Goal: Task Accomplishment & Management: Use online tool/utility

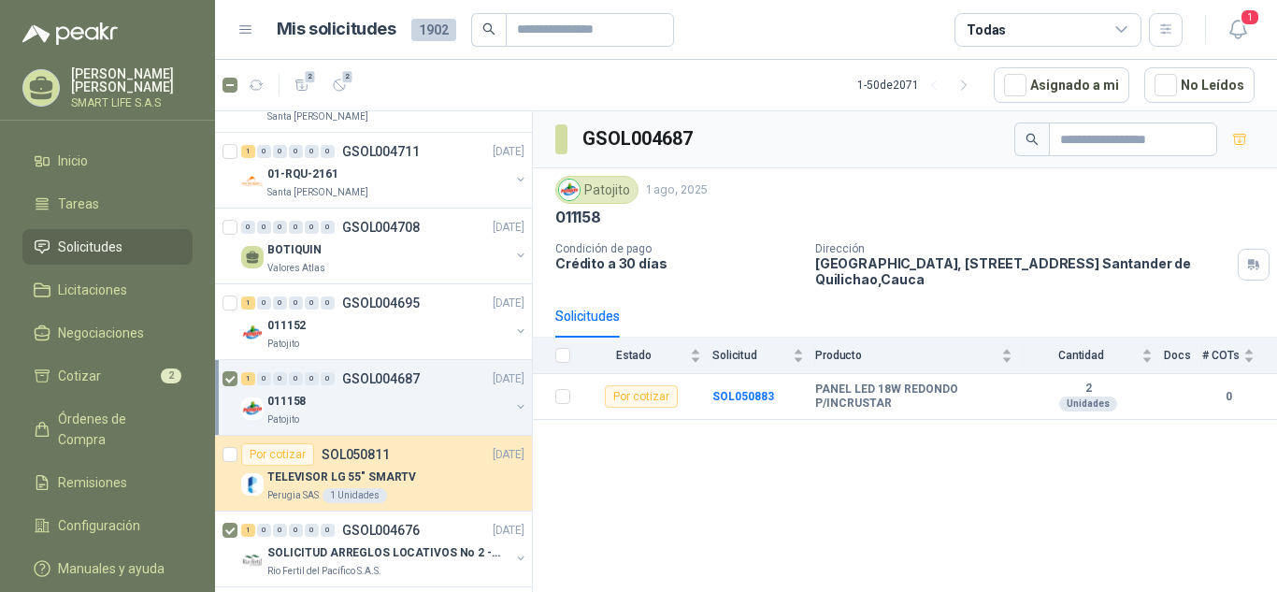
scroll to position [3341, 0]
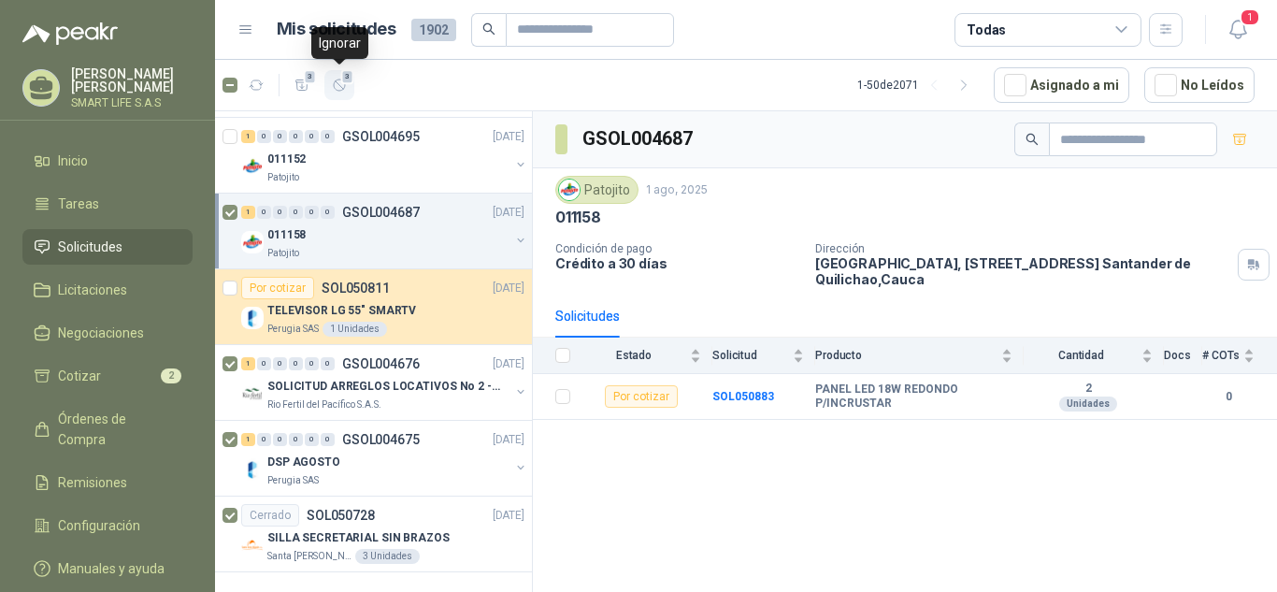
click at [348, 89] on button "3" at bounding box center [339, 85] width 30 height 30
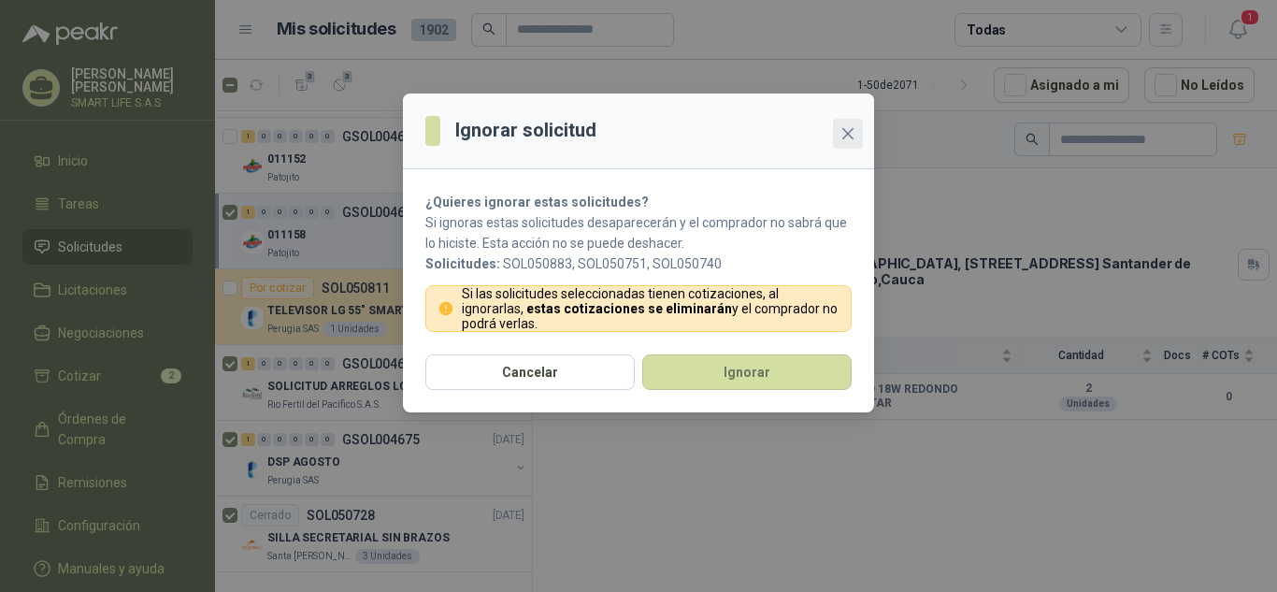
click at [844, 132] on icon "close" at bounding box center [848, 133] width 15 height 15
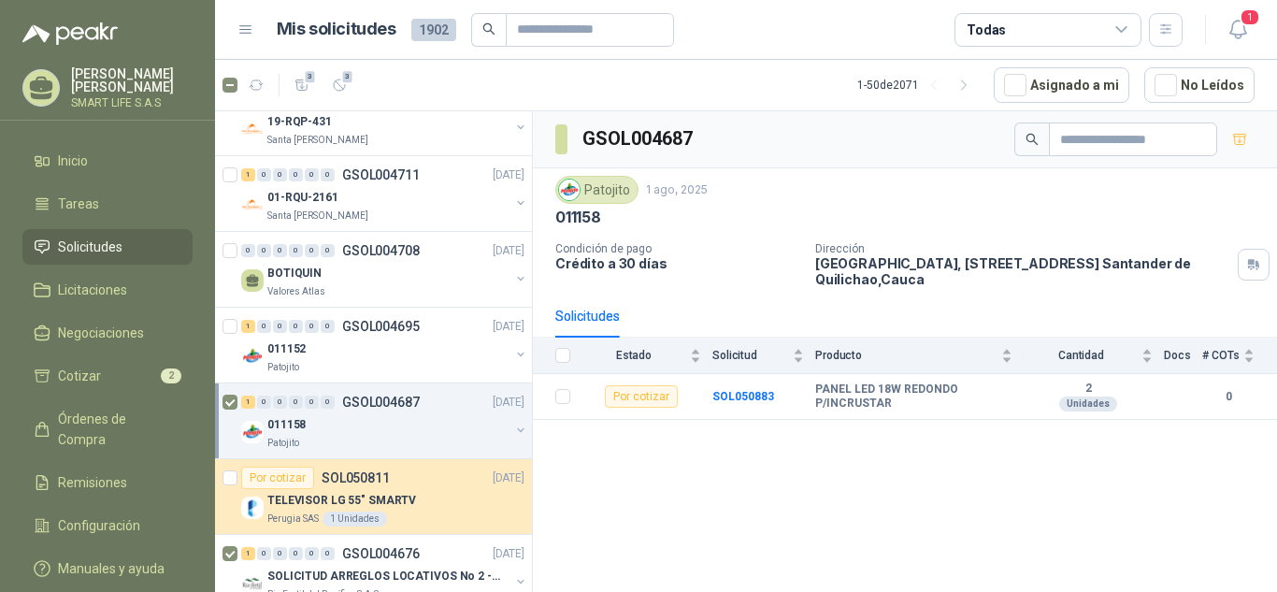
scroll to position [3113, 0]
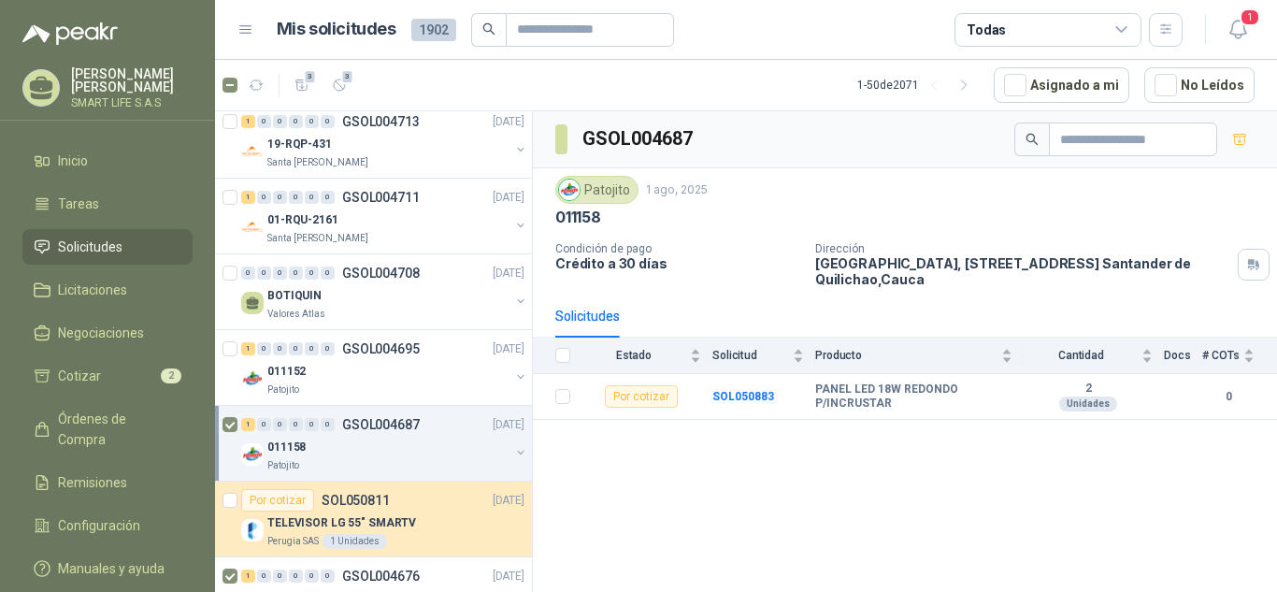
click at [388, 458] on div "Patojito" at bounding box center [388, 465] width 242 height 15
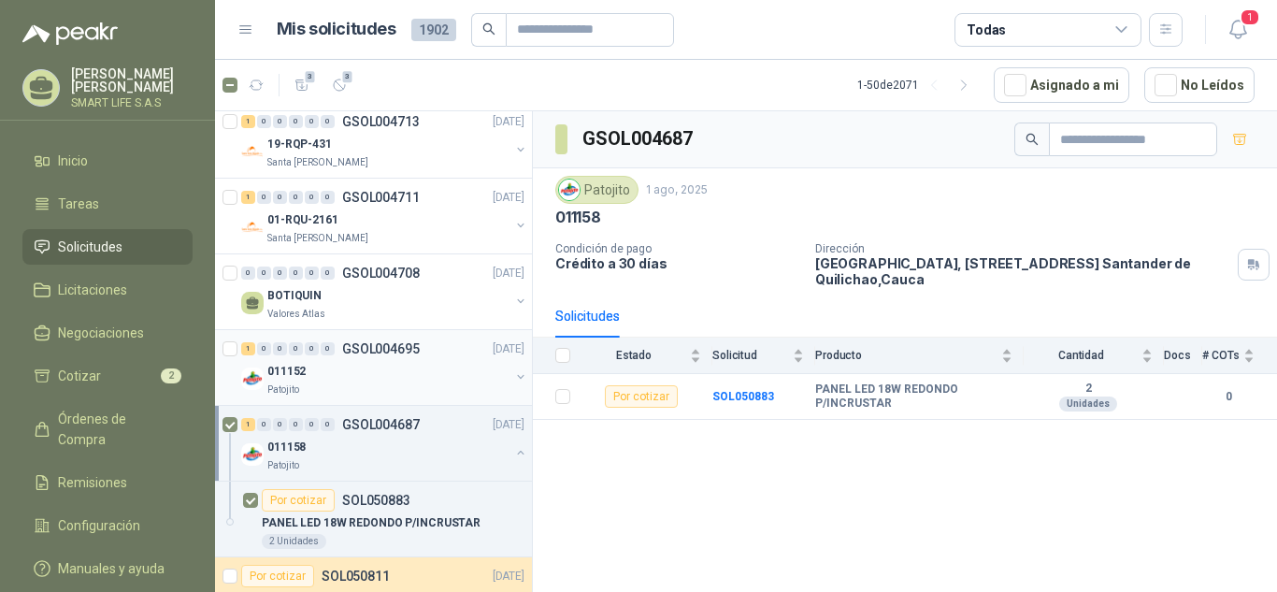
click at [373, 388] on div "Patojito" at bounding box center [388, 389] width 242 height 15
click at [408, 299] on div "BOTIQUIN" at bounding box center [388, 295] width 242 height 22
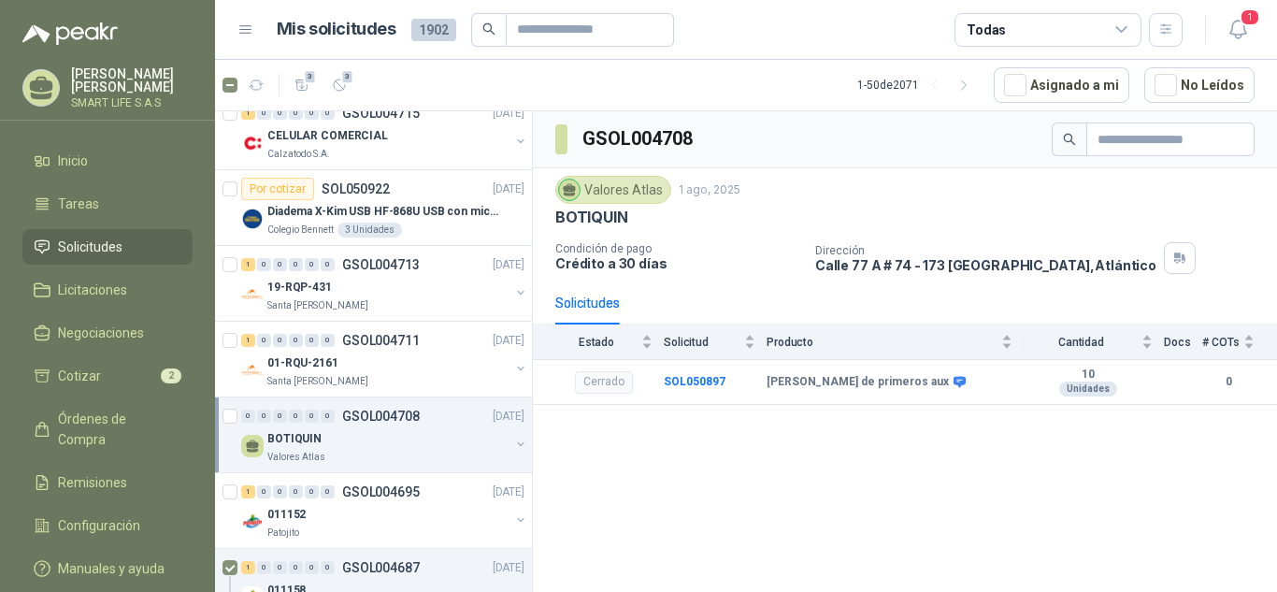
scroll to position [2963, 0]
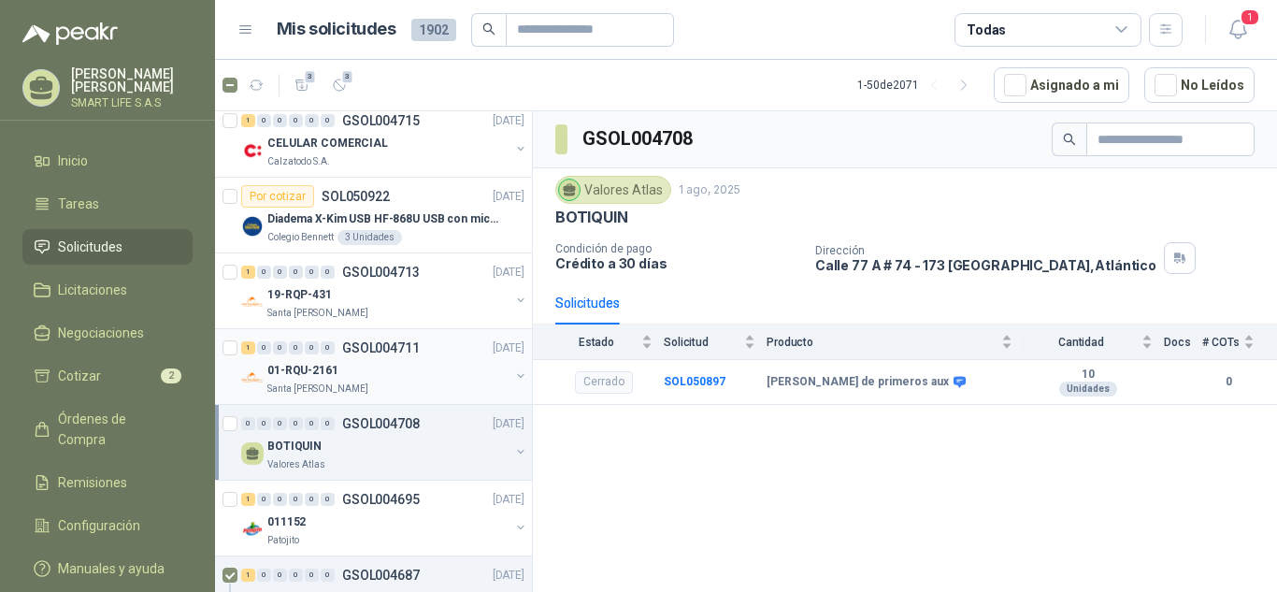
click at [433, 387] on div "Santa [PERSON_NAME]" at bounding box center [388, 388] width 242 height 15
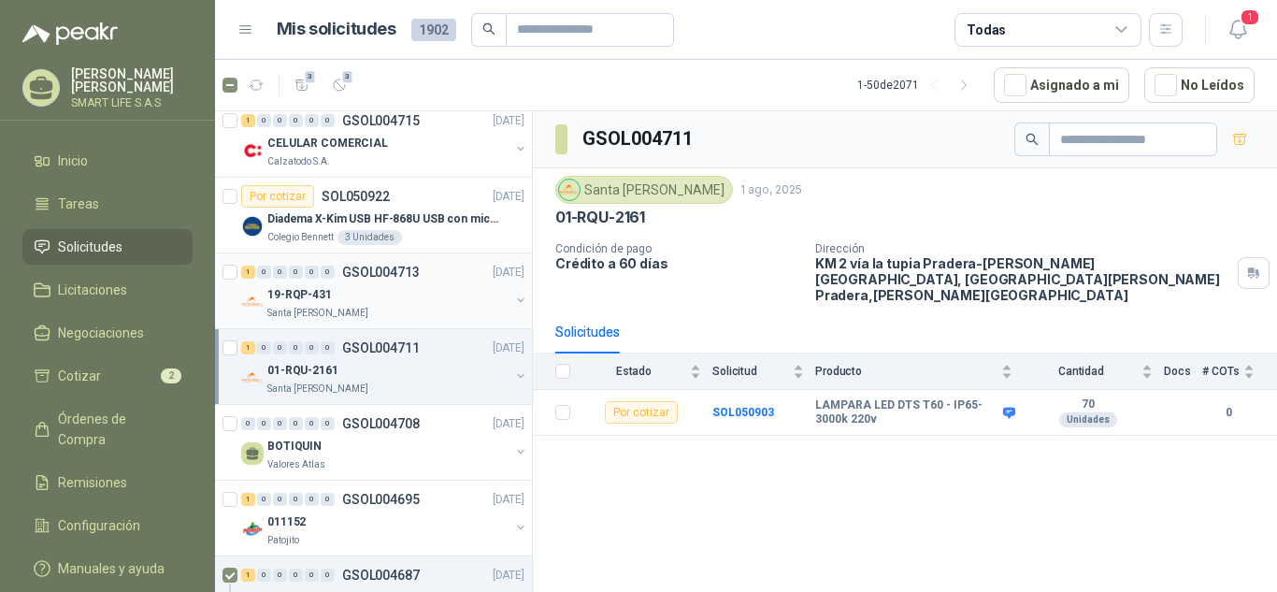
click at [410, 296] on div "19-RQP-431" at bounding box center [388, 294] width 242 height 22
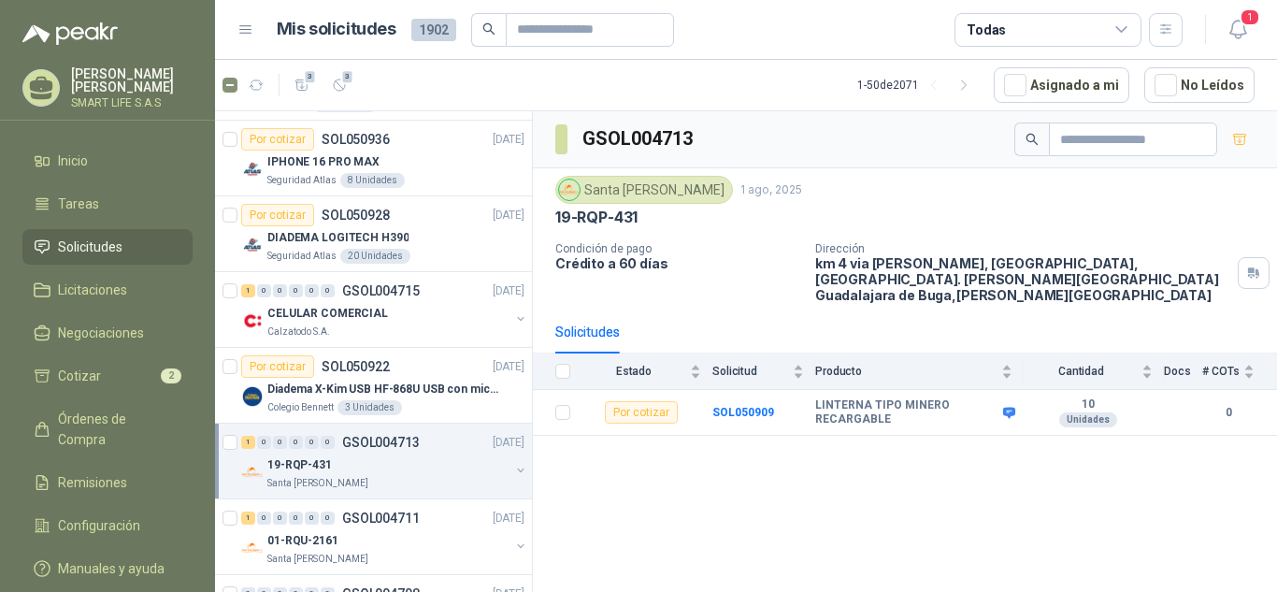
scroll to position [2770, 0]
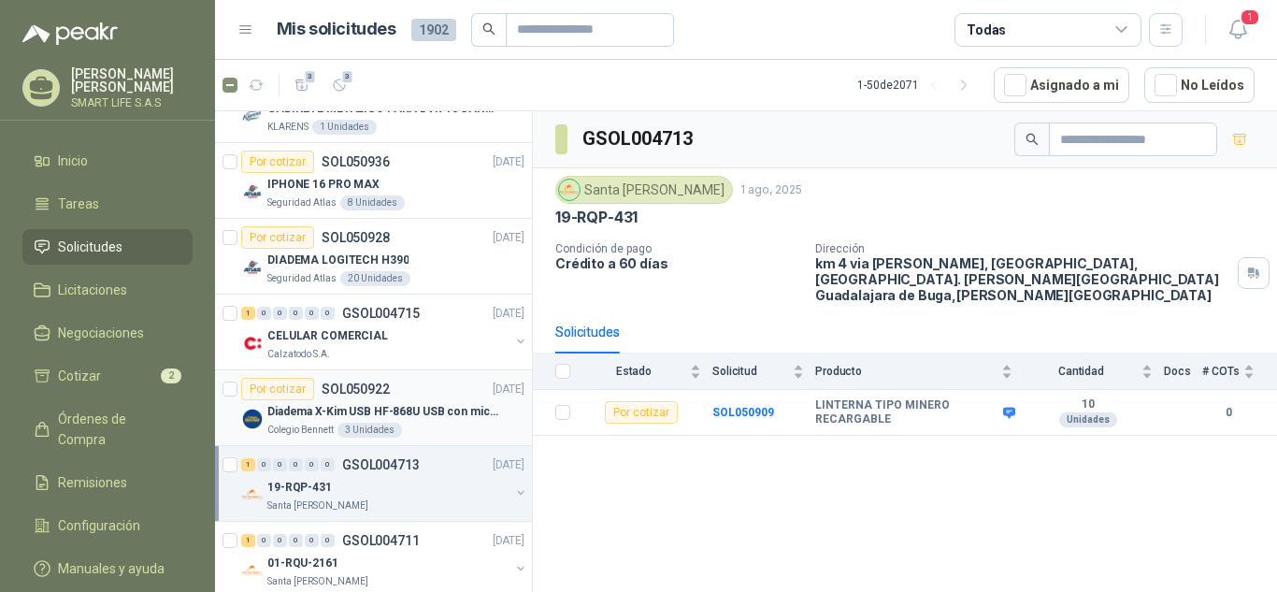
click at [438, 407] on p "Diadema X-Kim USB HF-868U USB con micrófono" at bounding box center [383, 412] width 233 height 18
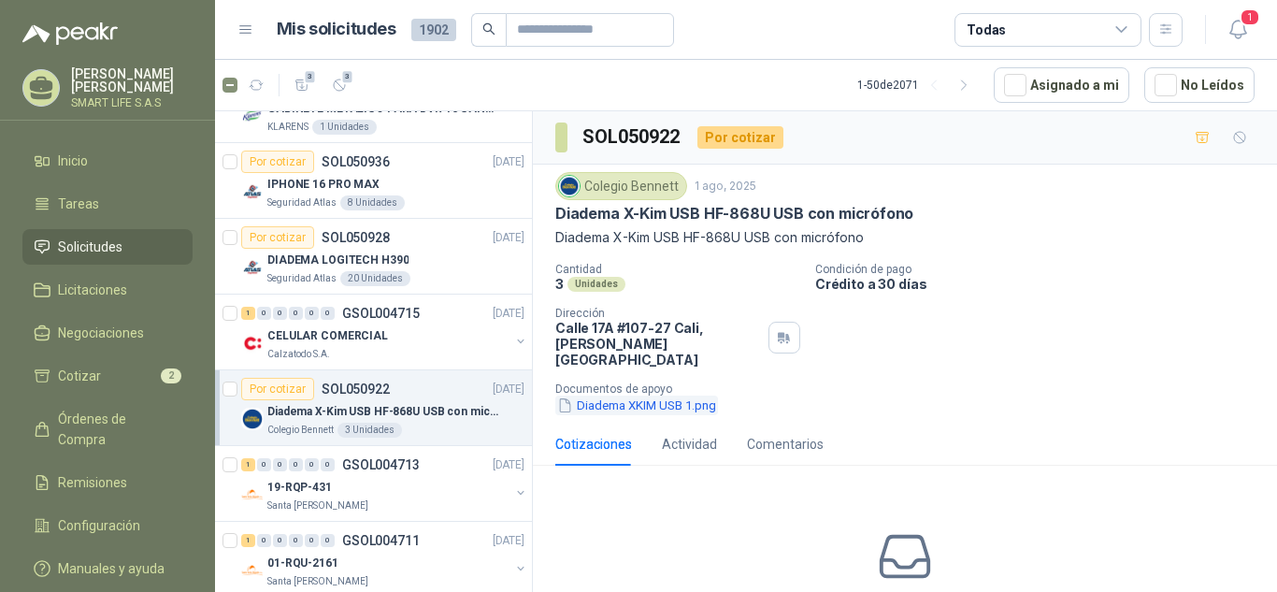
click at [699, 396] on button "Diadema XKIM USB 1.png" at bounding box center [636, 405] width 163 height 20
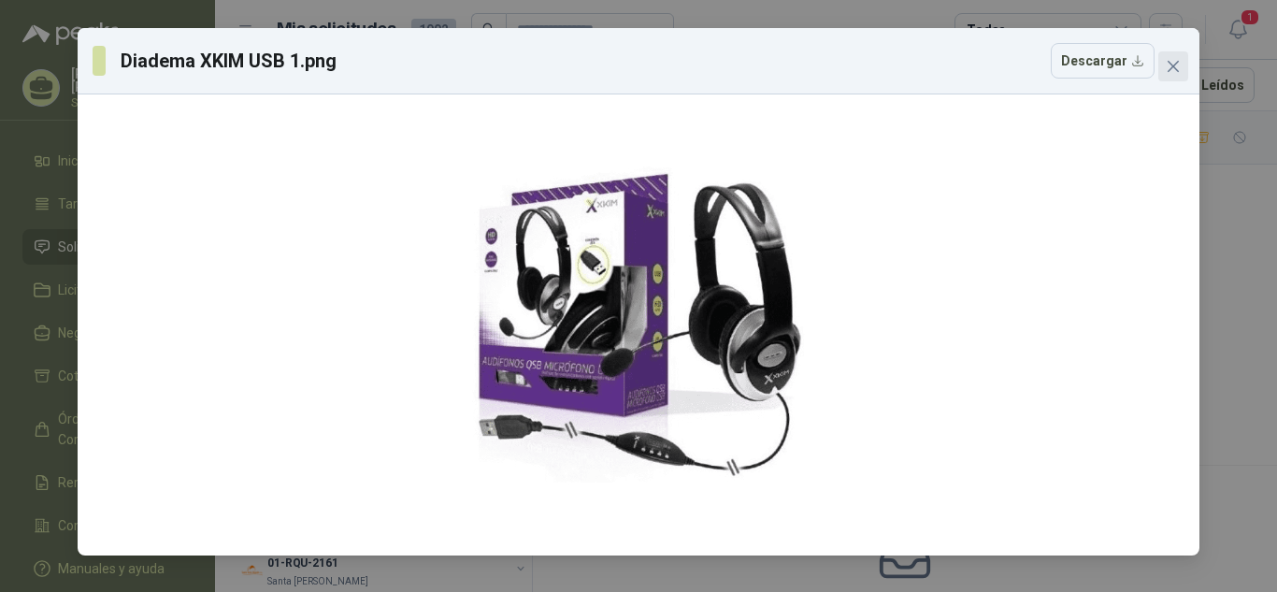
click at [1167, 61] on icon "close" at bounding box center [1173, 66] width 15 height 15
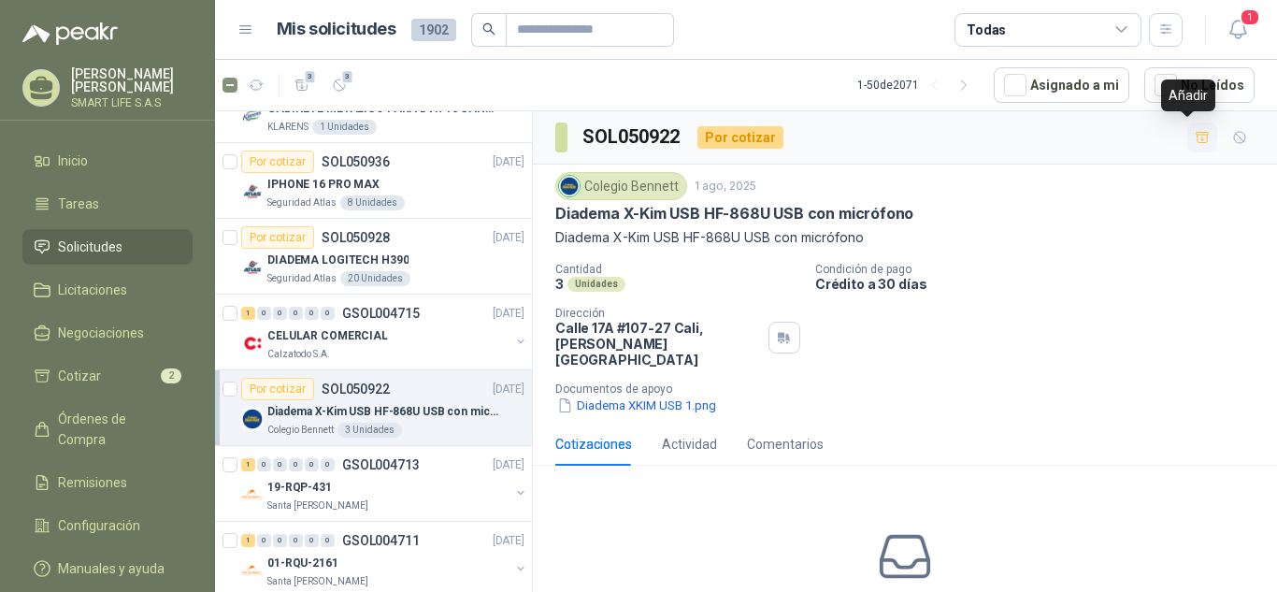
click at [1196, 141] on button "button" at bounding box center [1202, 137] width 30 height 30
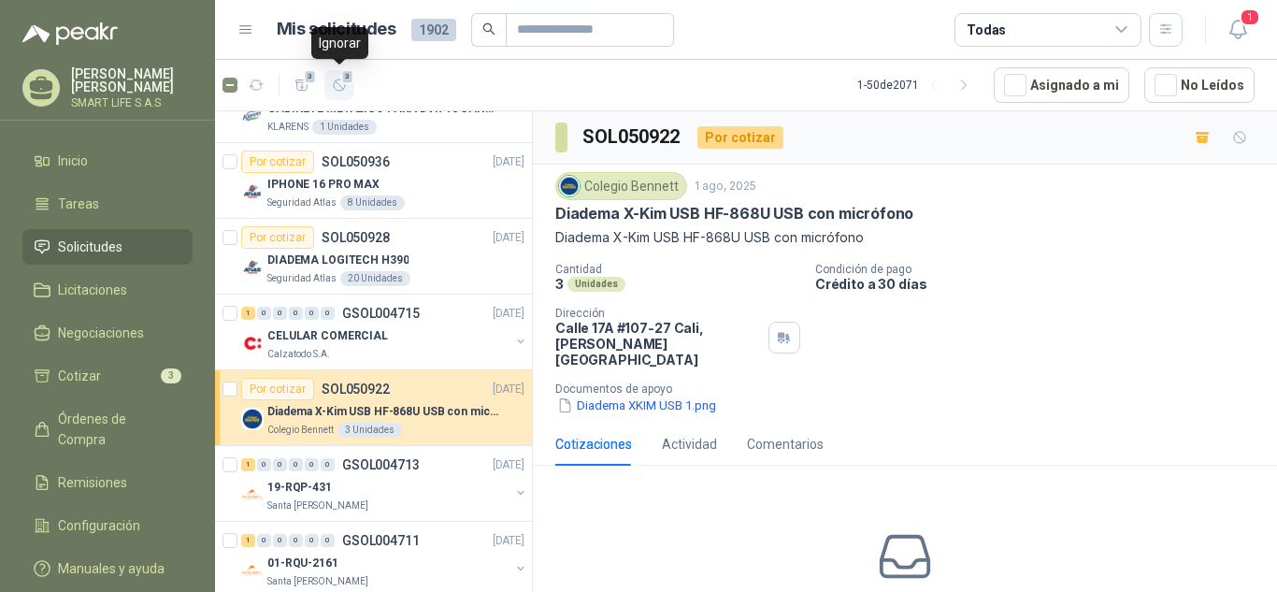
click at [335, 90] on icon "button" at bounding box center [340, 86] width 16 height 16
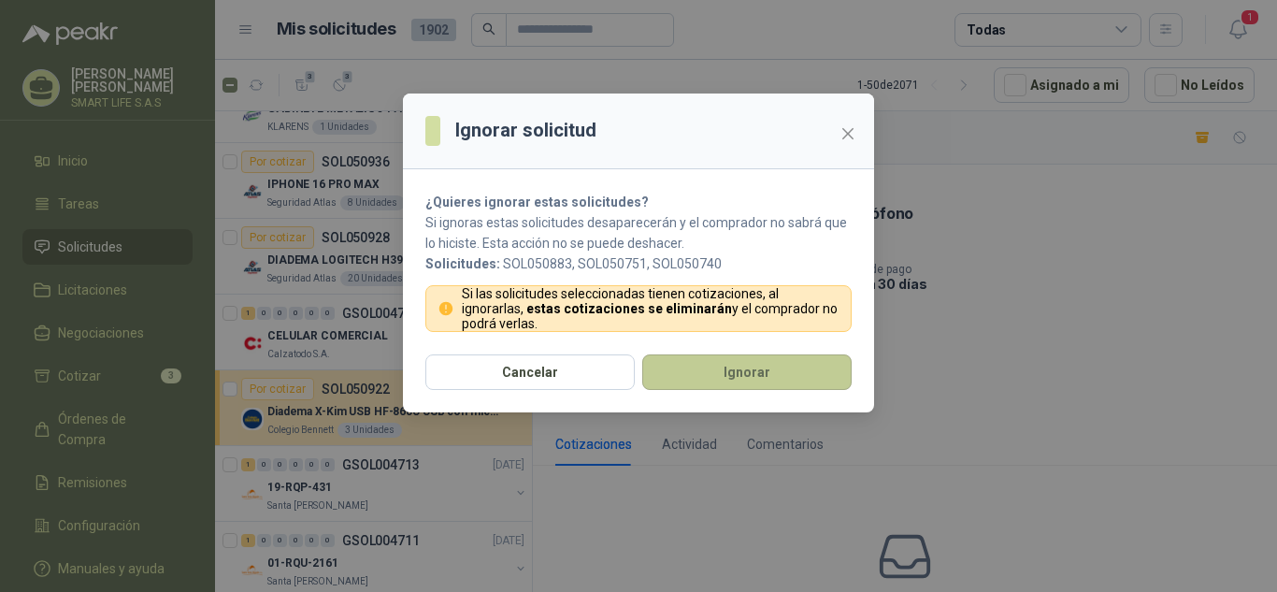
click at [700, 380] on button "Ignorar" at bounding box center [746, 372] width 209 height 36
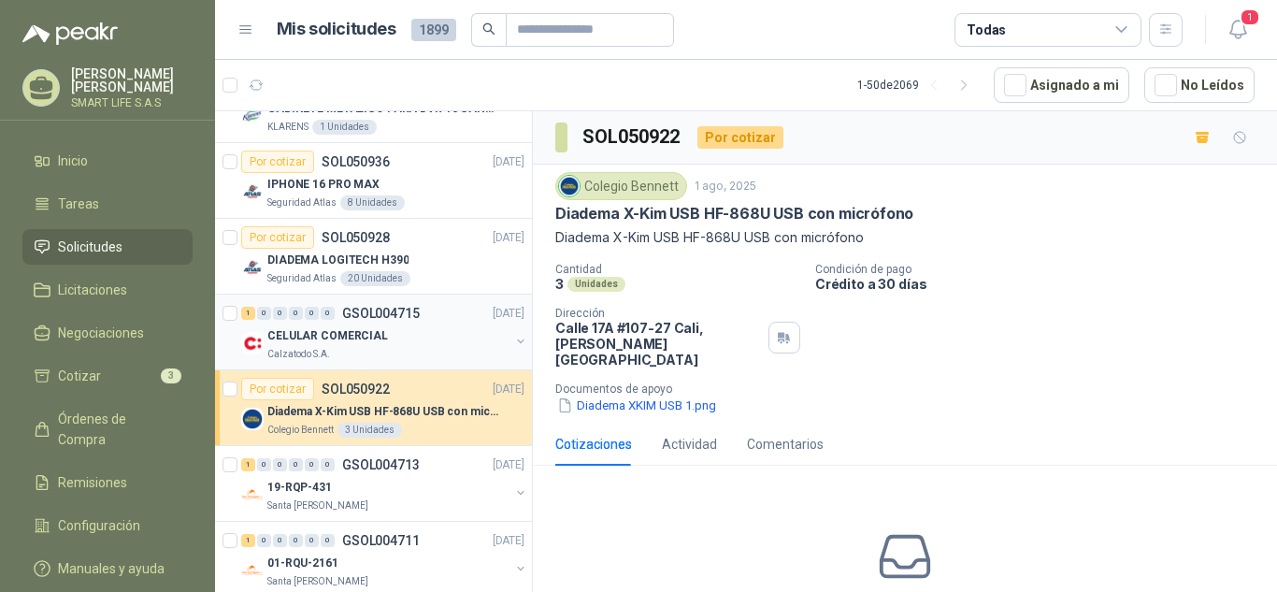
click at [417, 337] on div "CELULAR COMERCIAL" at bounding box center [388, 335] width 242 height 22
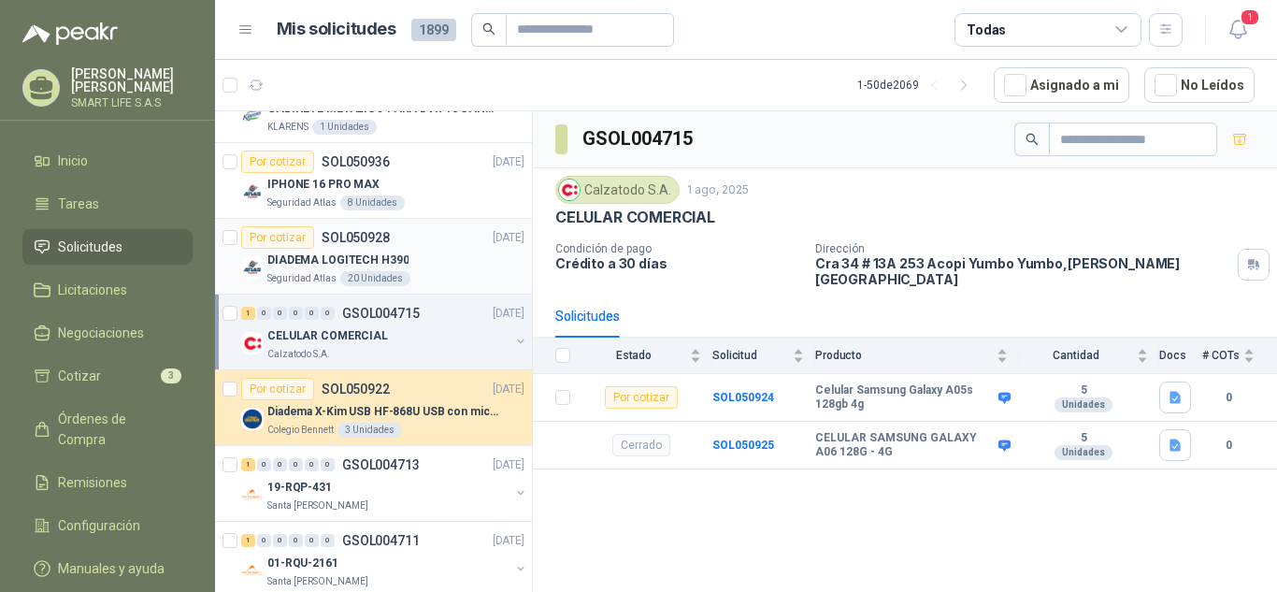
click at [450, 263] on div "DIADEMA LOGITECH H390" at bounding box center [395, 260] width 257 height 22
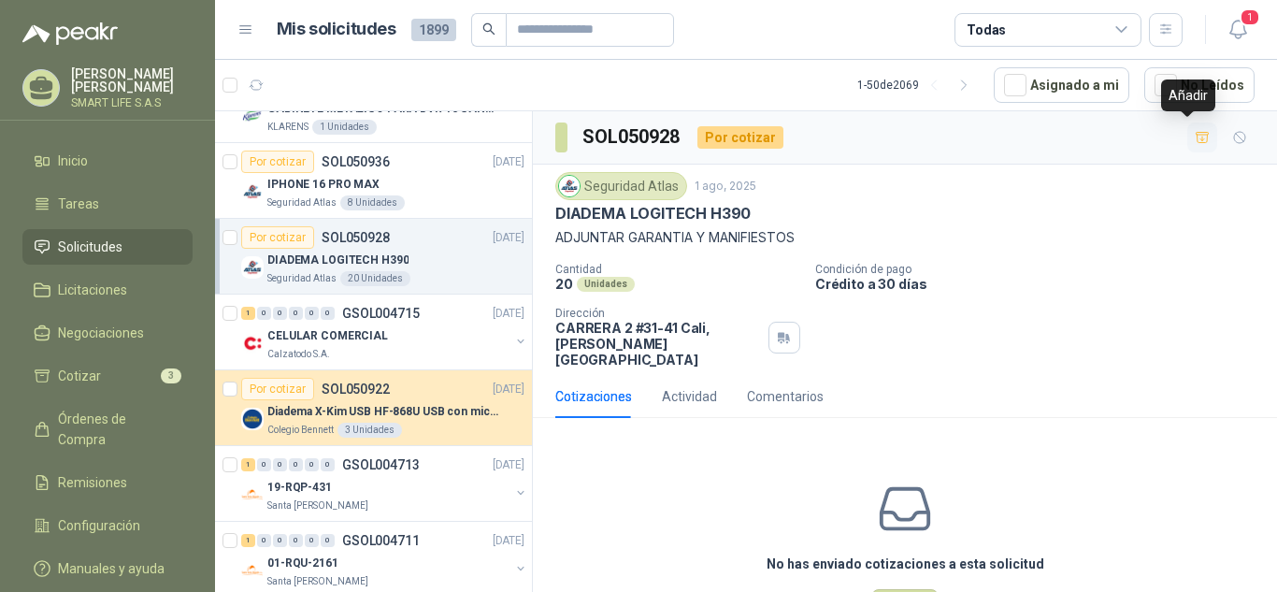
click at [1196, 142] on icon "button" at bounding box center [1202, 137] width 13 height 10
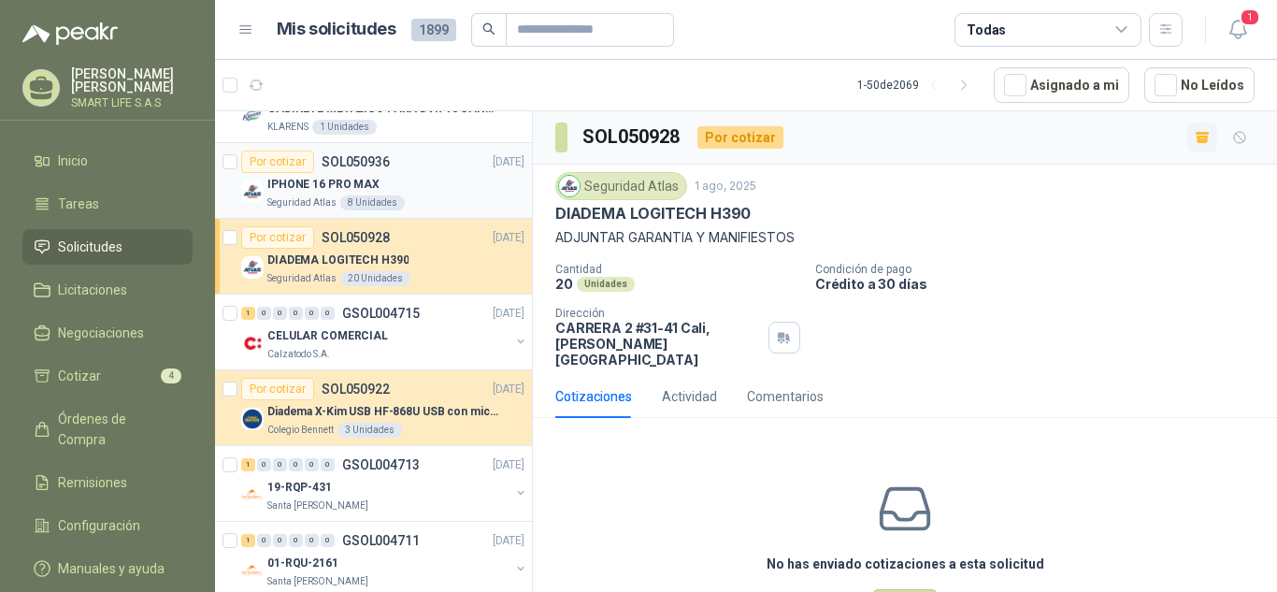
click at [410, 177] on div "IPHONE 16 PRO MAX" at bounding box center [395, 184] width 257 height 22
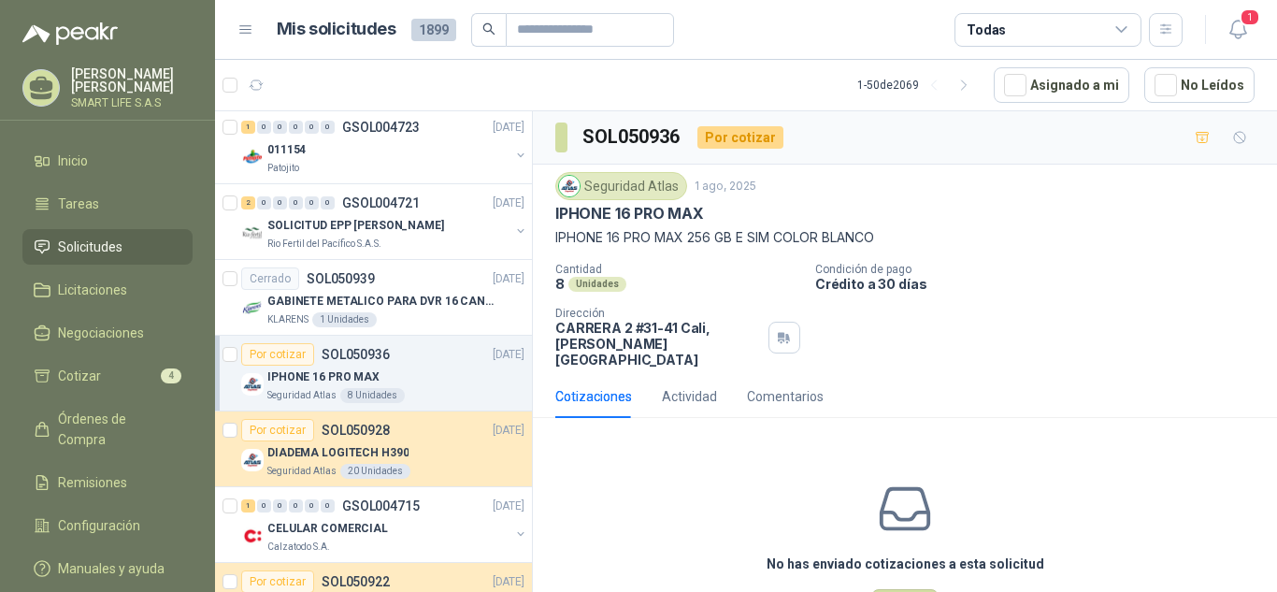
scroll to position [2547, 0]
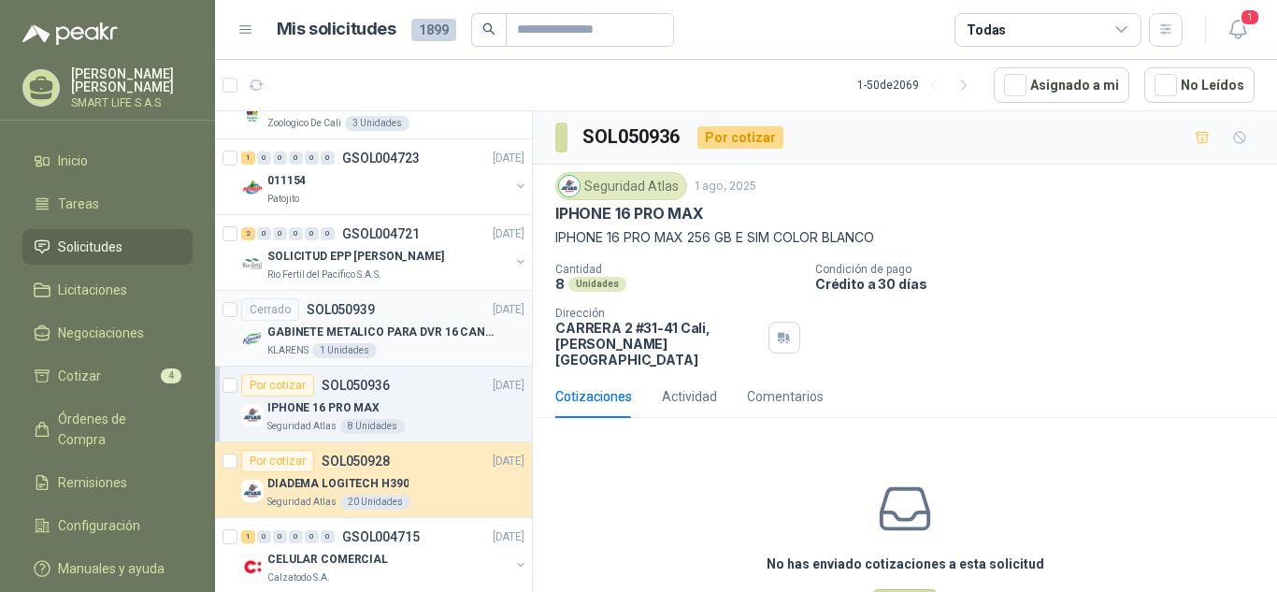
click at [436, 320] on div "Cerrado SOL050939 [DATE]" at bounding box center [382, 309] width 283 height 22
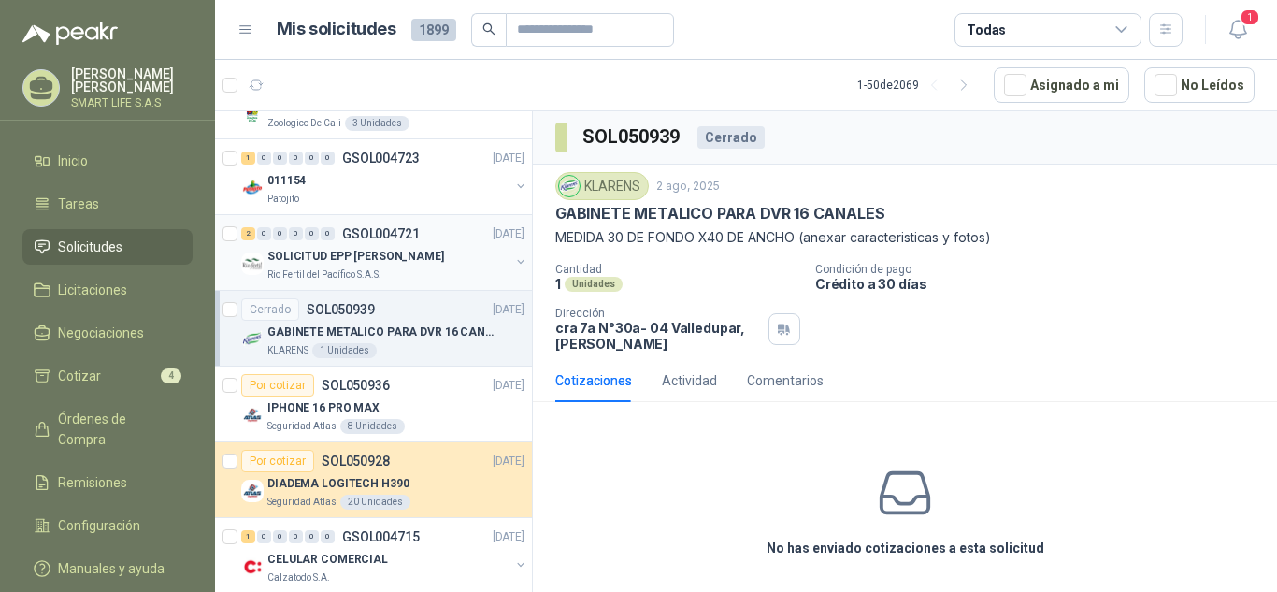
click at [431, 253] on p "SOLICITUD EPP [PERSON_NAME]" at bounding box center [355, 257] width 177 height 18
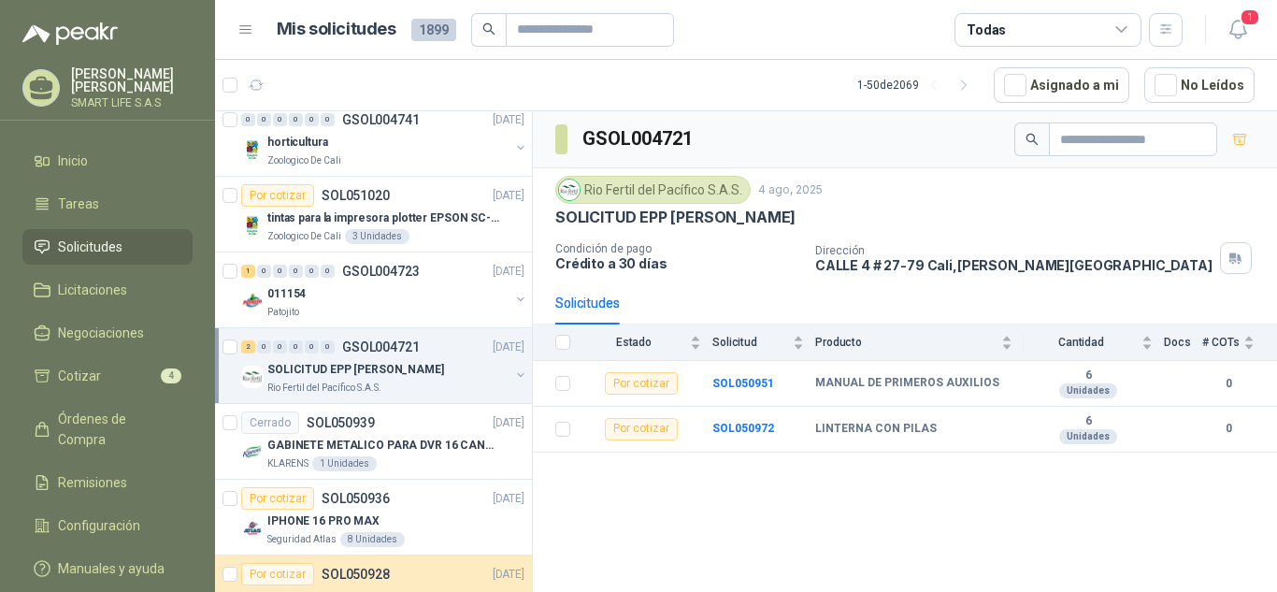
scroll to position [2426, 0]
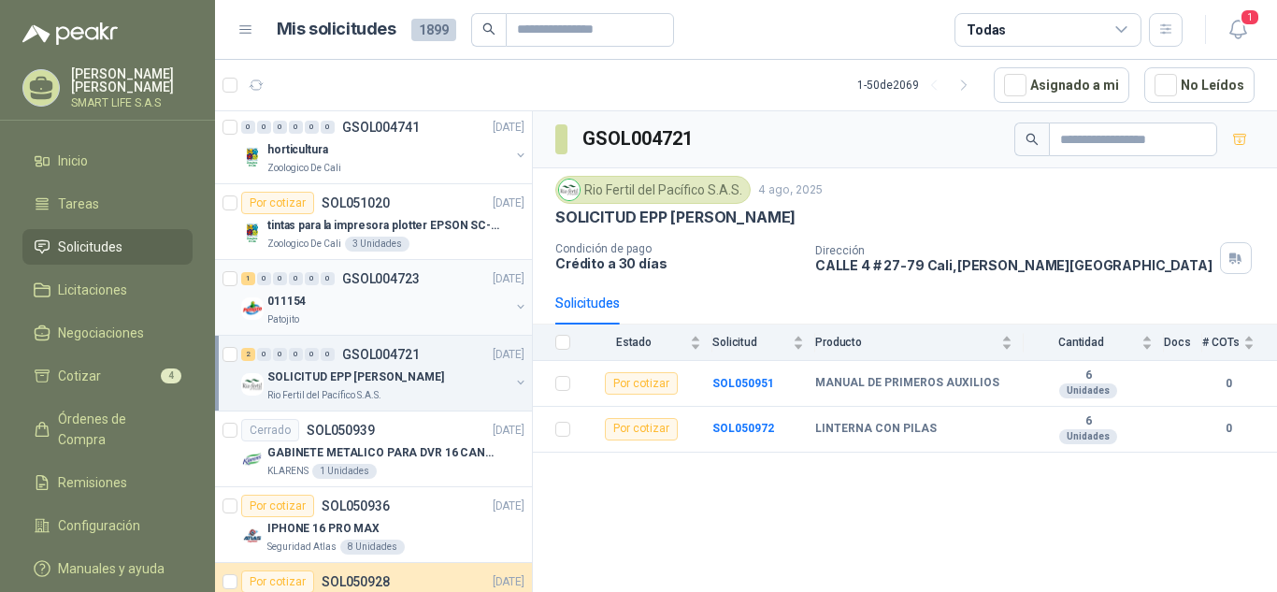
click at [403, 304] on div "011154" at bounding box center [388, 301] width 242 height 22
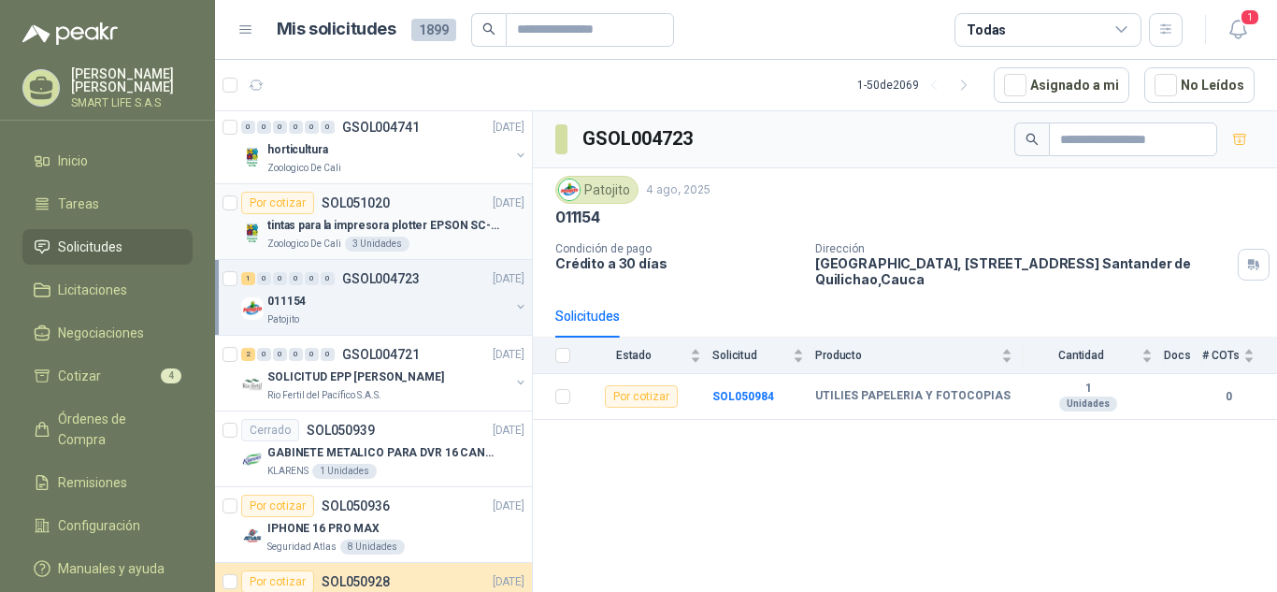
click at [426, 225] on p "tintas para la impresora plotter EPSON SC-T3100" at bounding box center [383, 226] width 233 height 18
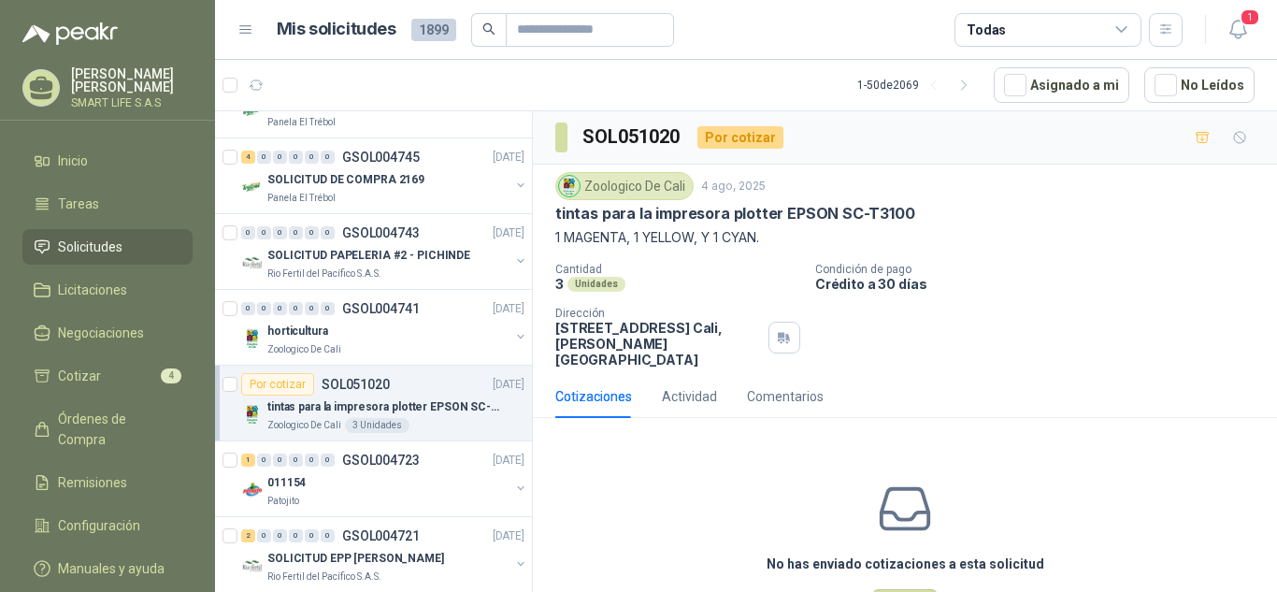
scroll to position [2229, 0]
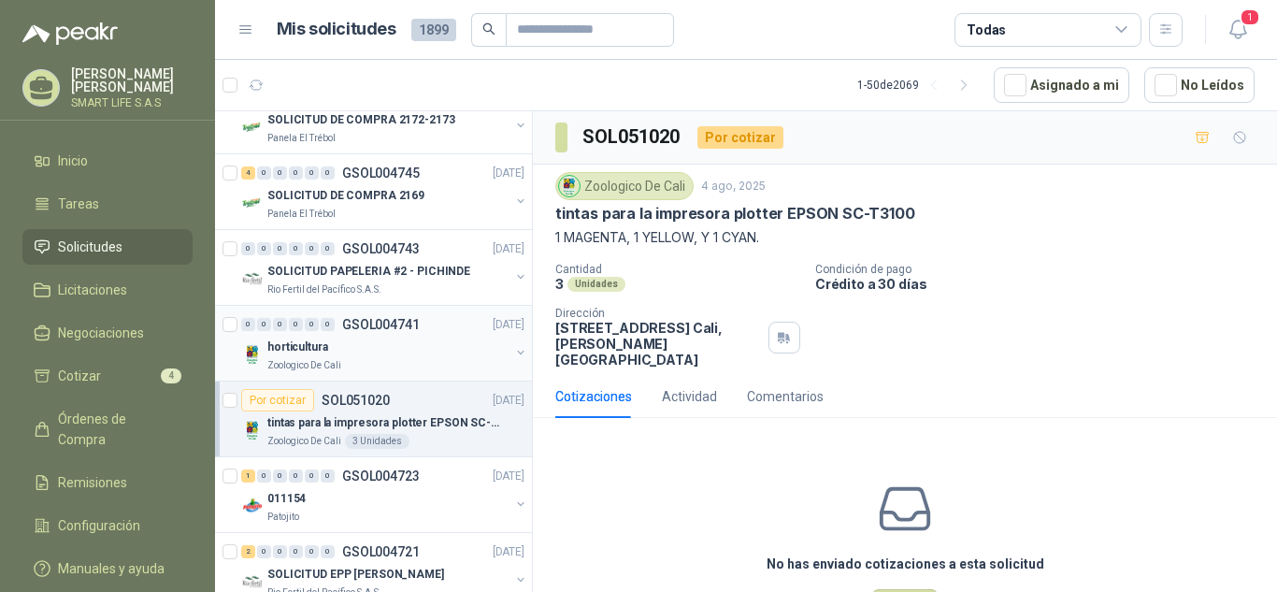
click at [424, 362] on div "Zoologico De Cali" at bounding box center [388, 365] width 242 height 15
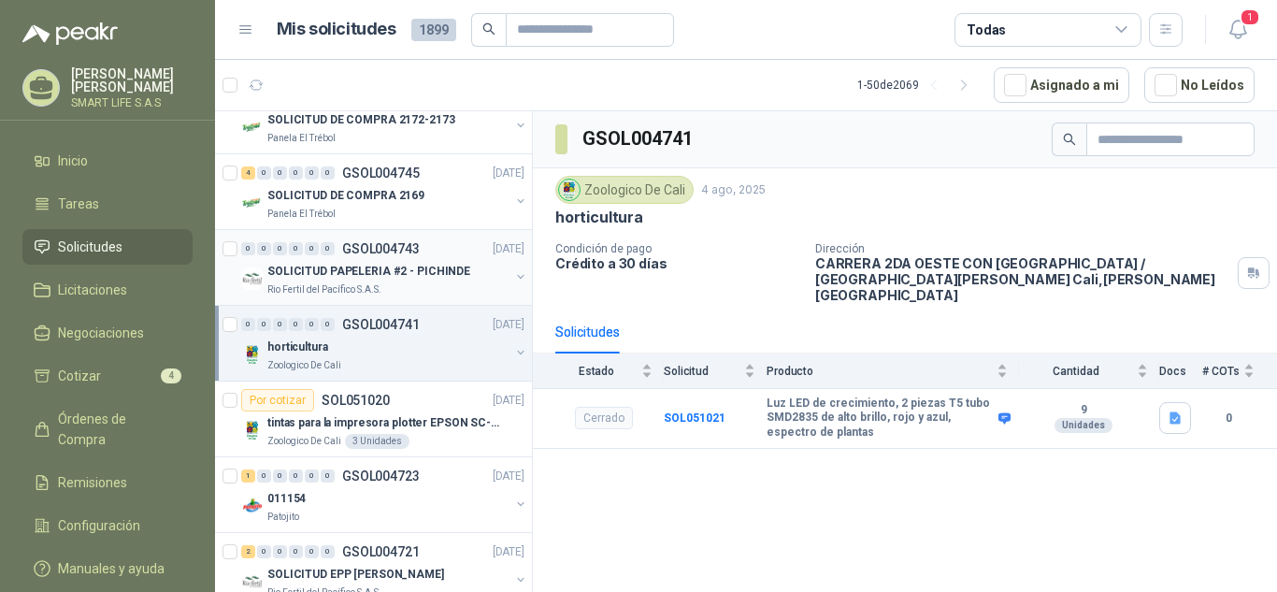
click at [406, 278] on p "SOLICITUD PAPELERIA #2 - PICHINDE" at bounding box center [368, 272] width 203 height 18
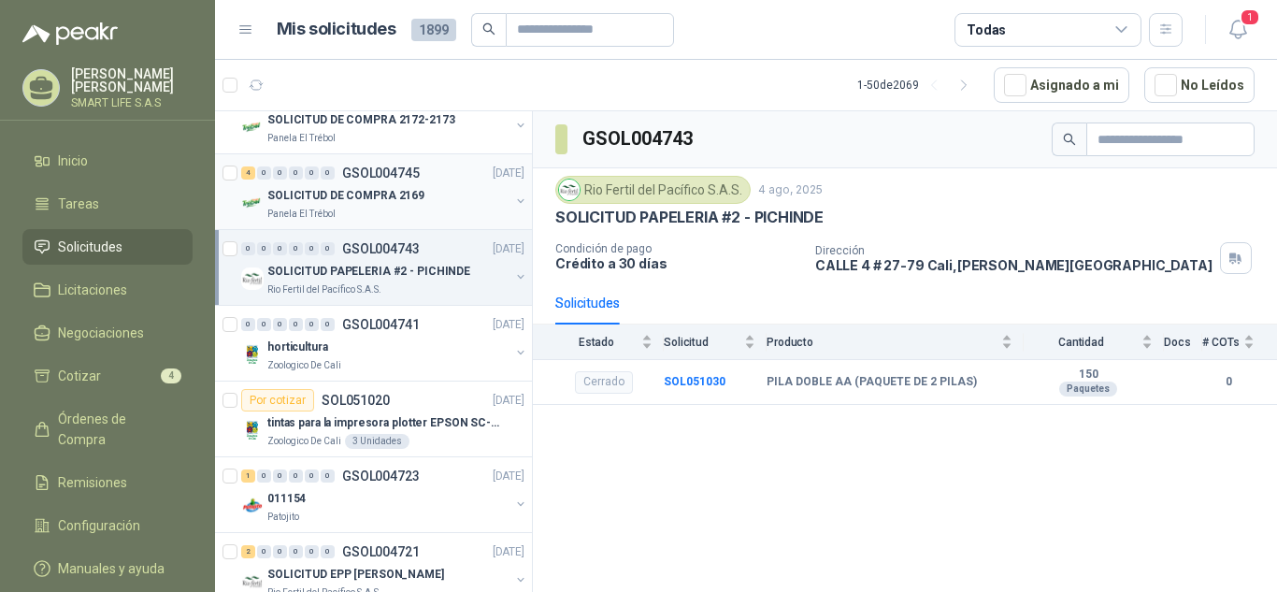
click at [442, 204] on div "SOLICITUD DE COMPRA 2169" at bounding box center [388, 195] width 242 height 22
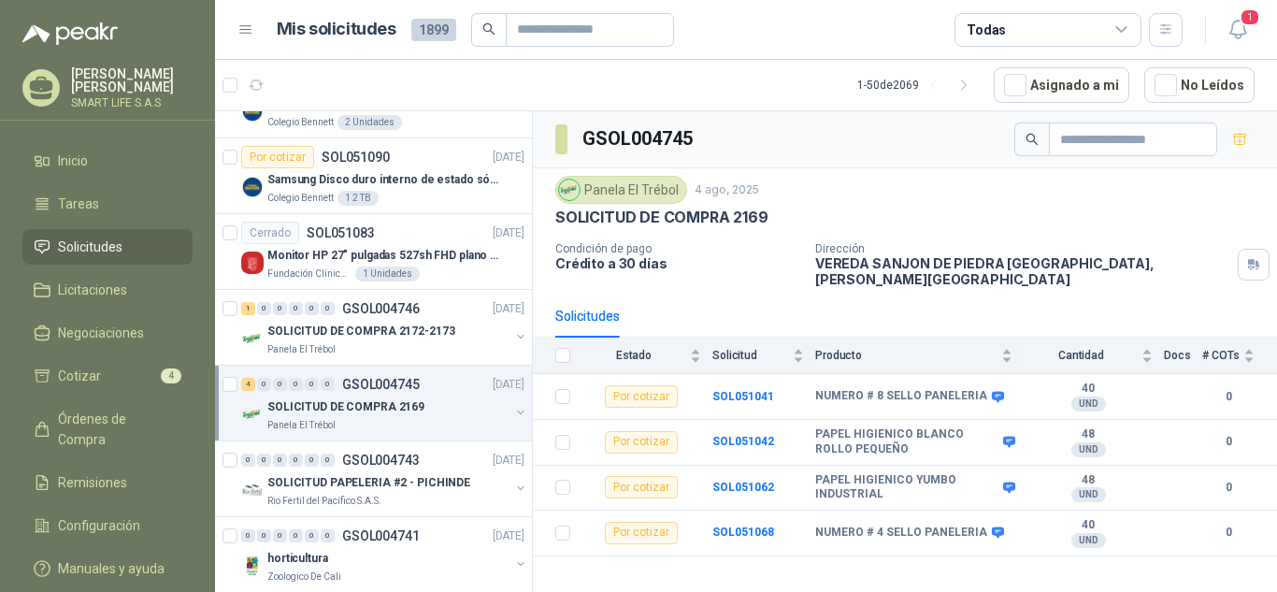
scroll to position [1988, 0]
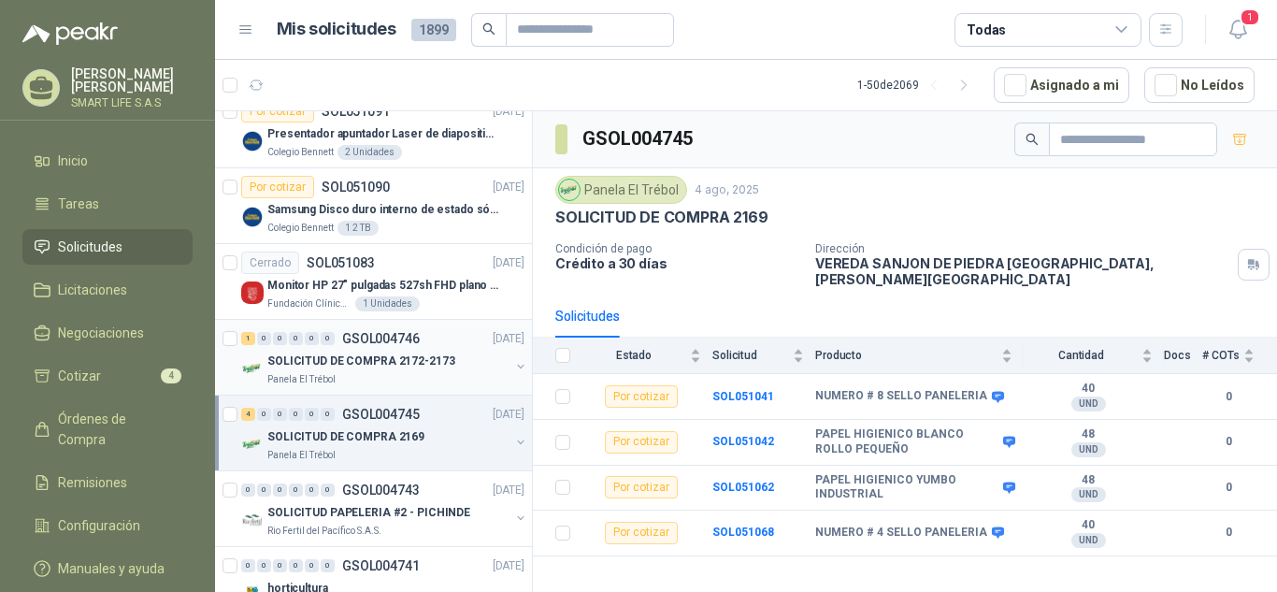
click at [458, 375] on div "Panela El Trébol" at bounding box center [388, 379] width 242 height 15
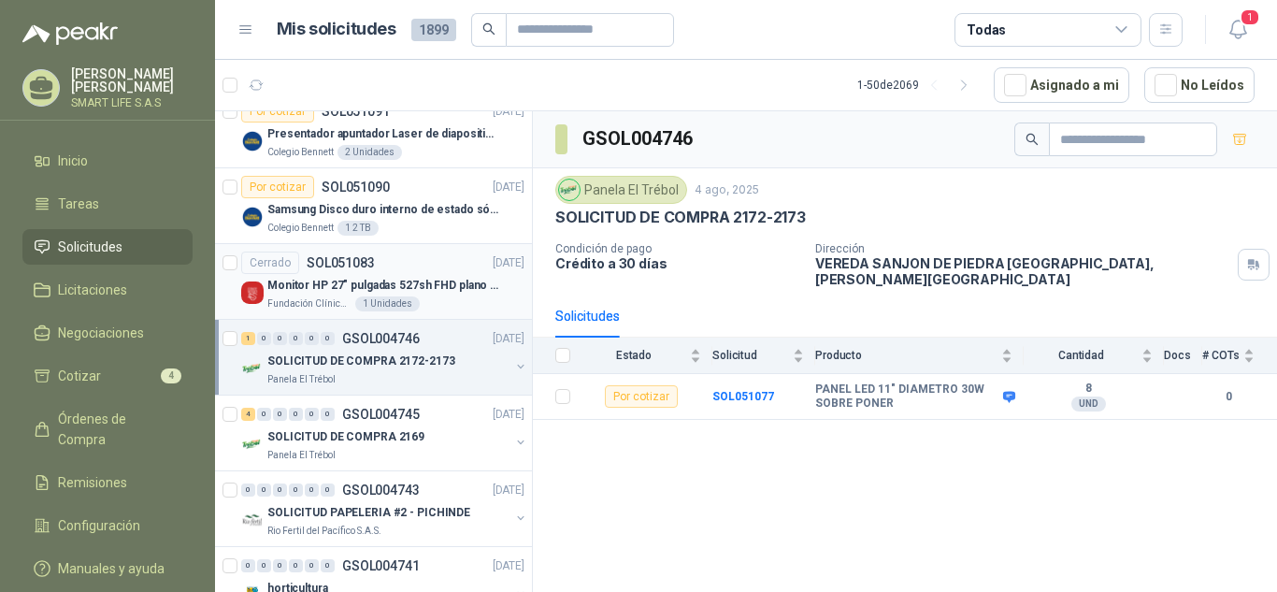
click at [418, 287] on p "Monitor HP 27" pulgadas 527sh FHD plano negro" at bounding box center [383, 286] width 233 height 18
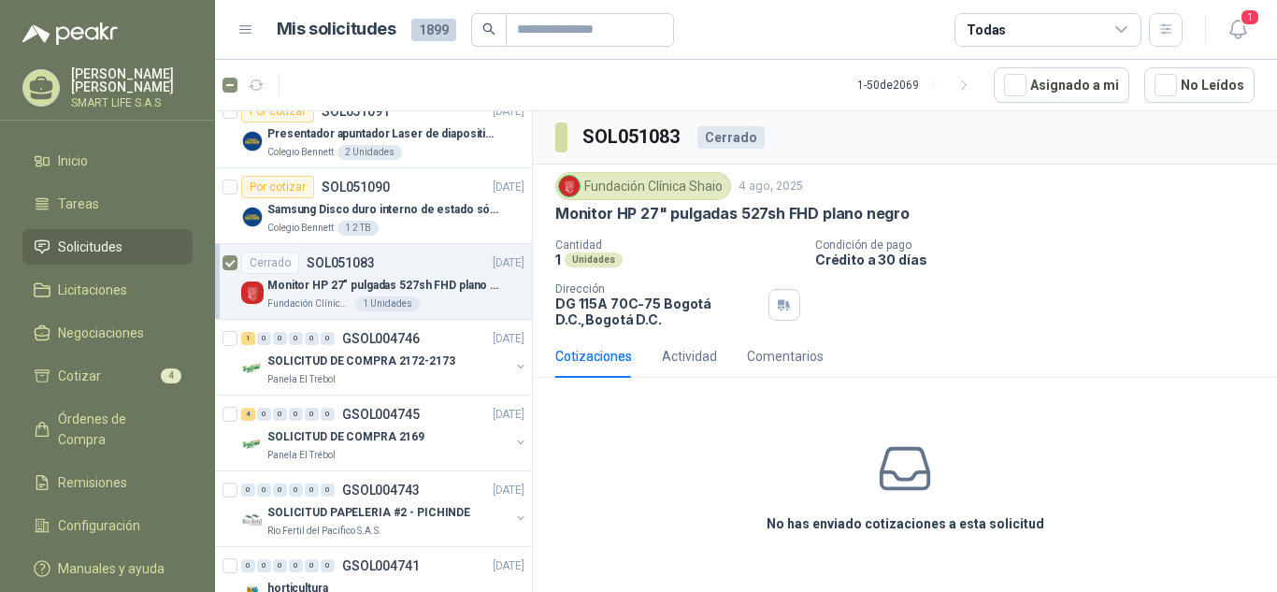
click at [226, 252] on div at bounding box center [230, 281] width 15 height 60
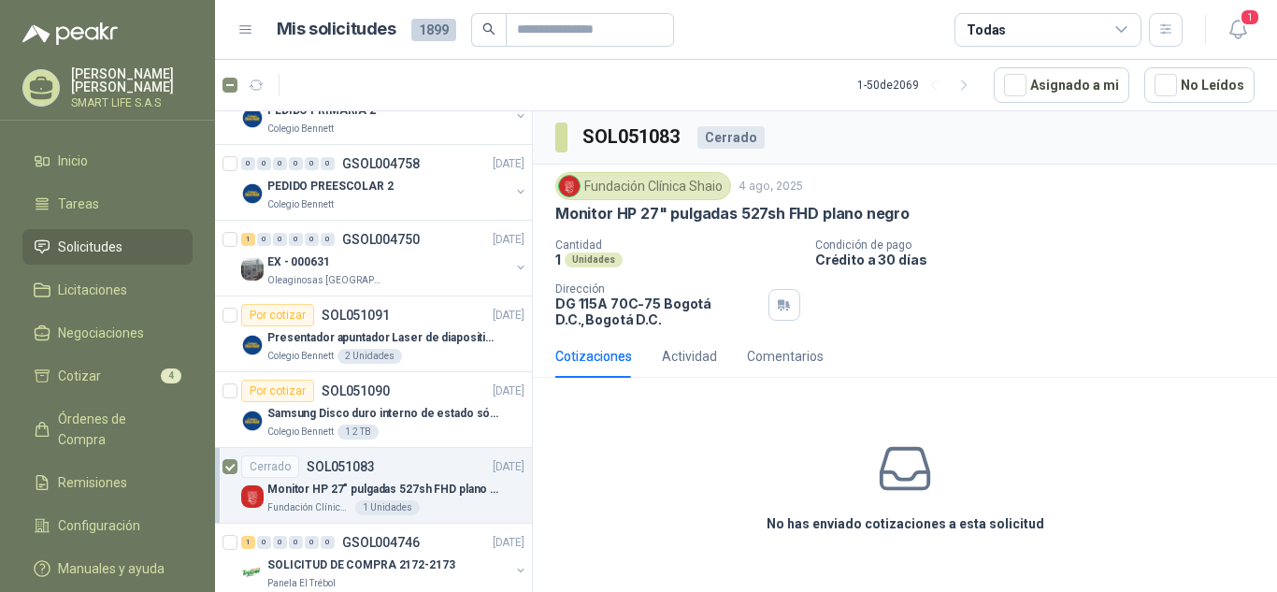
scroll to position [1768, 0]
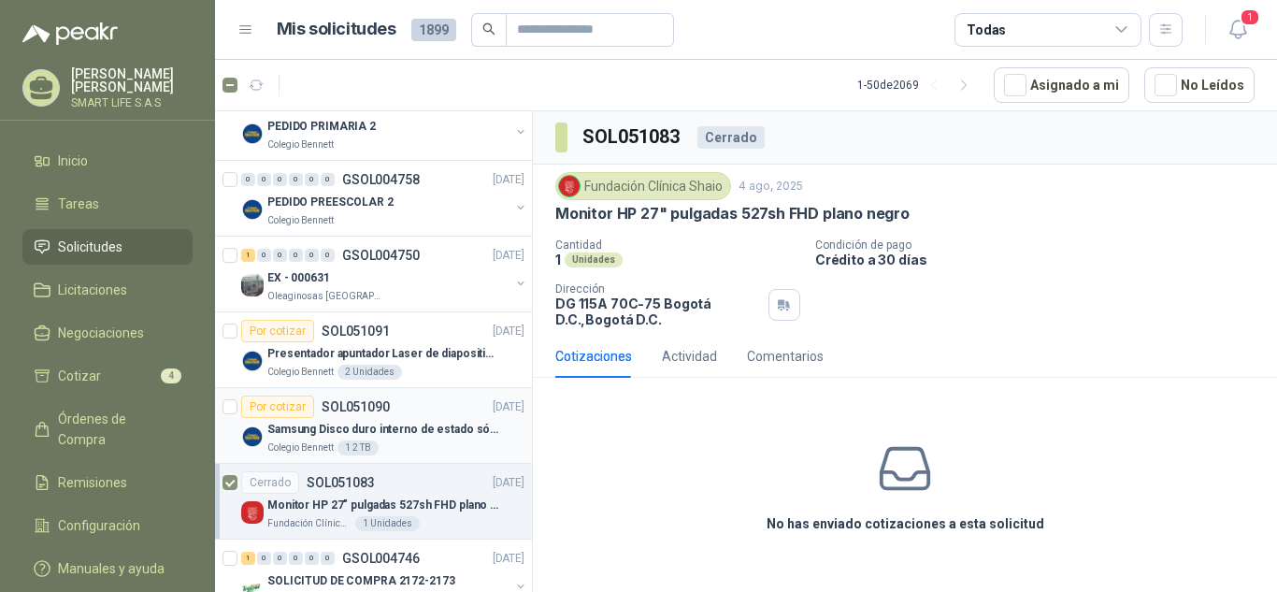
click at [455, 426] on p "Samsung Disco duro interno de estado sólido 990 PRO SSD NVMe M.2 PCIe Gen4, M.2…" at bounding box center [383, 430] width 233 height 18
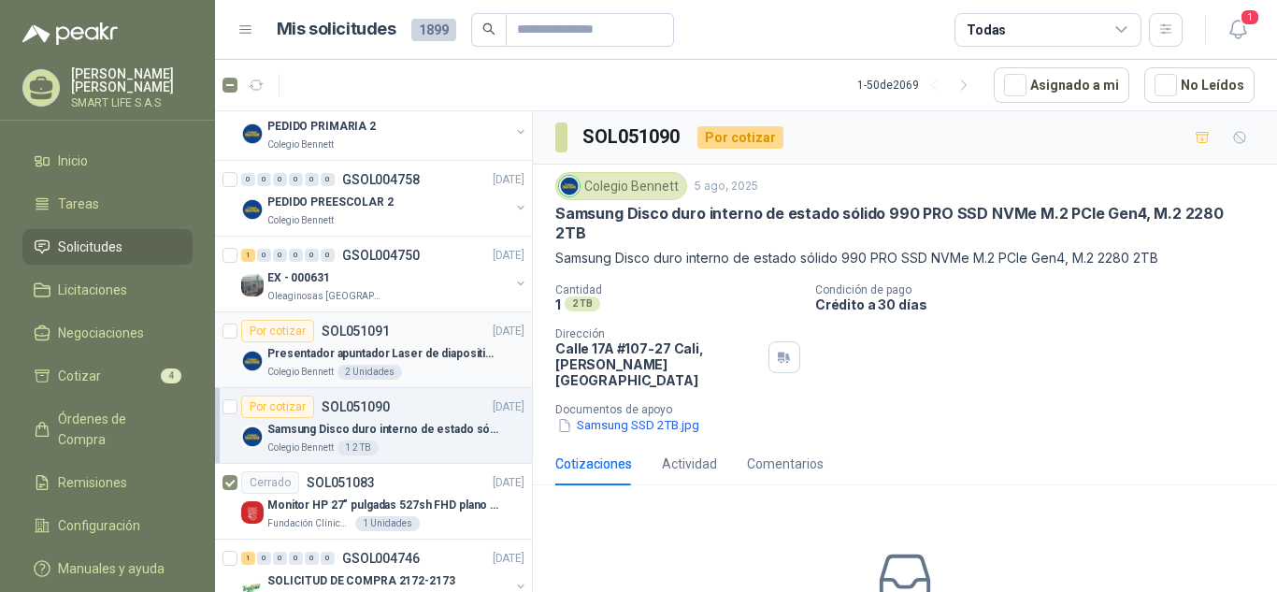
click at [436, 353] on p "Presentador apuntador Laser de diapositivas Wireless USB 2.4 ghz Marca Technoqu…" at bounding box center [383, 354] width 233 height 18
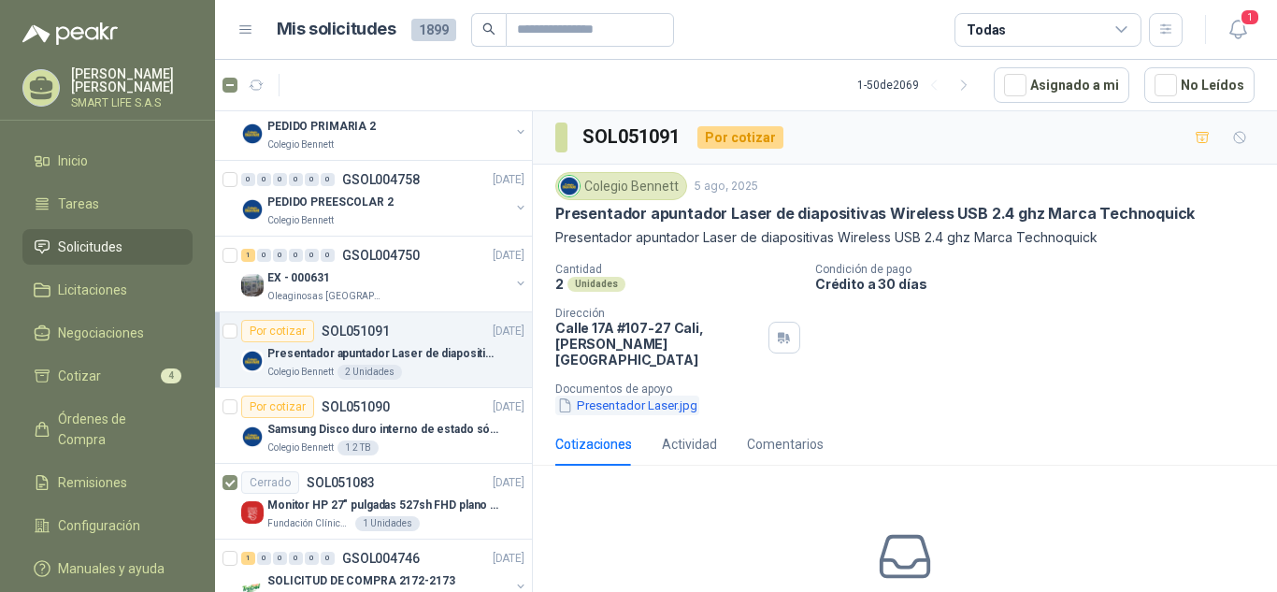
click at [688, 397] on button "Presentador Laser.jpg" at bounding box center [627, 405] width 144 height 20
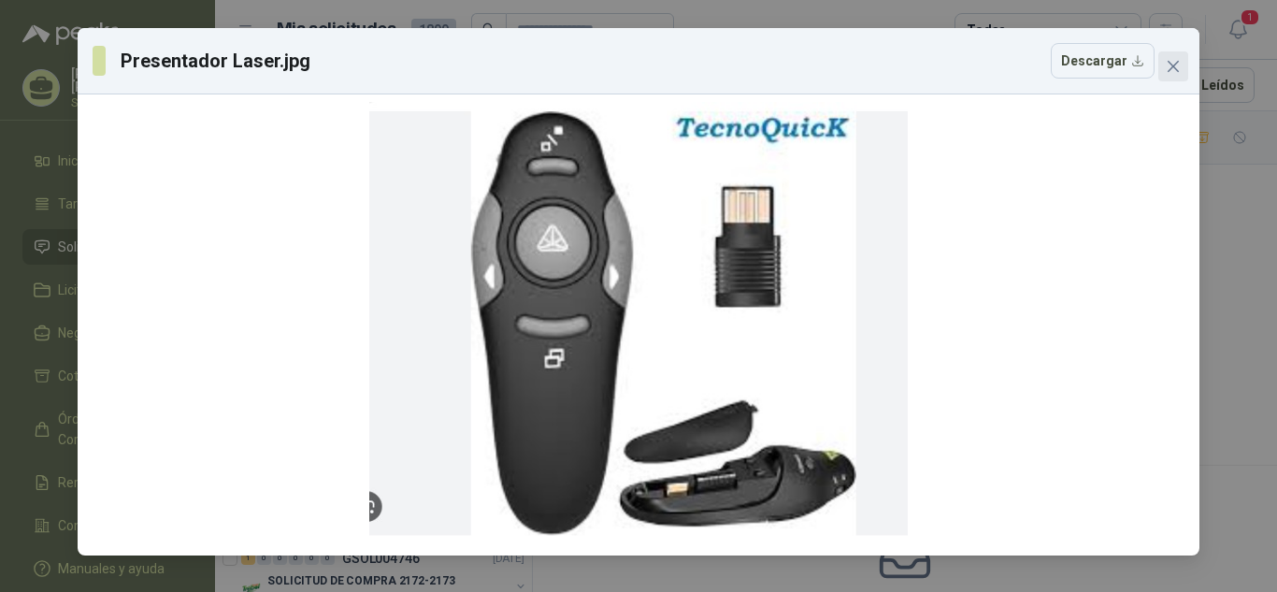
click at [1182, 63] on span "Close" at bounding box center [1173, 66] width 30 height 15
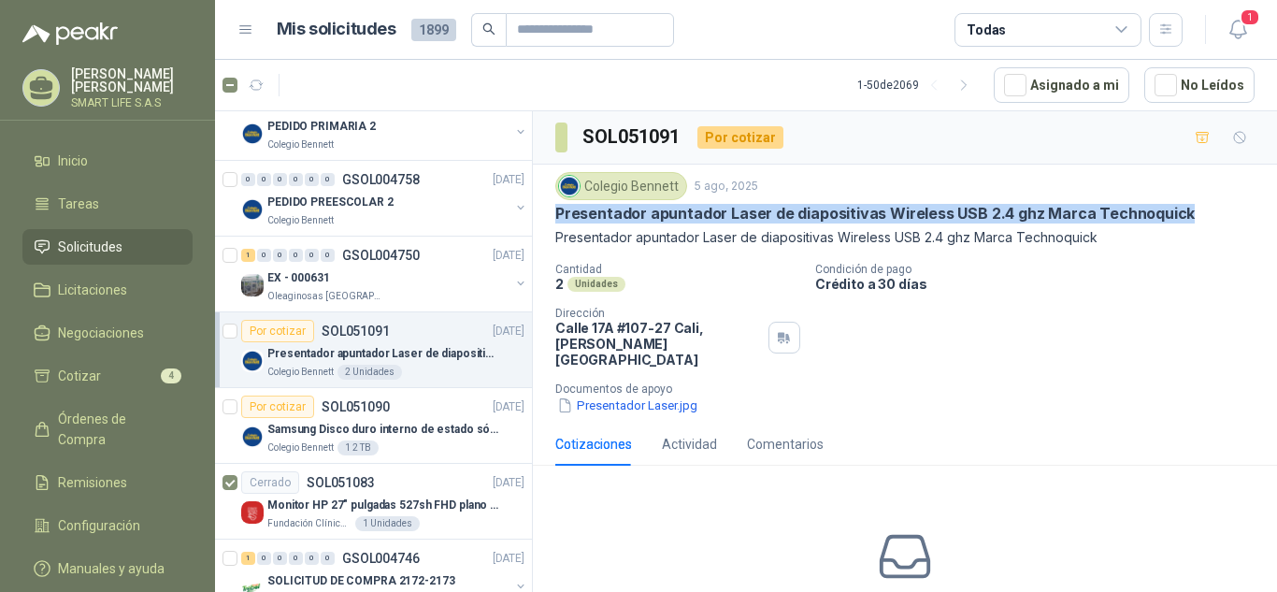
drag, startPoint x: 1180, startPoint y: 213, endPoint x: 555, endPoint y: 219, distance: 624.6
click at [555, 219] on div "Presentador apuntador Laser de diapositivas Wireless USB 2.4 ghz Marca Technoqu…" at bounding box center [904, 214] width 699 height 20
copy p "Presentador apuntador Laser de diapositivas Wireless USB 2.4 ghz Marca Technoqu…"
click at [409, 274] on div "EX - 000631" at bounding box center [388, 277] width 242 height 22
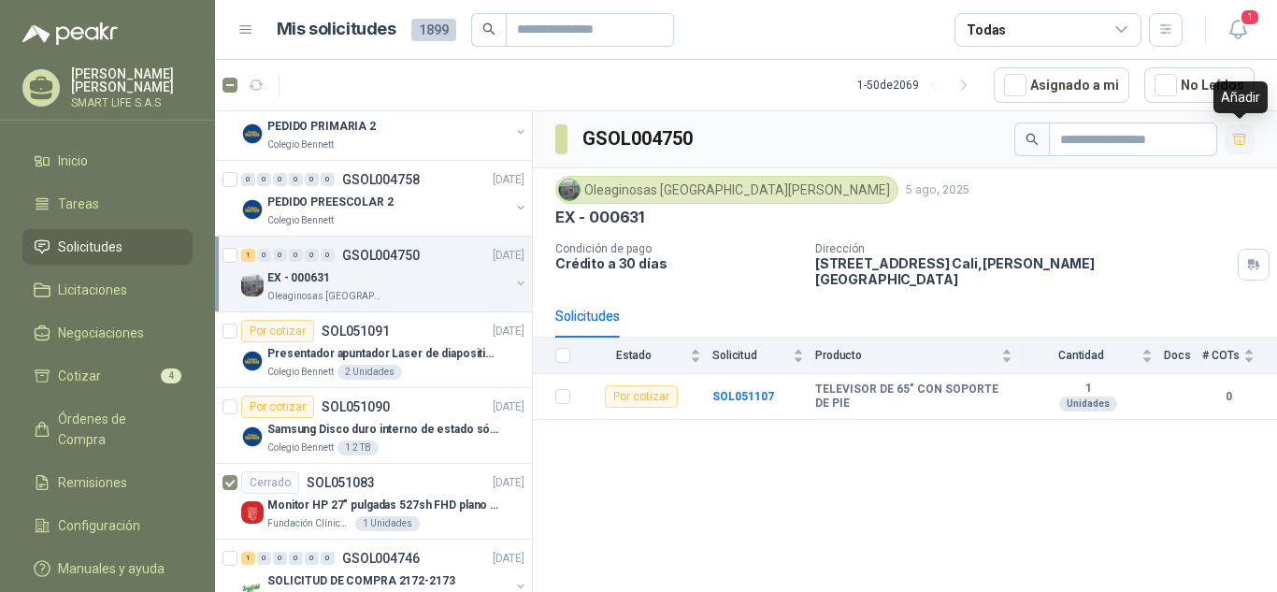
click at [1243, 142] on icon "button" at bounding box center [1240, 140] width 16 height 16
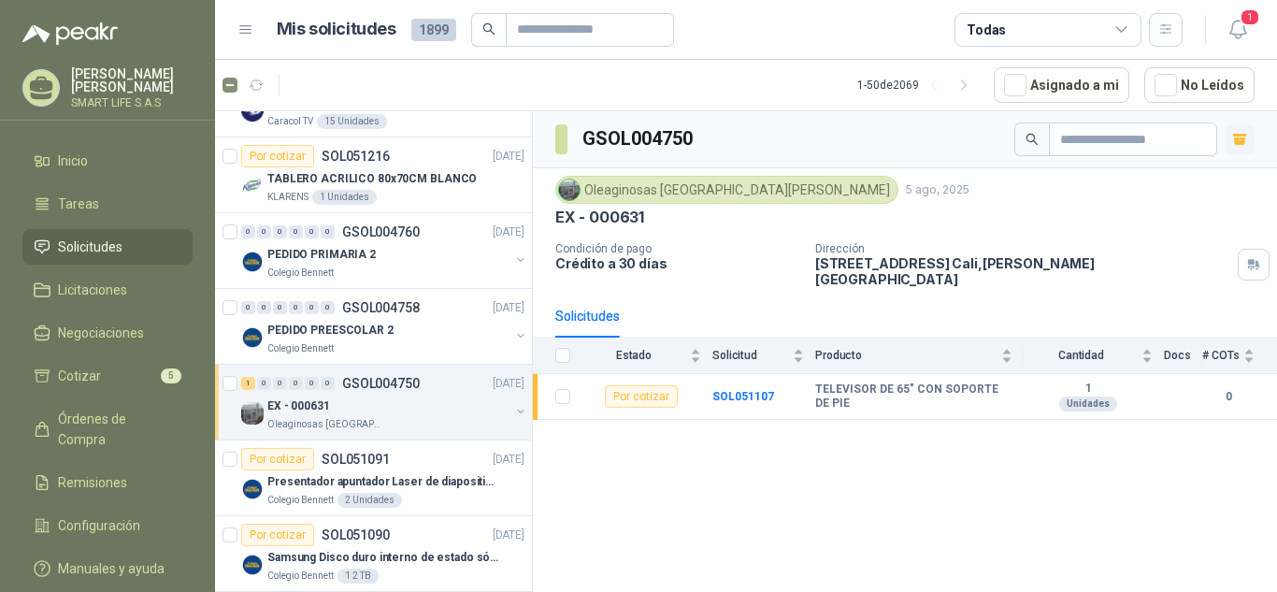
scroll to position [1594, 0]
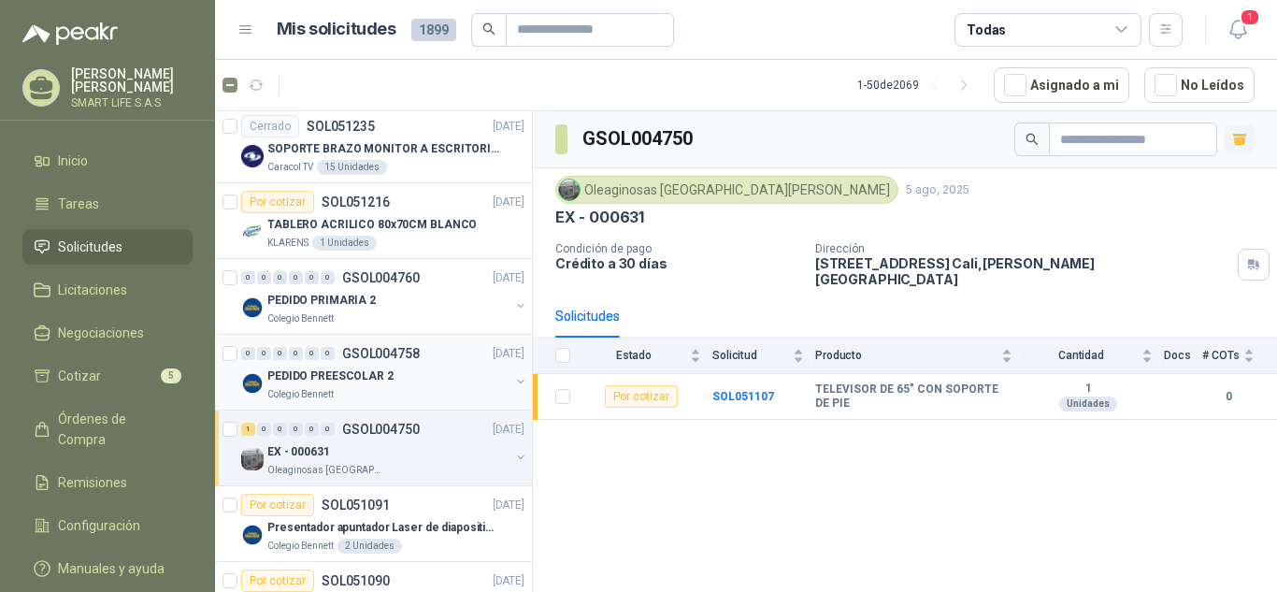
click at [418, 380] on div "PEDIDO PREESCOLAR 2" at bounding box center [388, 376] width 242 height 22
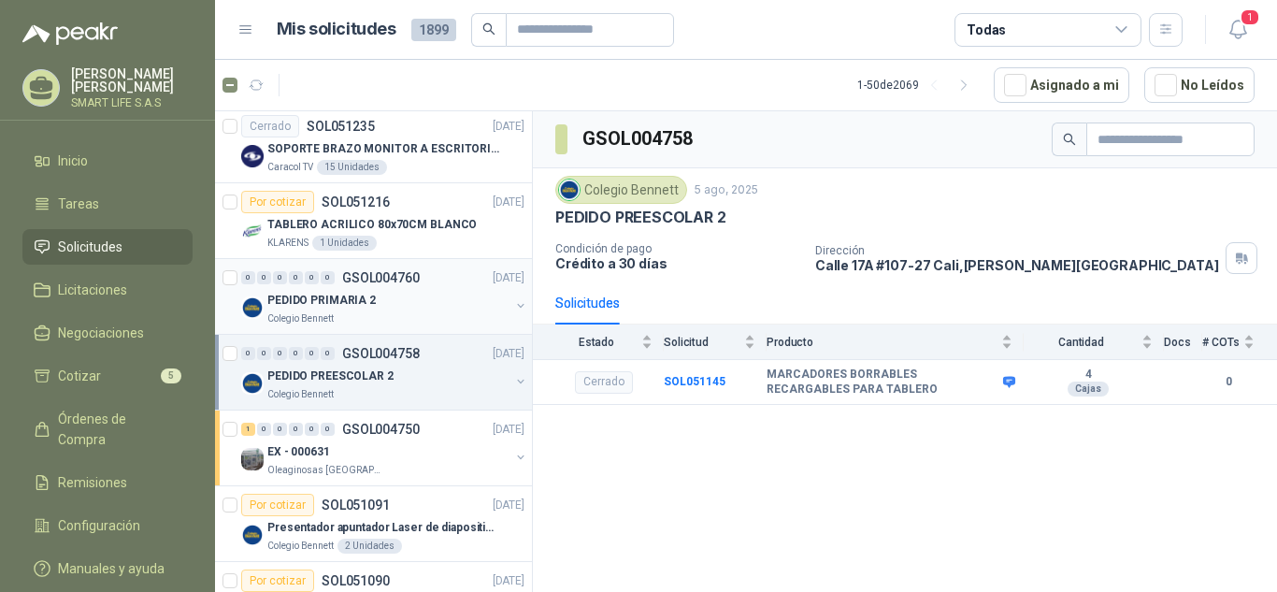
click at [411, 314] on div "Colegio Bennett" at bounding box center [388, 318] width 242 height 15
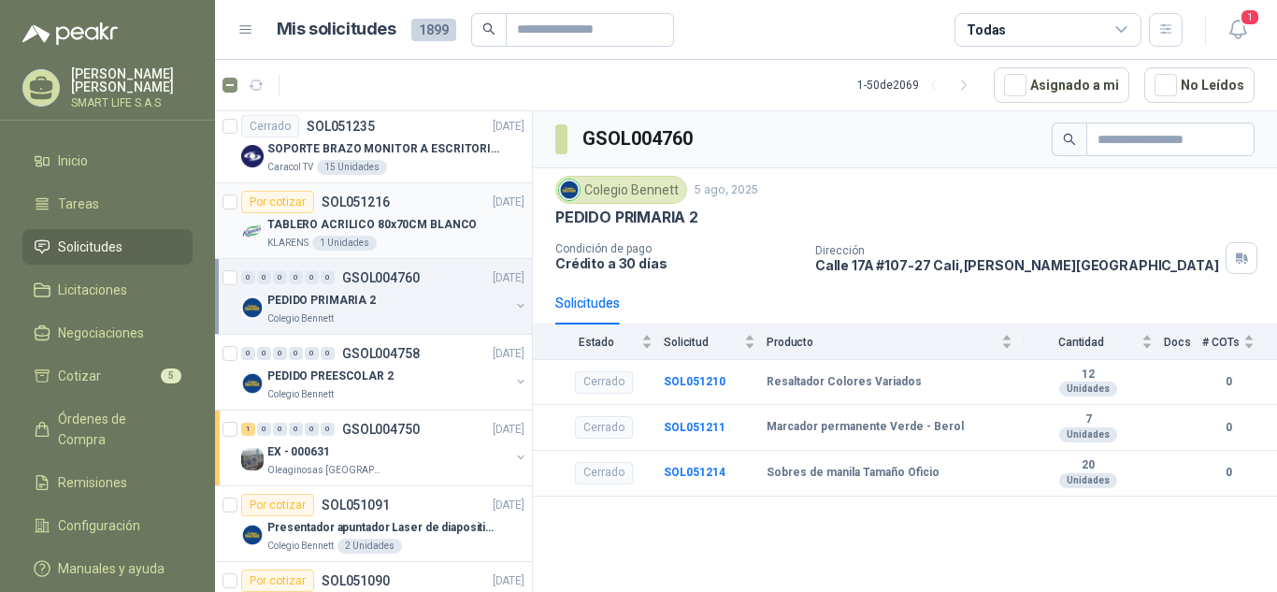
click at [447, 229] on p "TABLERO ACRILICO 80x70CM BLANCO" at bounding box center [371, 225] width 209 height 18
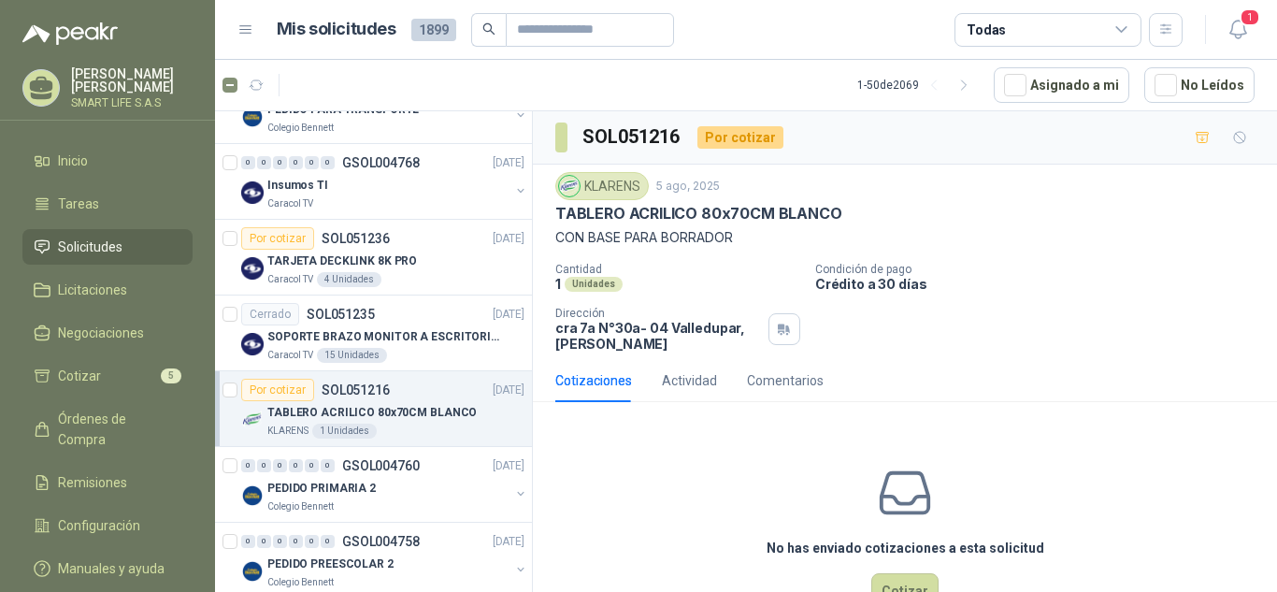
scroll to position [1398, 0]
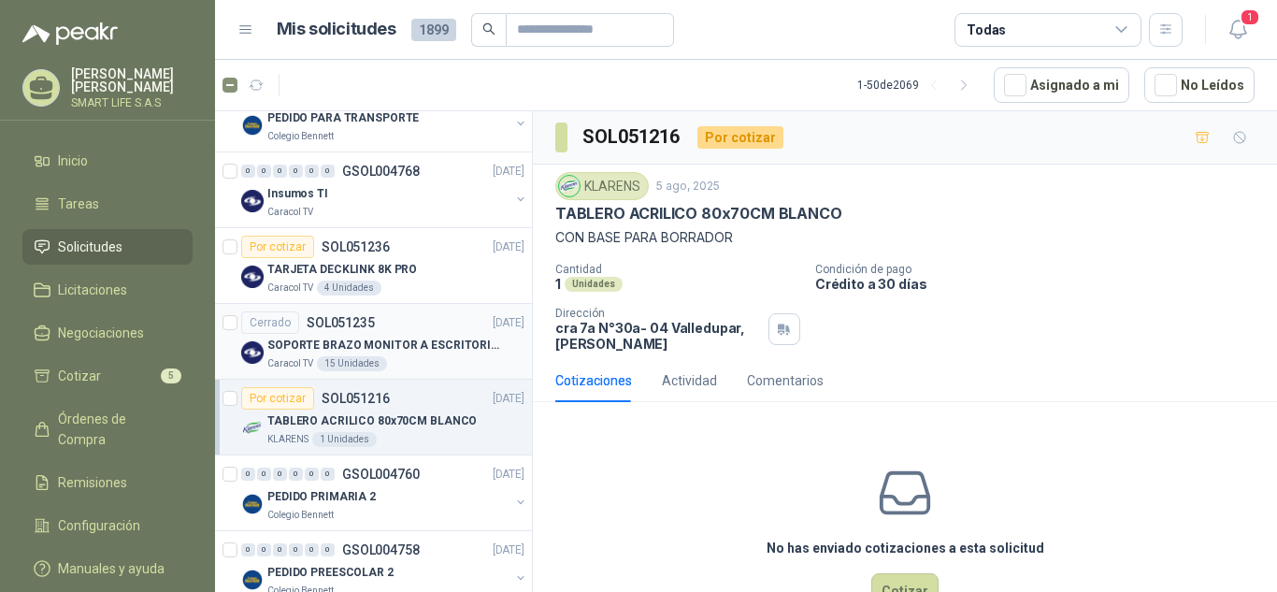
click at [449, 356] on div "Caracol TV 15 Unidades" at bounding box center [395, 363] width 257 height 15
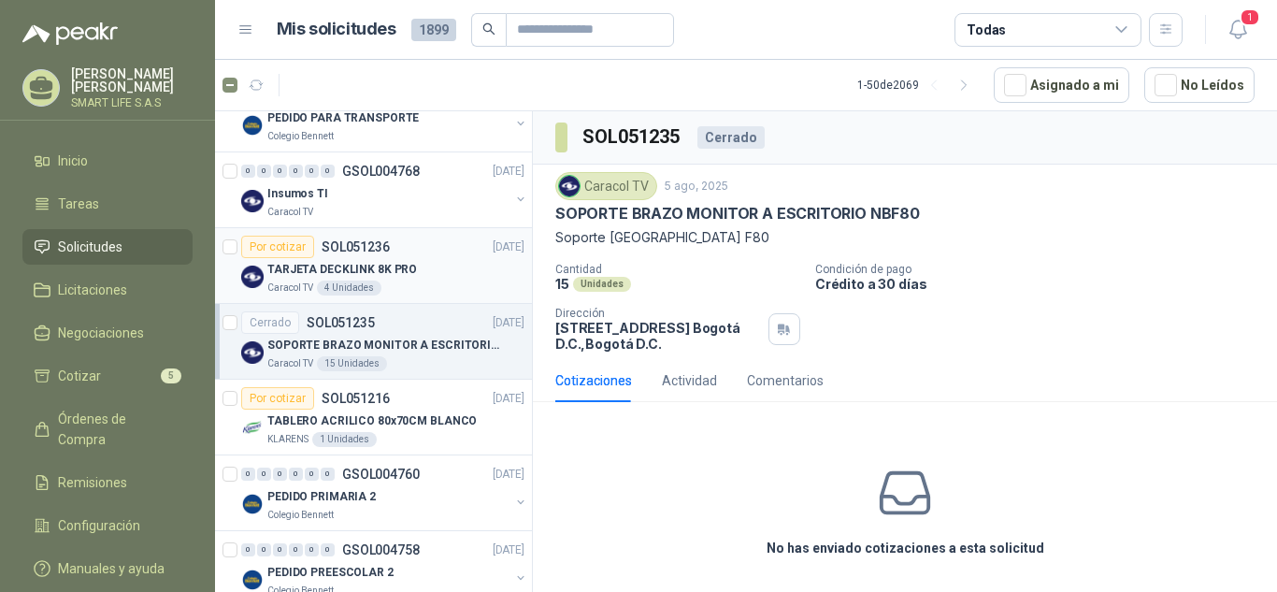
click at [439, 281] on div "Caracol TV 4 Unidades" at bounding box center [395, 287] width 257 height 15
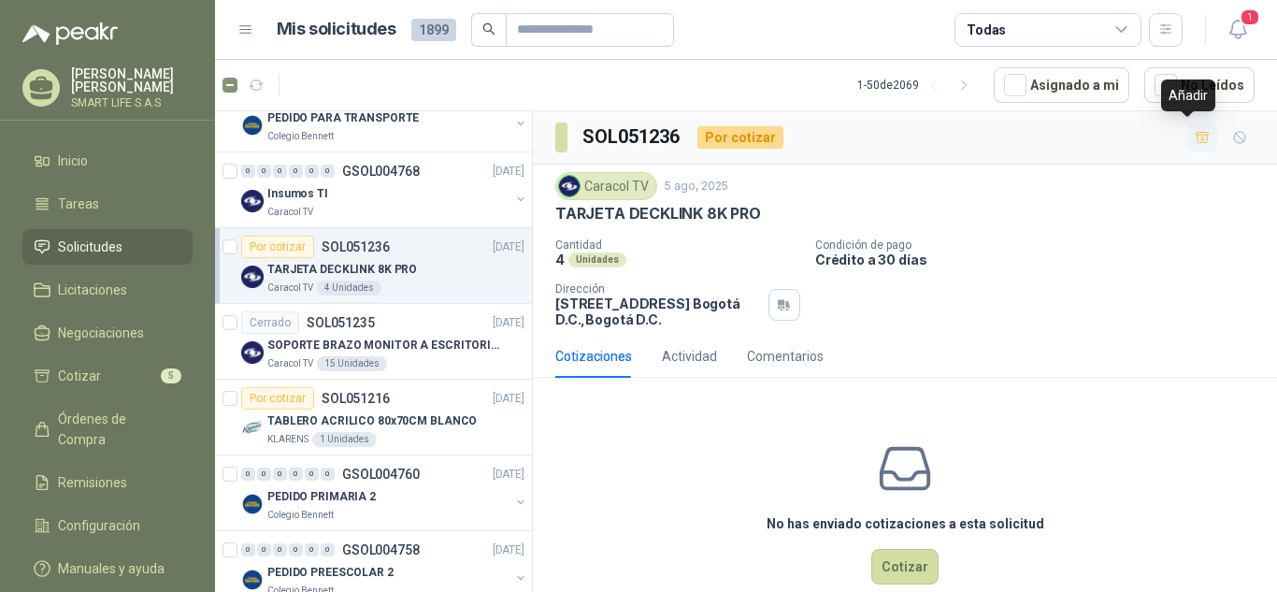
click at [1195, 141] on icon "button" at bounding box center [1203, 138] width 16 height 16
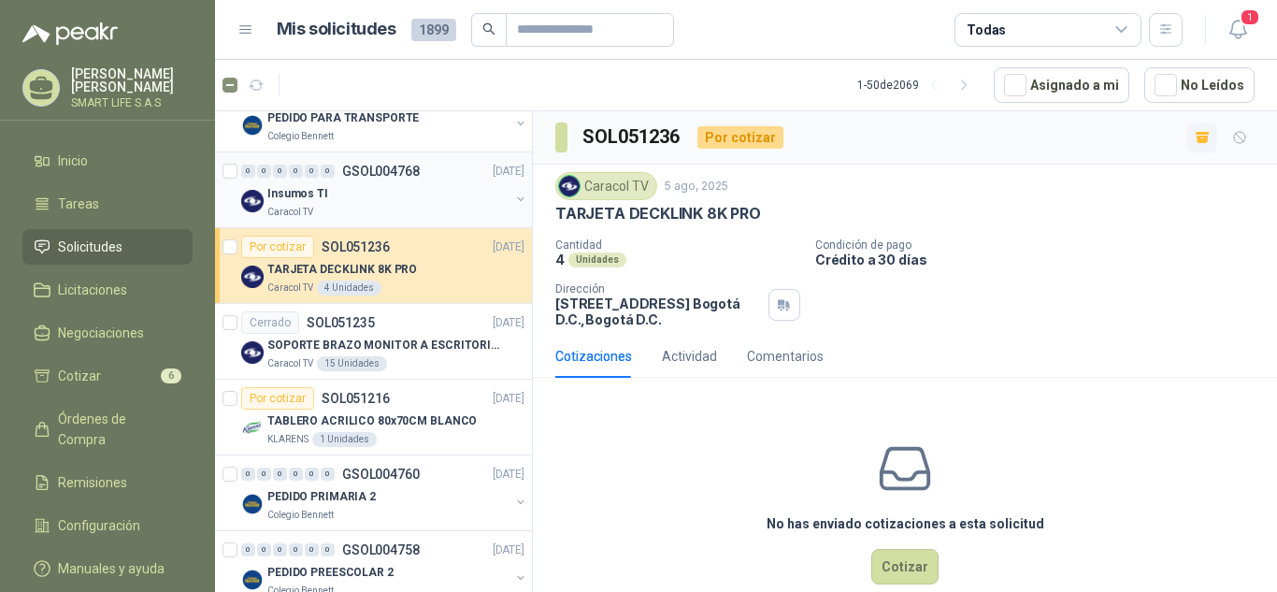
click at [394, 201] on div "Insumos TI" at bounding box center [388, 193] width 242 height 22
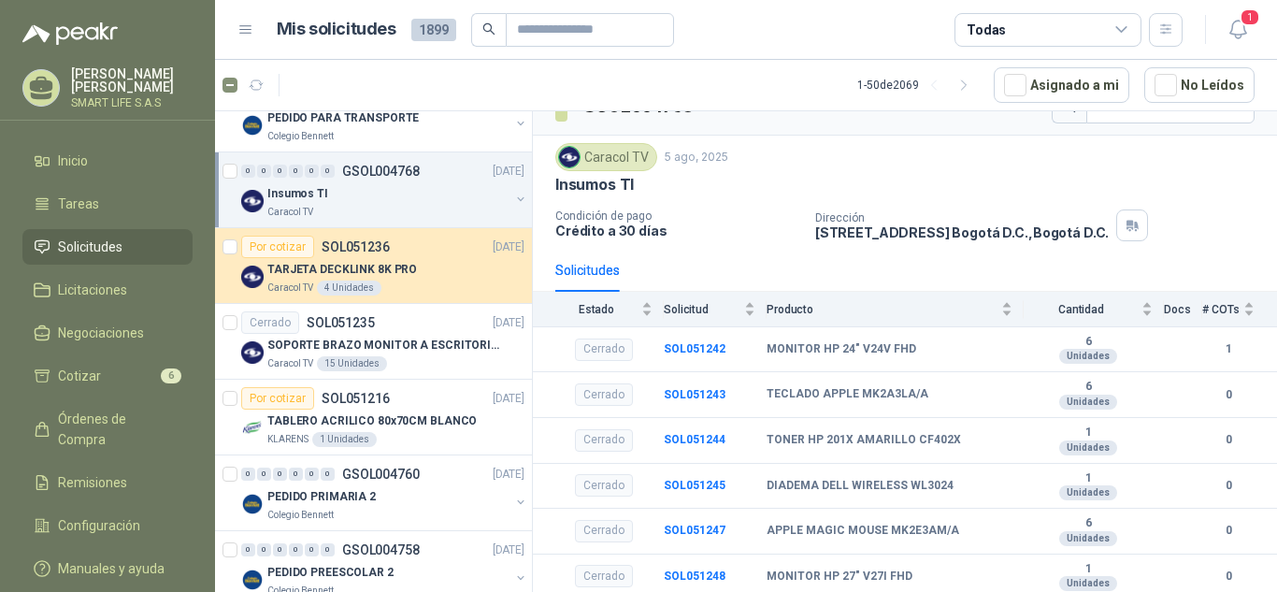
scroll to position [34, 0]
click at [410, 198] on div "Insumos TI" at bounding box center [388, 193] width 242 height 22
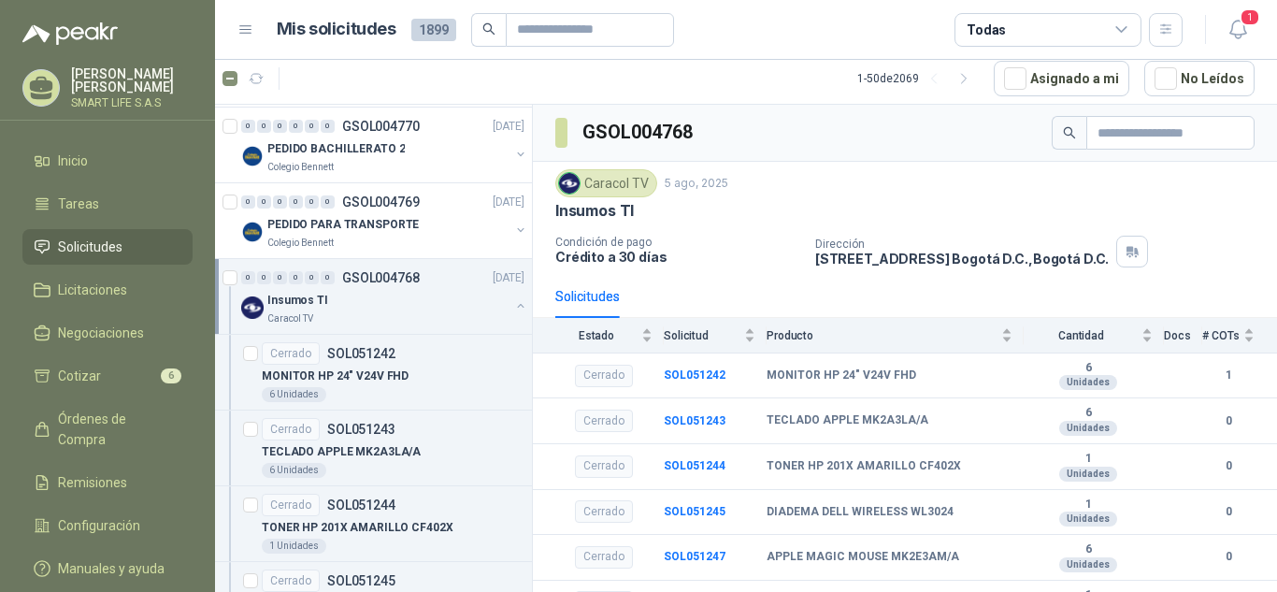
scroll to position [1268, 0]
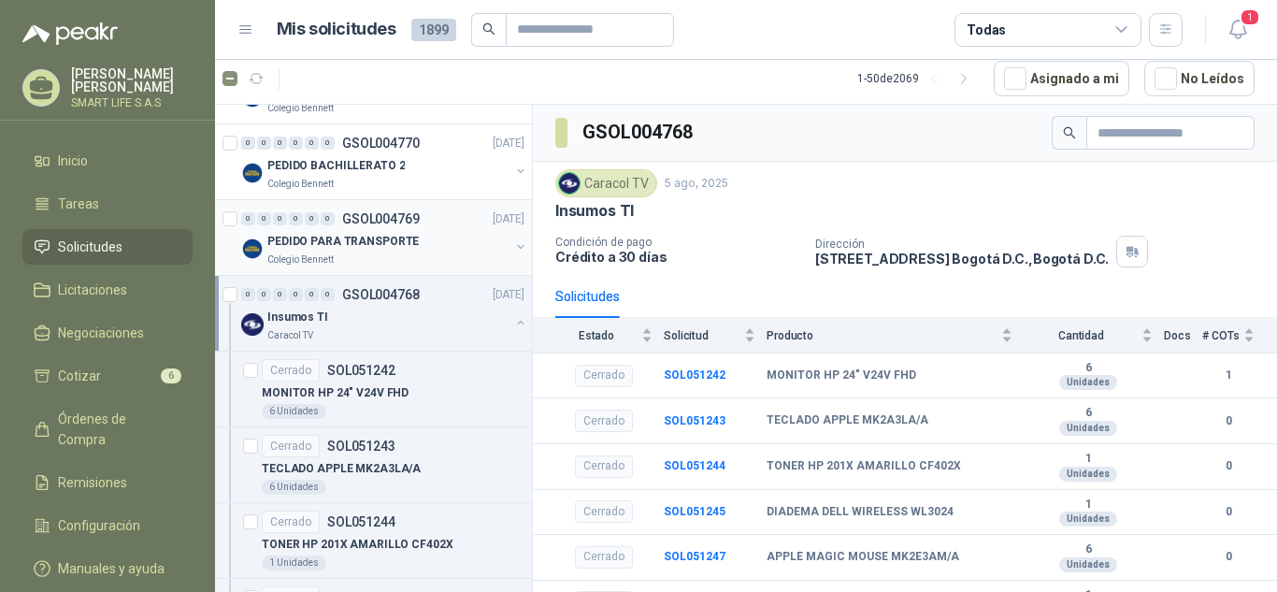
click at [419, 264] on div "Colegio Bennett" at bounding box center [388, 259] width 242 height 15
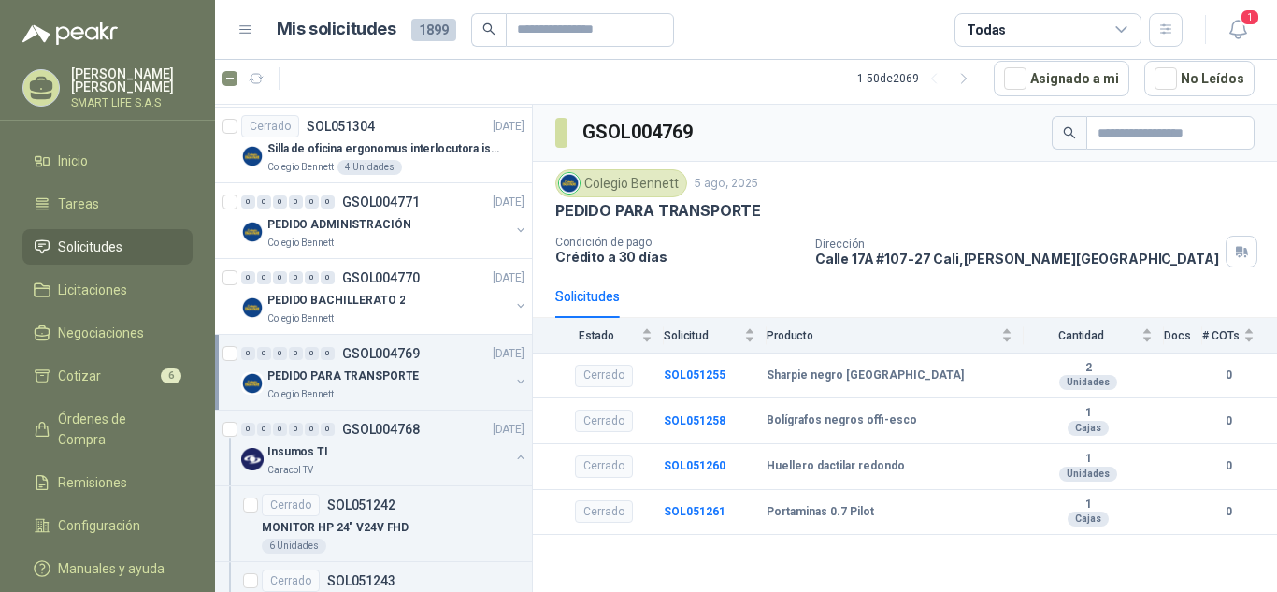
scroll to position [1073, 0]
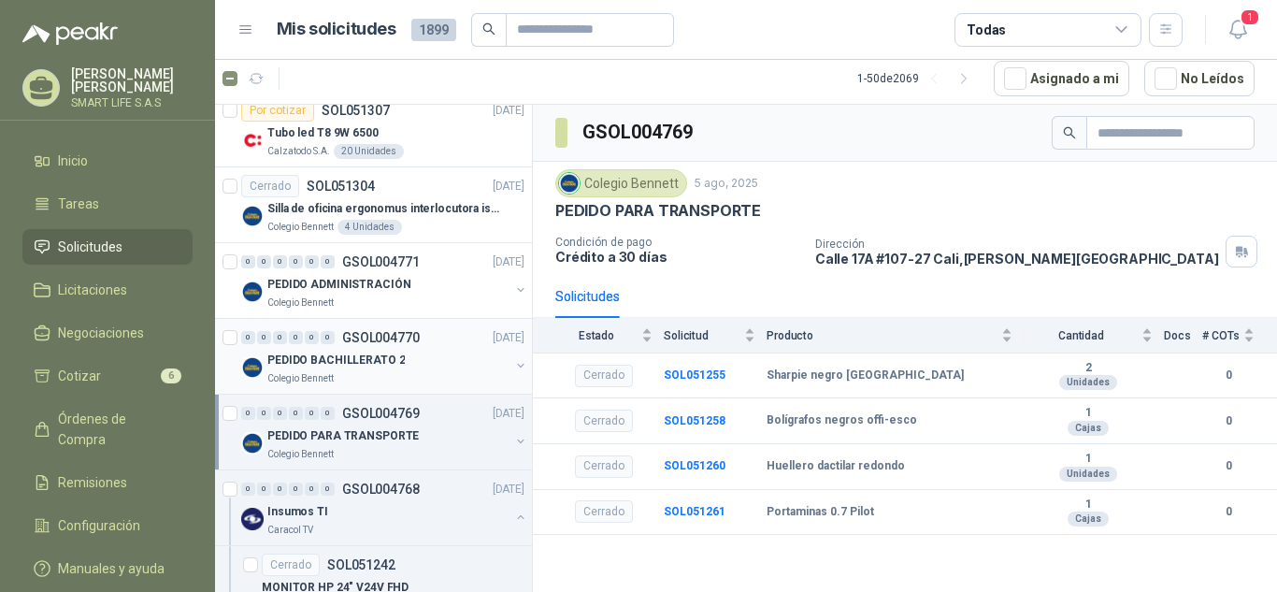
click at [433, 361] on div "PEDIDO BACHILLERATO 2" at bounding box center [388, 360] width 242 height 22
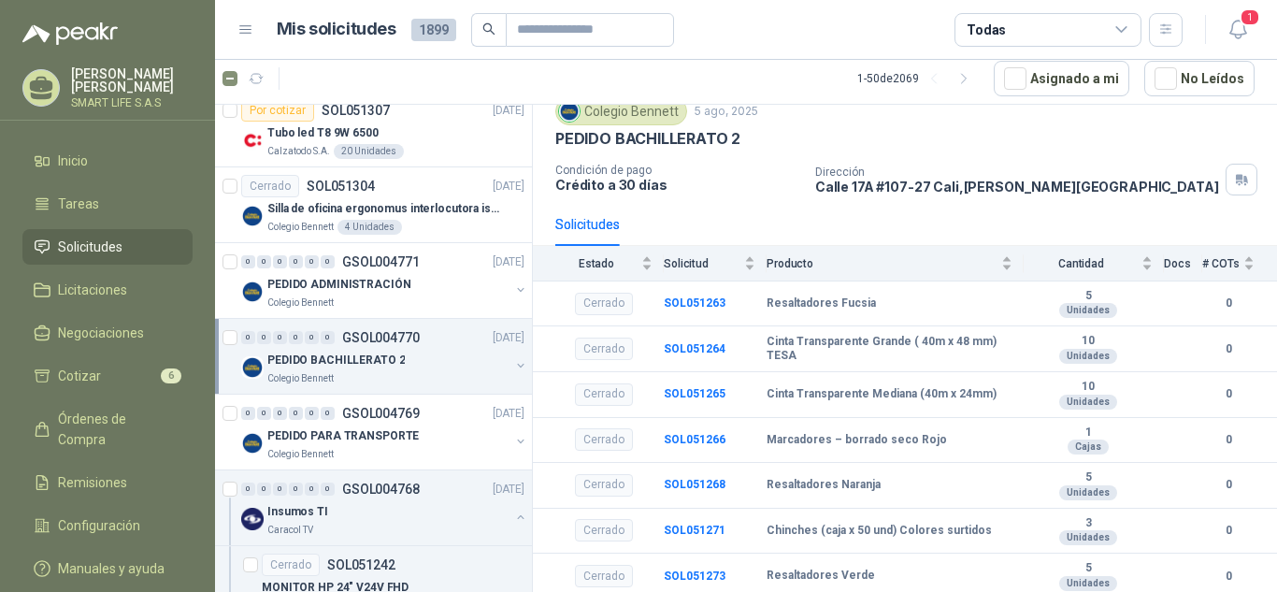
scroll to position [52, 0]
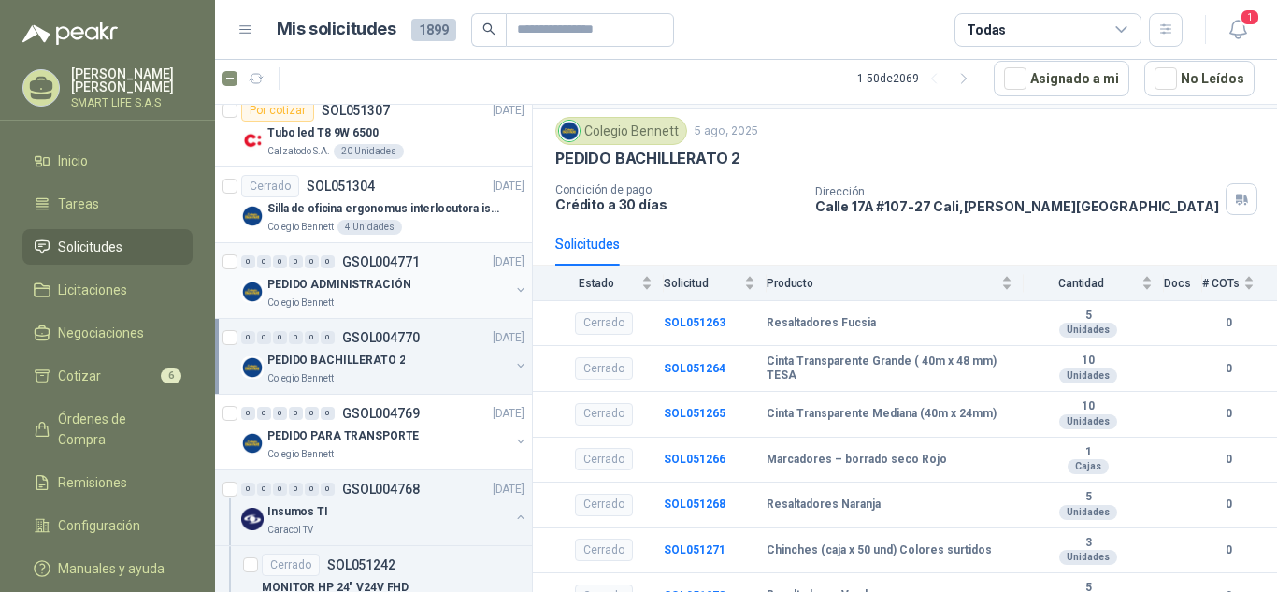
click at [456, 295] on div "PEDIDO ADMINISTRACIÓN" at bounding box center [388, 284] width 242 height 22
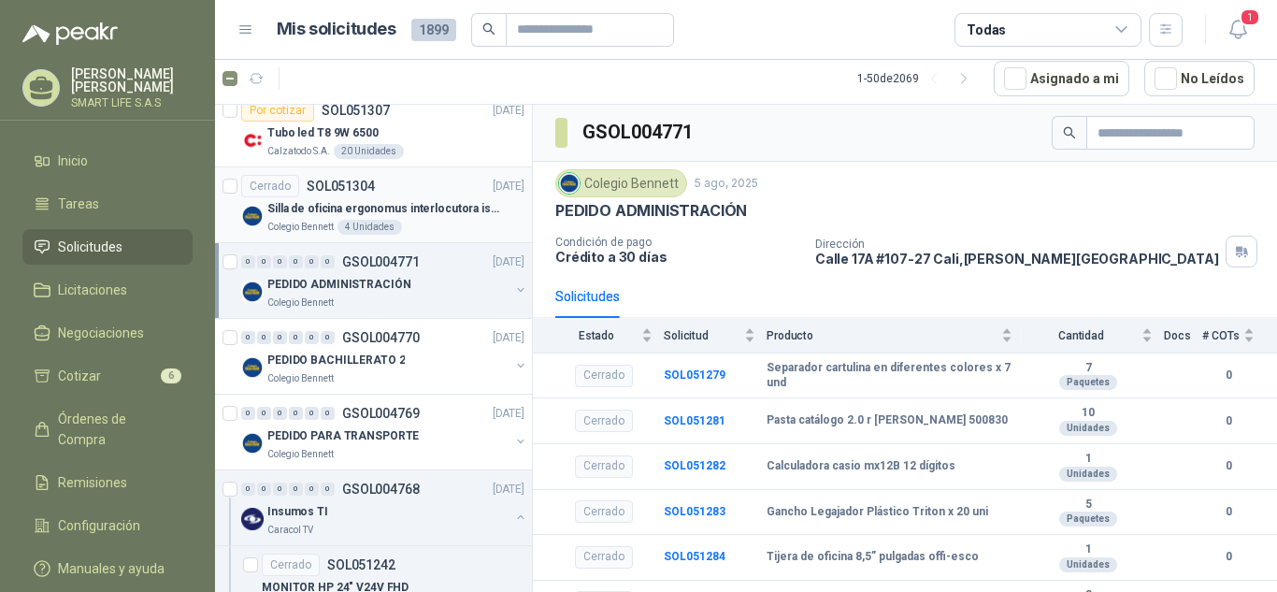
click at [450, 228] on div "Colegio [PERSON_NAME] 4 Unidades" at bounding box center [395, 227] width 257 height 15
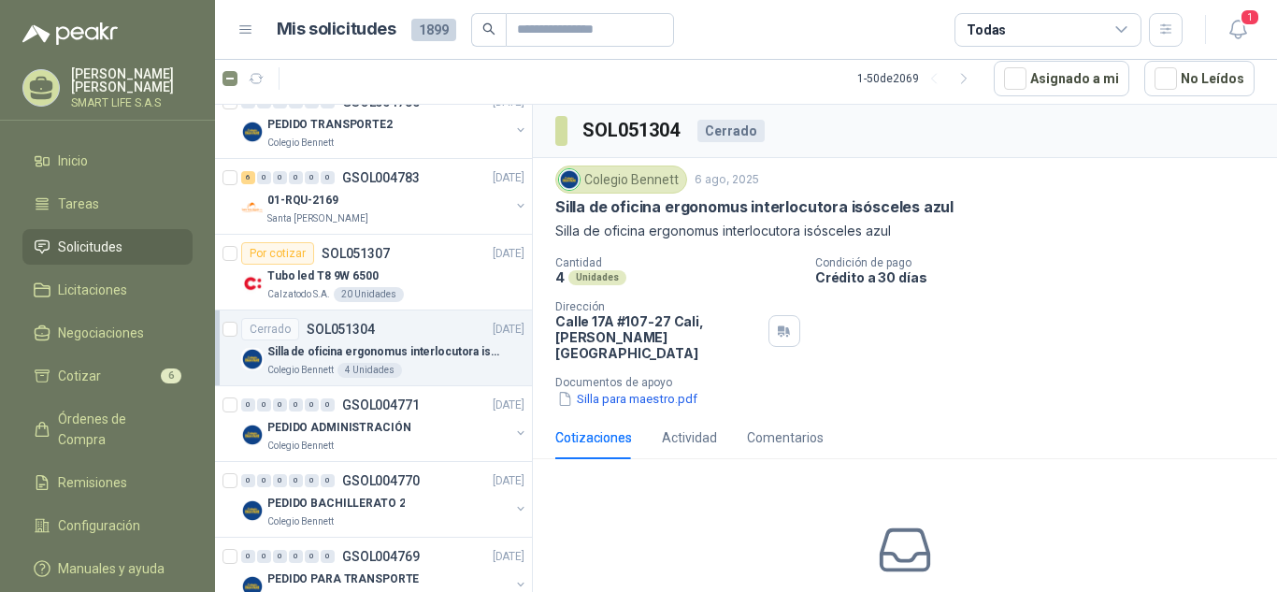
scroll to position [921, 0]
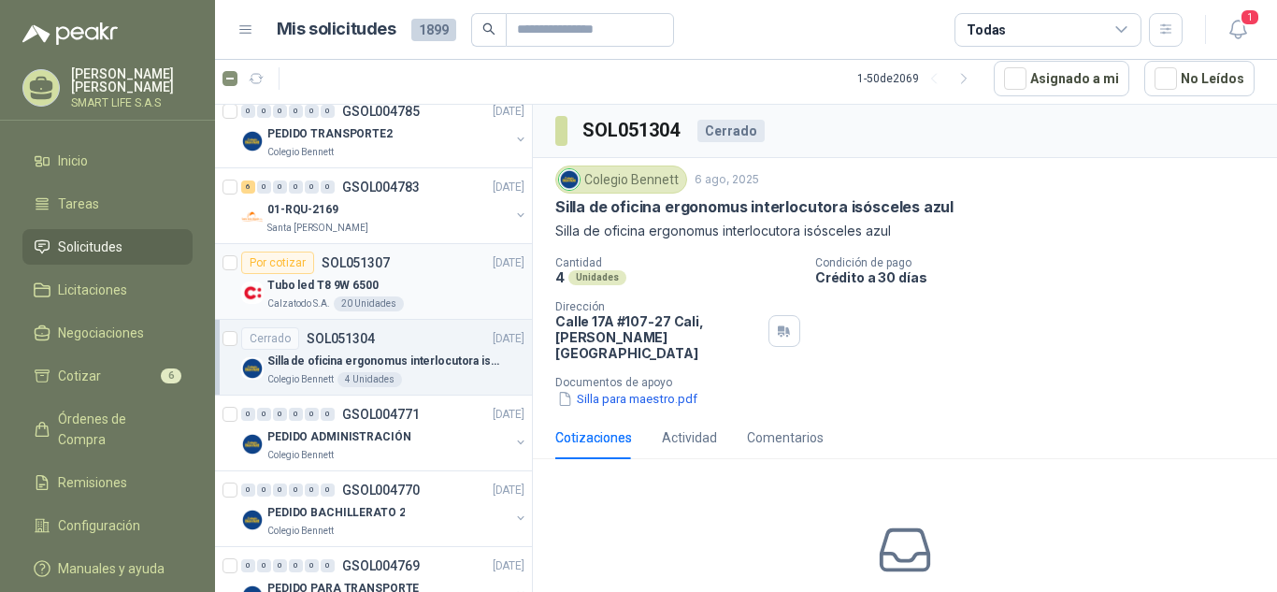
click at [462, 285] on div "Tubo led T8 9W 6500" at bounding box center [395, 285] width 257 height 22
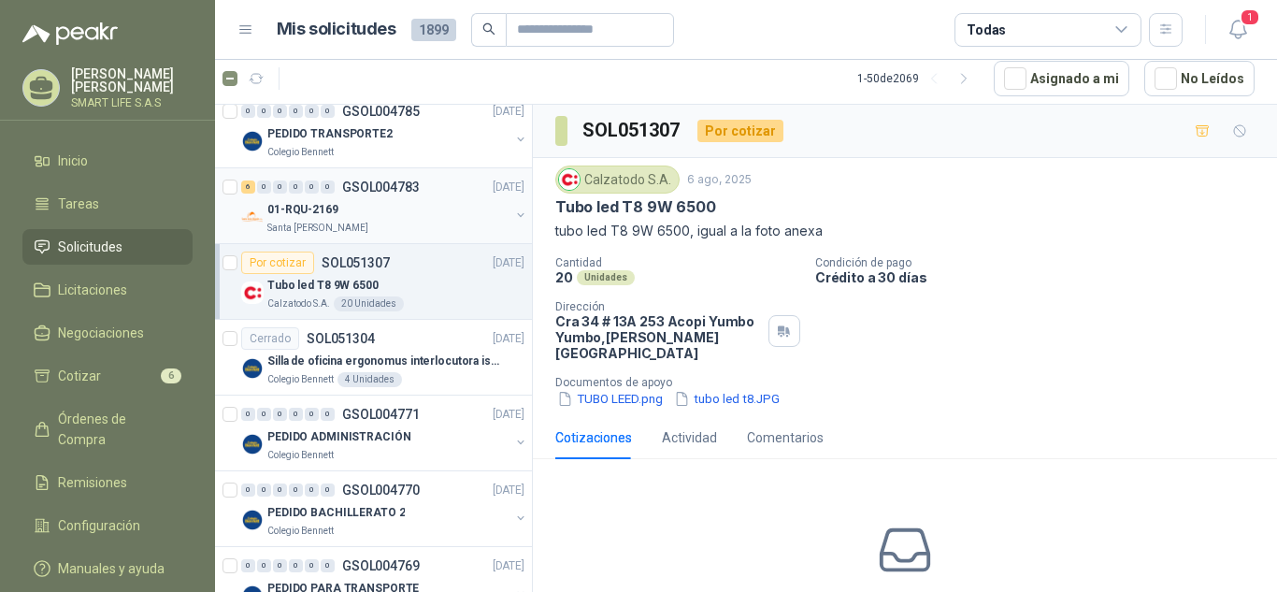
click at [428, 222] on div "Santa [PERSON_NAME]" at bounding box center [388, 228] width 242 height 15
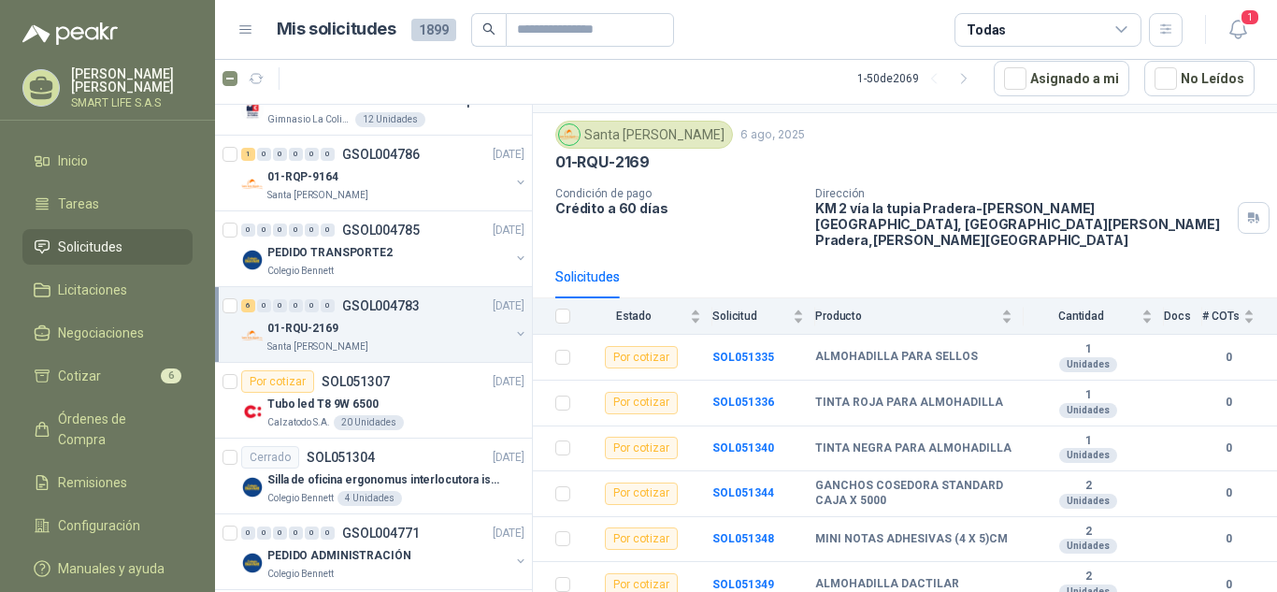
scroll to position [786, 0]
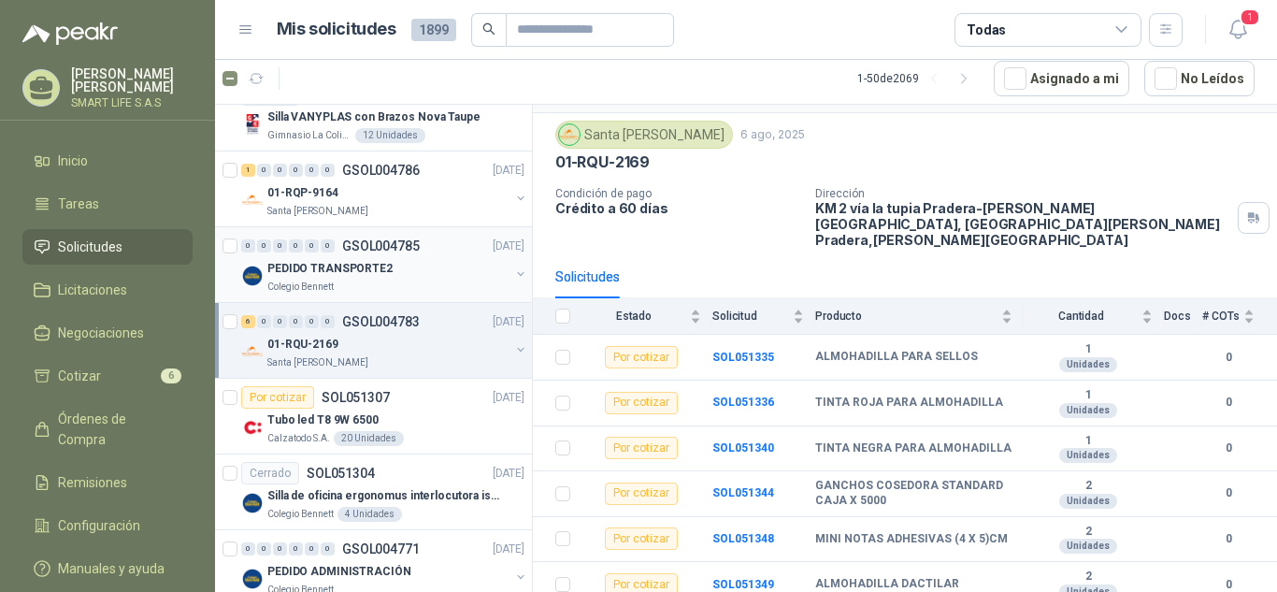
click at [414, 266] on div "PEDIDO TRANSPORTE2" at bounding box center [388, 268] width 242 height 22
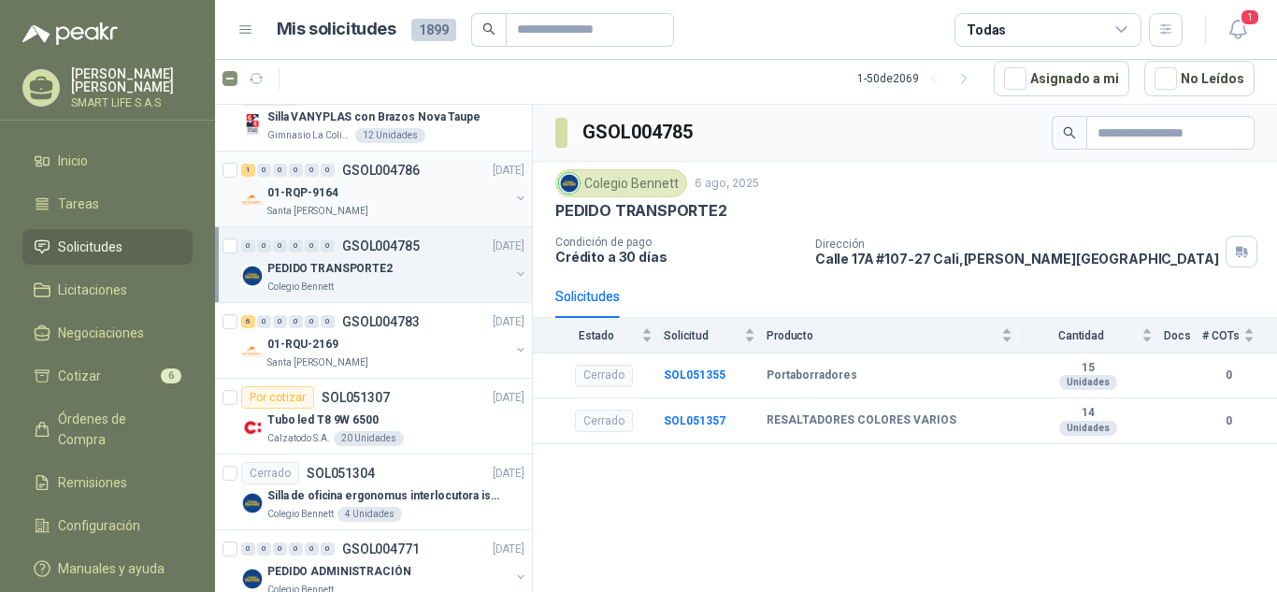
click at [431, 197] on div "01-RQP-9164" at bounding box center [388, 192] width 242 height 22
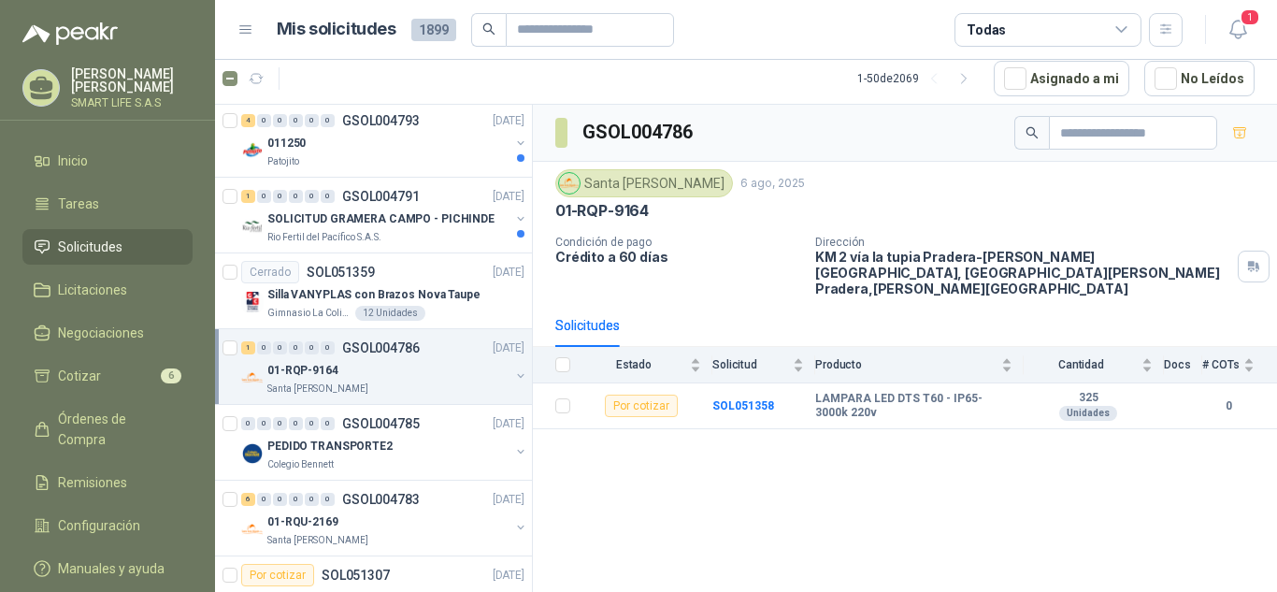
scroll to position [592, 0]
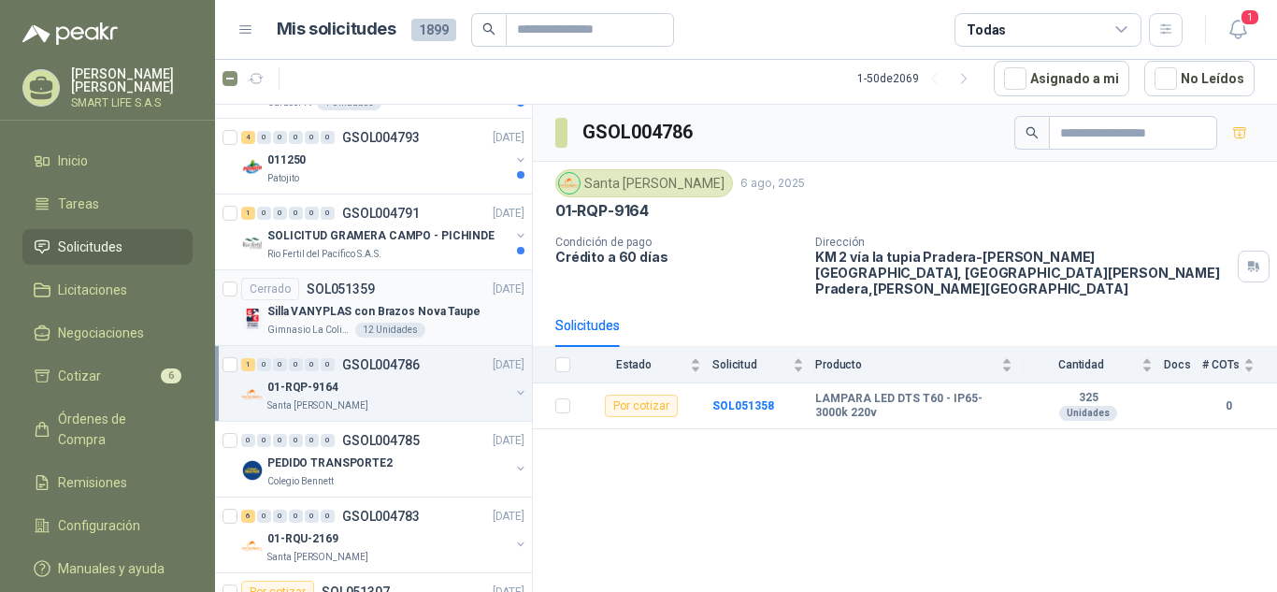
click at [486, 313] on div "Silla VANYPLAS con Brazos Nova Taupe" at bounding box center [395, 311] width 257 height 22
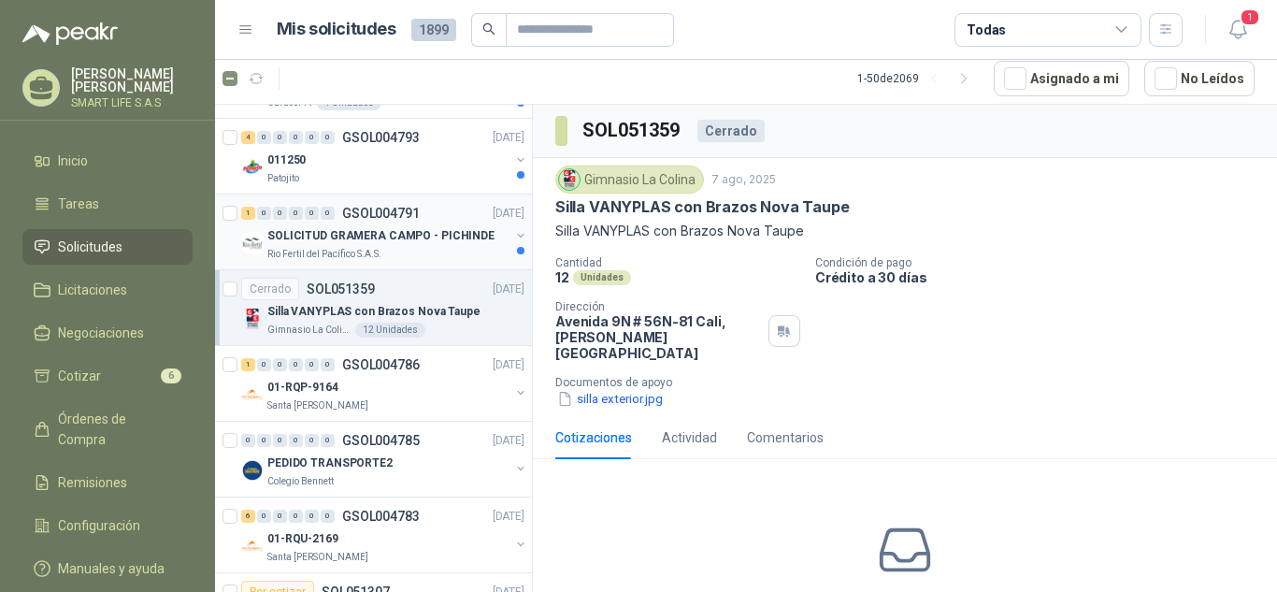
click at [453, 252] on div "Rio Fertil del Pacífico S.A.S." at bounding box center [388, 254] width 242 height 15
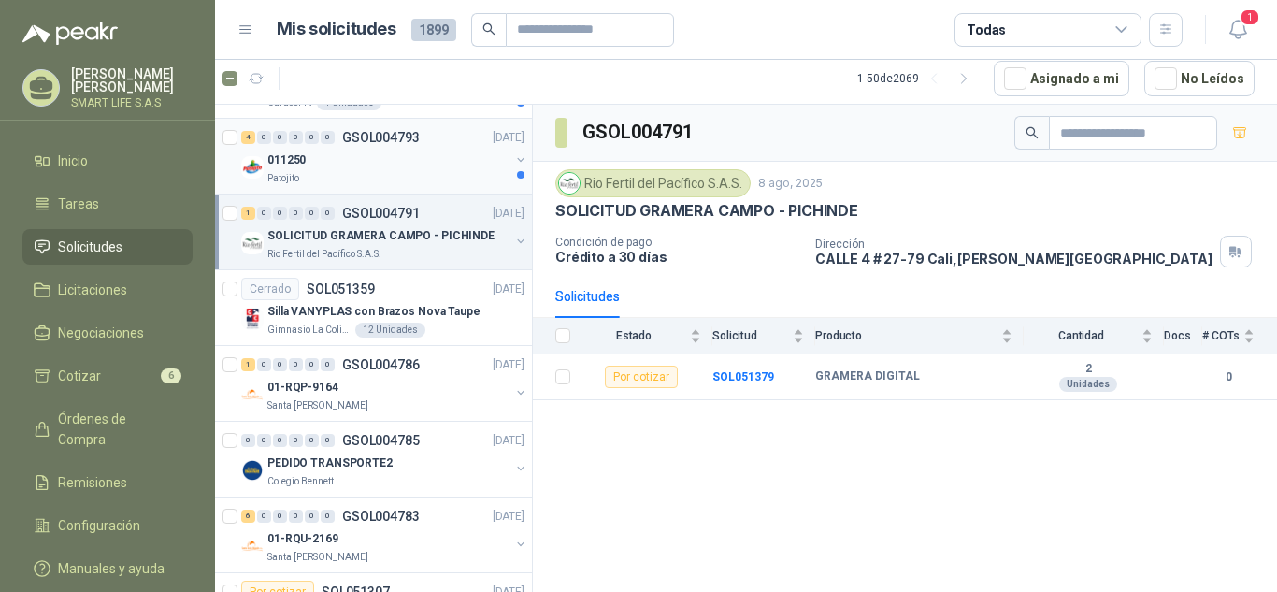
click at [445, 176] on div "Patojito" at bounding box center [388, 178] width 242 height 15
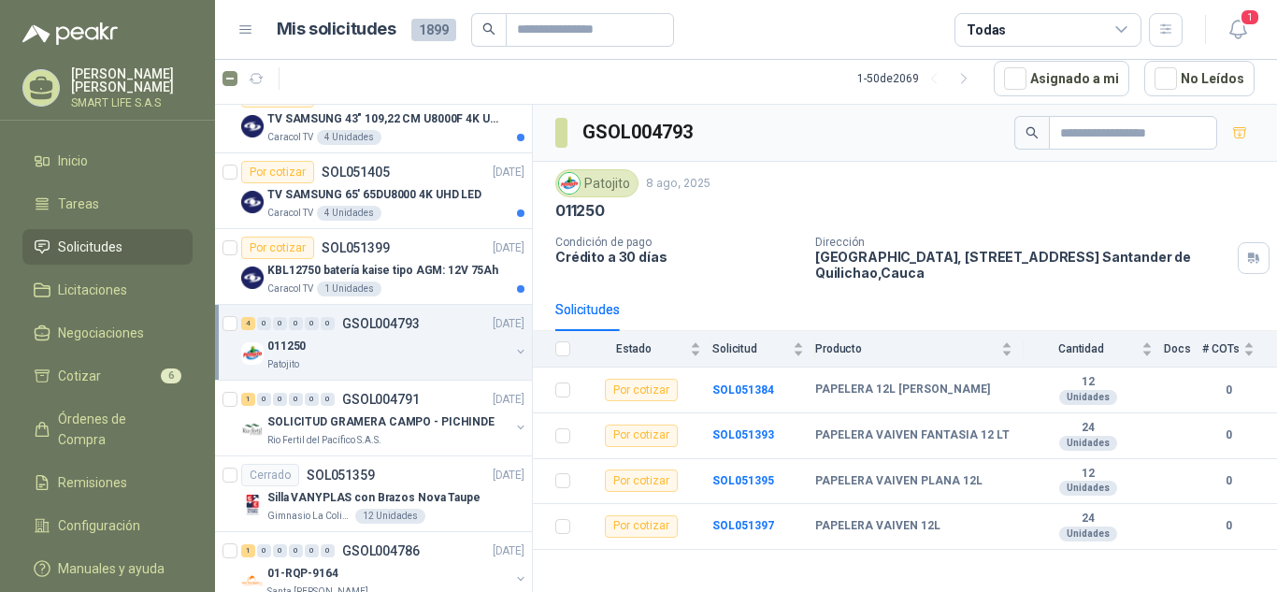
scroll to position [389, 0]
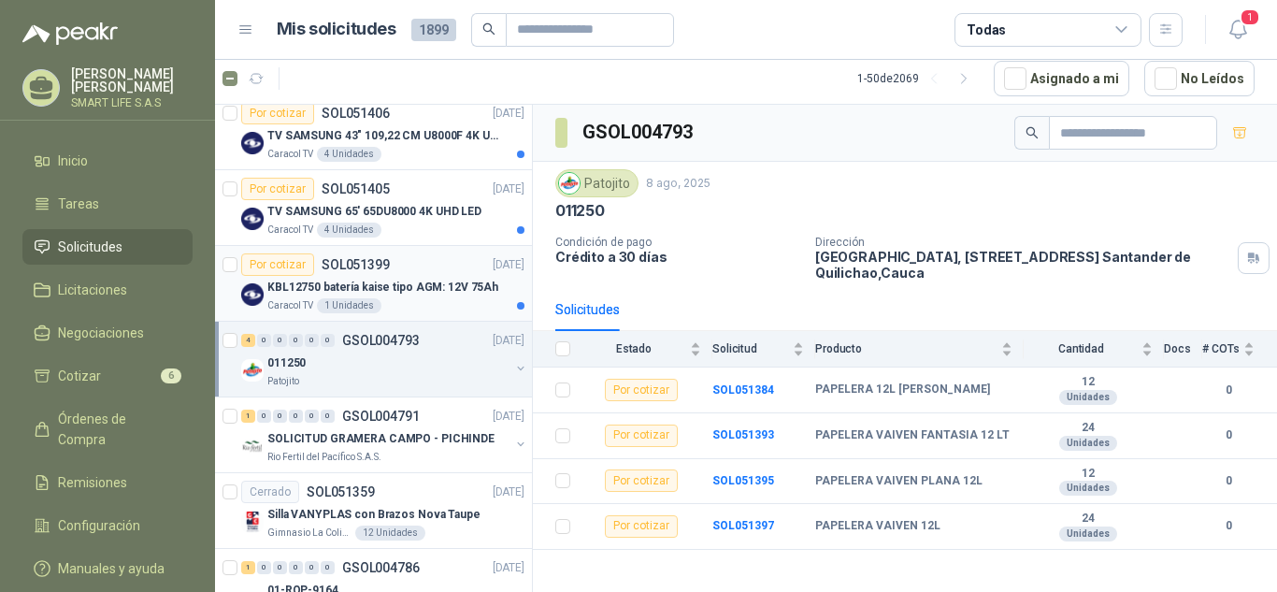
click at [438, 283] on p "KBL12750 batería kaise tipo AGM: 12V 75Ah" at bounding box center [382, 288] width 231 height 18
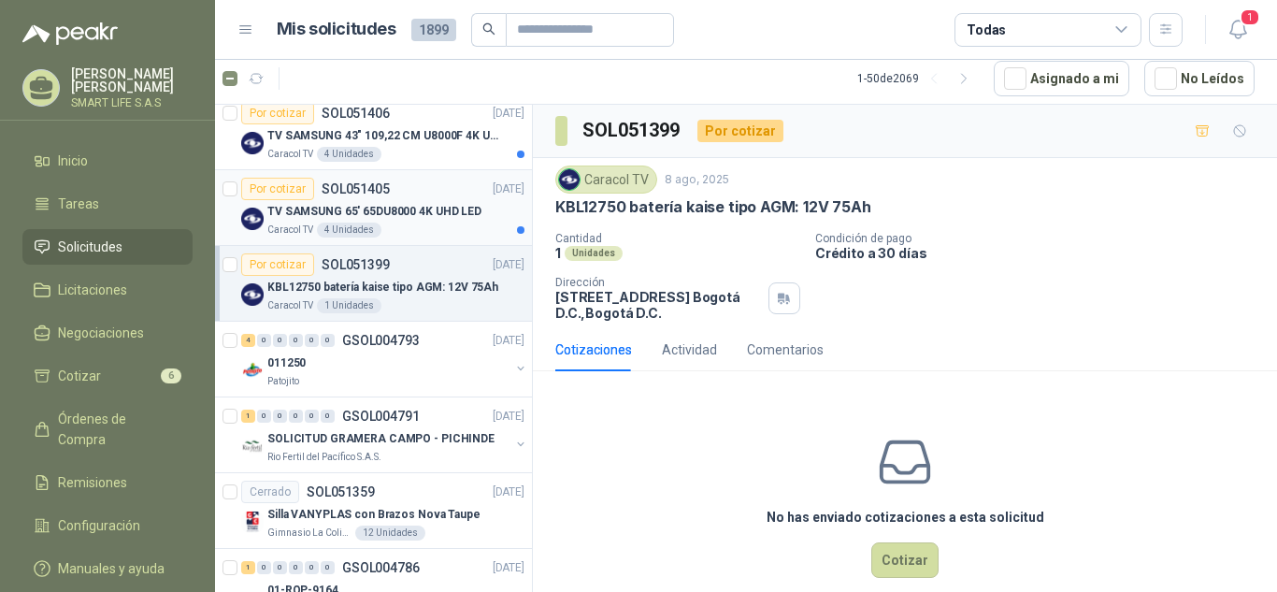
click at [421, 230] on div "Caracol TV 4 Unidades" at bounding box center [395, 230] width 257 height 15
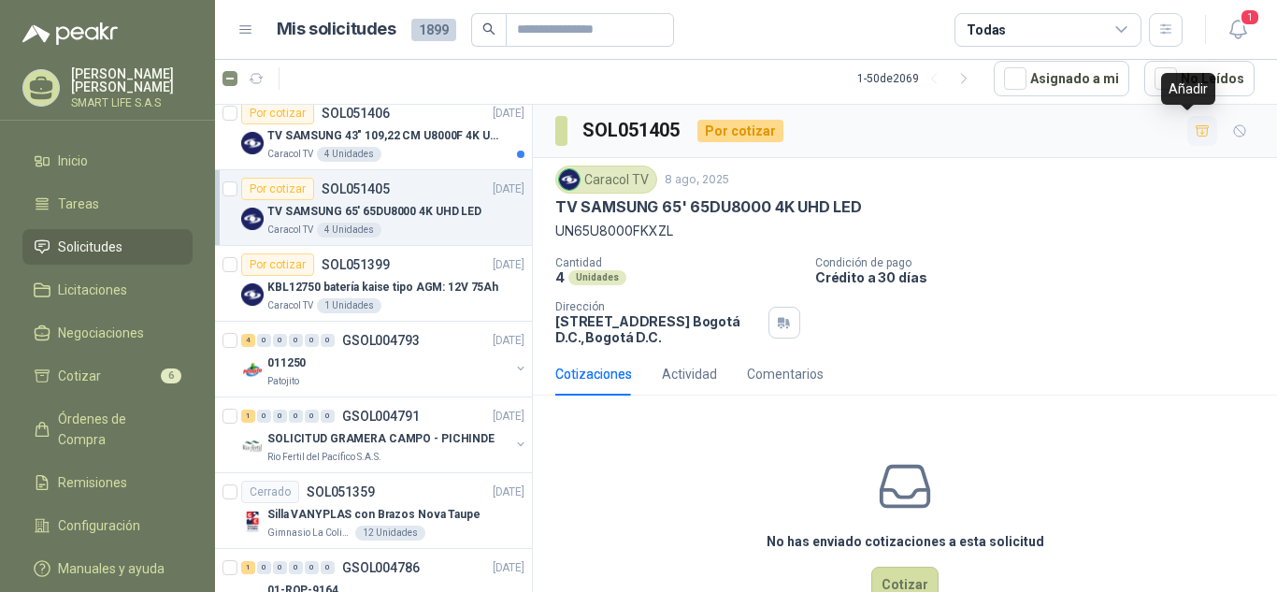
click at [1195, 129] on icon "button" at bounding box center [1203, 131] width 16 height 16
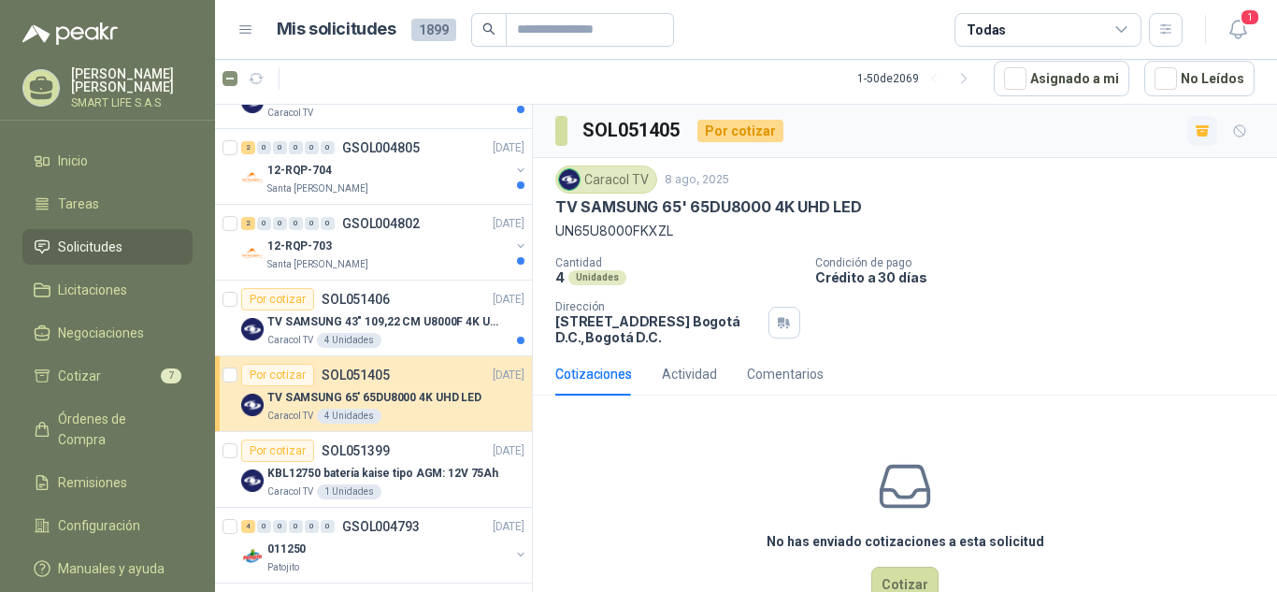
scroll to position [152, 0]
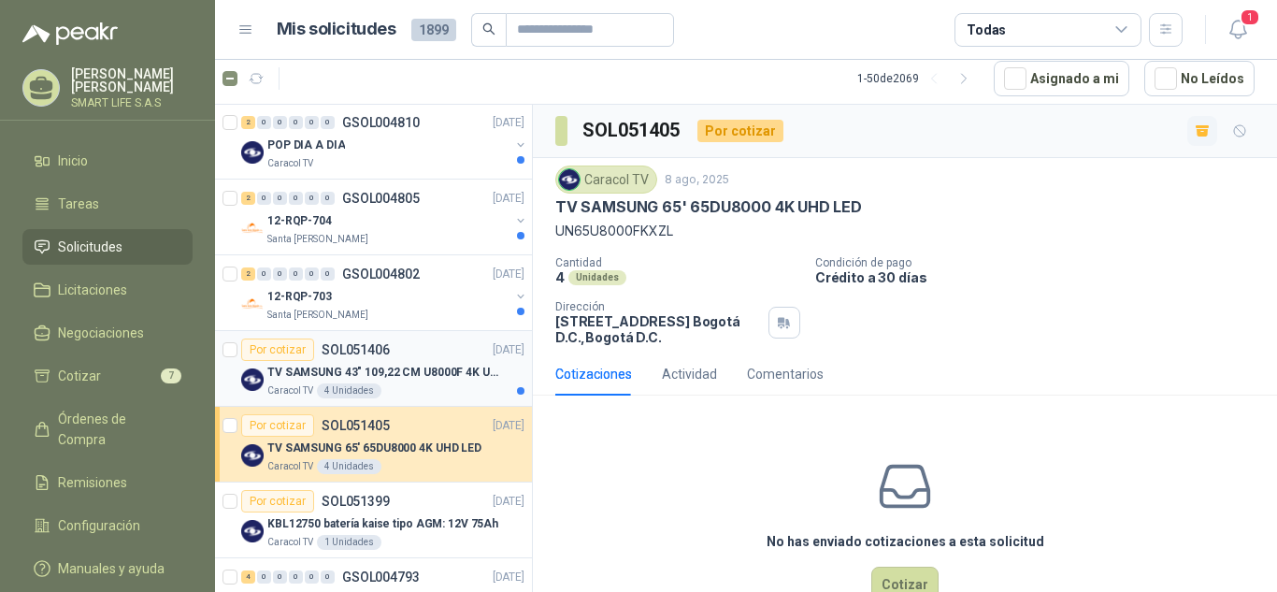
click at [431, 388] on div "Caracol TV 4 Unidades" at bounding box center [395, 390] width 257 height 15
click at [1195, 126] on icon "button" at bounding box center [1203, 131] width 16 height 16
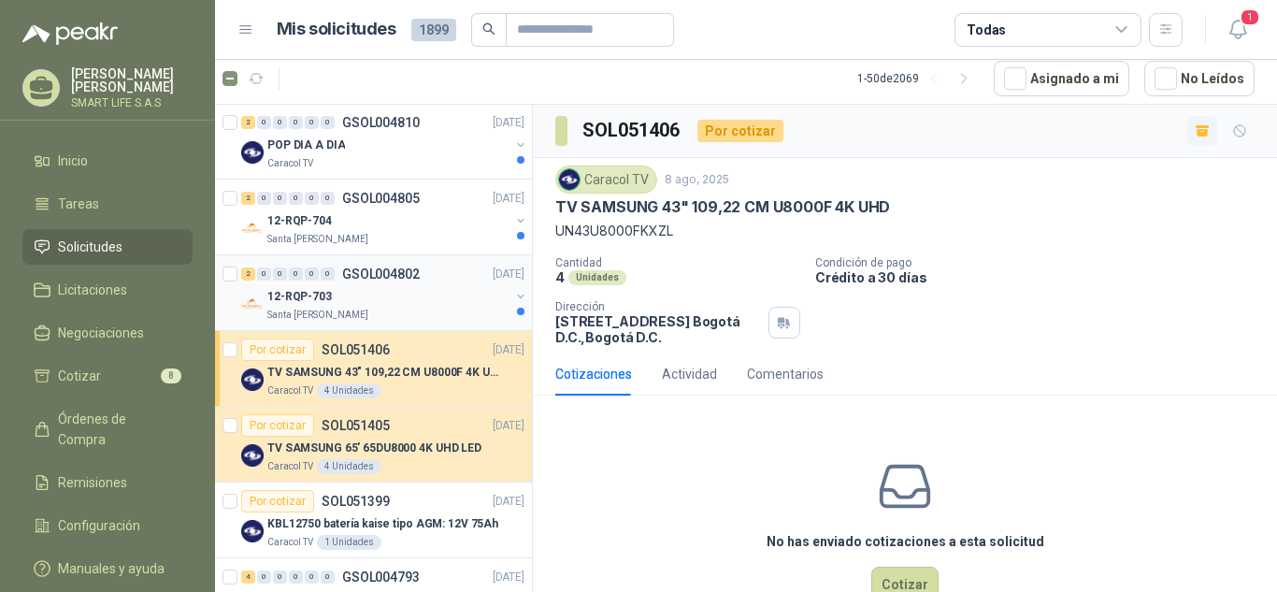
click at [399, 299] on div "12-RQP-703" at bounding box center [388, 296] width 242 height 22
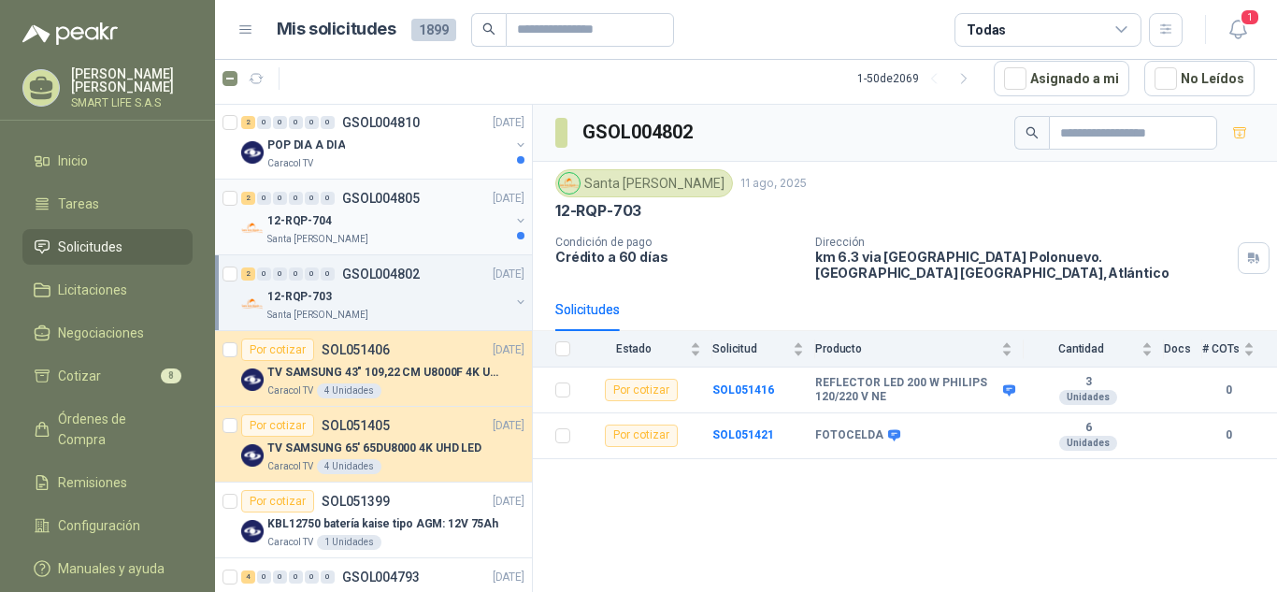
click at [394, 235] on div "Santa [PERSON_NAME]" at bounding box center [388, 239] width 242 height 15
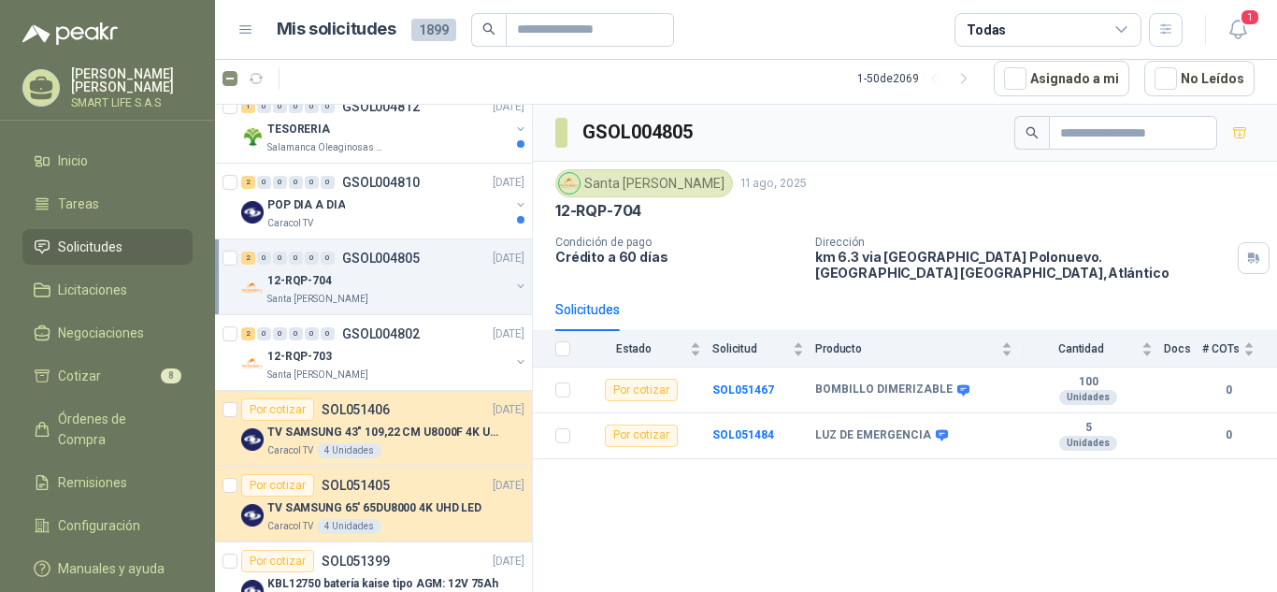
scroll to position [67, 0]
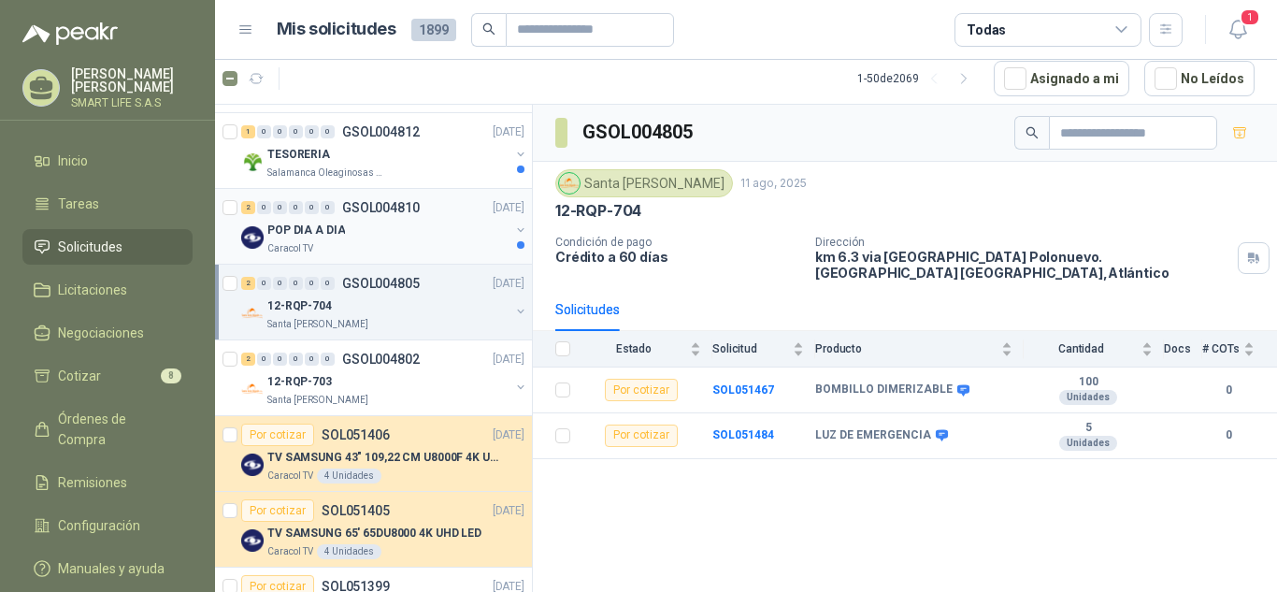
click at [431, 233] on div "POP DIA A DIA" at bounding box center [388, 230] width 242 height 22
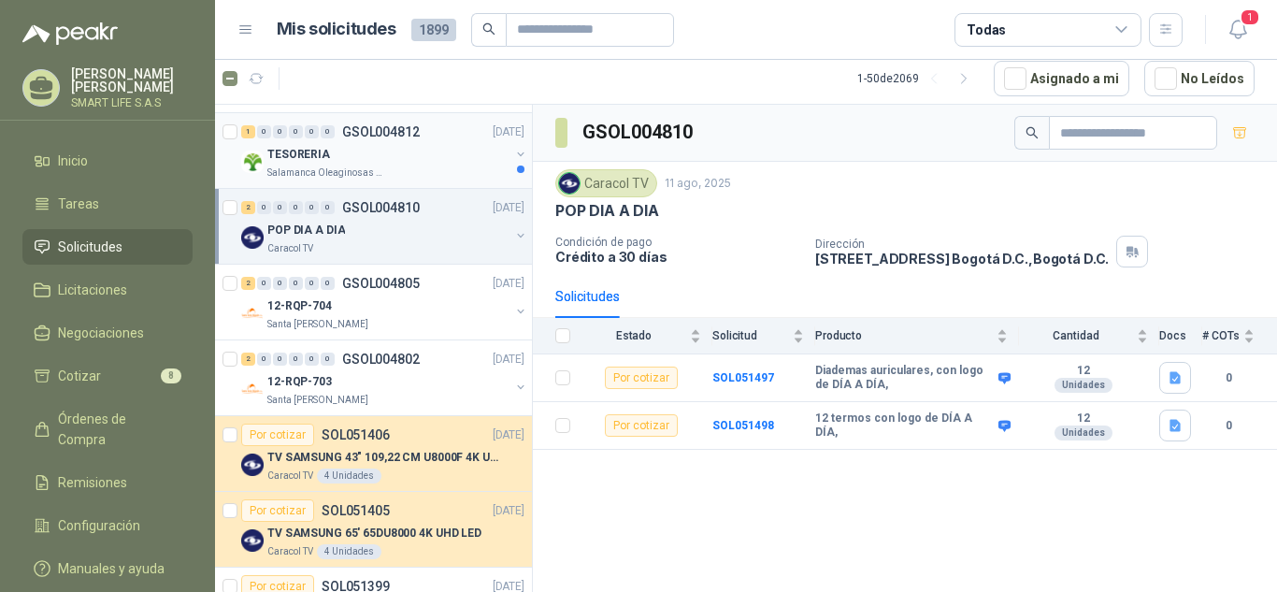
click at [420, 165] on div "Salamanca Oleaginosas SAS" at bounding box center [388, 172] width 242 height 15
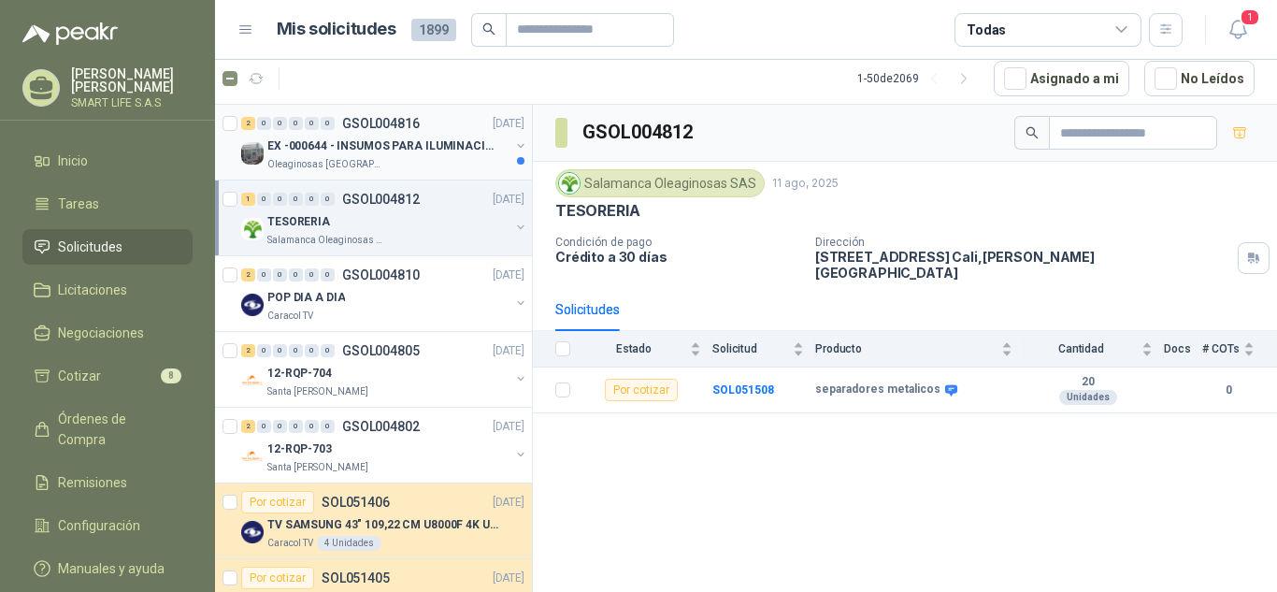
click at [403, 165] on div "Oleaginosas [GEOGRAPHIC_DATA][PERSON_NAME]" at bounding box center [388, 164] width 242 height 15
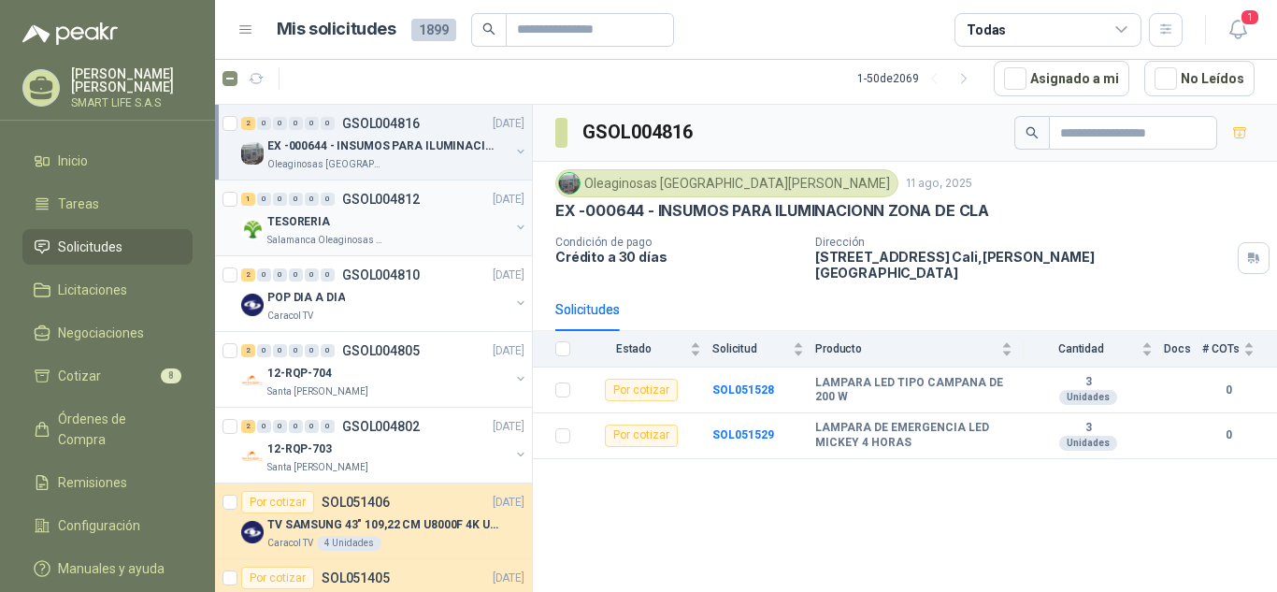
click at [445, 223] on div "TESORERIA" at bounding box center [388, 221] width 242 height 22
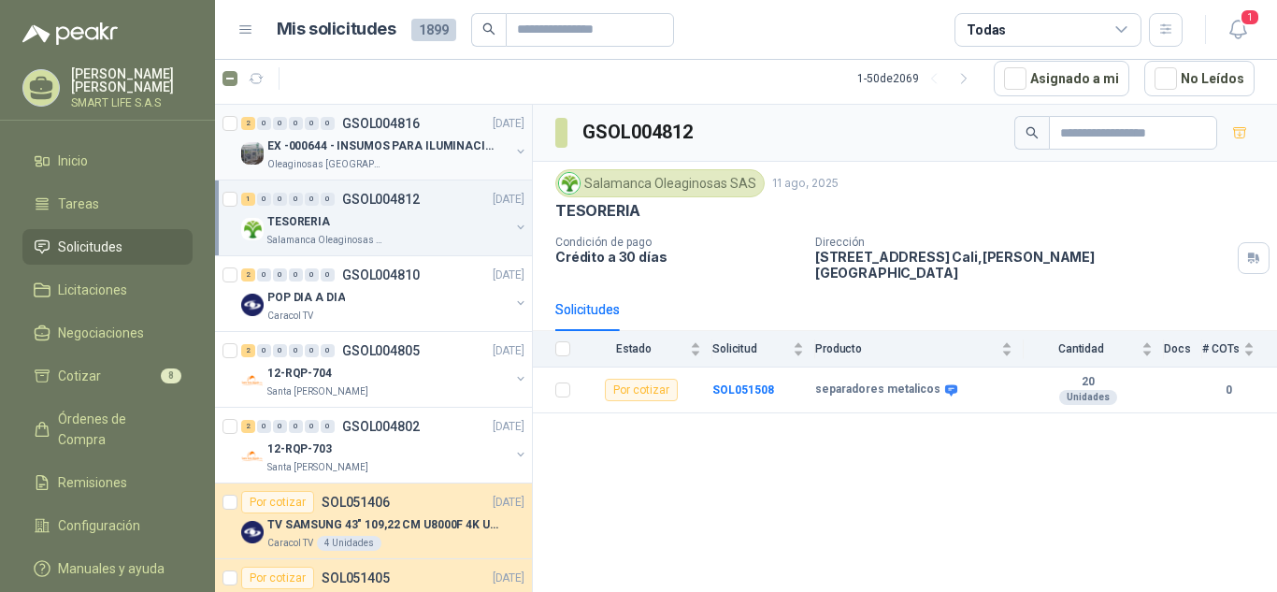
click at [448, 177] on div "2 0 0 0 0 0 GSOL004816 [DATE] EX -000644 - INSUMOS PARA ILUMINACIONN ZONA DE CL…" at bounding box center [373, 143] width 317 height 76
click at [440, 165] on div "Oleaginosas [GEOGRAPHIC_DATA][PERSON_NAME]" at bounding box center [388, 164] width 242 height 15
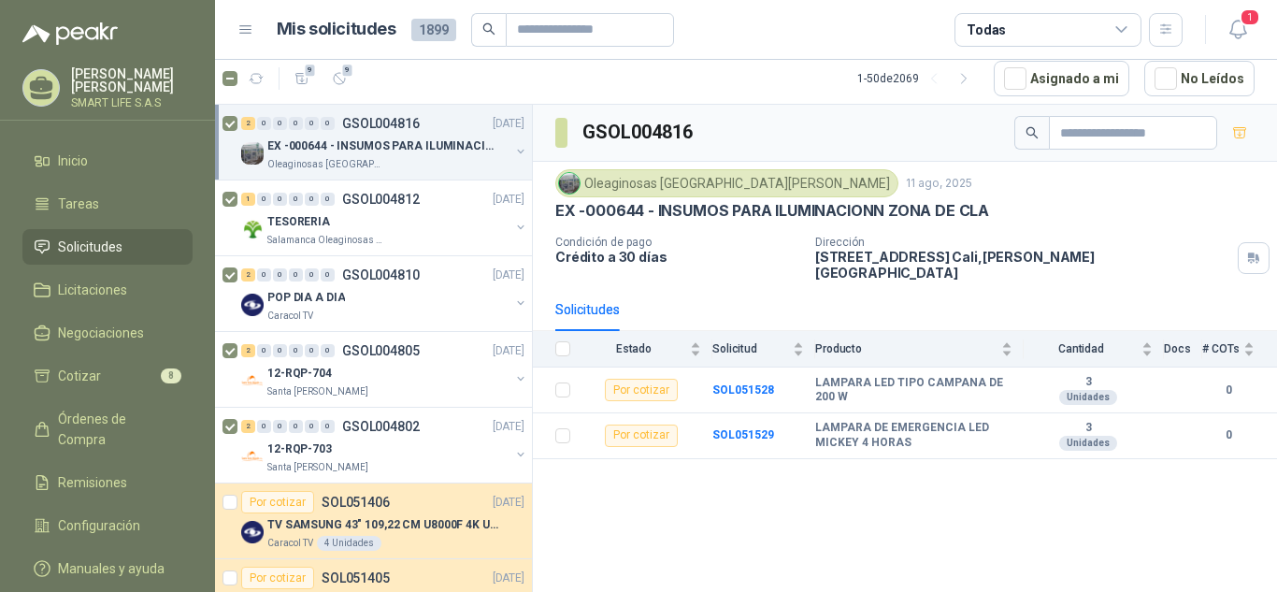
click at [524, 585] on div "2 0 0 0 0 0 GSOL004816 [DATE] EX -000644 - INSUMOS PARA ILUMINACIONN ZONA DE CL…" at bounding box center [374, 348] width 318 height 487
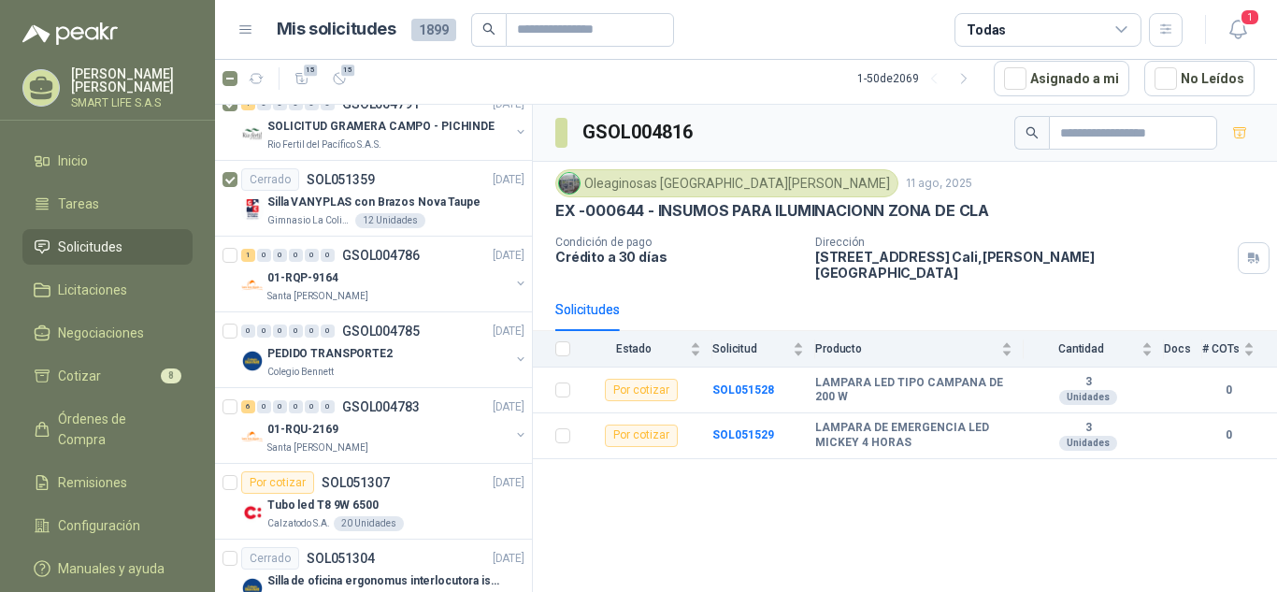
scroll to position [736, 0]
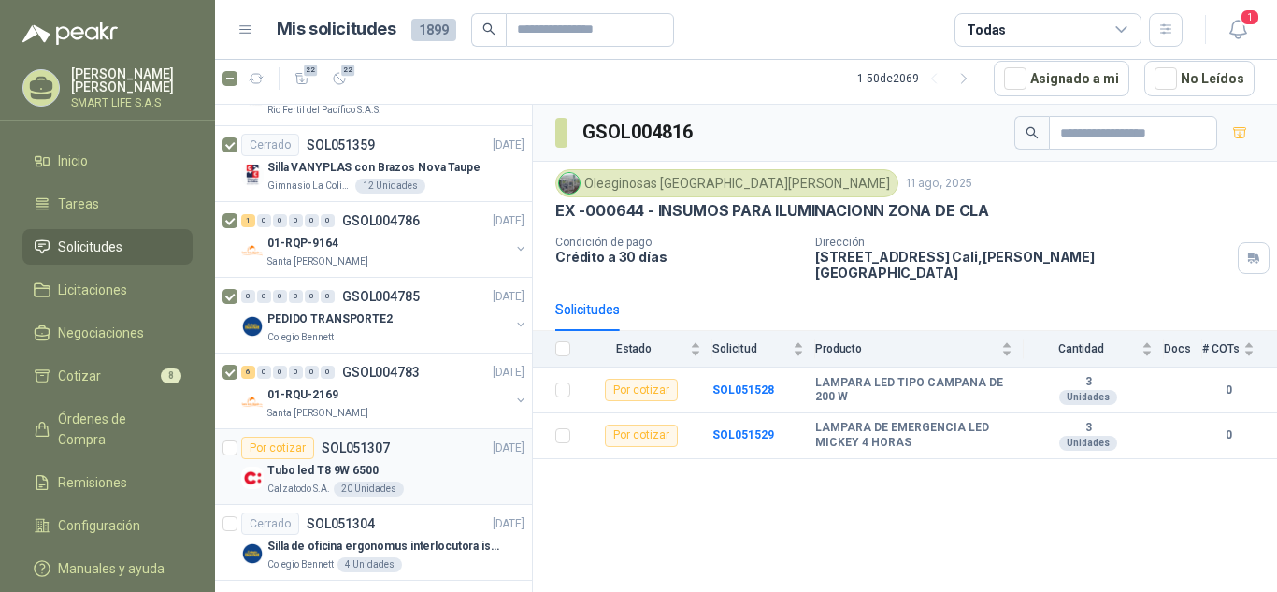
click at [229, 456] on div at bounding box center [230, 467] width 15 height 60
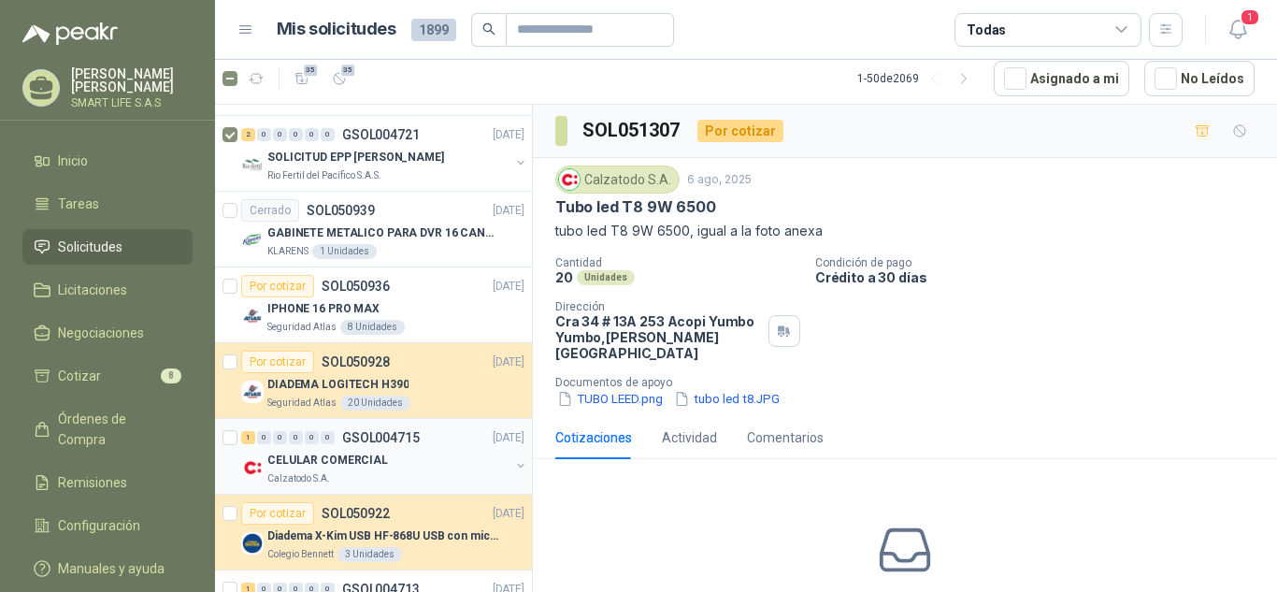
scroll to position [3101, 0]
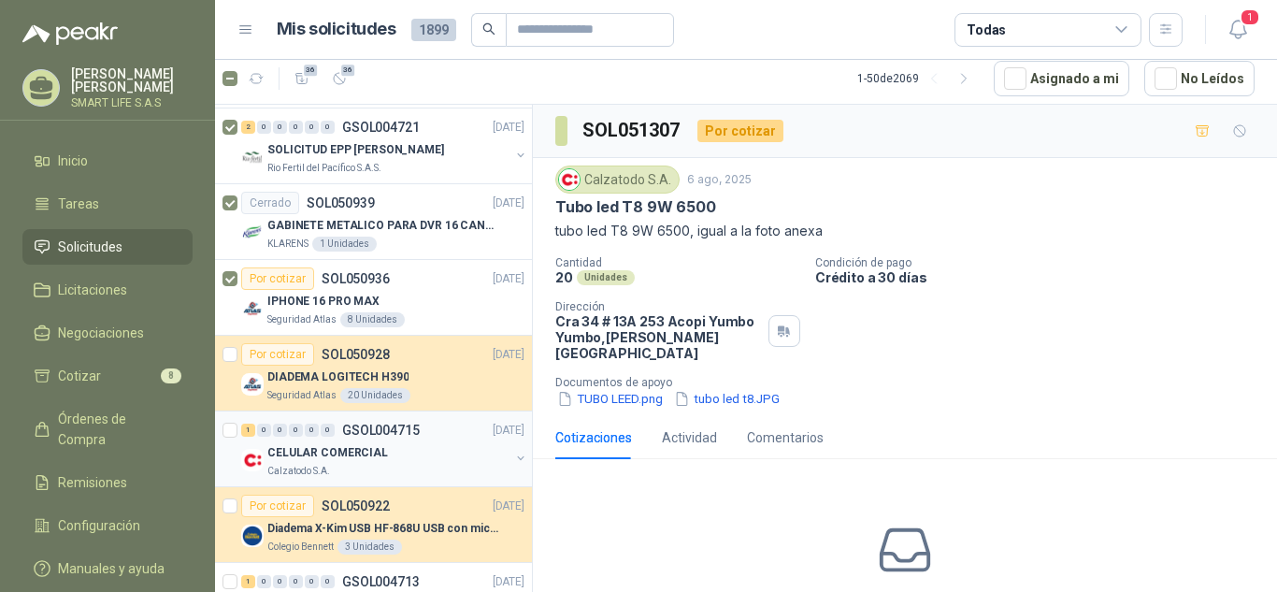
click at [220, 427] on div "1 0 0 0 0 0 GSOL004715 [DATE] CELULAR COMERCIAL Calzatodo S.A." at bounding box center [373, 449] width 317 height 76
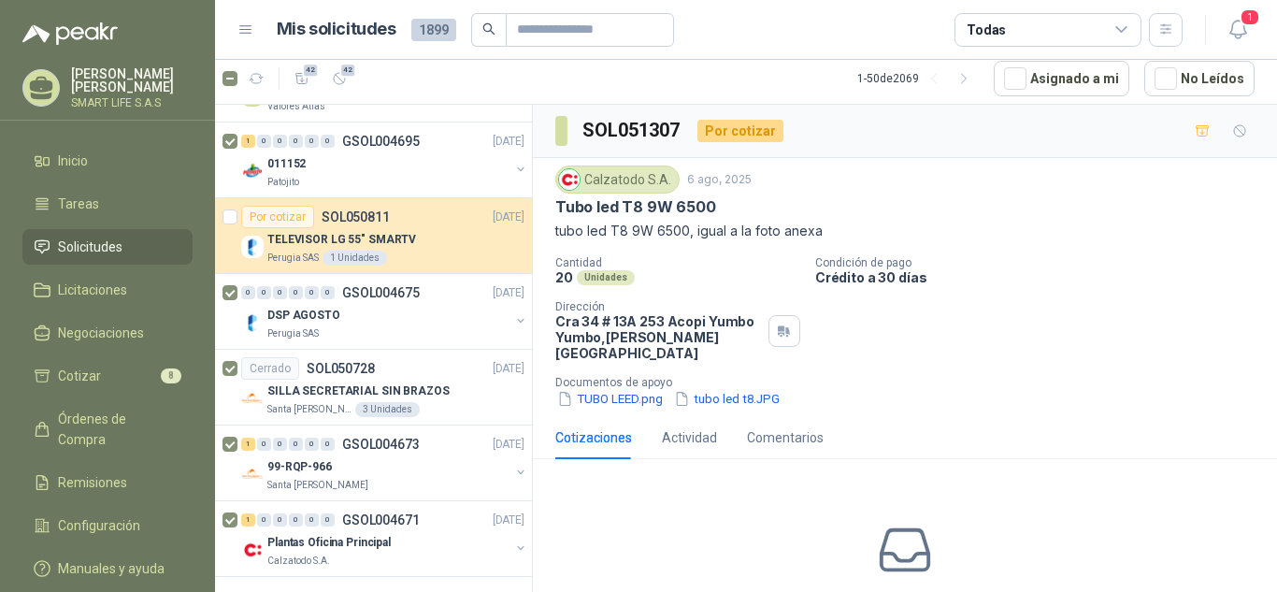
scroll to position [3795, 0]
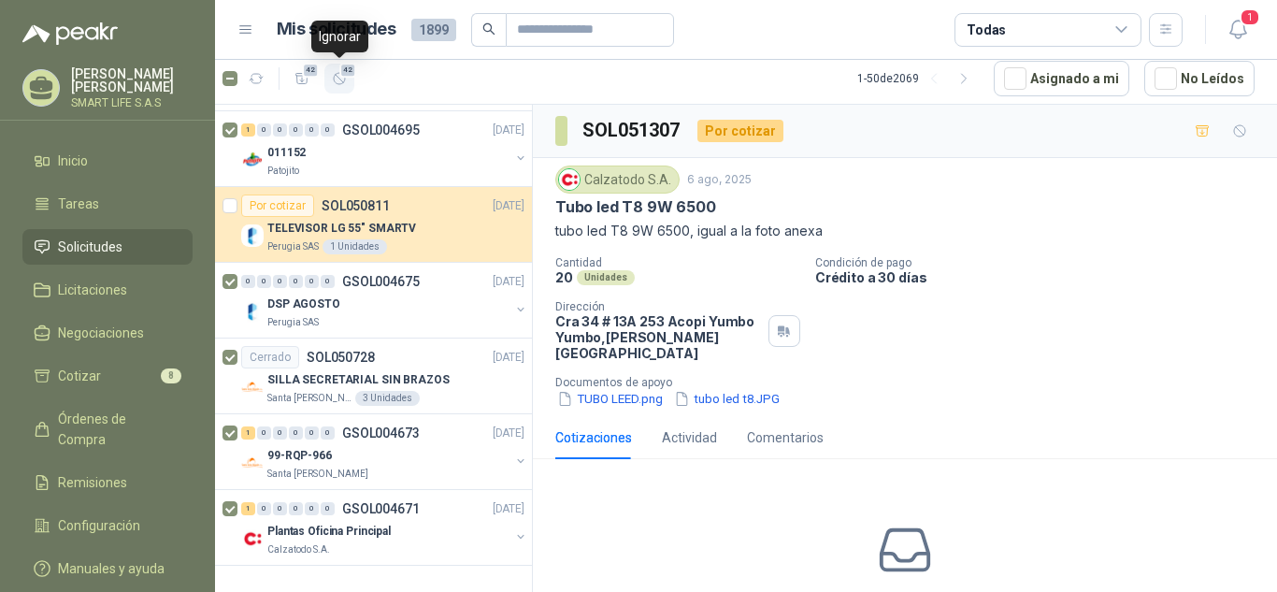
click at [338, 83] on icon "button" at bounding box center [340, 79] width 16 height 16
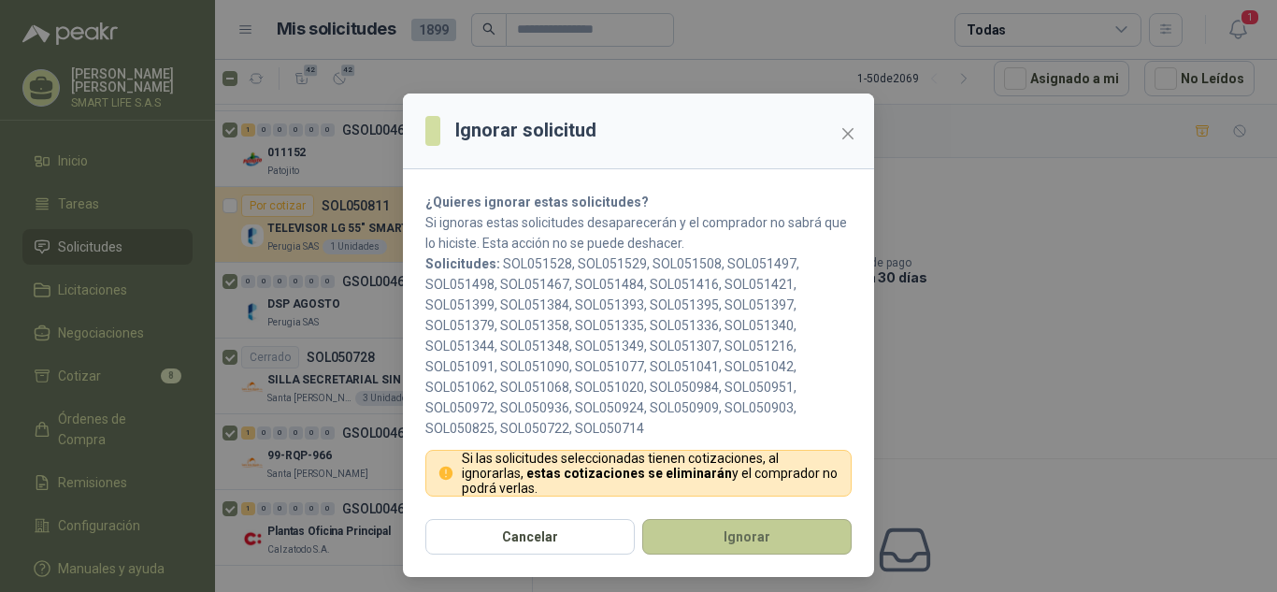
click at [702, 543] on button "Ignorar" at bounding box center [746, 537] width 209 height 36
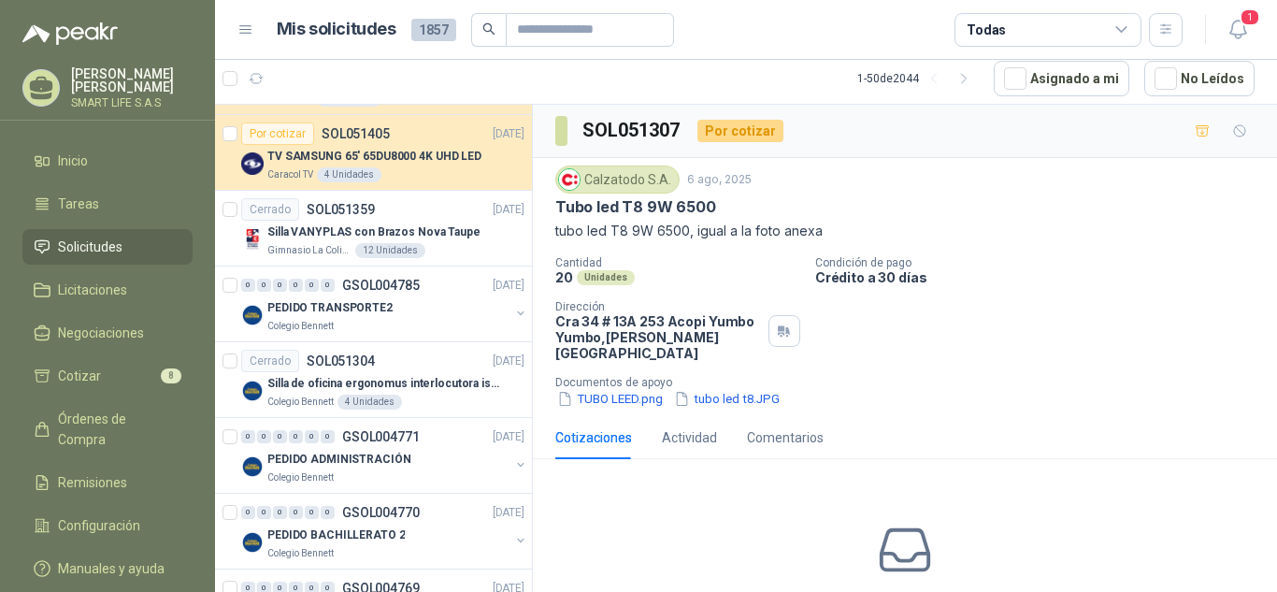
scroll to position [0, 0]
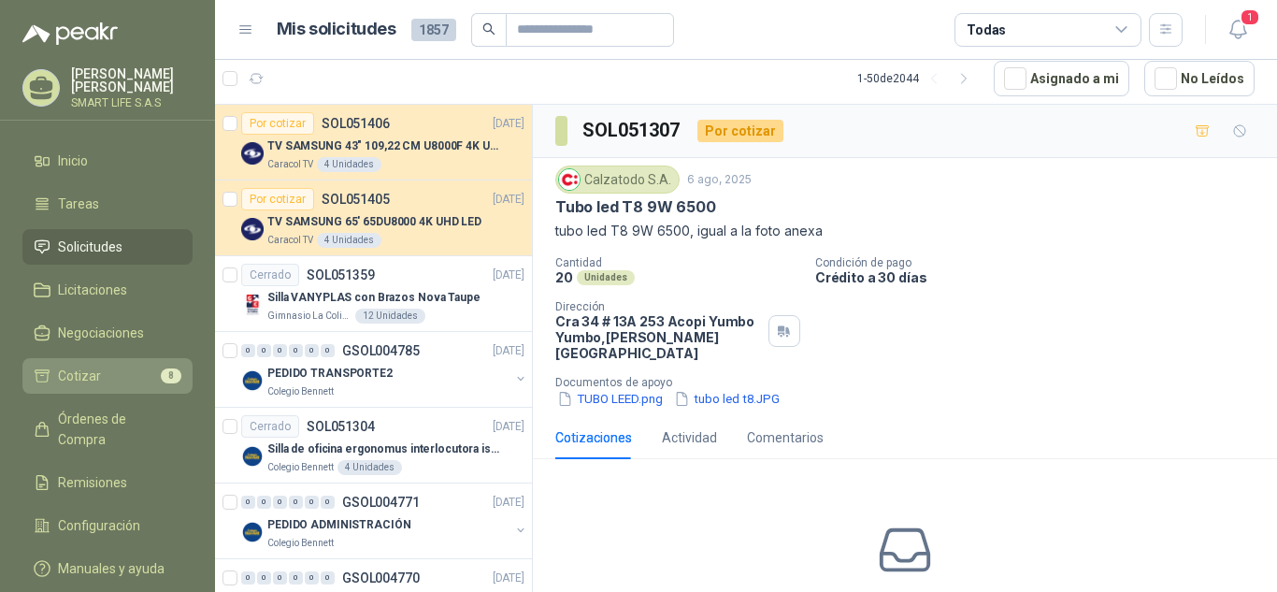
click at [66, 384] on span "Cotizar" at bounding box center [79, 376] width 43 height 21
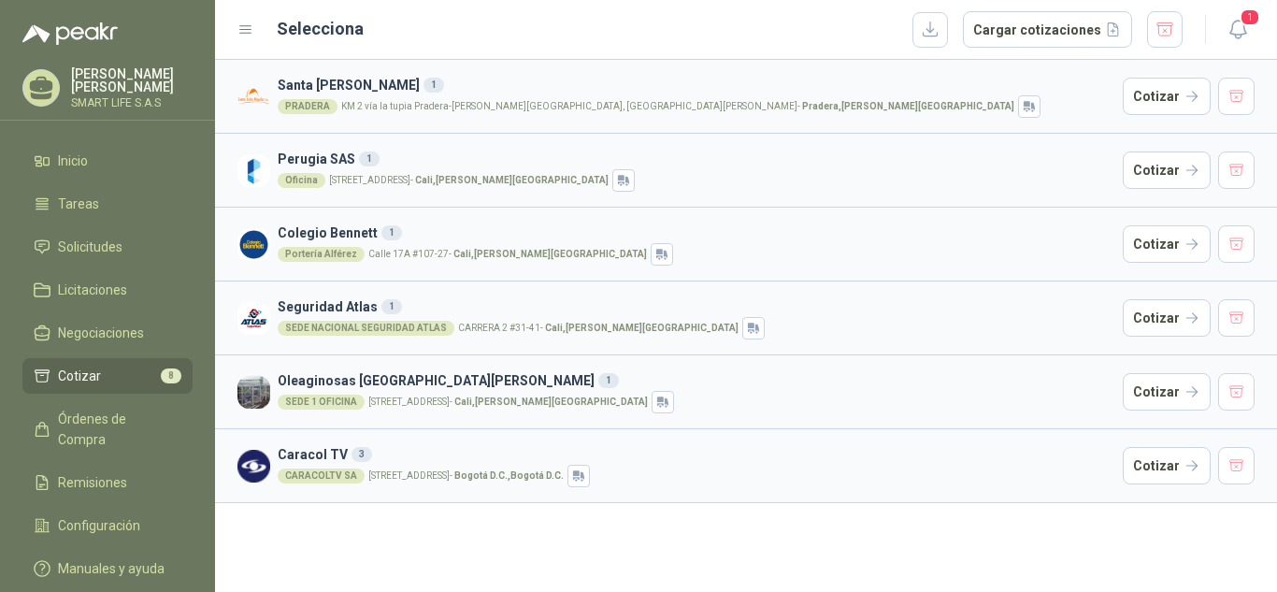
click at [1074, 456] on h3 "Caracol TV 3" at bounding box center [697, 454] width 838 height 21
click at [1158, 463] on button "Cotizar" at bounding box center [1167, 465] width 88 height 37
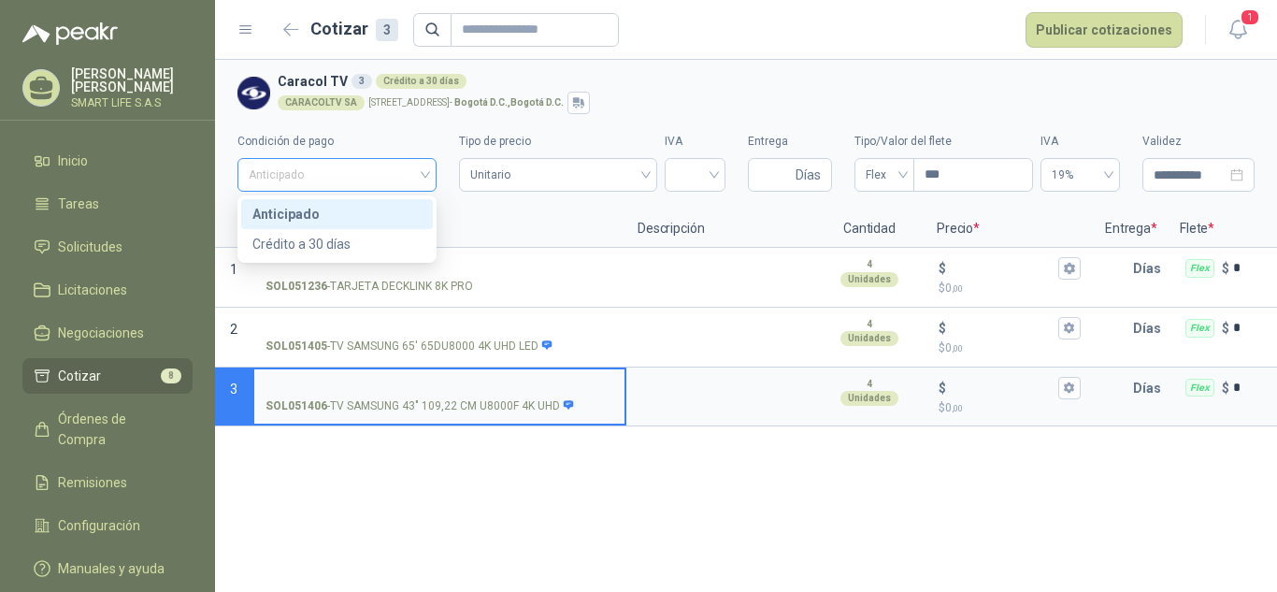
click at [412, 175] on span "Anticipado" at bounding box center [337, 175] width 177 height 28
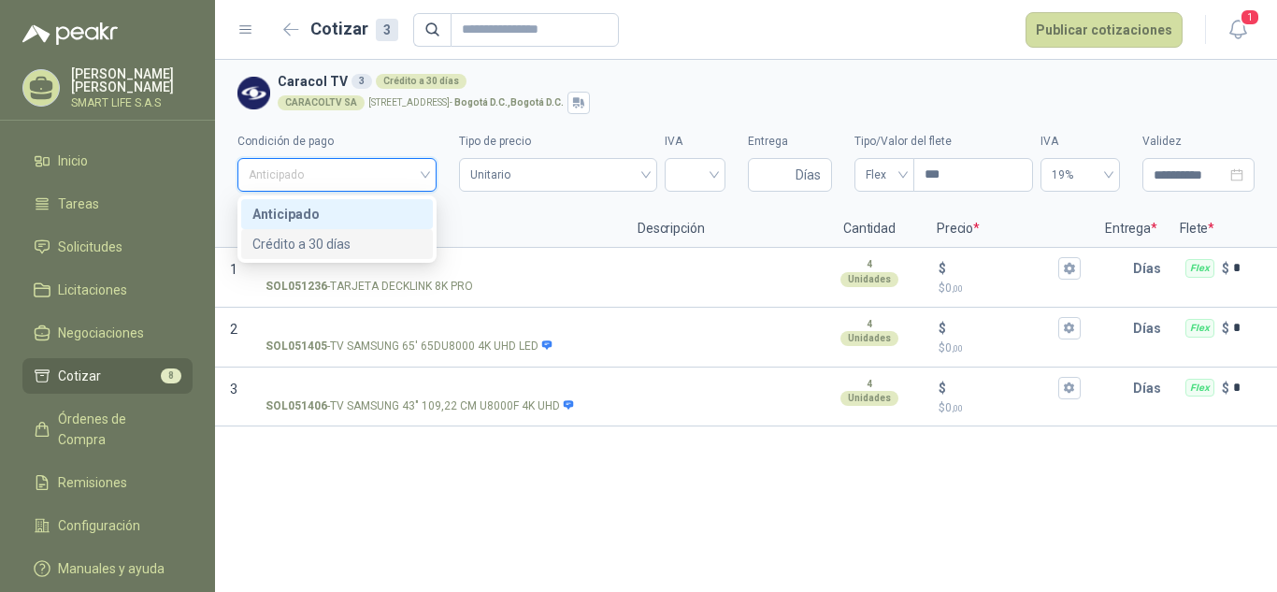
click at [358, 236] on div "Crédito a 30 días" at bounding box center [336, 244] width 169 height 21
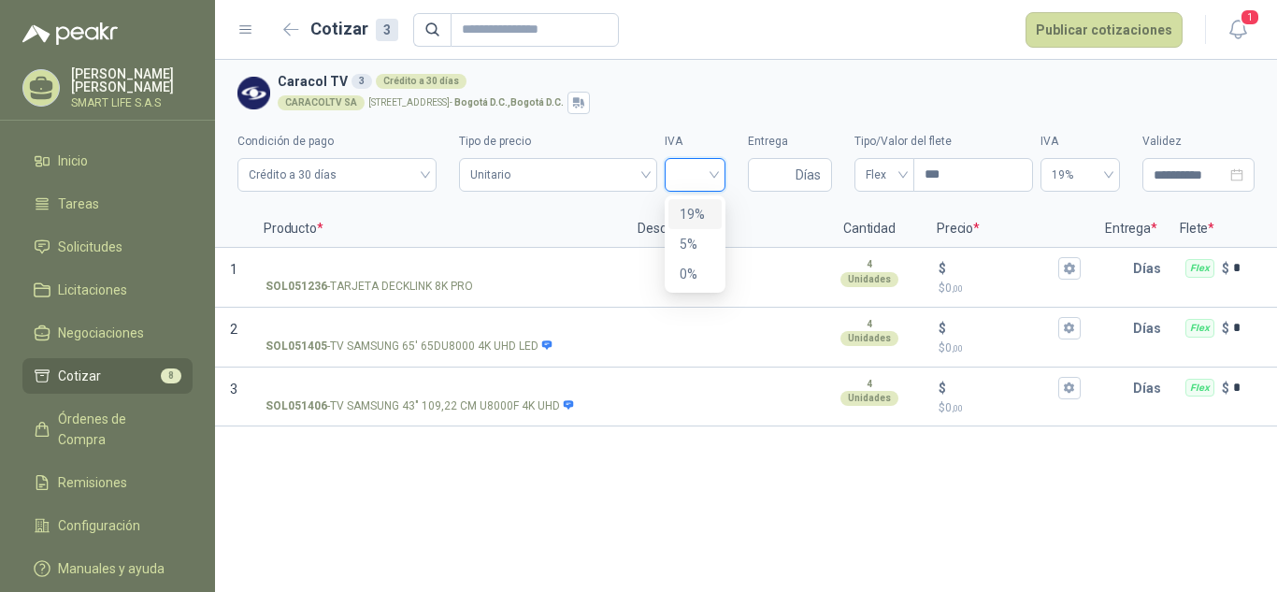
click at [702, 176] on input "search" at bounding box center [695, 173] width 38 height 28
click at [702, 220] on div "19%" at bounding box center [695, 214] width 31 height 21
click at [790, 176] on input "Entrega" at bounding box center [775, 175] width 33 height 32
type input "*"
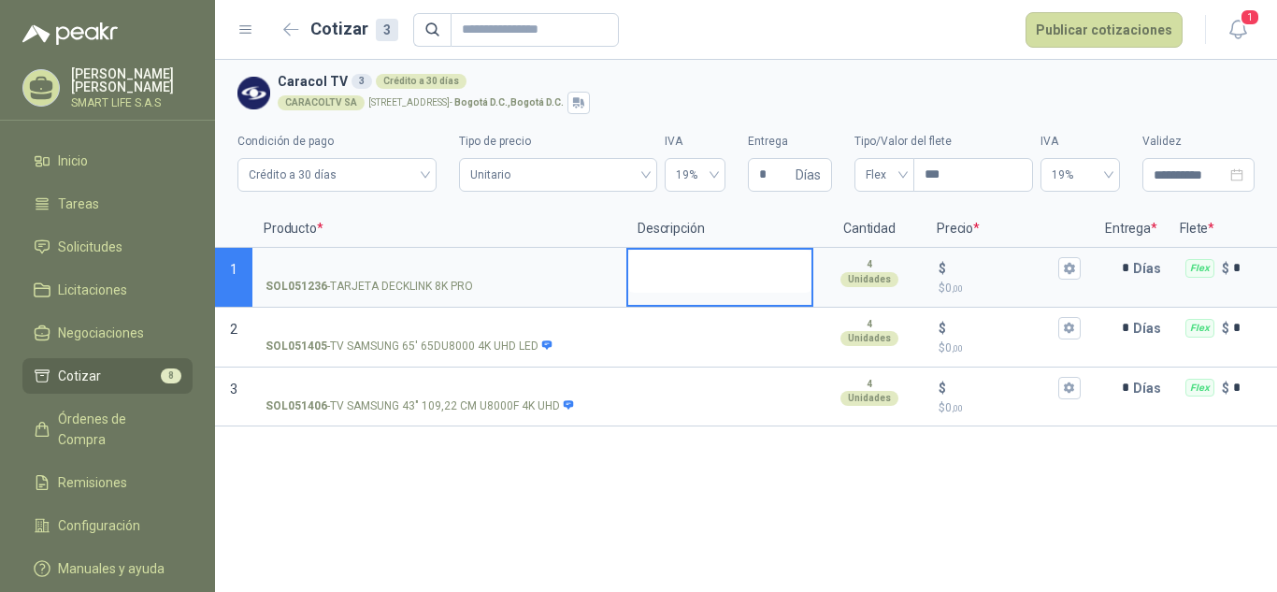
click at [689, 280] on textarea at bounding box center [719, 271] width 183 height 43
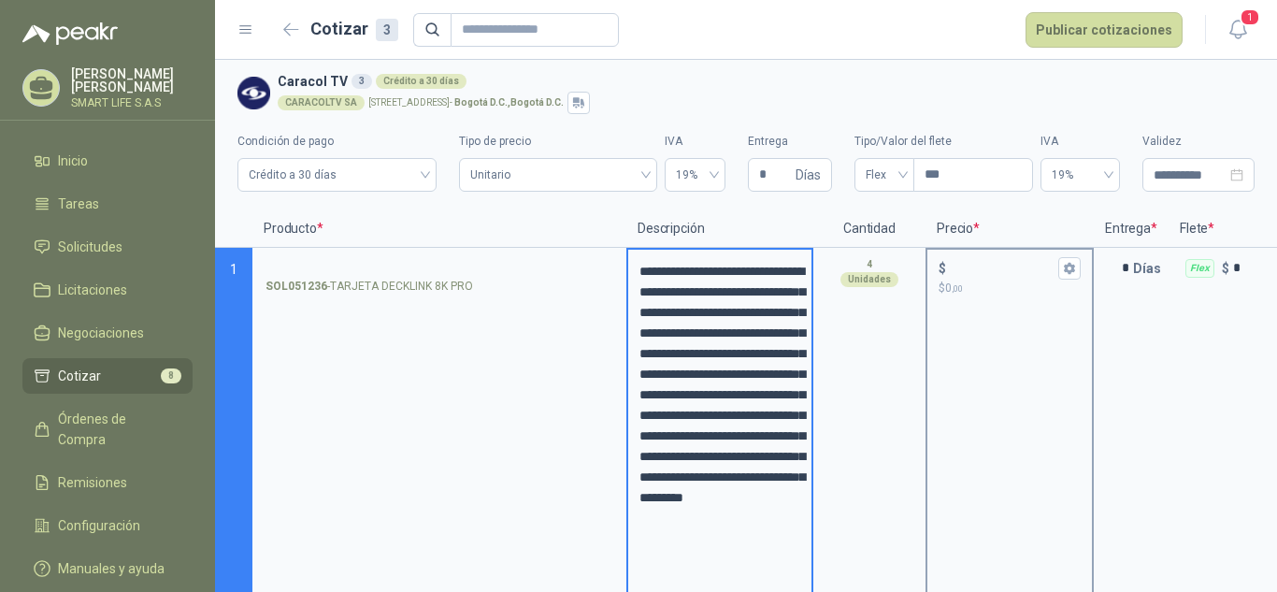
click at [1030, 302] on div "$ $ 0 ,00" at bounding box center [1009, 277] width 165 height 55
click at [1030, 275] on input "$ $ 0 ,00" at bounding box center [1002, 268] width 105 height 14
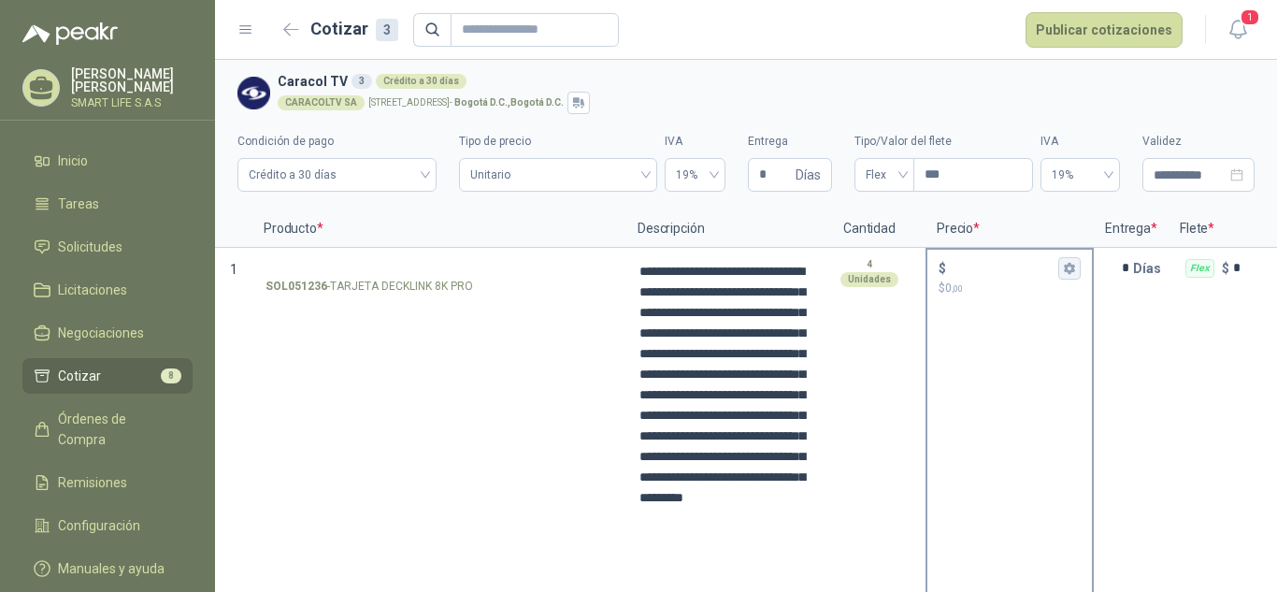
click at [1074, 266] on icon "button" at bounding box center [1069, 268] width 10 height 11
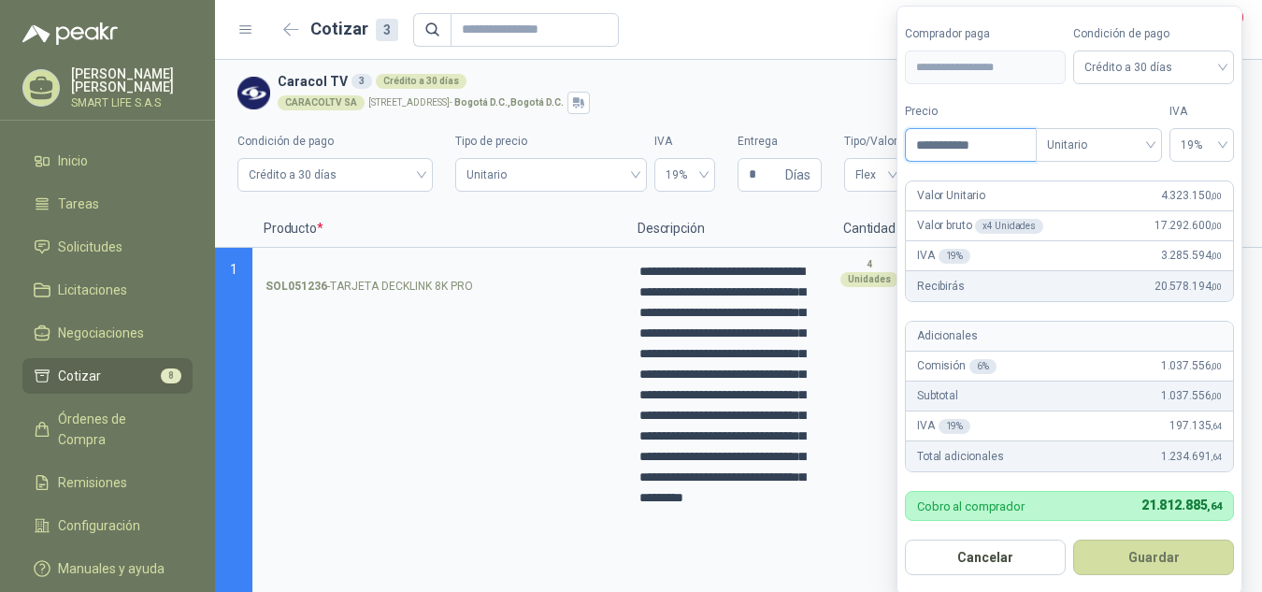
type input "**********"
click at [1035, 100] on form "**********" at bounding box center [1070, 300] width 346 height 589
type input "*********"
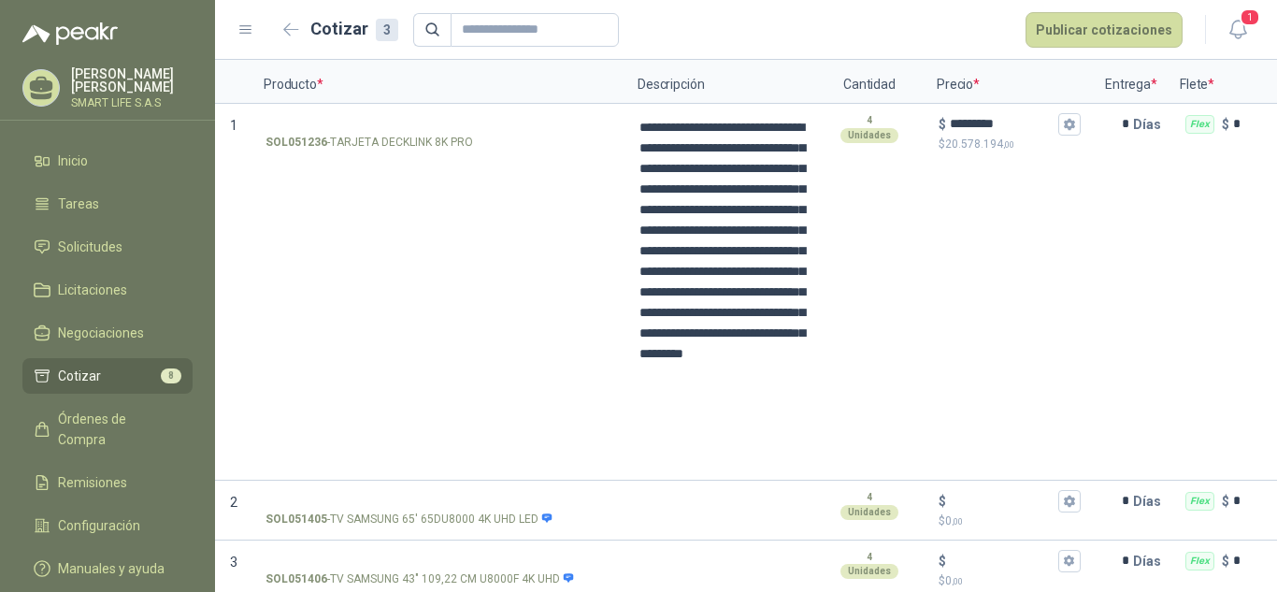
scroll to position [167, 0]
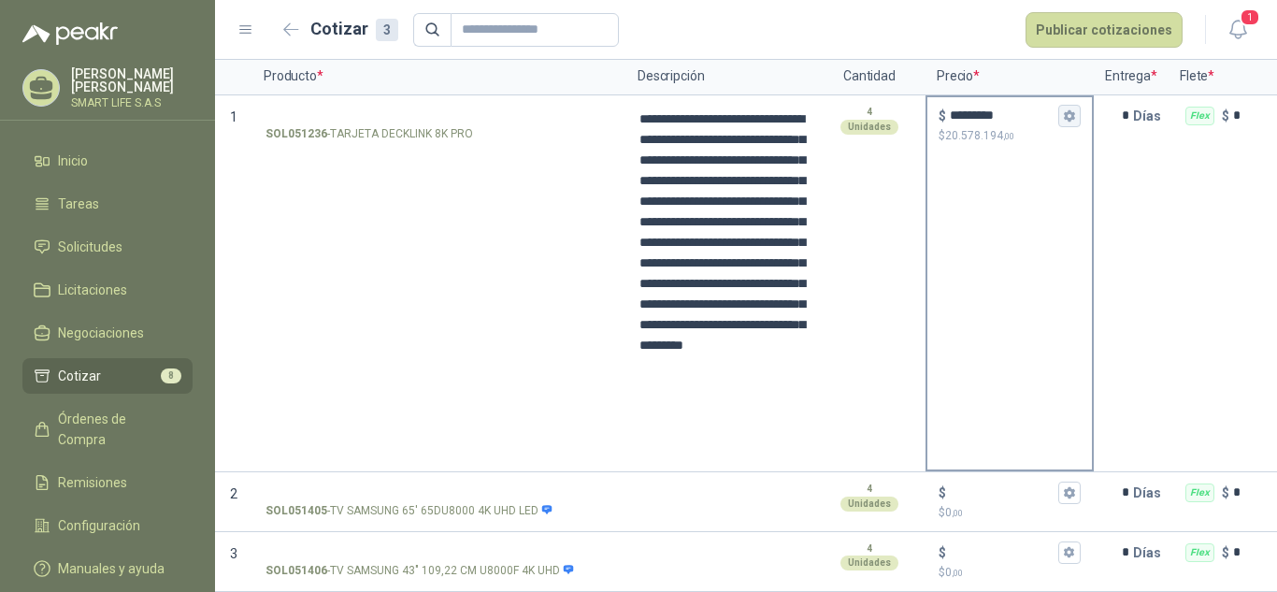
click at [1072, 110] on icon "button" at bounding box center [1069, 115] width 10 height 11
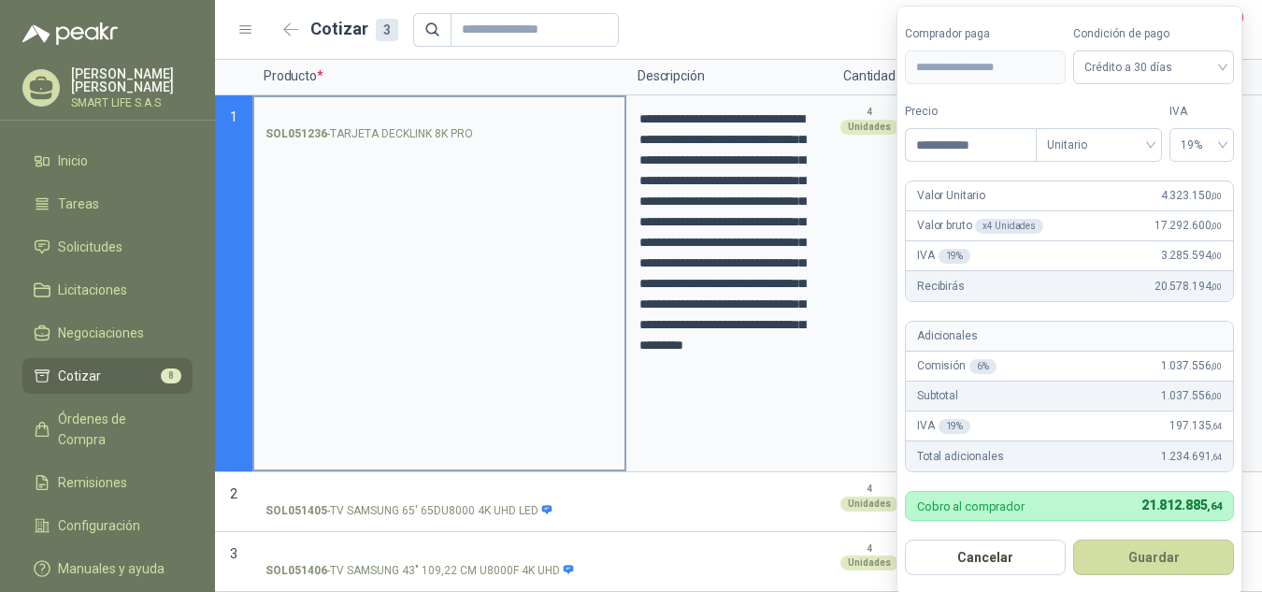
click at [567, 225] on div "SOL051236 - TARJETA DECKLINK 8K PRO" at bounding box center [439, 283] width 374 height 377
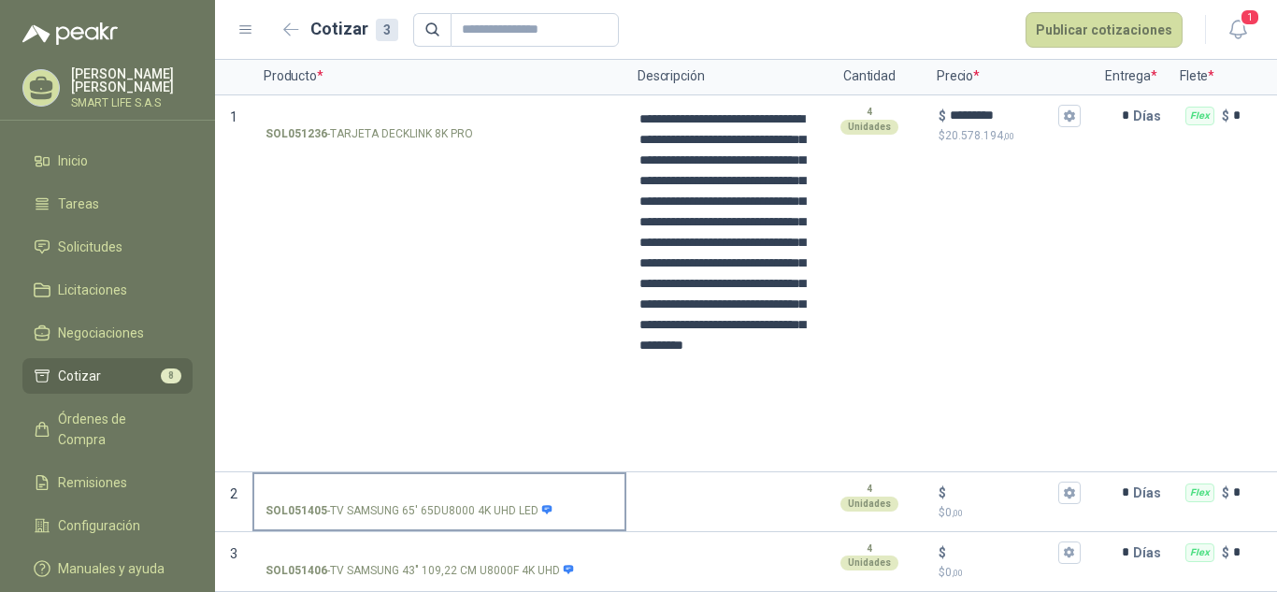
click at [487, 486] on input "SOL051405 - TV SAMSUNG 65' 65DU8000 4K UHD LED" at bounding box center [440, 493] width 348 height 14
click at [492, 502] on p "SOL051405 - TV SAMSUNG 65' 65DU8000 4K UHD LED" at bounding box center [410, 511] width 288 height 18
click at [492, 496] on input "SOL051405 - TV SAMSUNG 65' 65DU8000 4K UHD LED" at bounding box center [440, 493] width 348 height 14
click at [396, 125] on p "SOL051236 - TARJETA DECKLINK 8K PRO" at bounding box center [370, 134] width 208 height 18
click at [396, 123] on input "SOL051236 - TARJETA DECKLINK 8K PRO" at bounding box center [440, 116] width 348 height 14
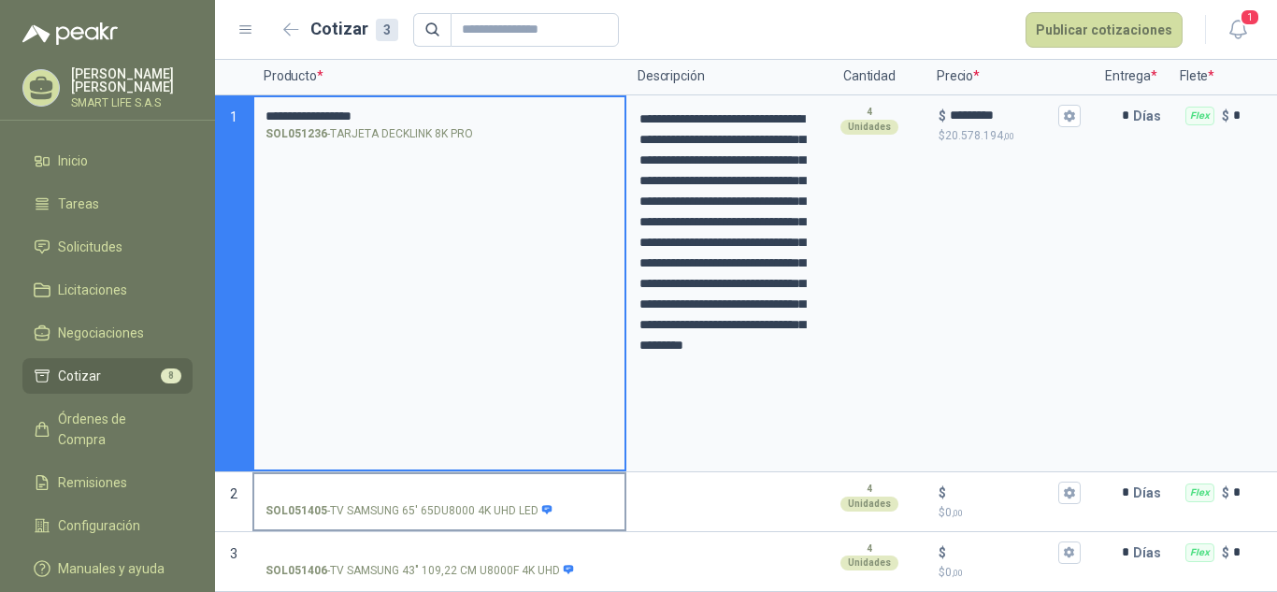
click at [387, 502] on p "SOL051405 - TV SAMSUNG 65' 65DU8000 4K UHD LED" at bounding box center [410, 511] width 288 height 18
click at [387, 500] on input "SOL051405 - TV SAMSUNG 65' 65DU8000 4K UHD LED" at bounding box center [440, 493] width 348 height 14
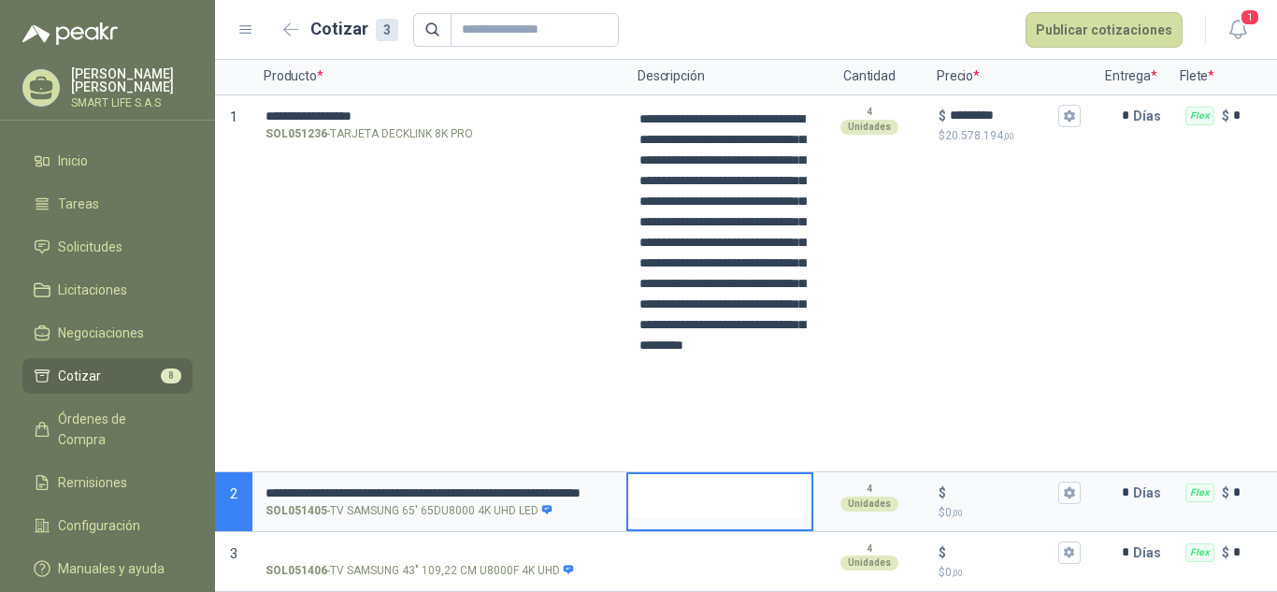
click at [652, 477] on textarea at bounding box center [719, 495] width 183 height 43
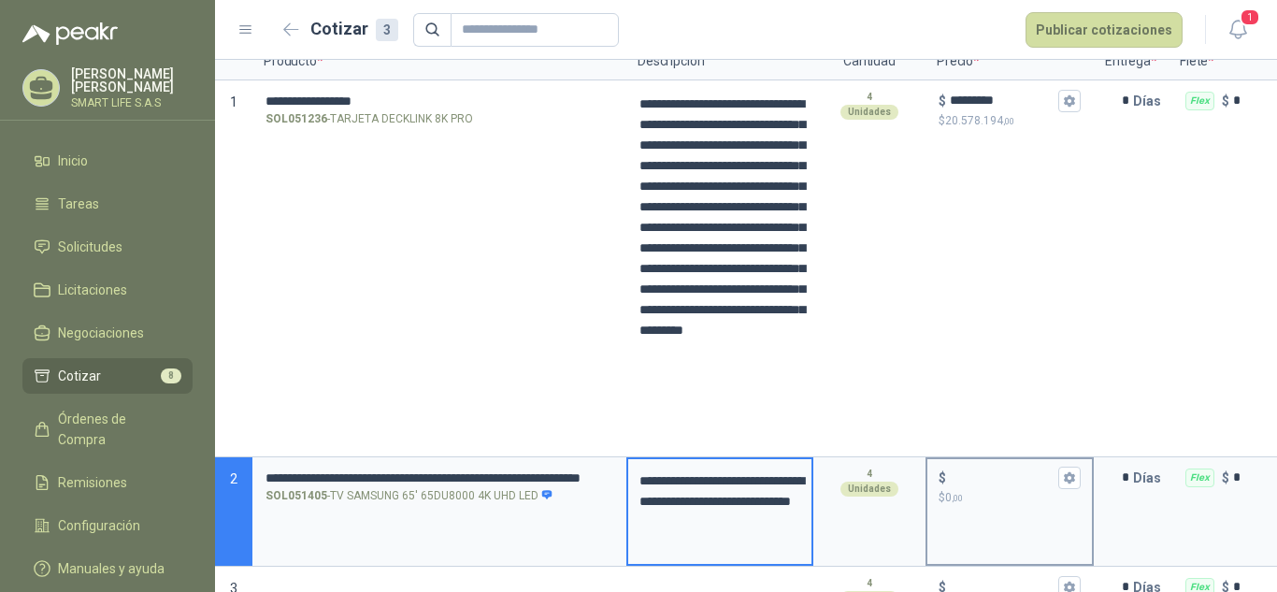
click at [974, 523] on div "$ $ 0 ,00" at bounding box center [1010, 511] width 168 height 109
click at [1080, 477] on button "$ $ 0 ,00" at bounding box center [1069, 478] width 22 height 22
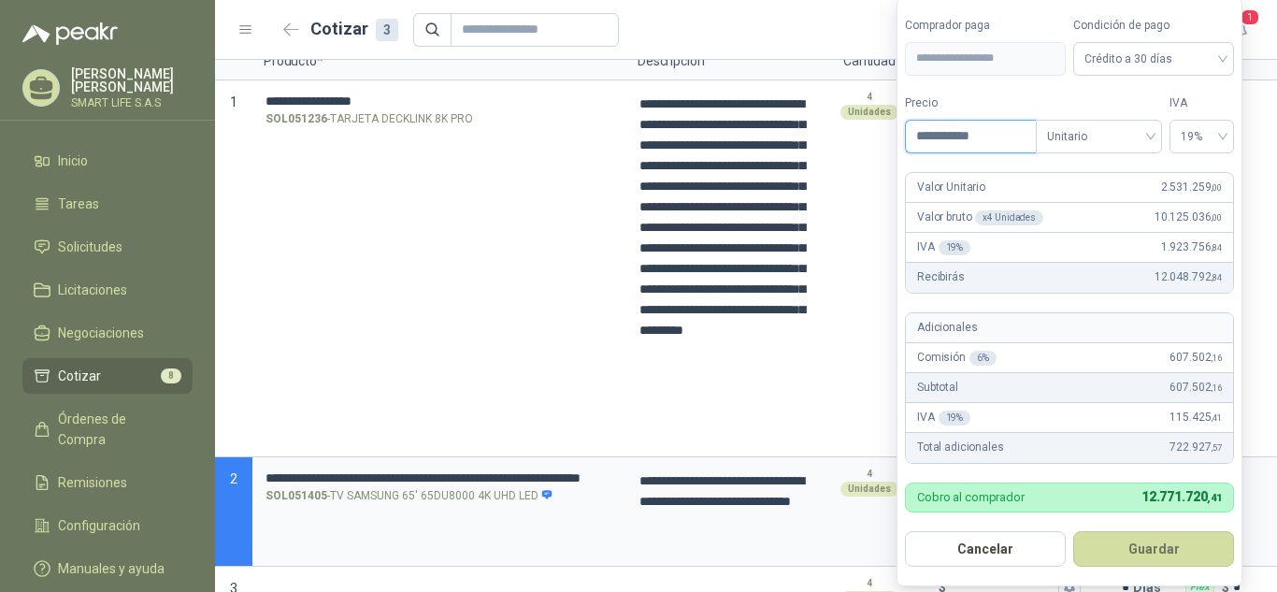
type input "**********"
click at [1042, 94] on label "Tipo" at bounding box center [1099, 103] width 126 height 18
type input "*********"
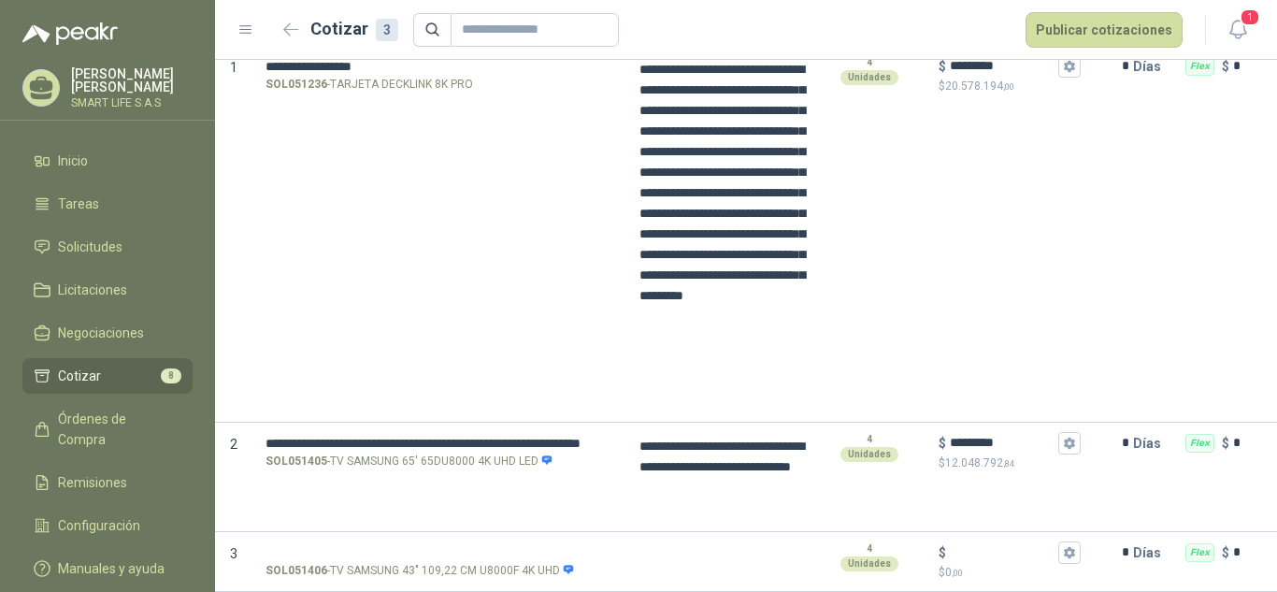
scroll to position [217, 0]
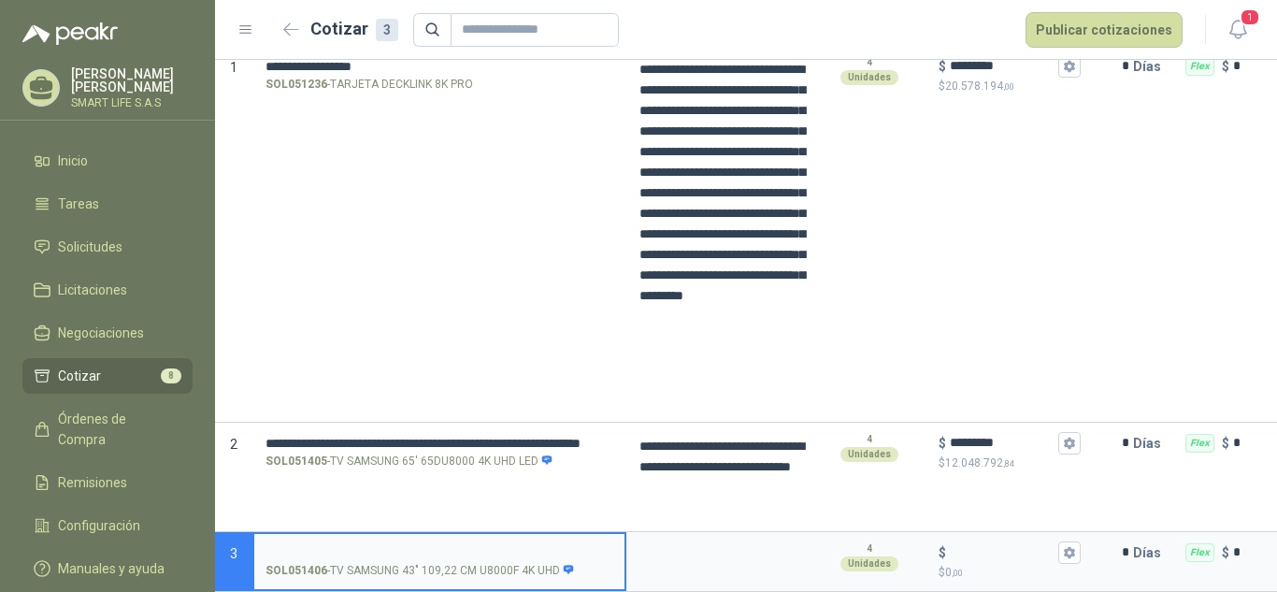
click at [435, 546] on input "SOL051406 - TV SAMSUNG 43" 109,22 CM U8000F 4K UHD" at bounding box center [440, 553] width 348 height 14
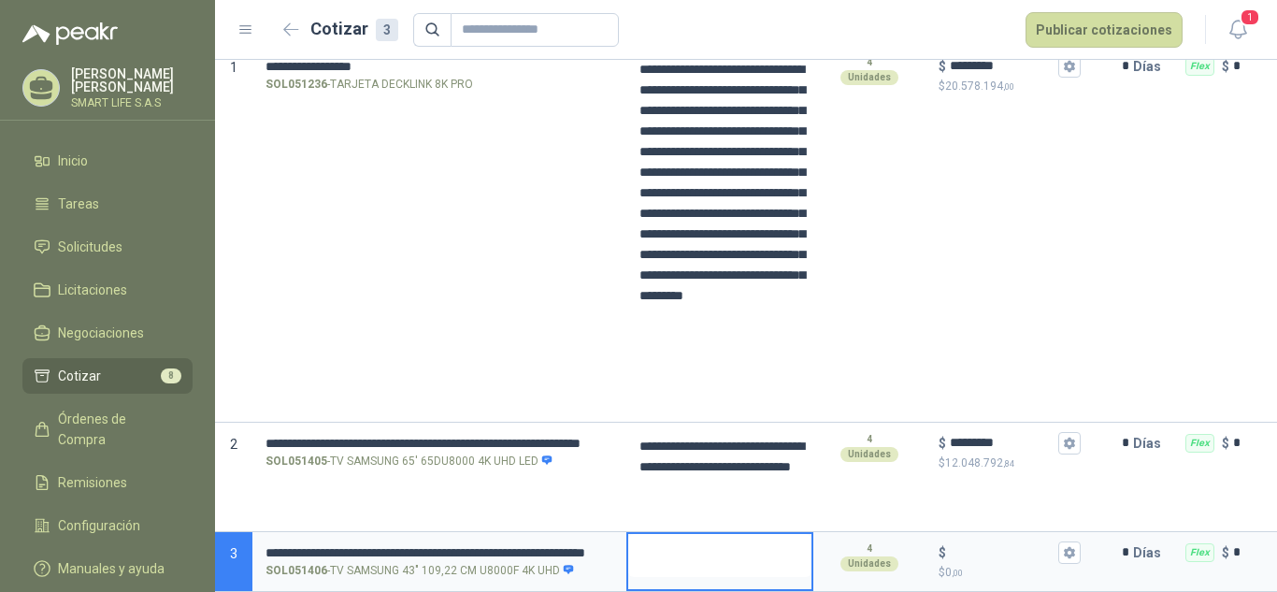
click at [714, 534] on textarea at bounding box center [719, 555] width 183 height 43
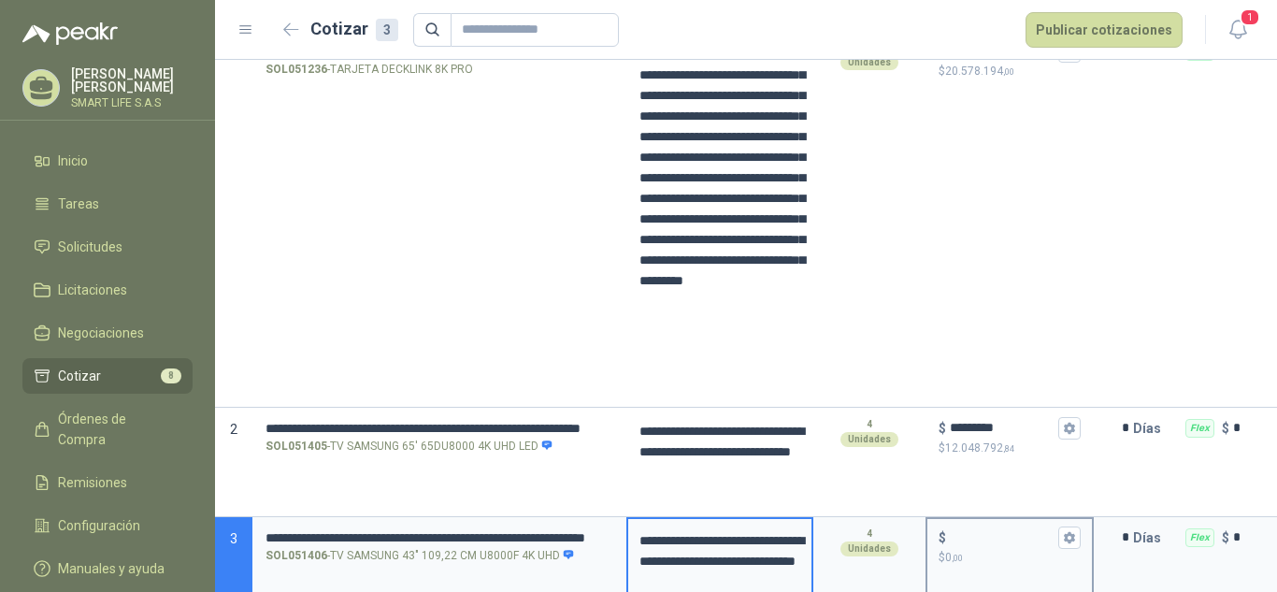
click at [987, 546] on div "$" at bounding box center [1010, 537] width 142 height 22
click at [987, 544] on input "$ $ 0 ,00" at bounding box center [1002, 537] width 105 height 14
click at [1073, 543] on icon "button" at bounding box center [1069, 537] width 12 height 12
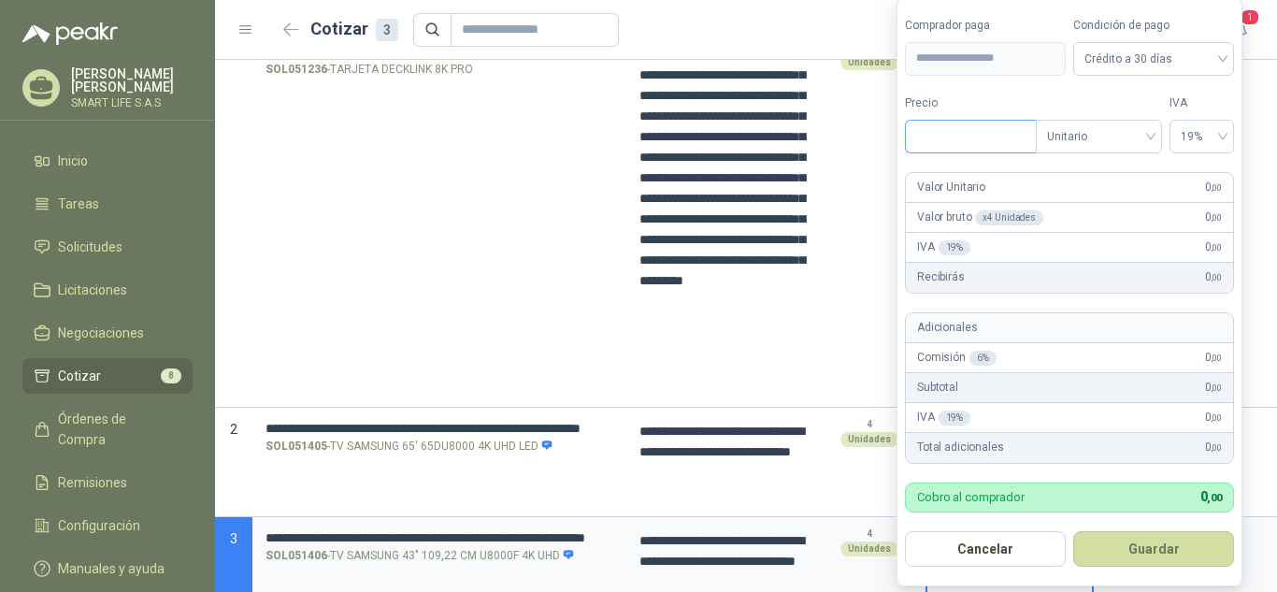
click at [986, 145] on input "Precio" at bounding box center [971, 137] width 130 height 32
type input "**********"
click at [1076, 94] on label "Tipo" at bounding box center [1099, 103] width 126 height 18
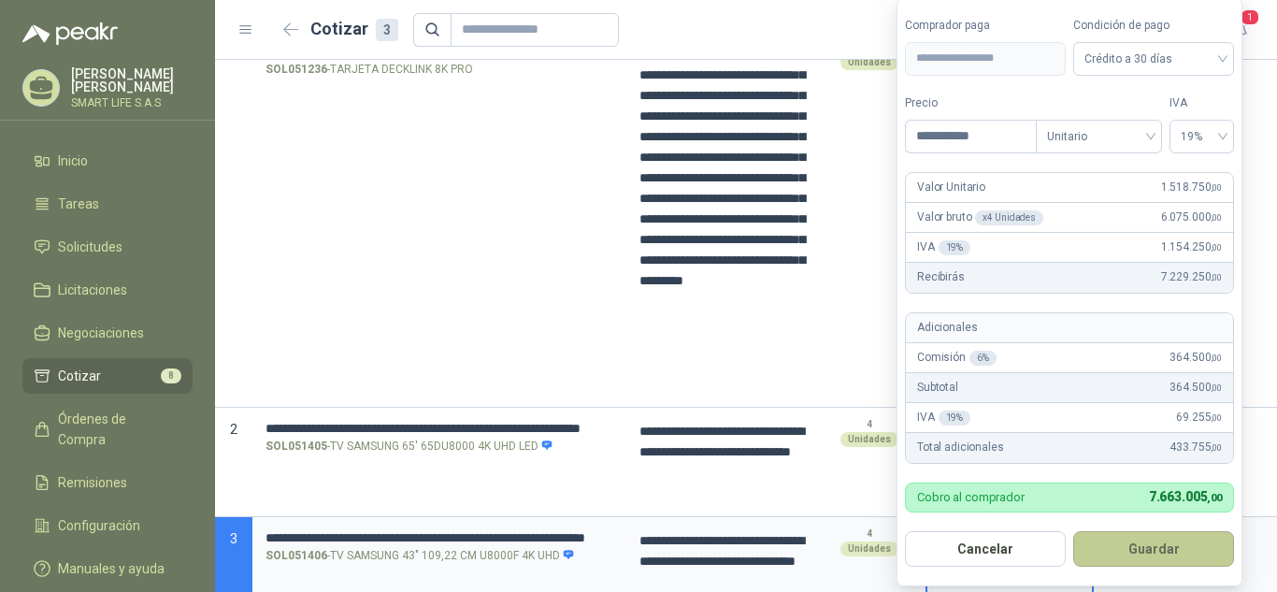
click at [1123, 547] on button "Guardar" at bounding box center [1153, 549] width 161 height 36
type input "*********"
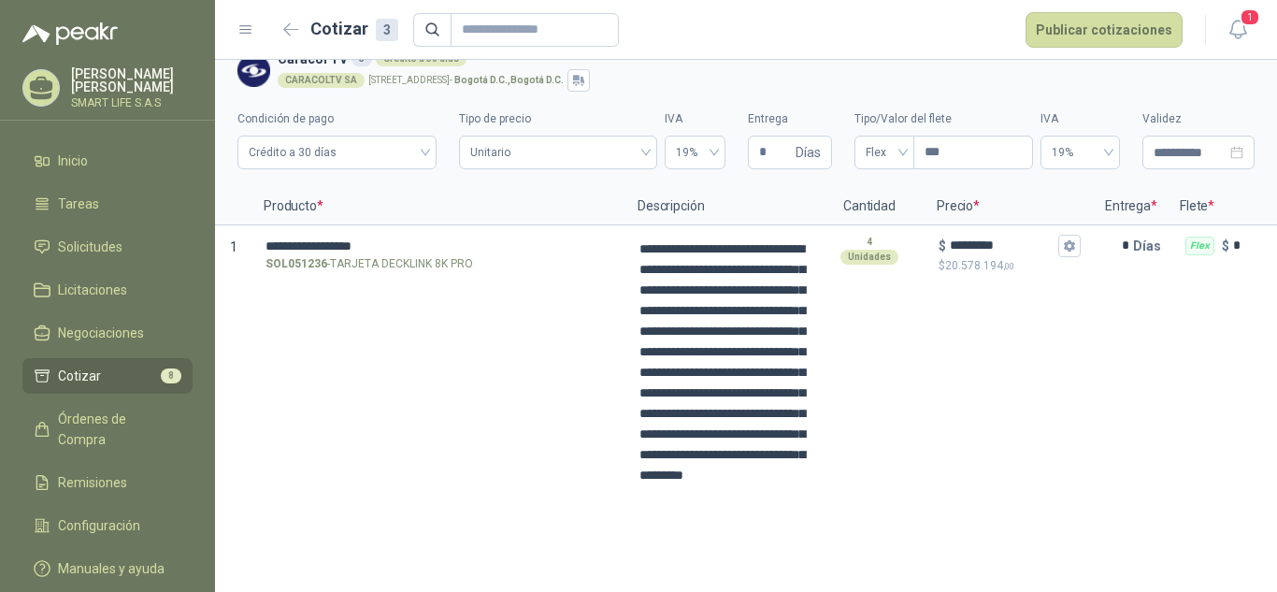
scroll to position [0, 0]
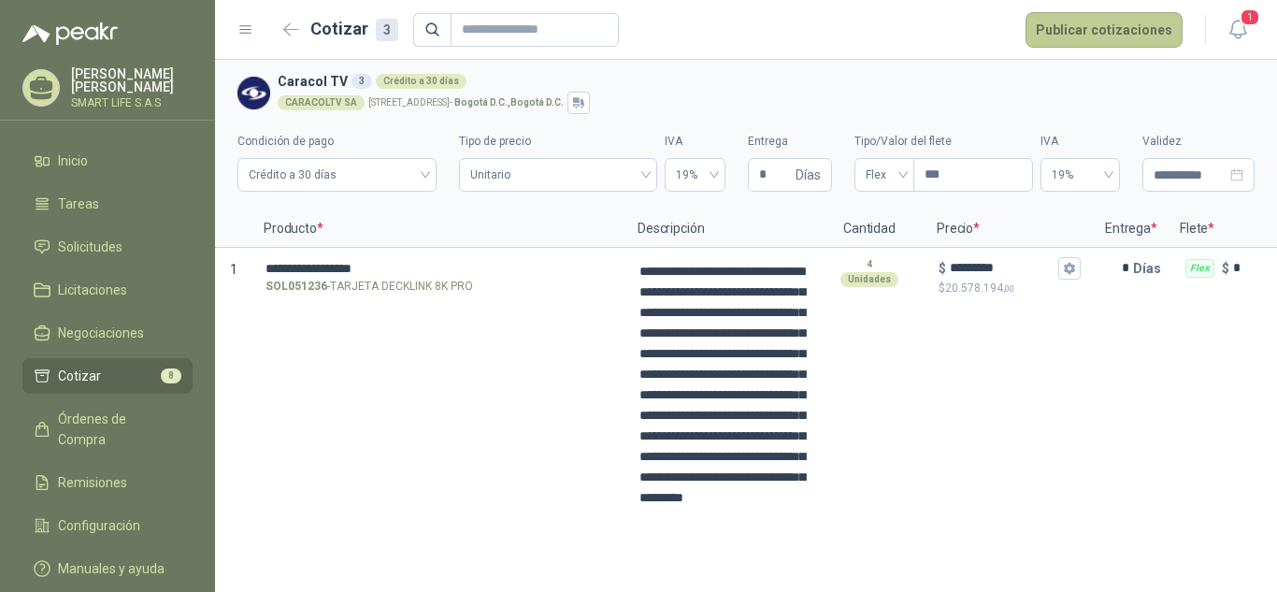
click at [1125, 34] on button "Publicar cotizaciones" at bounding box center [1104, 30] width 157 height 36
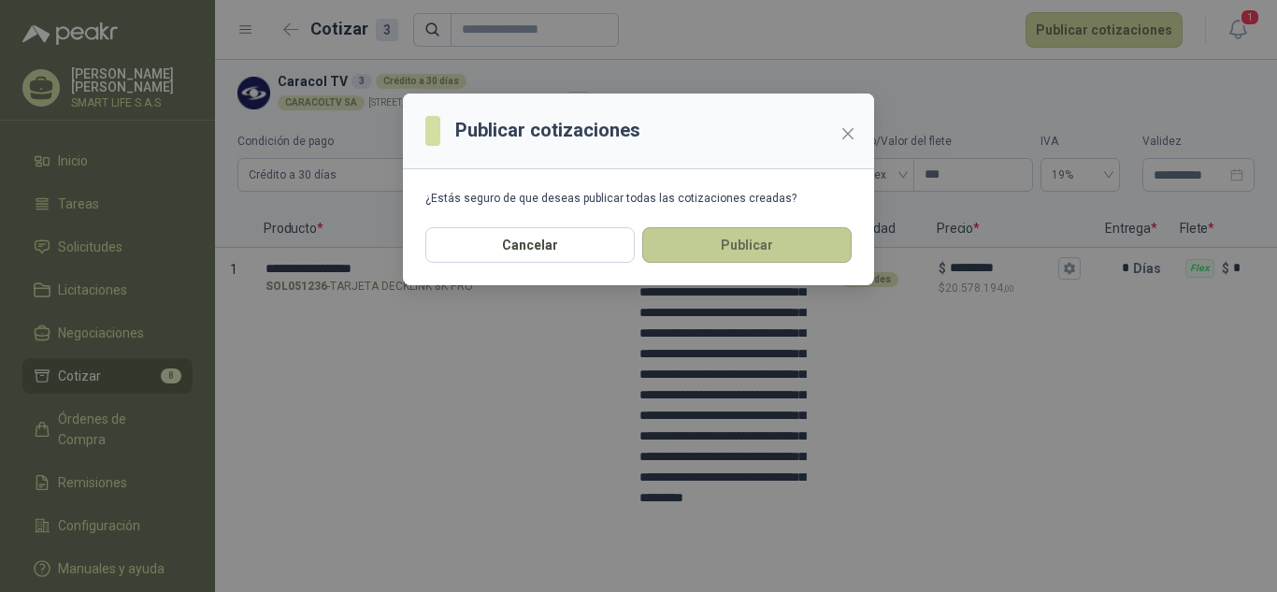
click at [700, 238] on button "Publicar" at bounding box center [746, 245] width 209 height 36
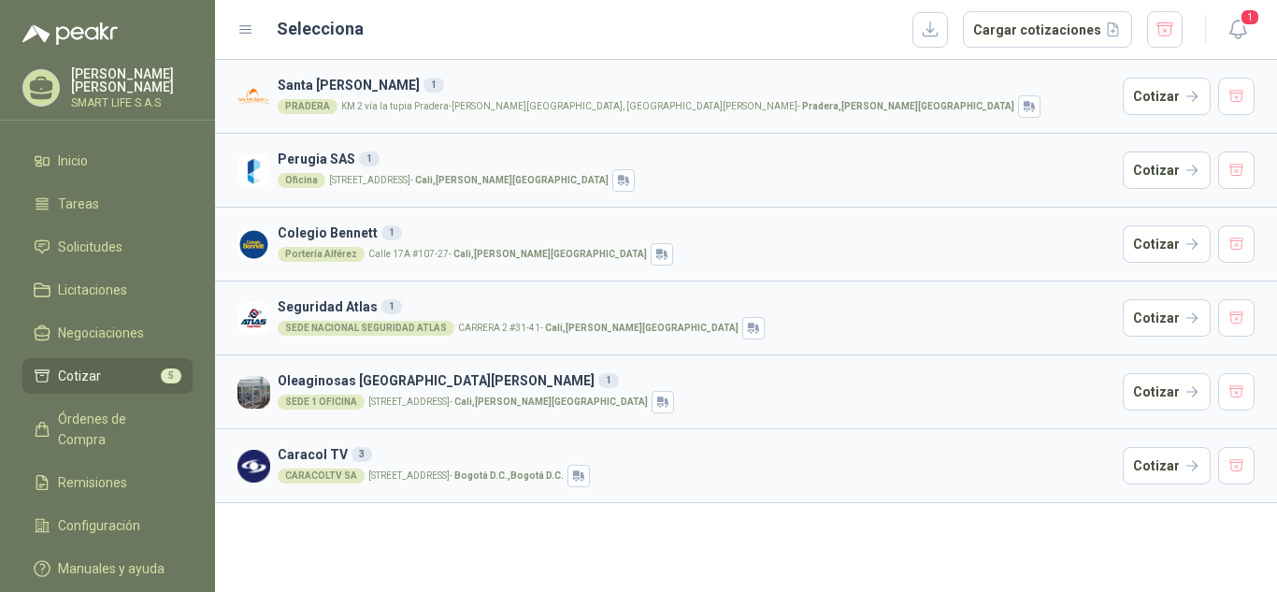
click at [697, 452] on h3 "Caracol TV 3" at bounding box center [697, 454] width 838 height 21
click at [1157, 467] on button "Cotizar" at bounding box center [1167, 465] width 88 height 37
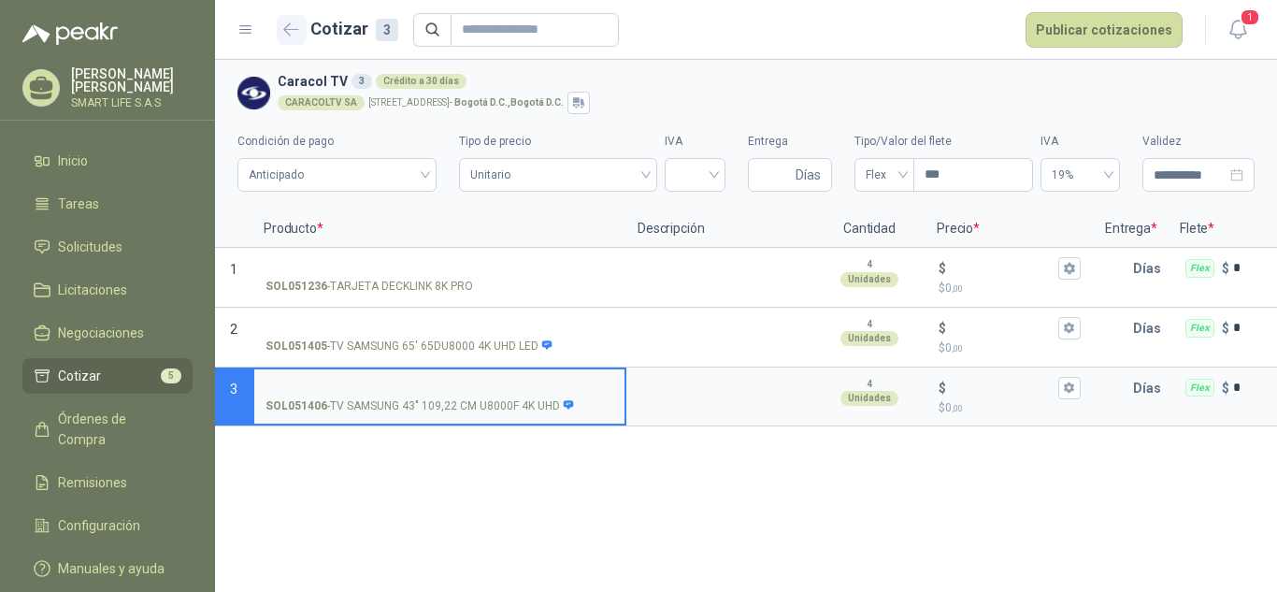
click at [292, 31] on icon "button" at bounding box center [291, 29] width 16 height 14
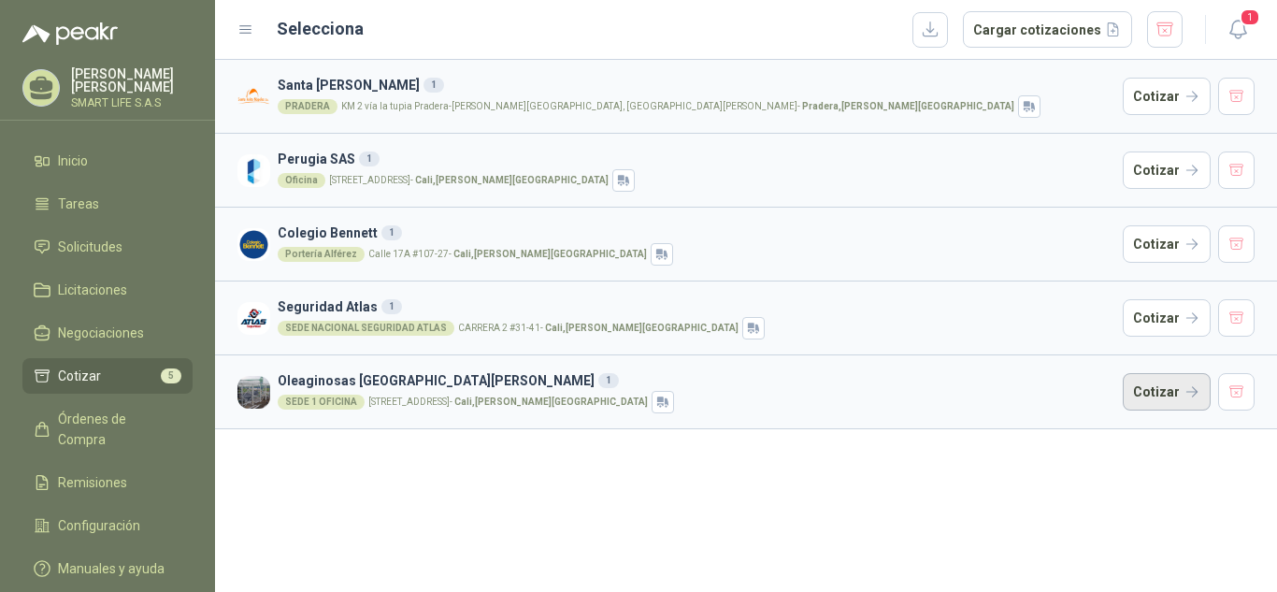
click at [1166, 391] on button "Cotizar" at bounding box center [1167, 391] width 88 height 37
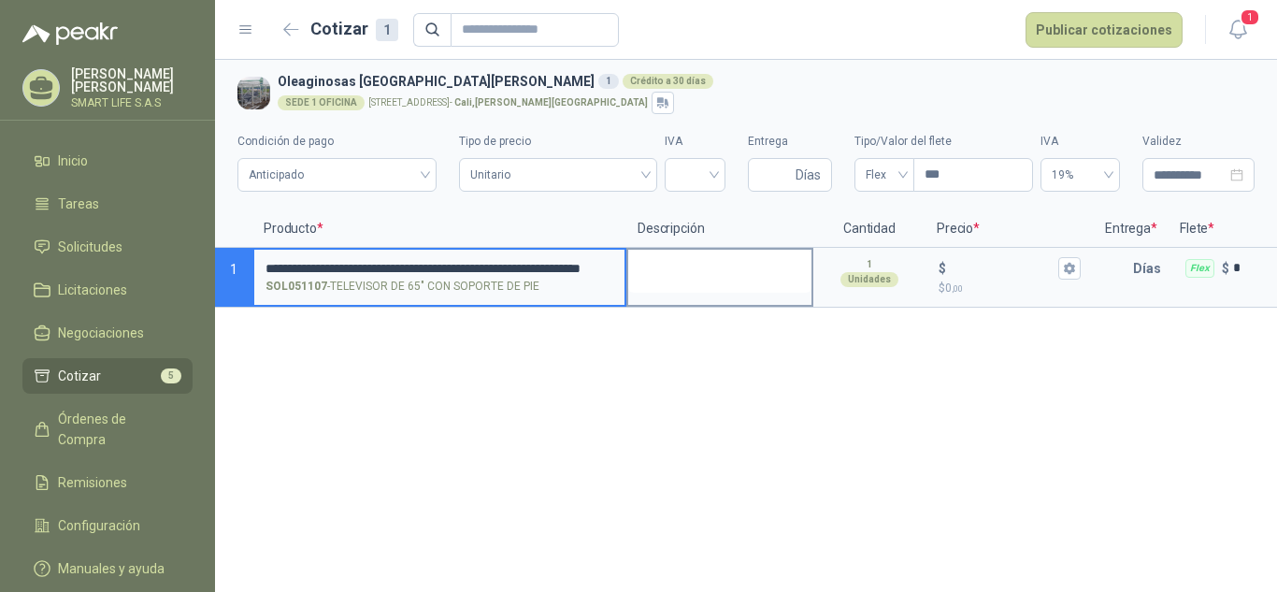
click at [666, 264] on textarea at bounding box center [719, 271] width 183 height 43
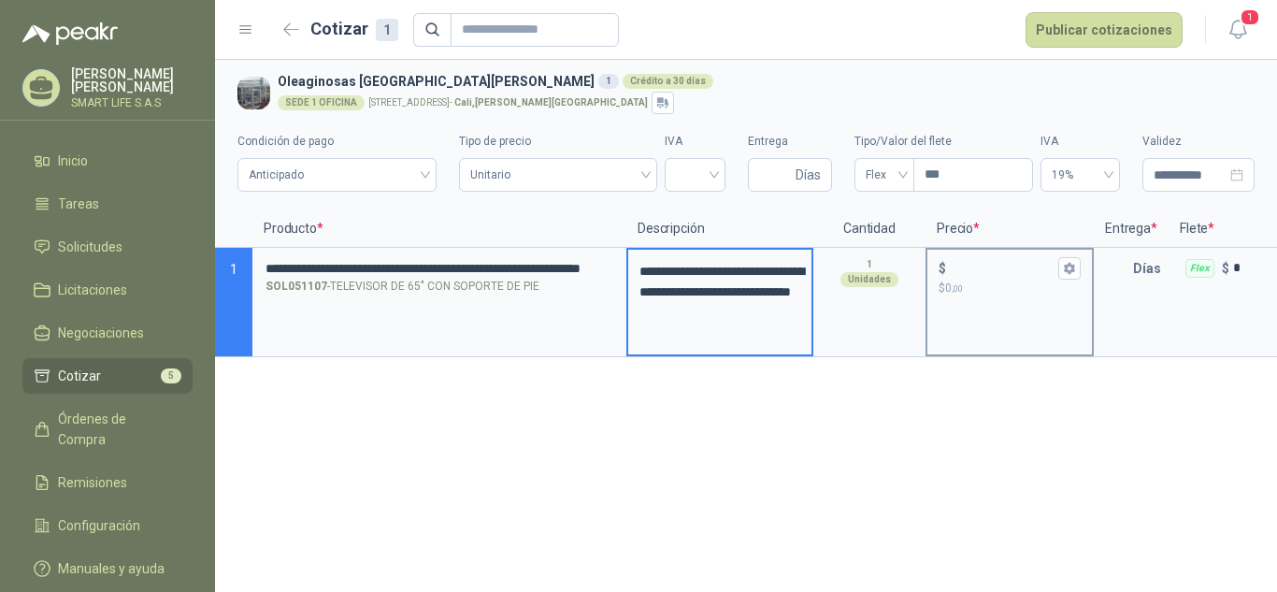
click at [991, 300] on div "$ $ 0 ,00" at bounding box center [1009, 277] width 165 height 55
click at [991, 275] on input "$ $ 0 ,00" at bounding box center [1002, 268] width 105 height 14
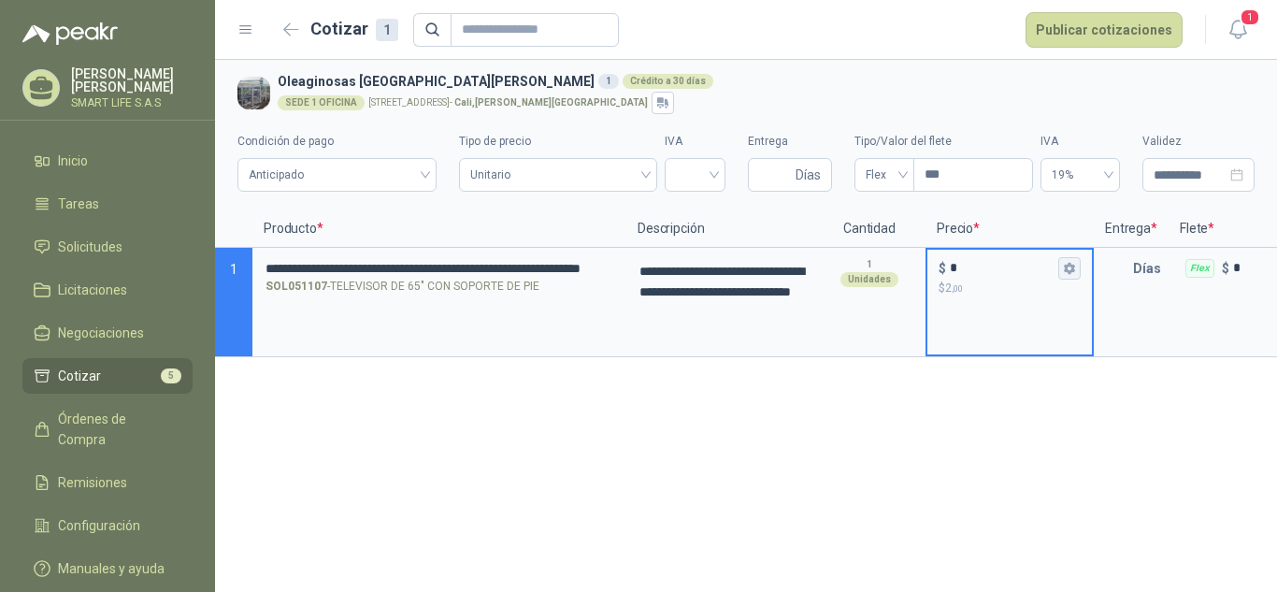
type input "*"
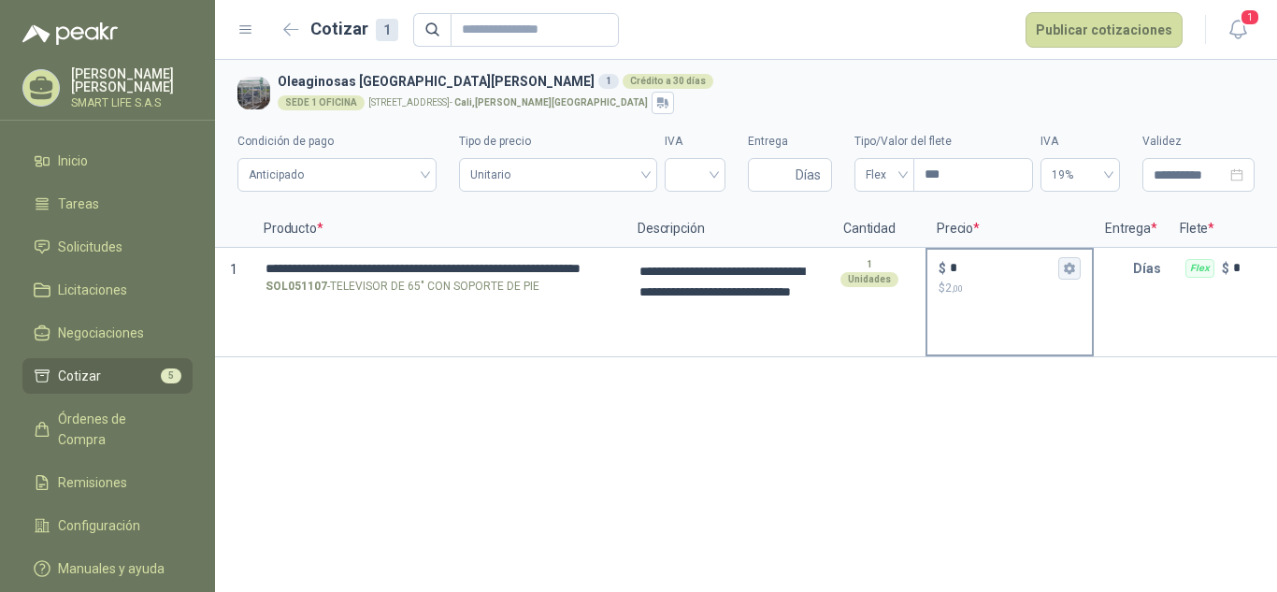
click at [1066, 272] on icon "button" at bounding box center [1069, 268] width 12 height 12
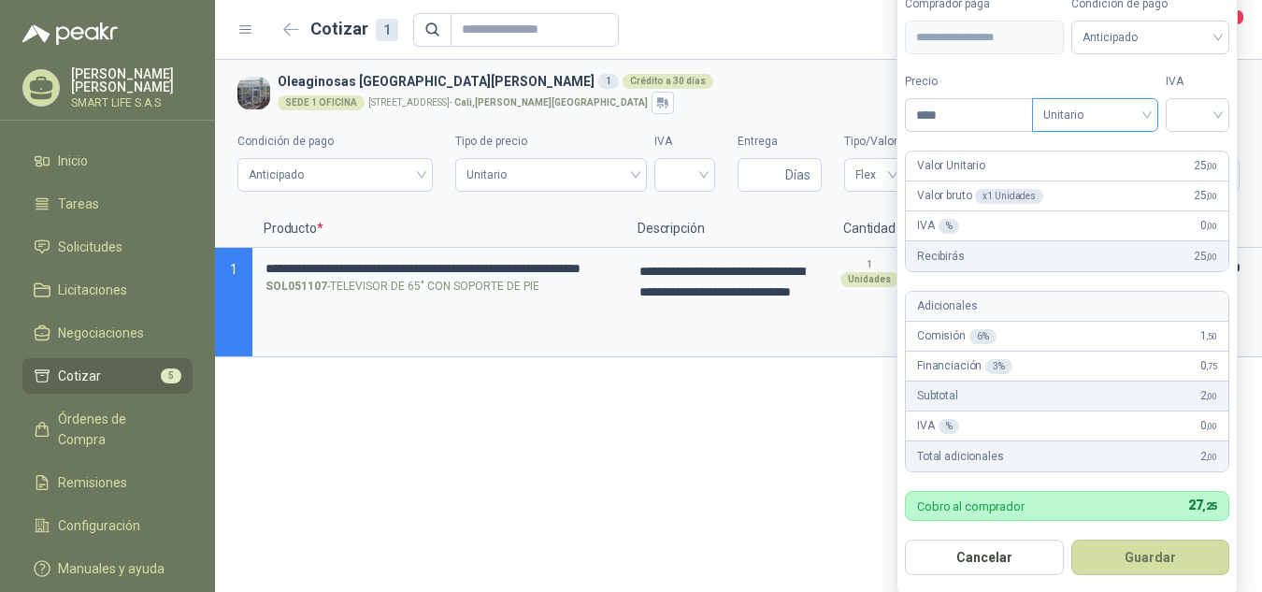
click at [1071, 539] on button "Guardar" at bounding box center [1150, 557] width 159 height 36
click at [950, 121] on input "****" at bounding box center [969, 115] width 126 height 32
type input "**********"
click at [1192, 107] on input "search" at bounding box center [1197, 113] width 41 height 28
click at [1189, 147] on div "19%" at bounding box center [1202, 154] width 35 height 21
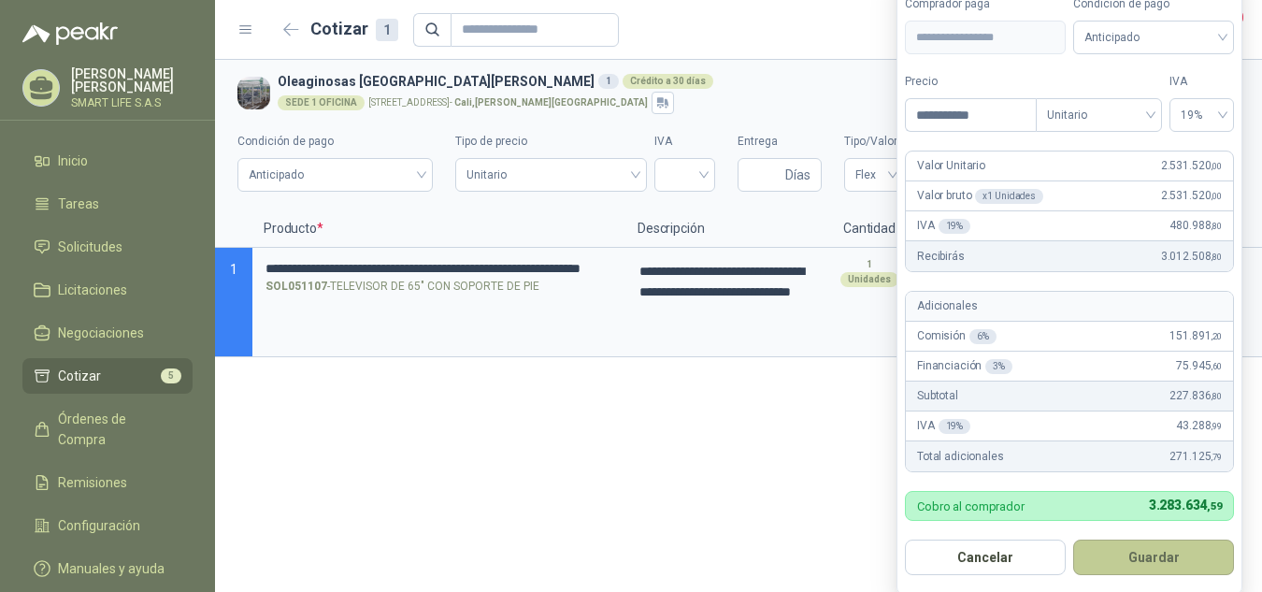
click at [1131, 556] on button "Guardar" at bounding box center [1153, 557] width 161 height 36
type input "*********"
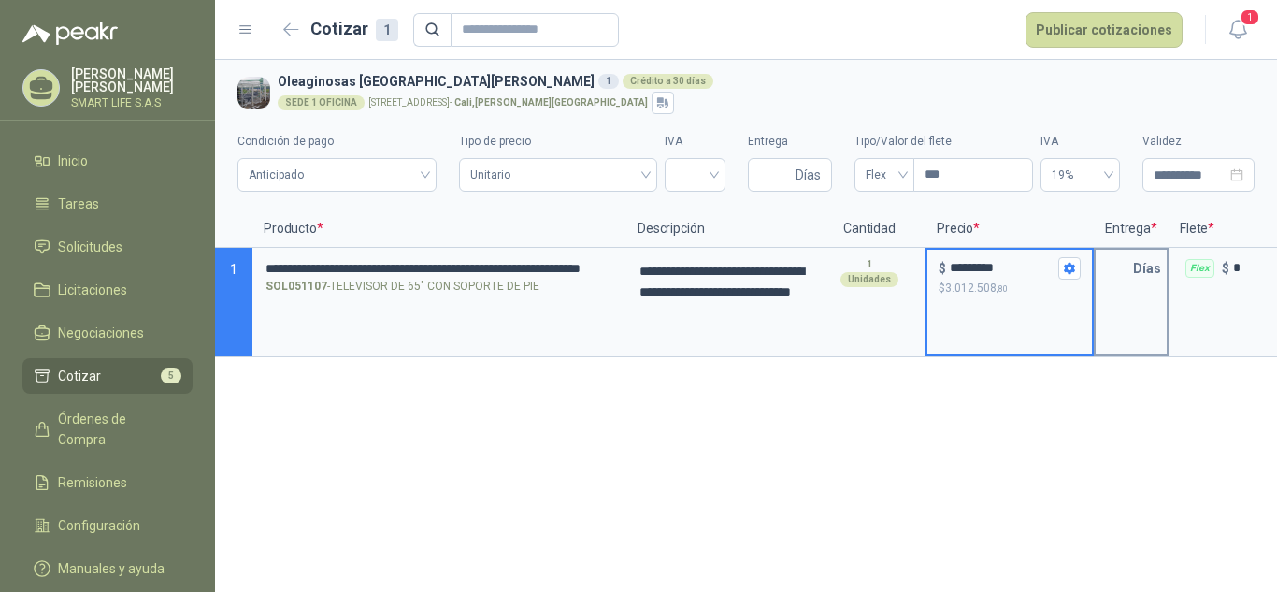
click at [1148, 290] on div "Días" at bounding box center [1131, 302] width 75 height 109
click at [1139, 267] on p "Días" at bounding box center [1151, 268] width 36 height 37
click at [1114, 276] on input "text" at bounding box center [1114, 268] width 37 height 37
type input "*"
click at [1070, 397] on div "**********" at bounding box center [746, 326] width 1062 height 532
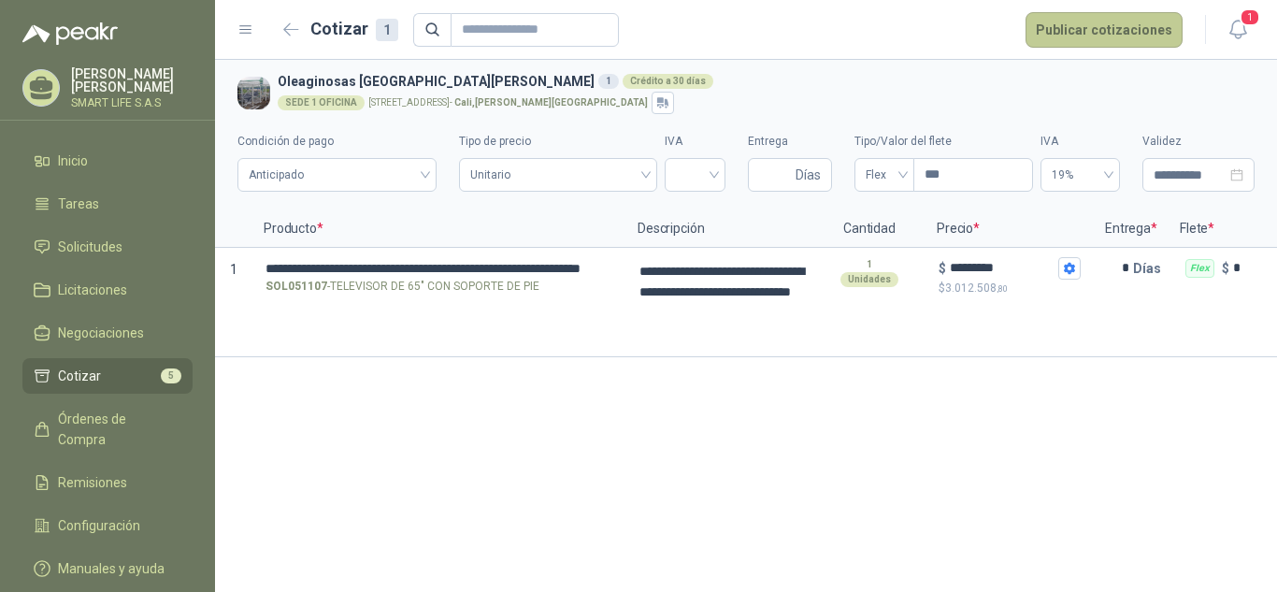
click at [1127, 40] on button "Publicar cotizaciones" at bounding box center [1104, 30] width 157 height 36
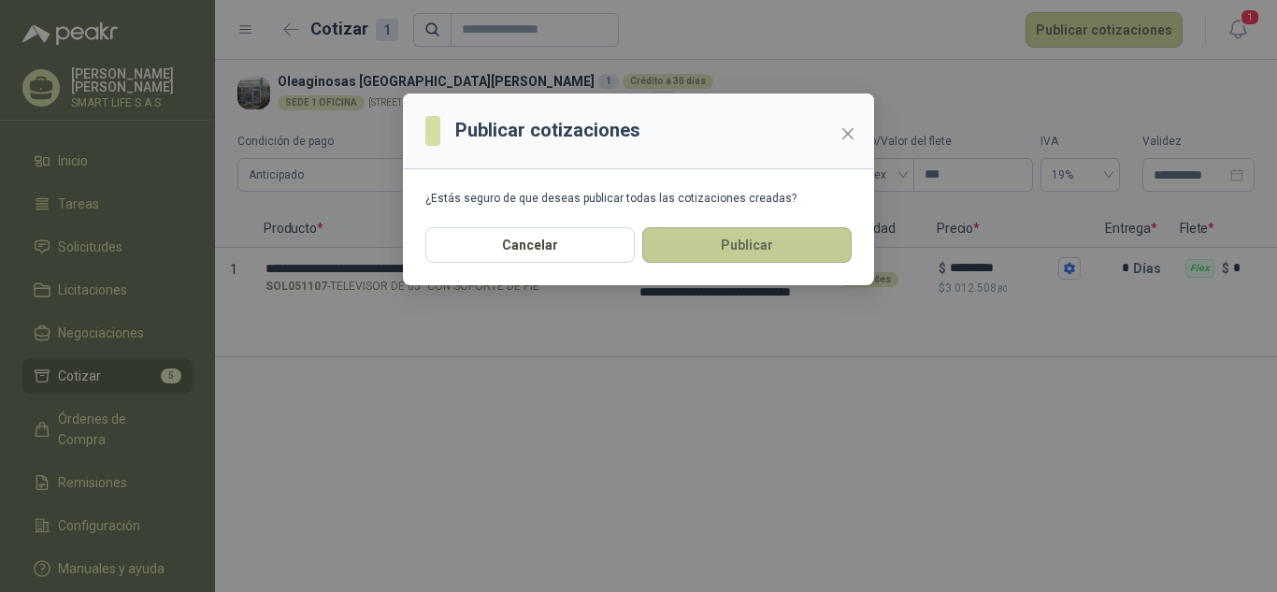
click at [720, 241] on button "Publicar" at bounding box center [746, 245] width 209 height 36
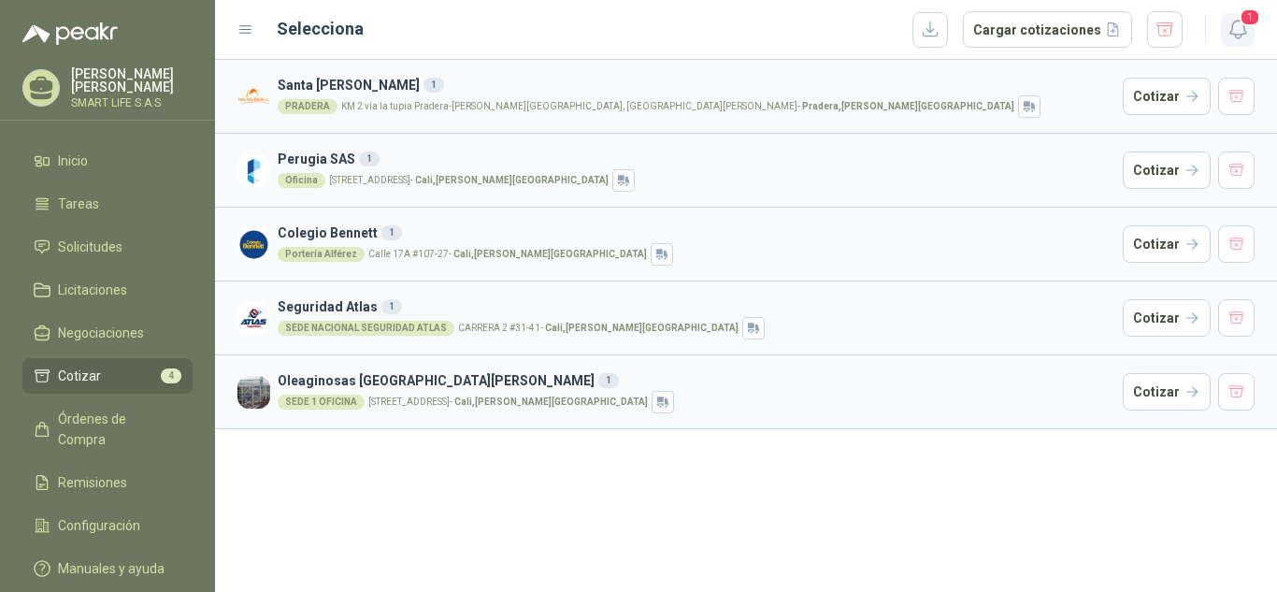
click at [1242, 32] on icon "button" at bounding box center [1238, 29] width 23 height 23
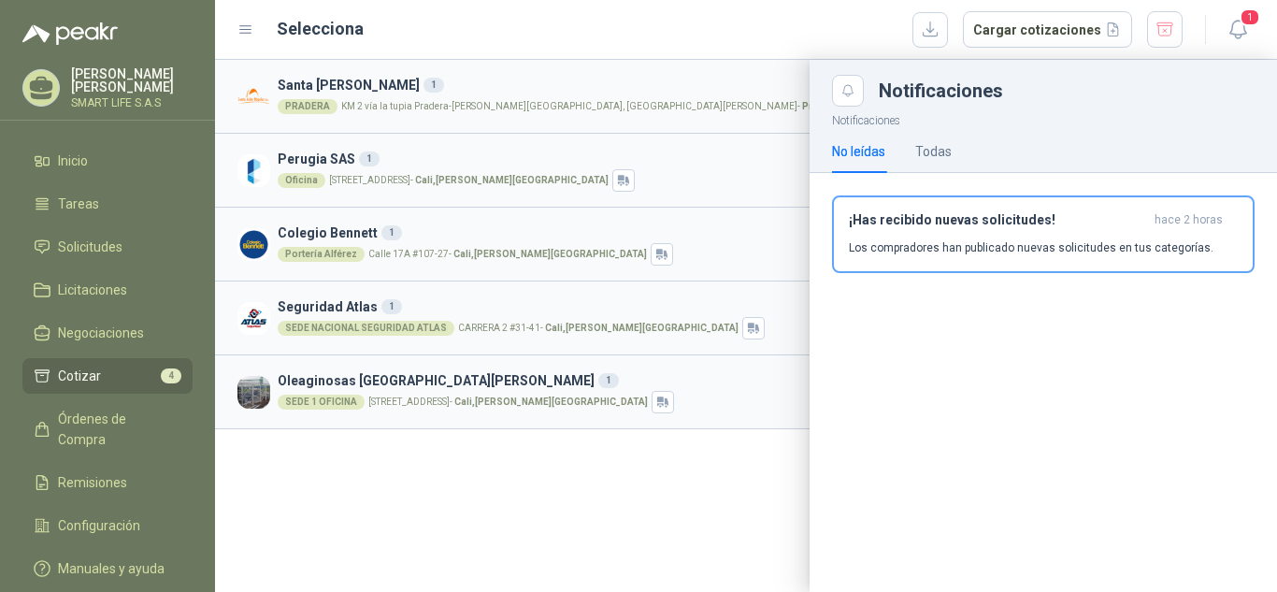
click at [721, 38] on div "Selecciona Cargar cotizaciones" at bounding box center [730, 29] width 907 height 37
click at [1239, 28] on icon "button" at bounding box center [1238, 29] width 23 height 23
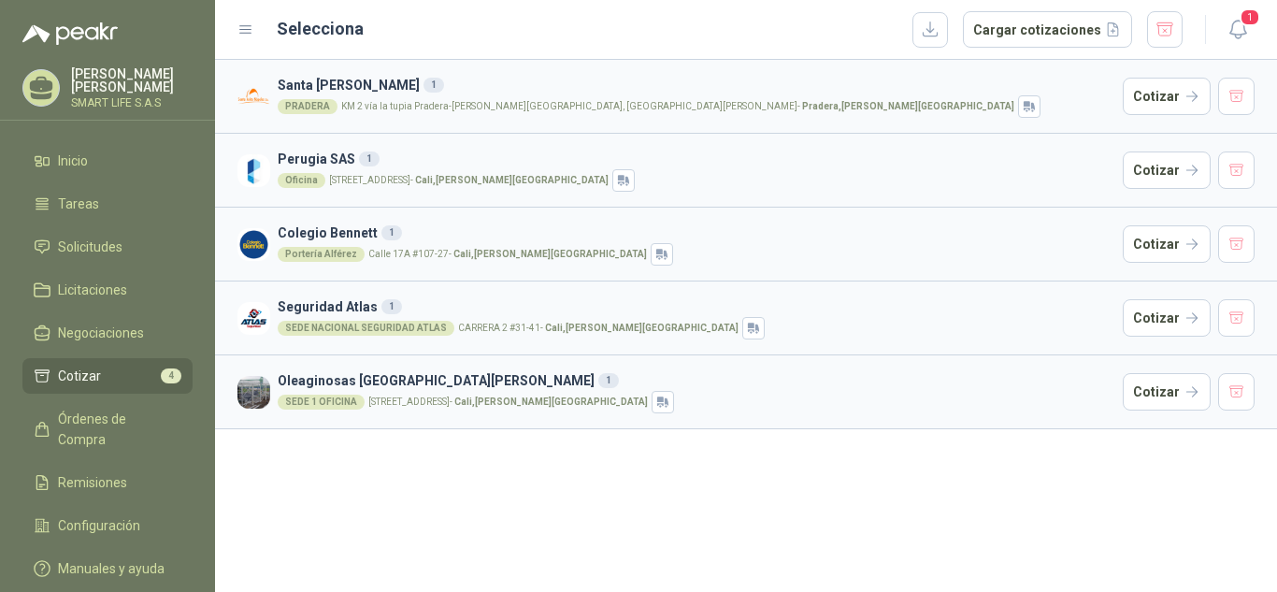
click at [374, 318] on div "SEDE NACIONAL SEGURIDAD ATLAS CARRERA 2 #31-41 - [GEOGRAPHIC_DATA] , [PERSON_NA…" at bounding box center [697, 328] width 838 height 22
click at [1150, 321] on button "Cotizar" at bounding box center [1167, 317] width 88 height 37
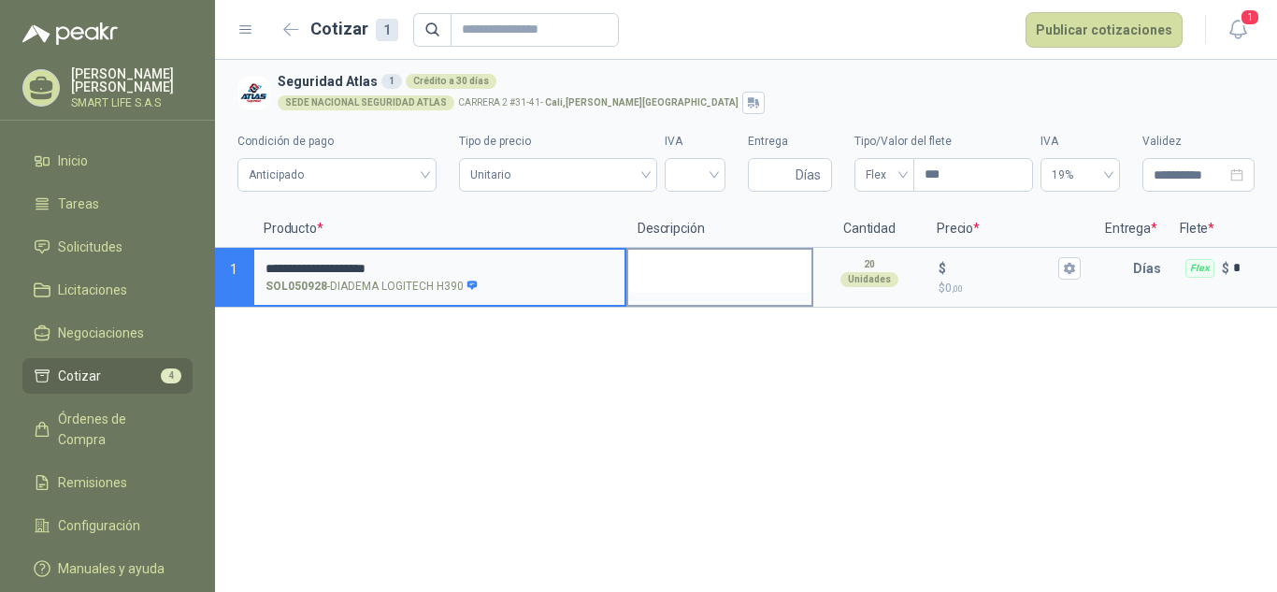
type input "**********"
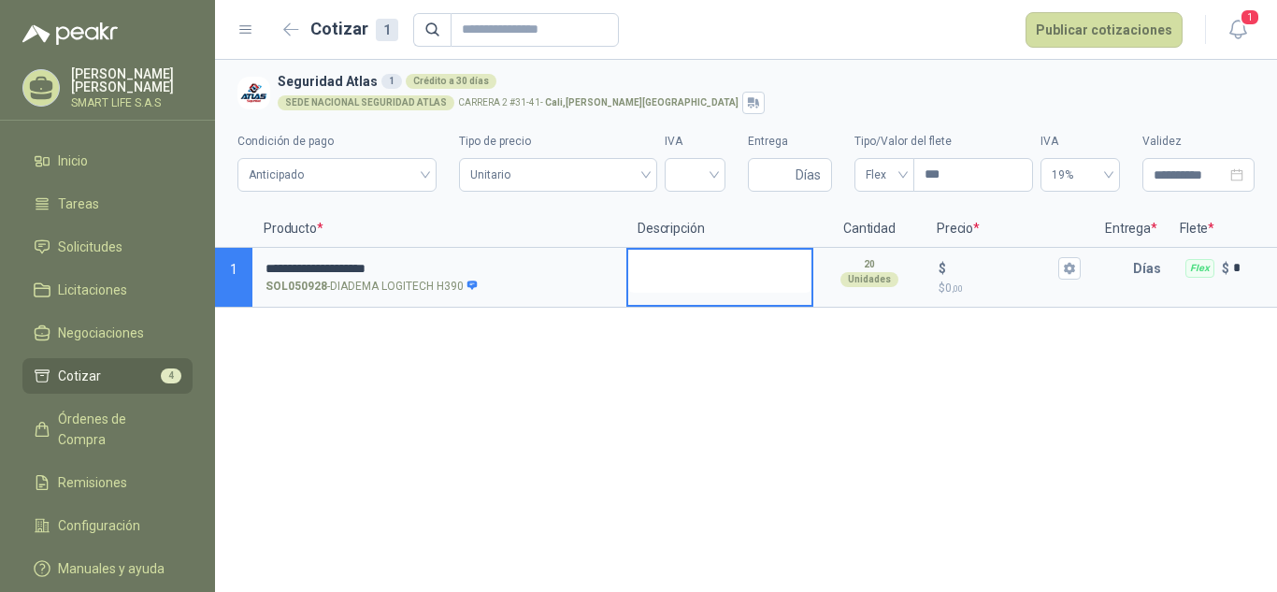
click at [750, 268] on textarea at bounding box center [719, 271] width 183 height 43
type textarea "*"
type textarea "**"
type textarea "***"
type textarea "****"
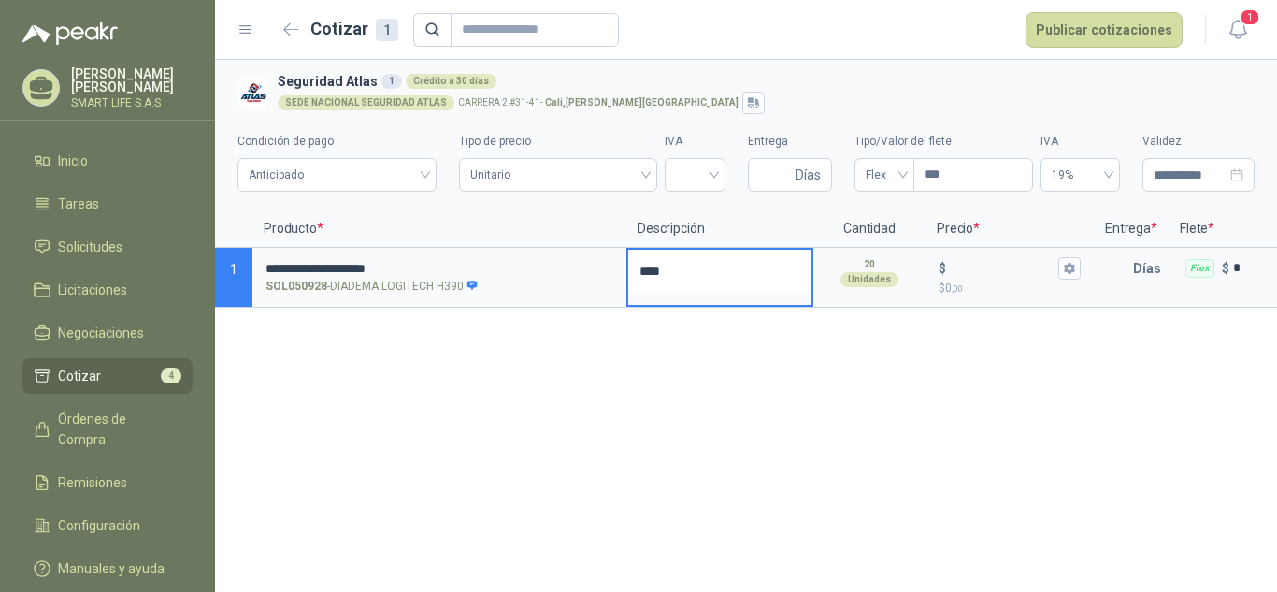
type textarea "*****"
type textarea "*******"
type textarea "*********"
type textarea "**********"
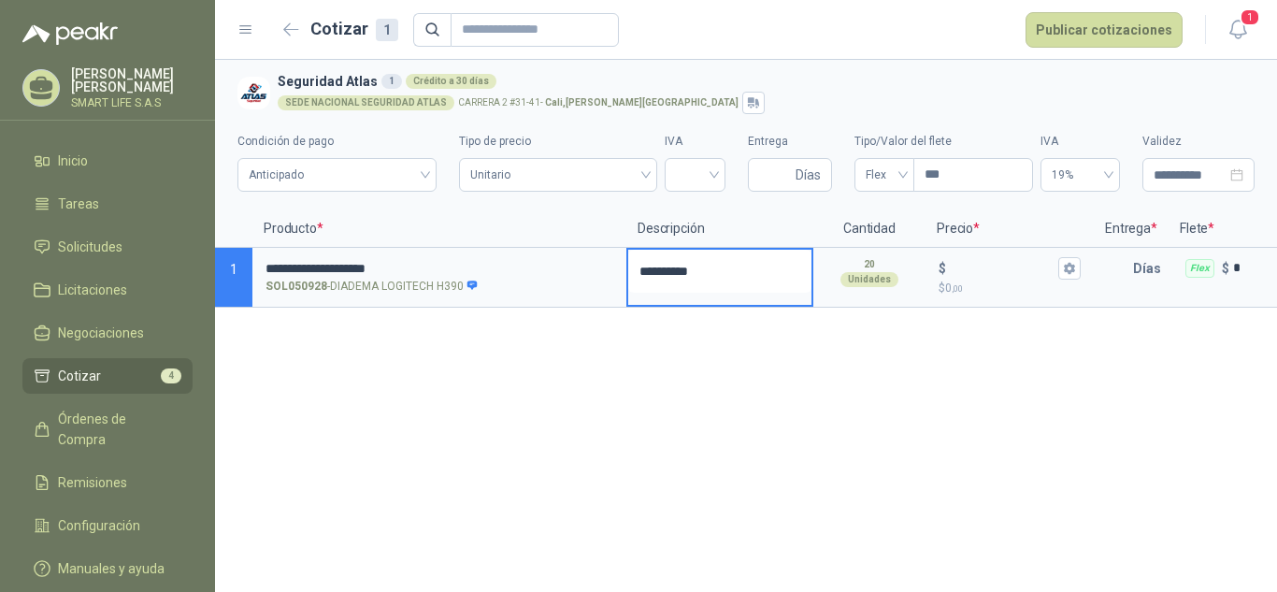
type textarea "**********"
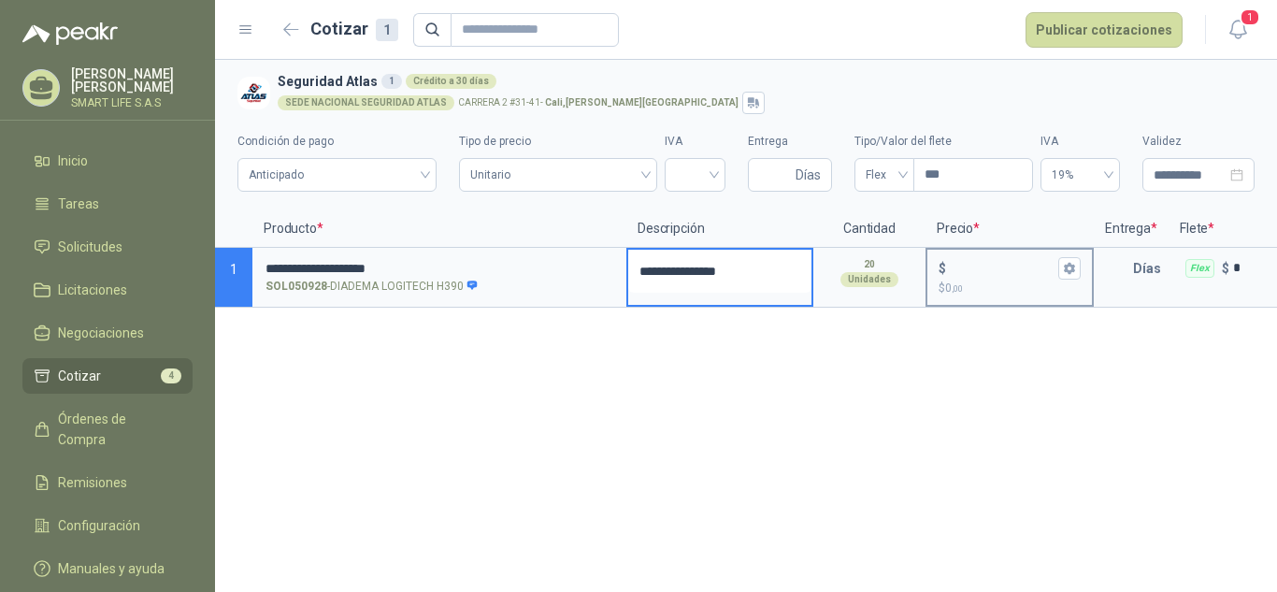
type textarea "**********"
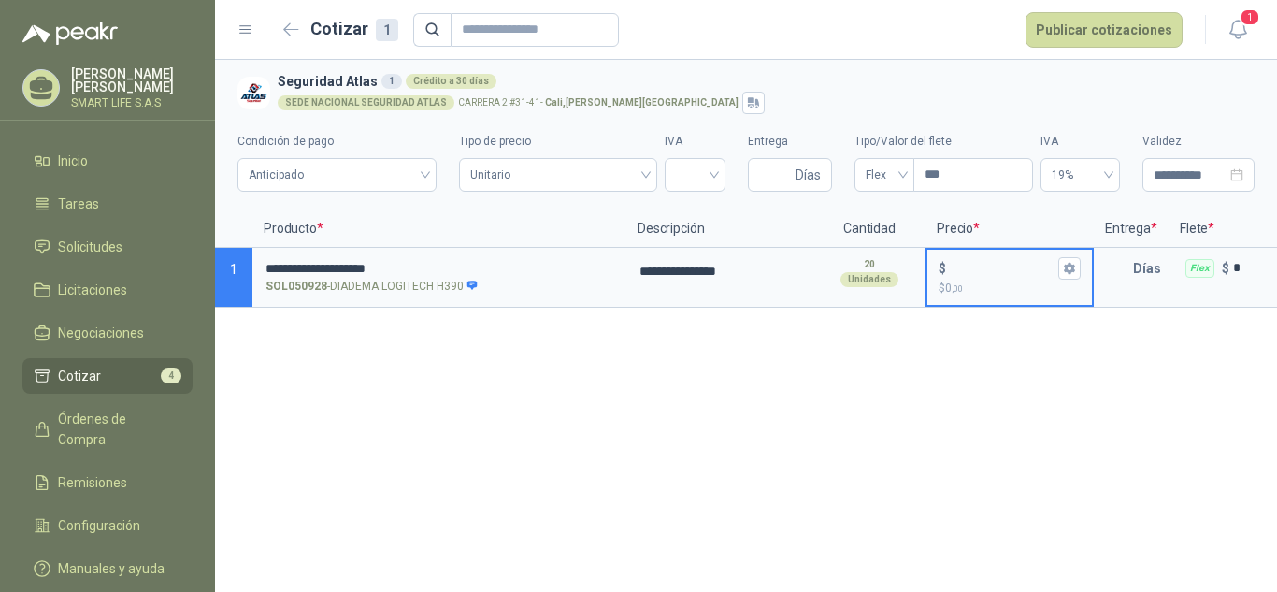
click at [980, 275] on input "$ $ 0 ,00" at bounding box center [1002, 268] width 105 height 14
type input "***"
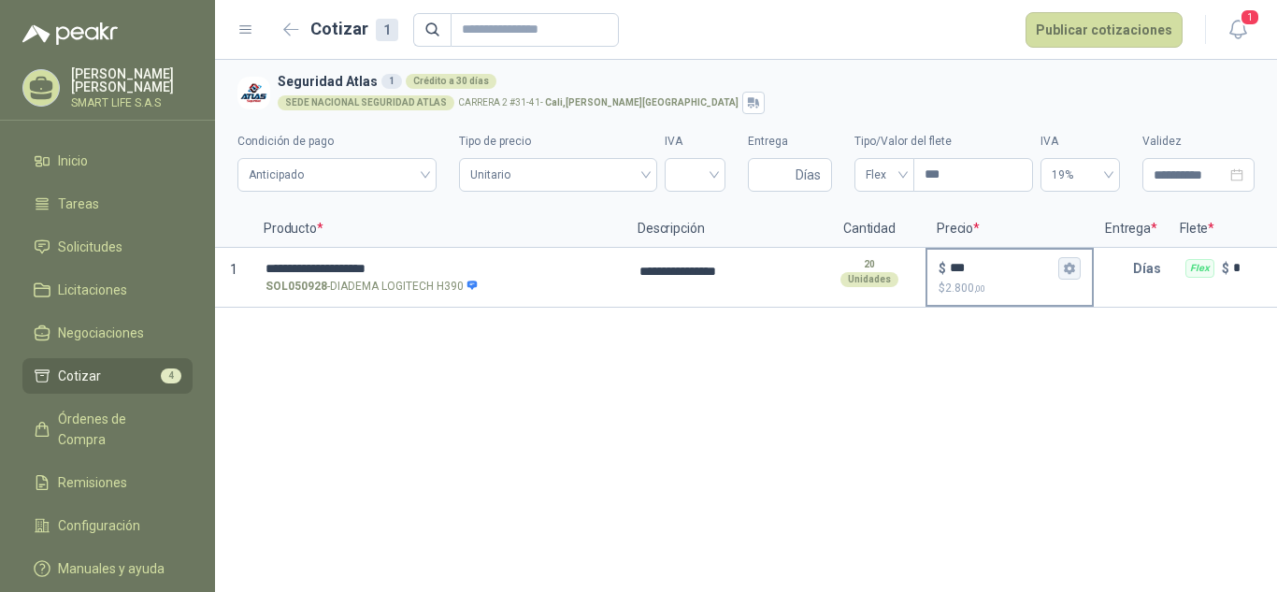
click at [1069, 270] on icon "button" at bounding box center [1069, 268] width 10 height 11
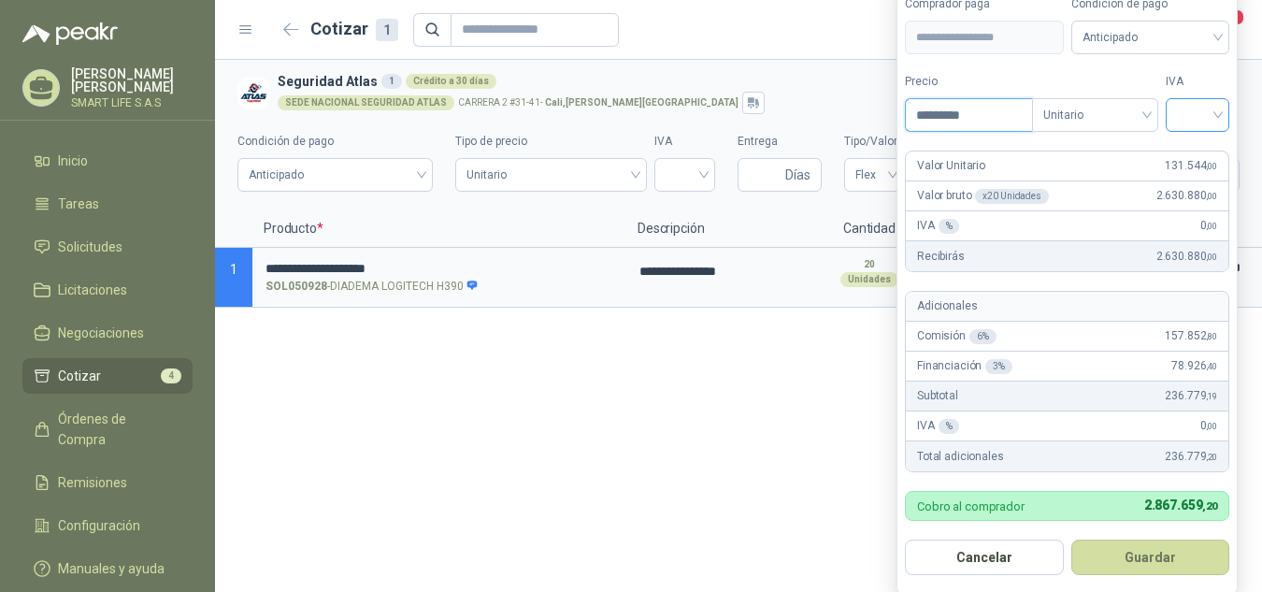
type input "*********"
click at [1214, 105] on input "search" at bounding box center [1197, 113] width 41 height 28
click at [1193, 159] on div "19%" at bounding box center [1202, 154] width 35 height 21
click at [1117, 553] on button "Guardar" at bounding box center [1153, 557] width 161 height 36
type input "*******"
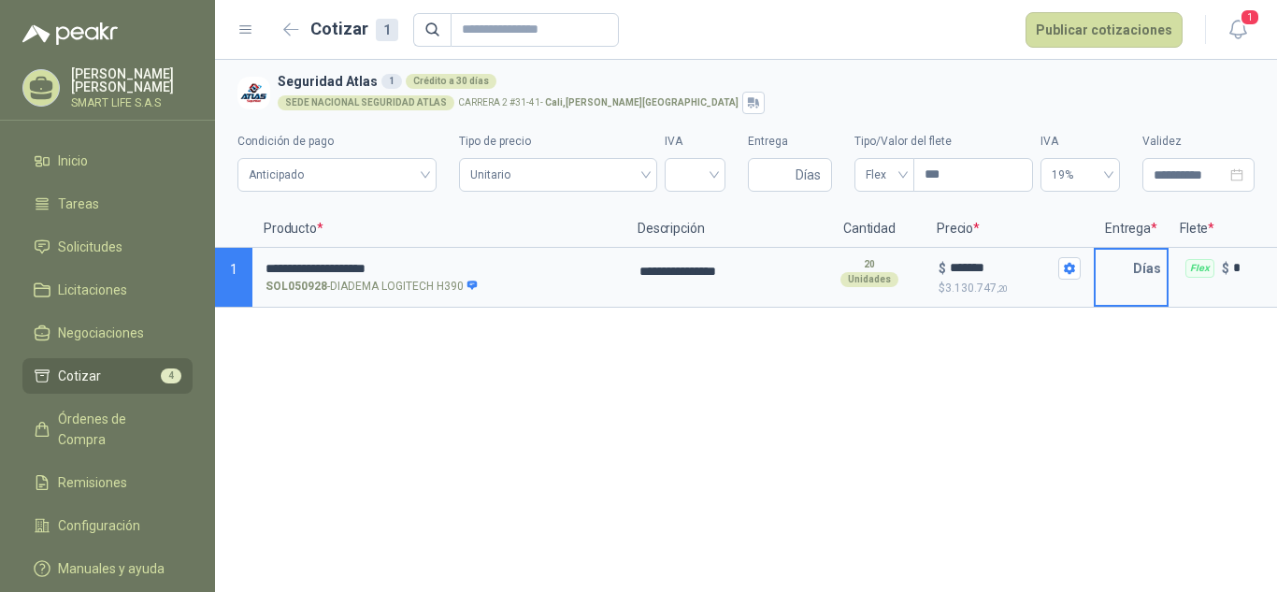
click at [1119, 279] on input "text" at bounding box center [1114, 268] width 37 height 37
type input "*"
click at [1090, 395] on div "**********" at bounding box center [746, 326] width 1062 height 532
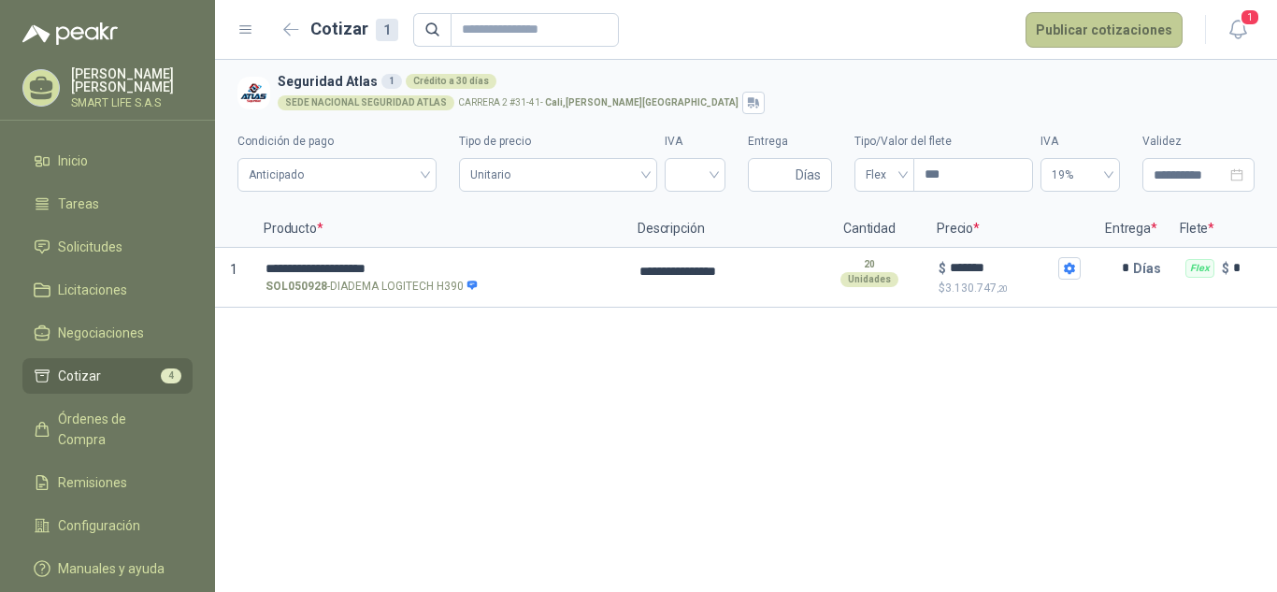
click at [1094, 33] on button "Publicar cotizaciones" at bounding box center [1104, 30] width 157 height 36
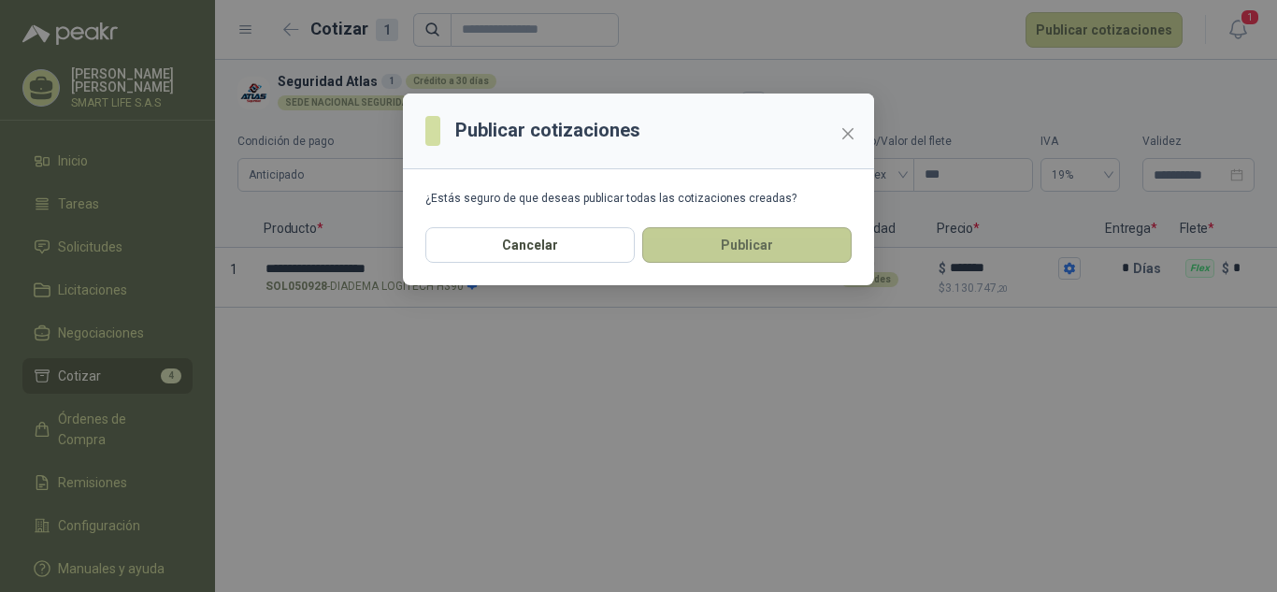
click at [708, 237] on button "Publicar" at bounding box center [746, 245] width 209 height 36
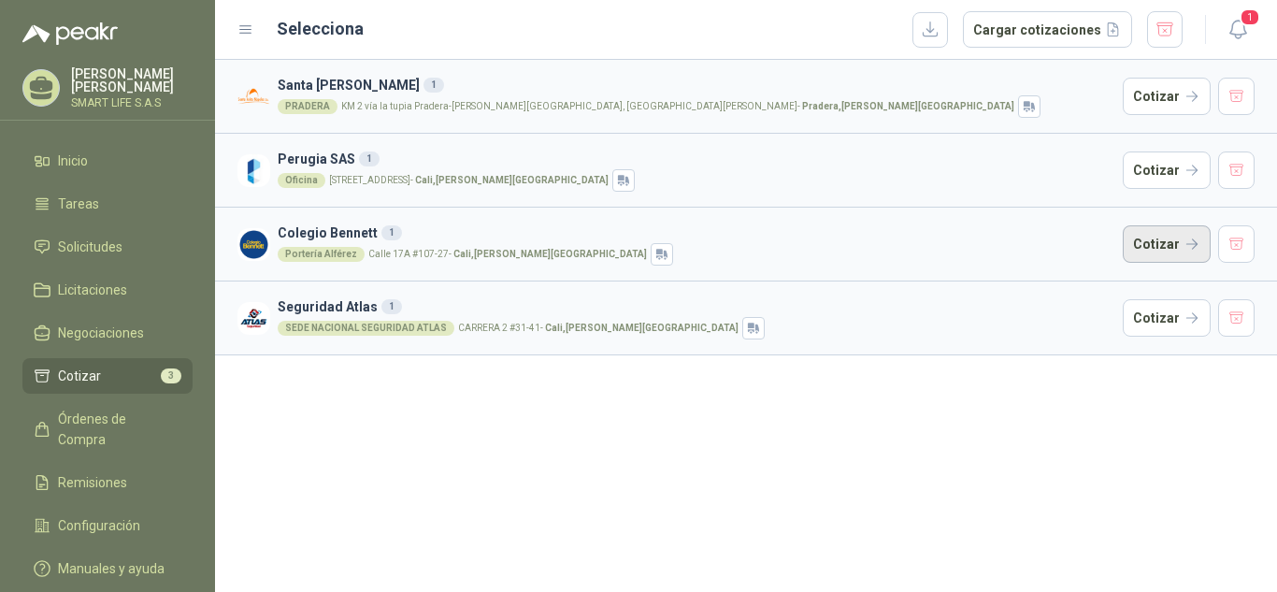
click at [1161, 243] on button "Cotizar" at bounding box center [1167, 243] width 88 height 37
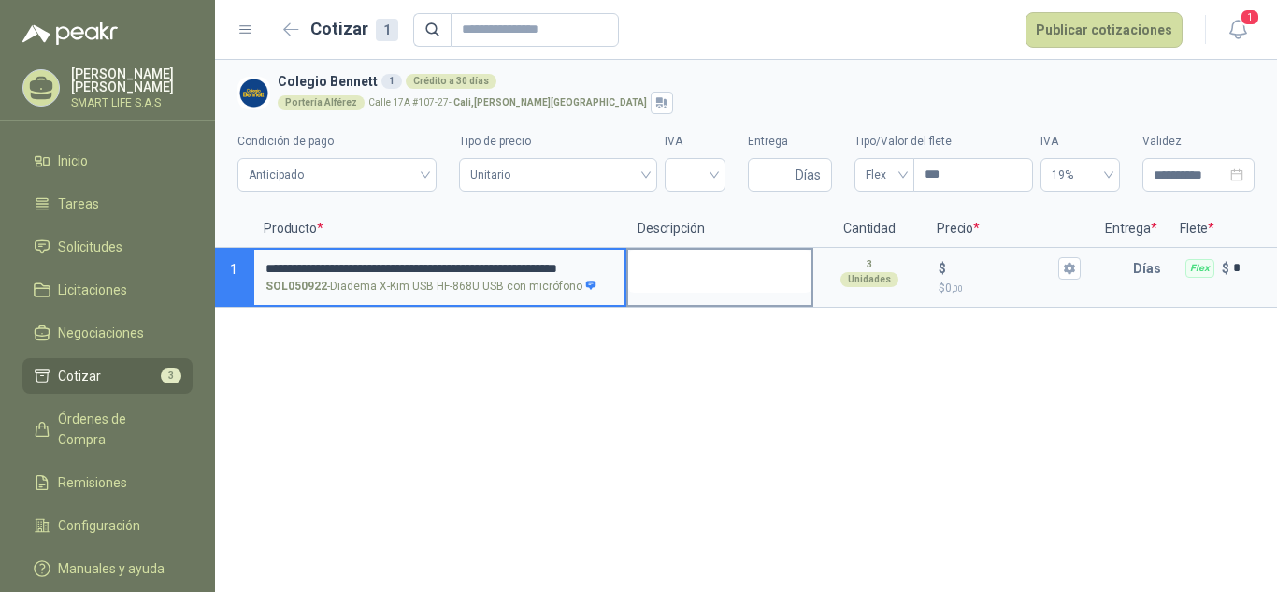
click at [681, 258] on textarea at bounding box center [719, 271] width 183 height 43
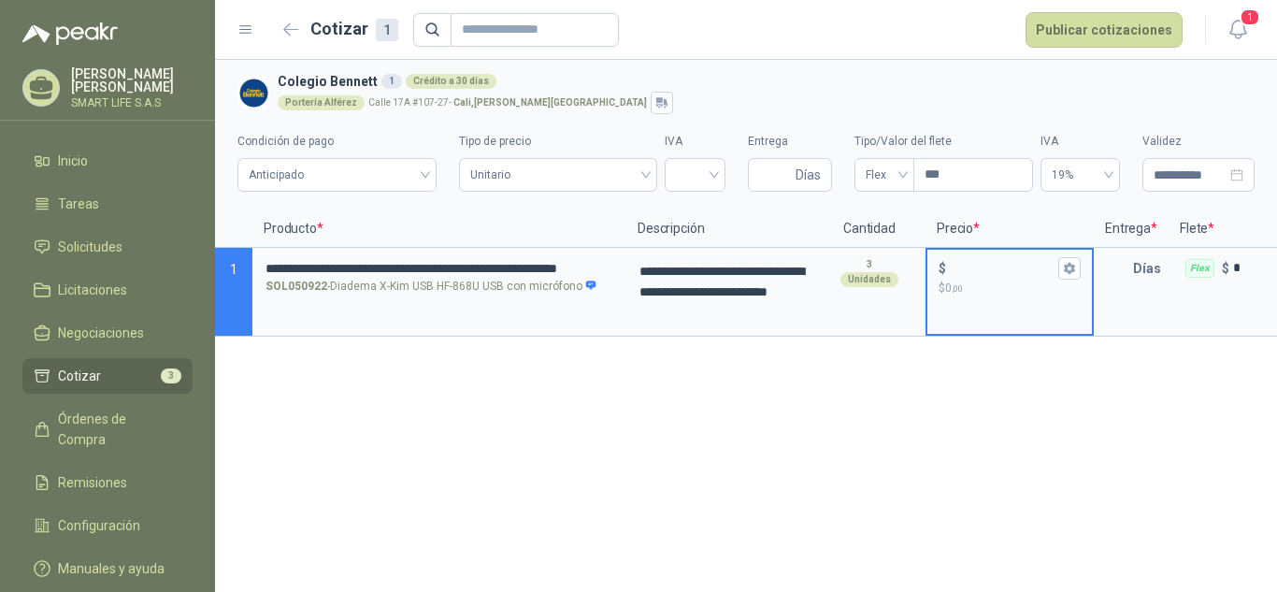
click at [1004, 273] on input "$ $ 0 ,00" at bounding box center [1002, 268] width 105 height 14
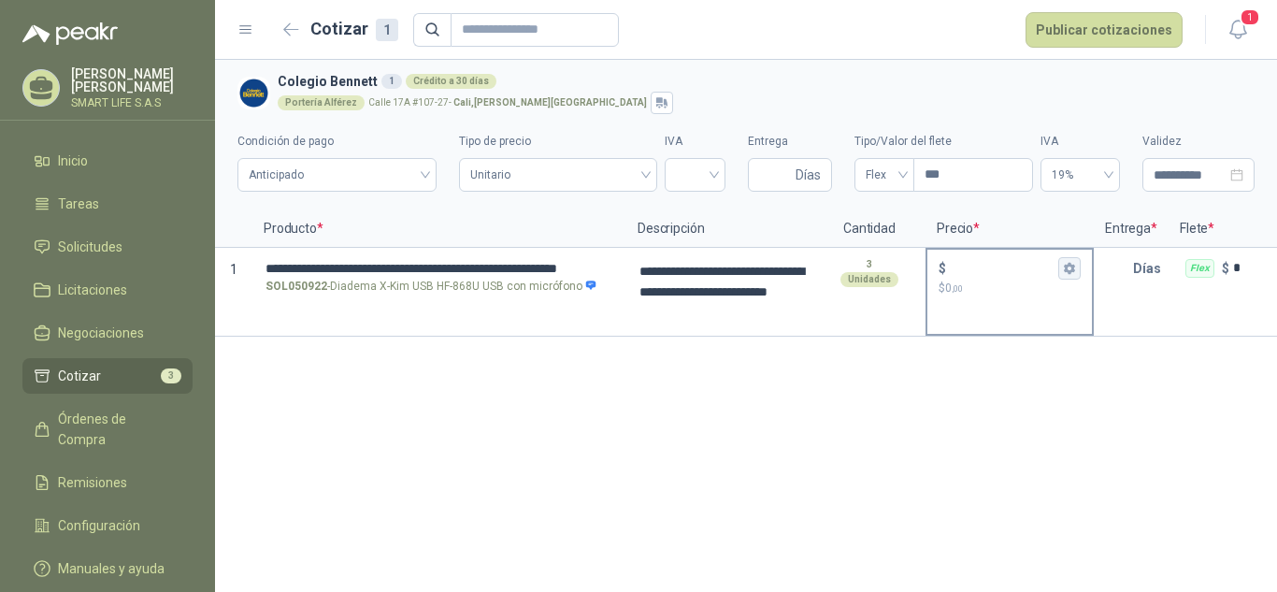
click at [1074, 266] on icon "button" at bounding box center [1069, 268] width 10 height 11
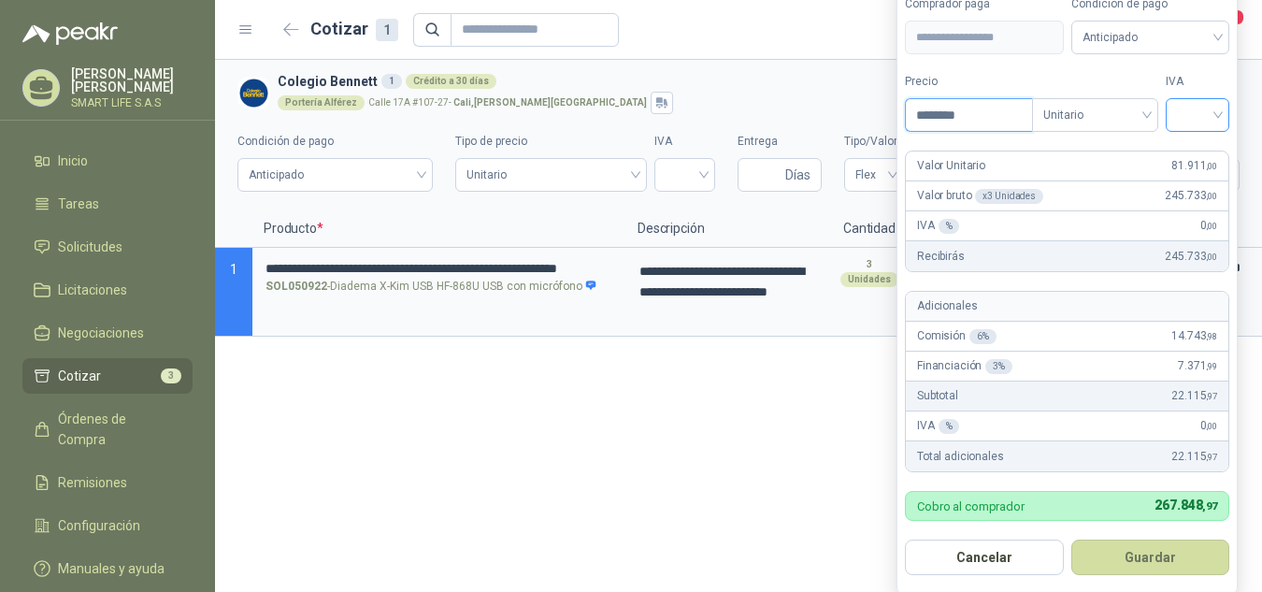
type input "********"
click at [1203, 116] on input "search" at bounding box center [1197, 113] width 41 height 28
click at [1203, 153] on div "19%" at bounding box center [1202, 154] width 35 height 21
click at [1110, 561] on button "Guardar" at bounding box center [1153, 557] width 161 height 36
type input "******"
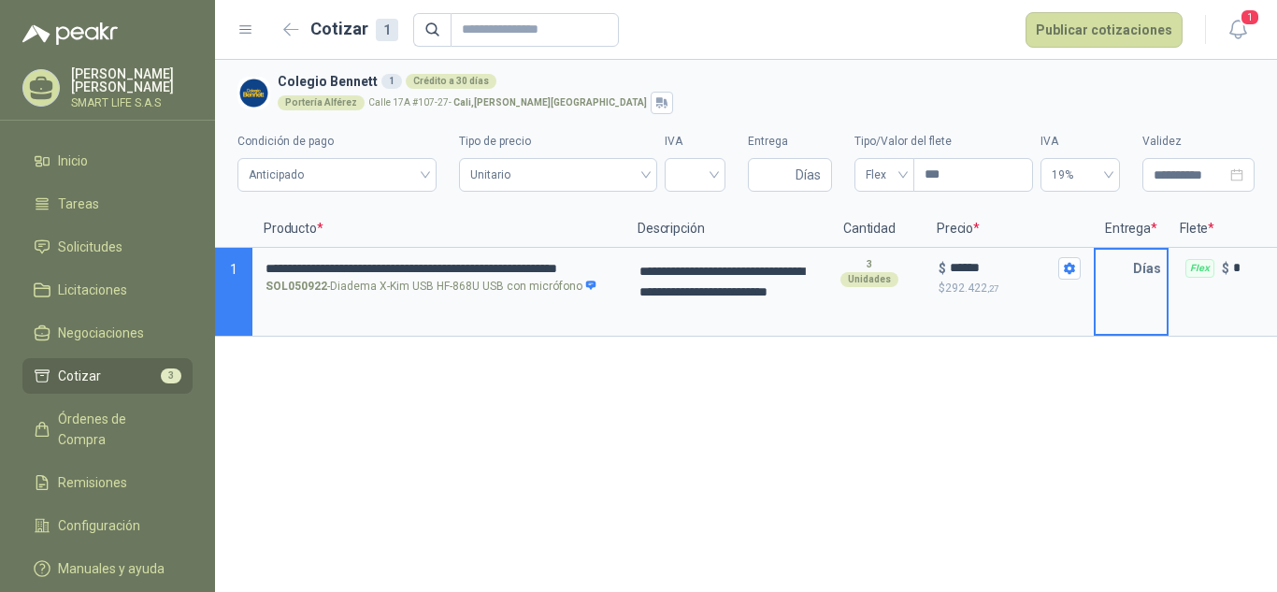
click at [1123, 277] on input "text" at bounding box center [1114, 268] width 37 height 37
type input "*"
click at [1083, 437] on div "**********" at bounding box center [746, 326] width 1062 height 532
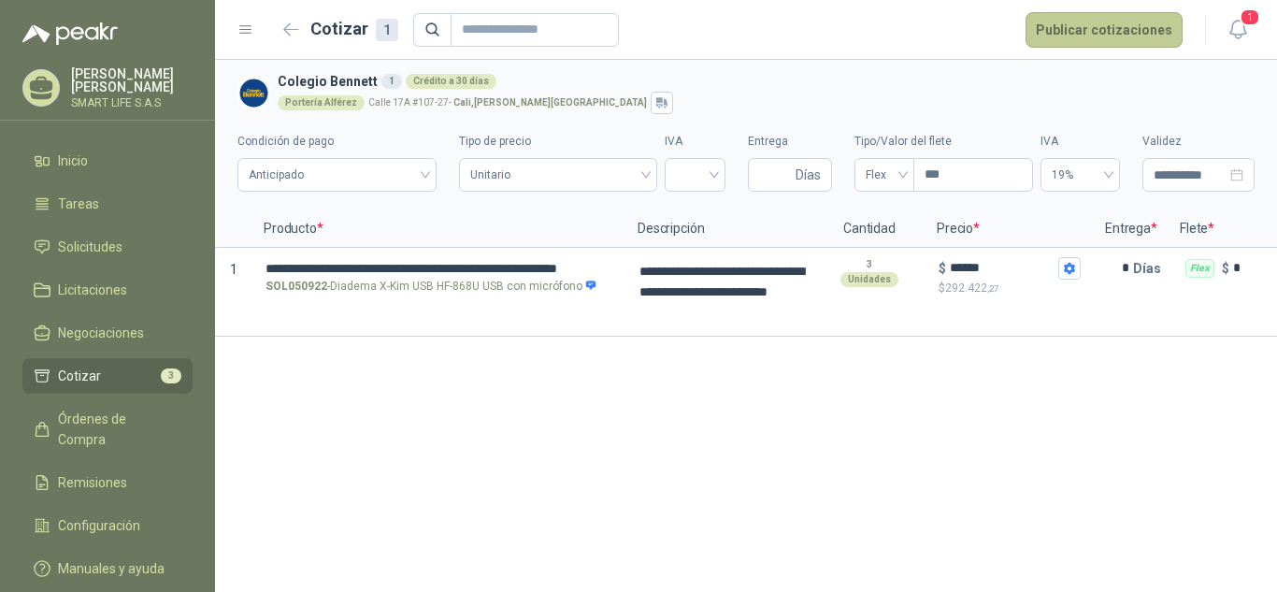
click at [1106, 34] on button "Publicar cotizaciones" at bounding box center [1104, 30] width 157 height 36
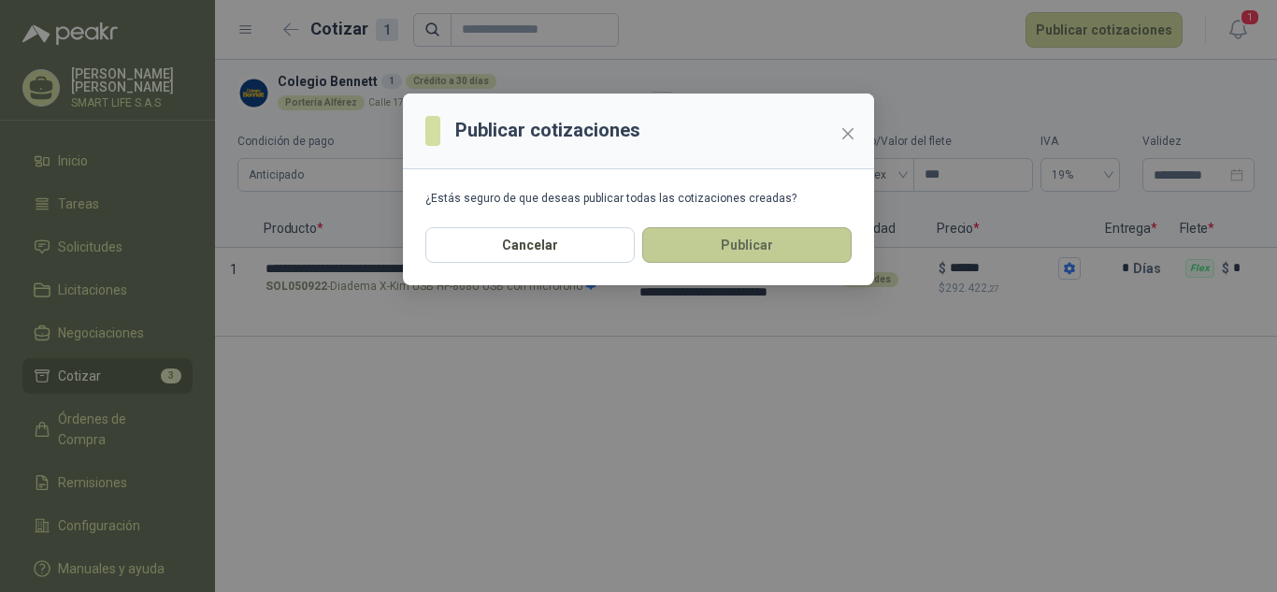
click at [783, 233] on button "Publicar" at bounding box center [746, 245] width 209 height 36
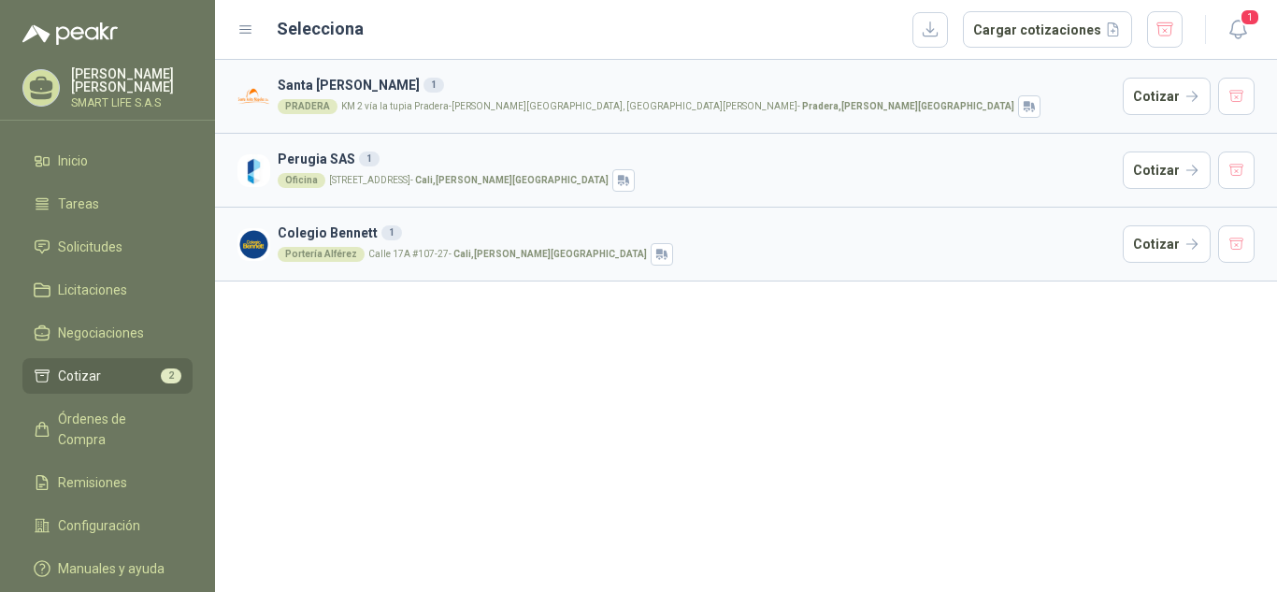
click at [783, 233] on h3 "Colegio [PERSON_NAME] 1" at bounding box center [697, 233] width 838 height 21
click at [629, 167] on h3 "Perugia SAS 1" at bounding box center [697, 159] width 838 height 21
click at [1183, 166] on button "Cotizar" at bounding box center [1167, 169] width 88 height 37
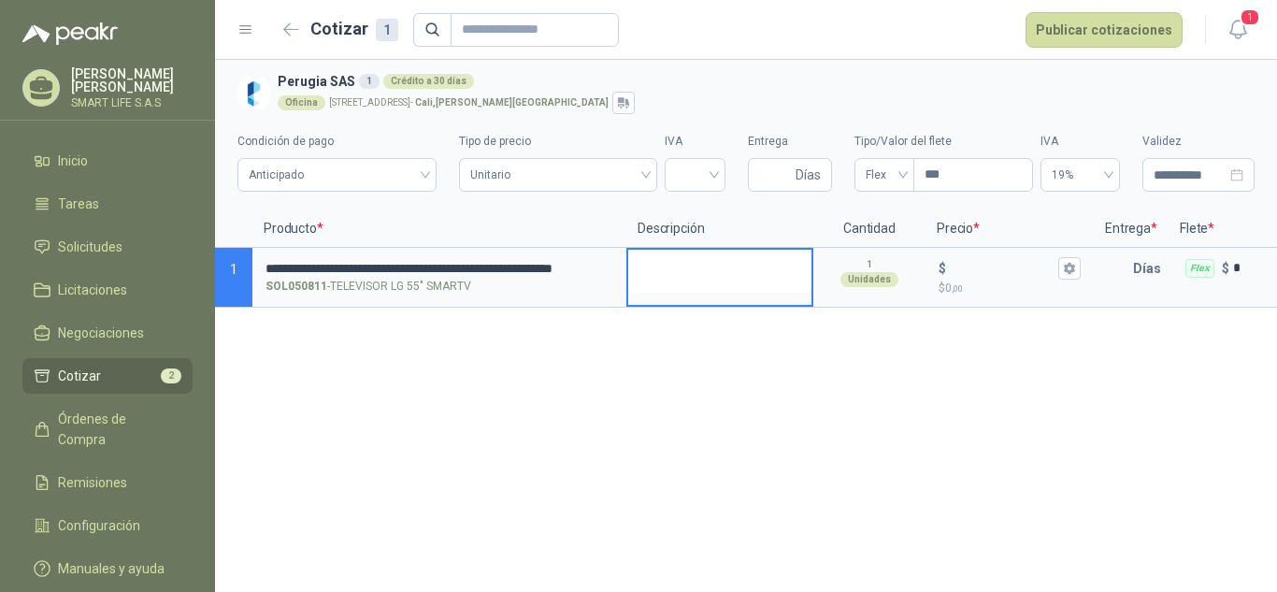
click at [727, 278] on textarea at bounding box center [719, 271] width 183 height 43
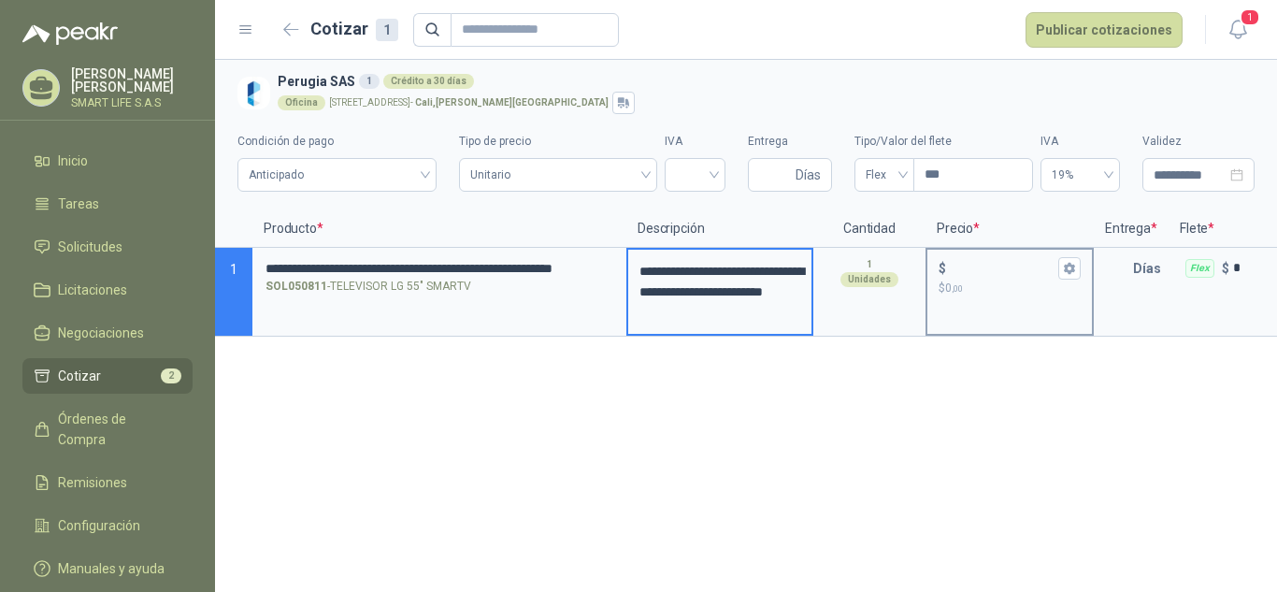
click at [1010, 284] on p "$ 0 ,00" at bounding box center [1010, 289] width 142 height 18
click at [1010, 275] on input "$ $ 0 ,00" at bounding box center [1002, 268] width 105 height 14
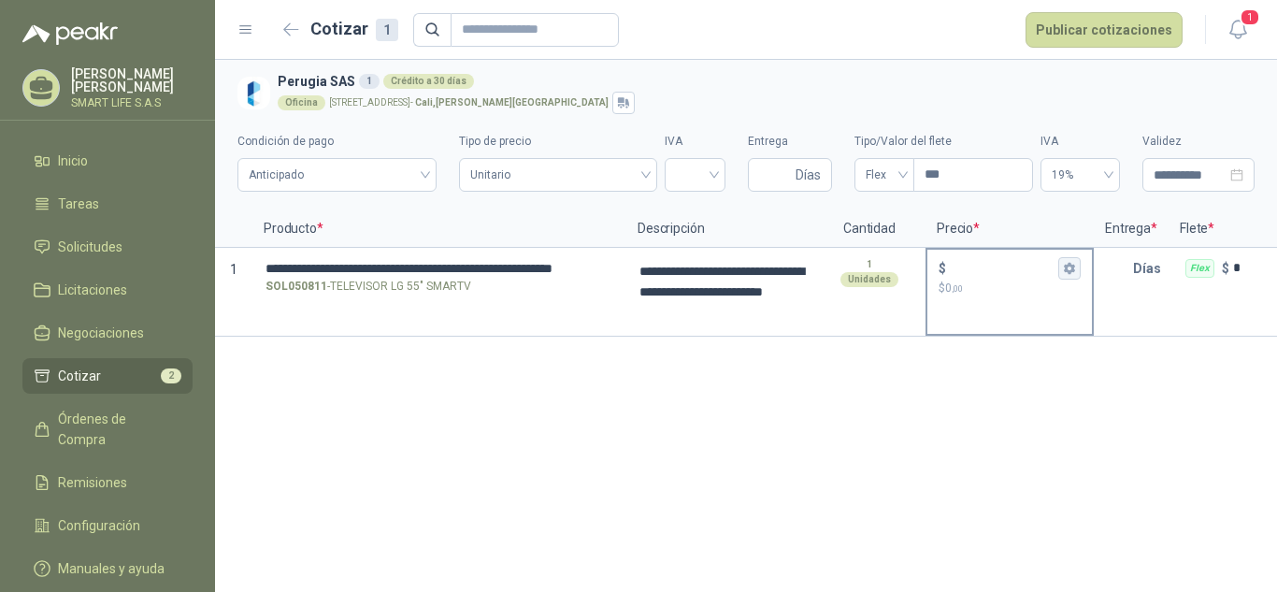
click at [1075, 266] on icon "button" at bounding box center [1069, 268] width 12 height 12
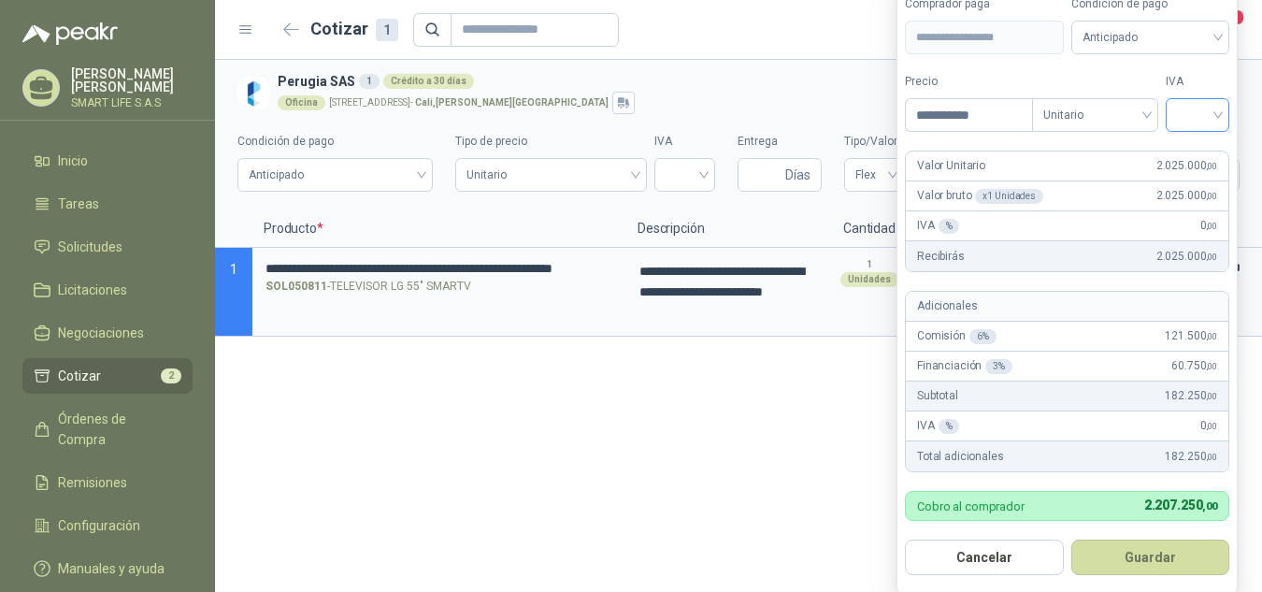
type input "**********"
click at [1218, 121] on input "search" at bounding box center [1197, 113] width 41 height 28
click at [1210, 156] on div "19%" at bounding box center [1202, 154] width 35 height 21
click at [1140, 143] on form "**********" at bounding box center [1070, 285] width 346 height 619
click at [1119, 552] on button "Guardar" at bounding box center [1153, 557] width 161 height 36
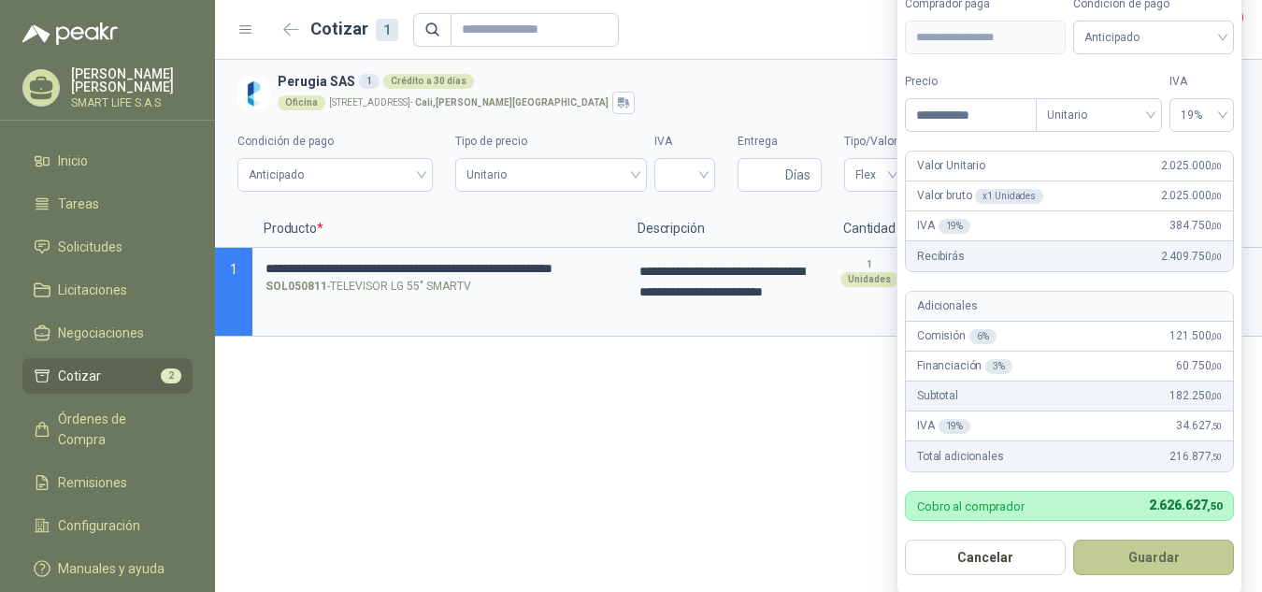
type input "*********"
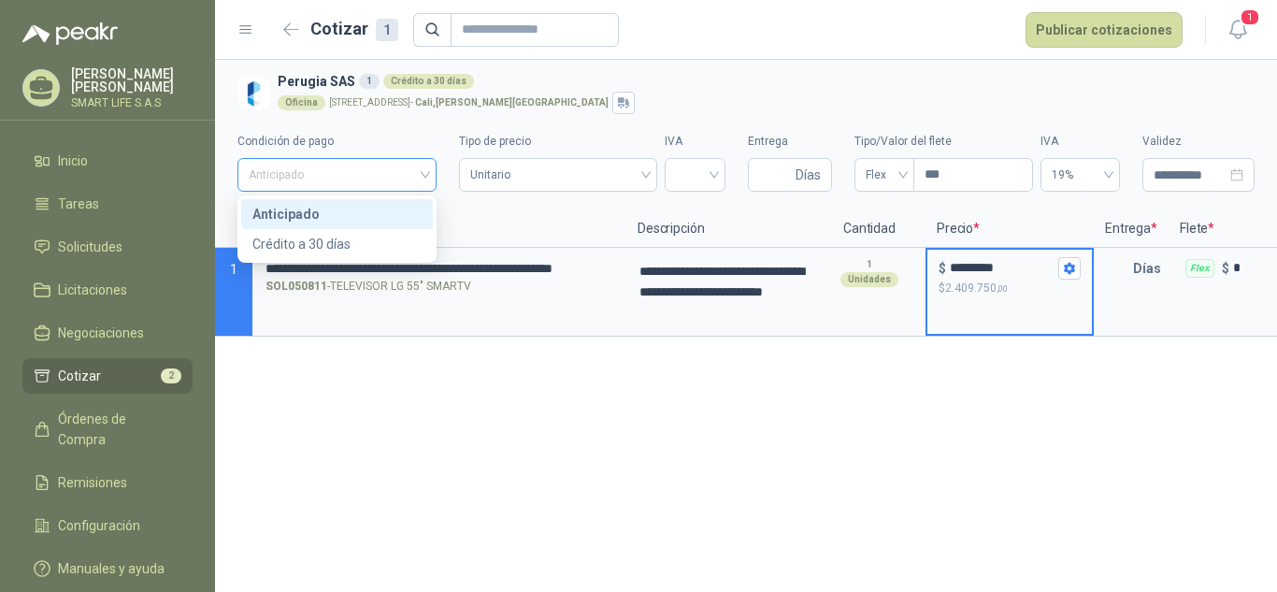
click at [407, 182] on span "Anticipado" at bounding box center [337, 175] width 177 height 28
click at [337, 251] on div "Crédito a 30 días" at bounding box center [336, 244] width 169 height 21
click at [699, 171] on input "search" at bounding box center [695, 173] width 38 height 28
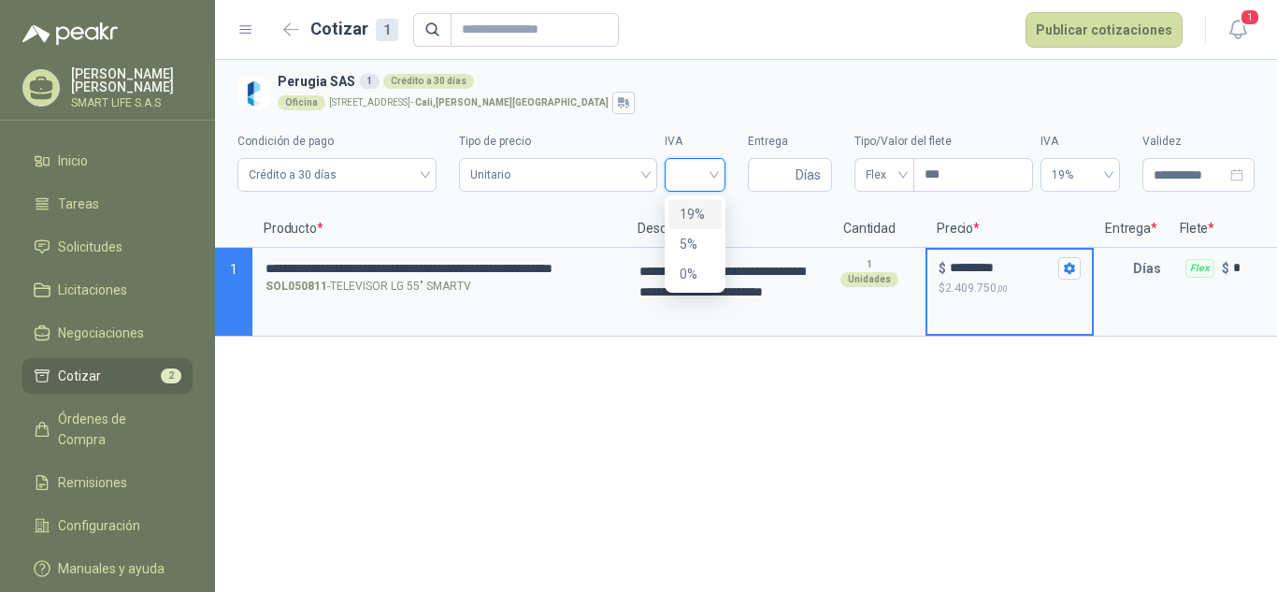
click at [707, 221] on div "19%" at bounding box center [695, 214] width 31 height 21
click at [860, 462] on div "**********" at bounding box center [746, 326] width 1062 height 532
click at [1066, 262] on icon "button" at bounding box center [1069, 268] width 12 height 12
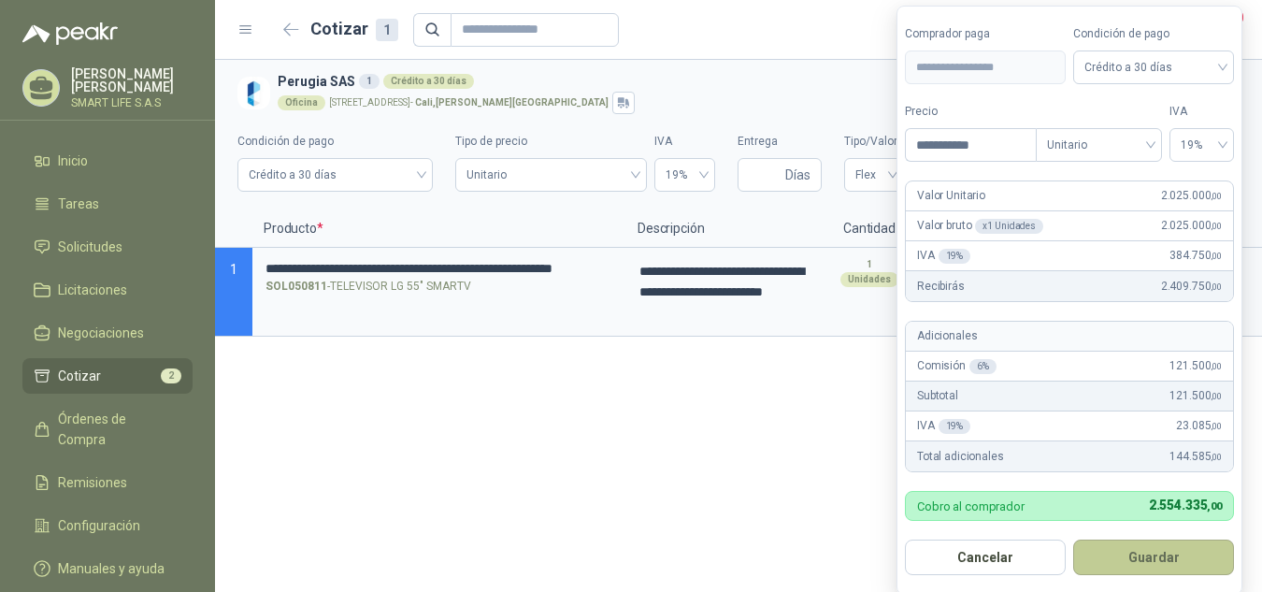
click at [1168, 558] on button "Guardar" at bounding box center [1153, 557] width 161 height 36
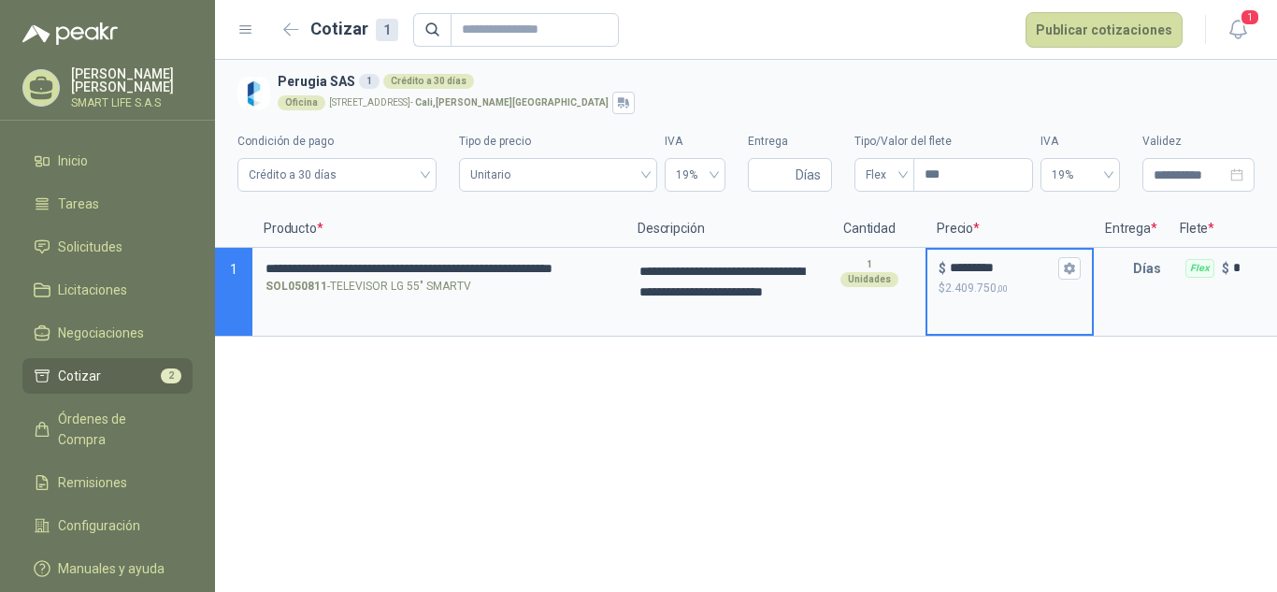
click at [1155, 10] on header "Cotizar 1 Publicar cotizaciones 1" at bounding box center [746, 30] width 1062 height 60
click at [1155, 12] on button "Publicar cotizaciones" at bounding box center [1104, 30] width 157 height 36
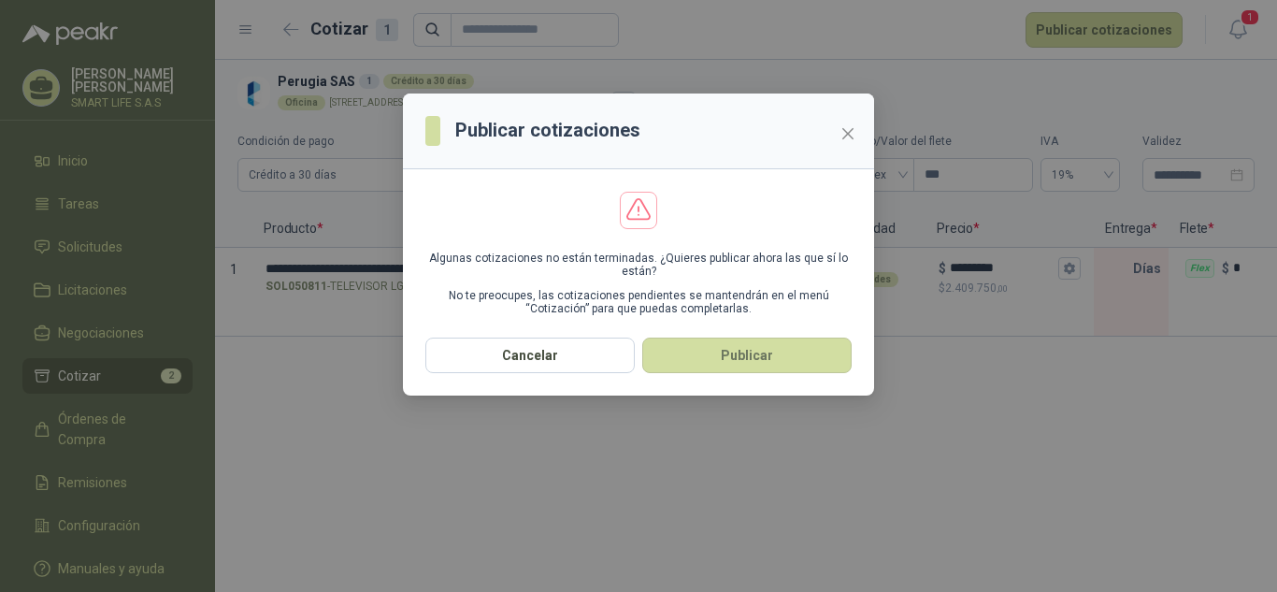
drag, startPoint x: 551, startPoint y: 366, endPoint x: 706, endPoint y: 493, distance: 200.0
click at [706, 493] on div "Publicar cotizaciones Algunas cotizaciones no están terminadas. ¿Quieres public…" at bounding box center [638, 296] width 1277 height 592
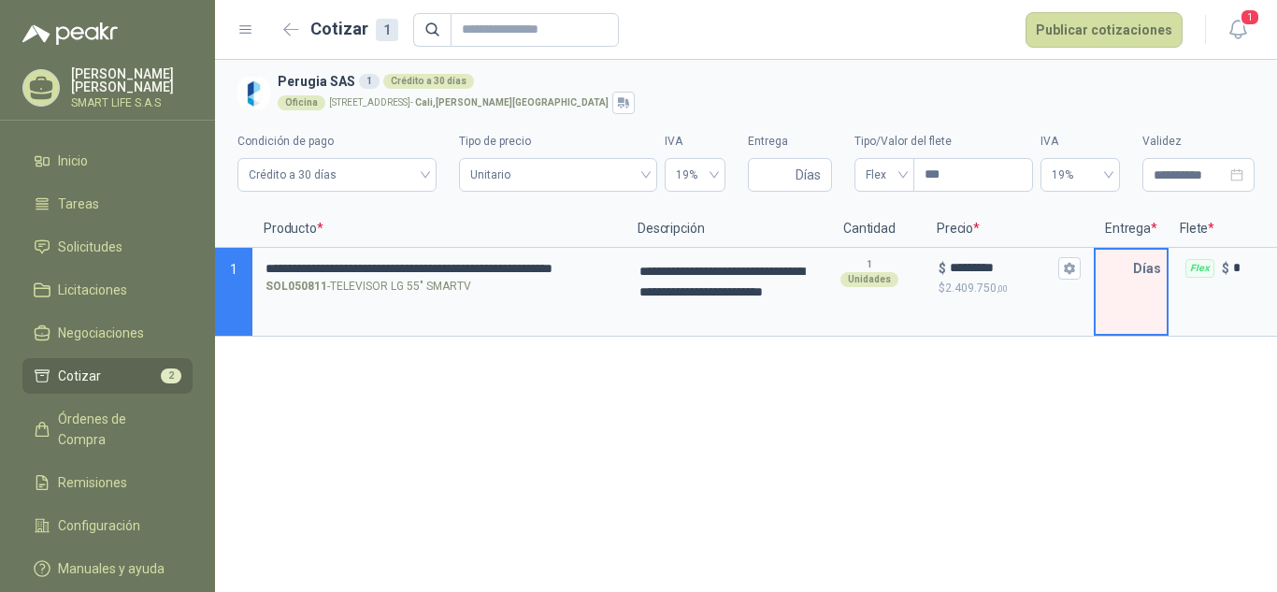
click at [1128, 285] on input "text" at bounding box center [1114, 268] width 37 height 37
type input "*"
click at [1055, 412] on div "**********" at bounding box center [746, 326] width 1062 height 532
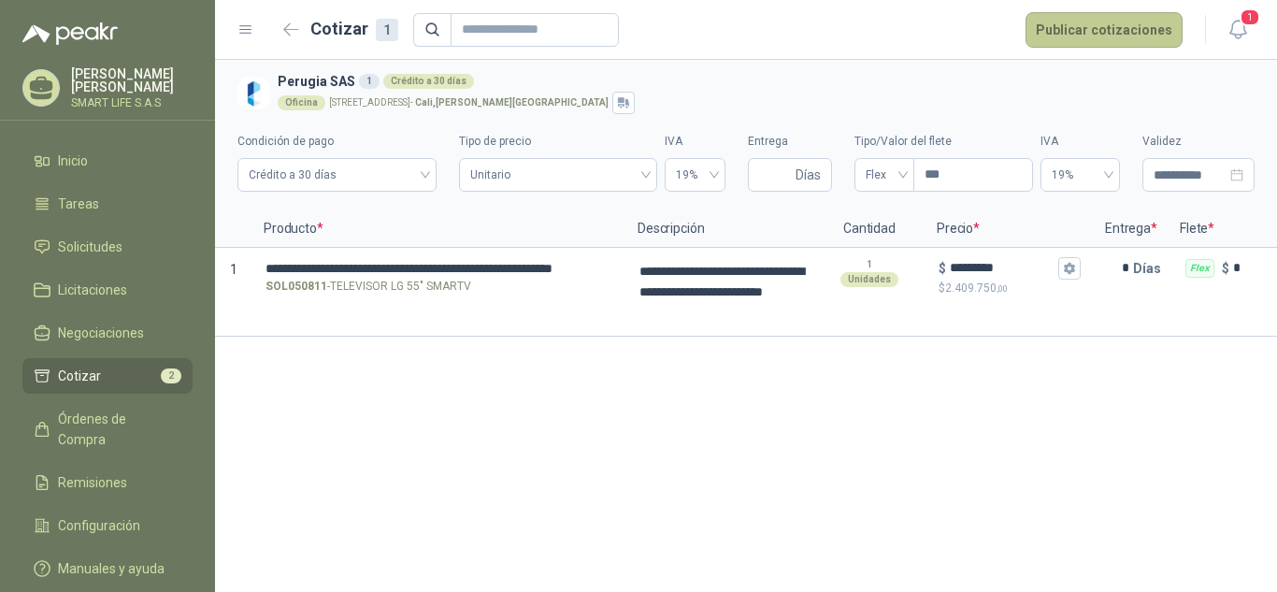
click at [1103, 39] on button "Publicar cotizaciones" at bounding box center [1104, 30] width 157 height 36
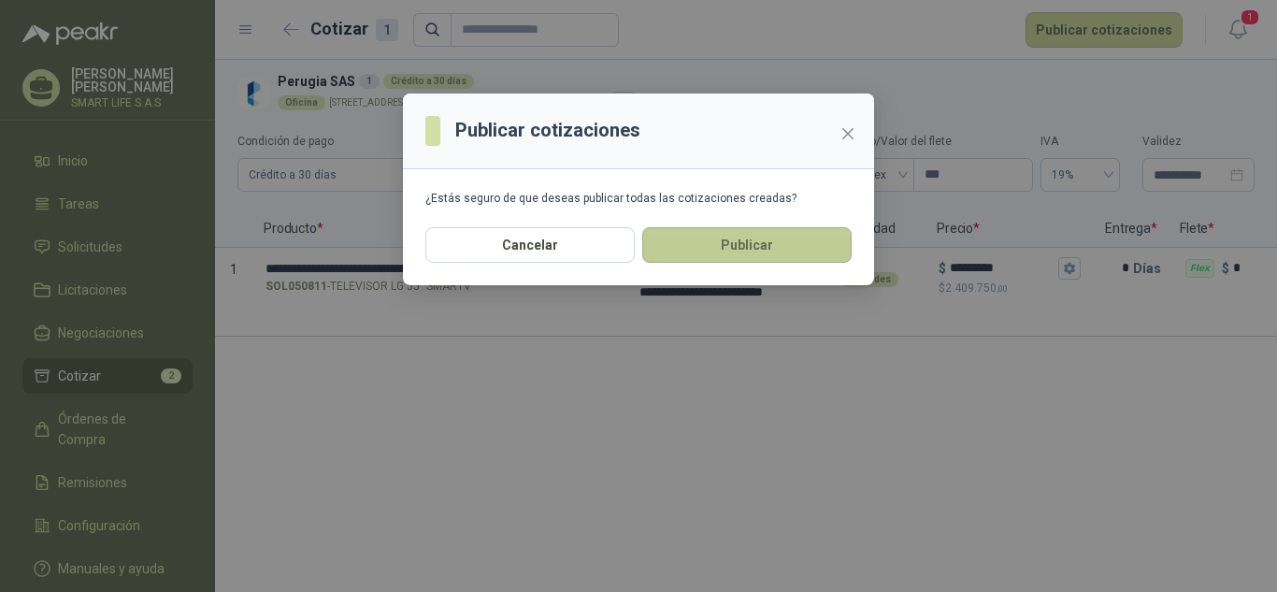
click at [697, 246] on button "Publicar" at bounding box center [746, 245] width 209 height 36
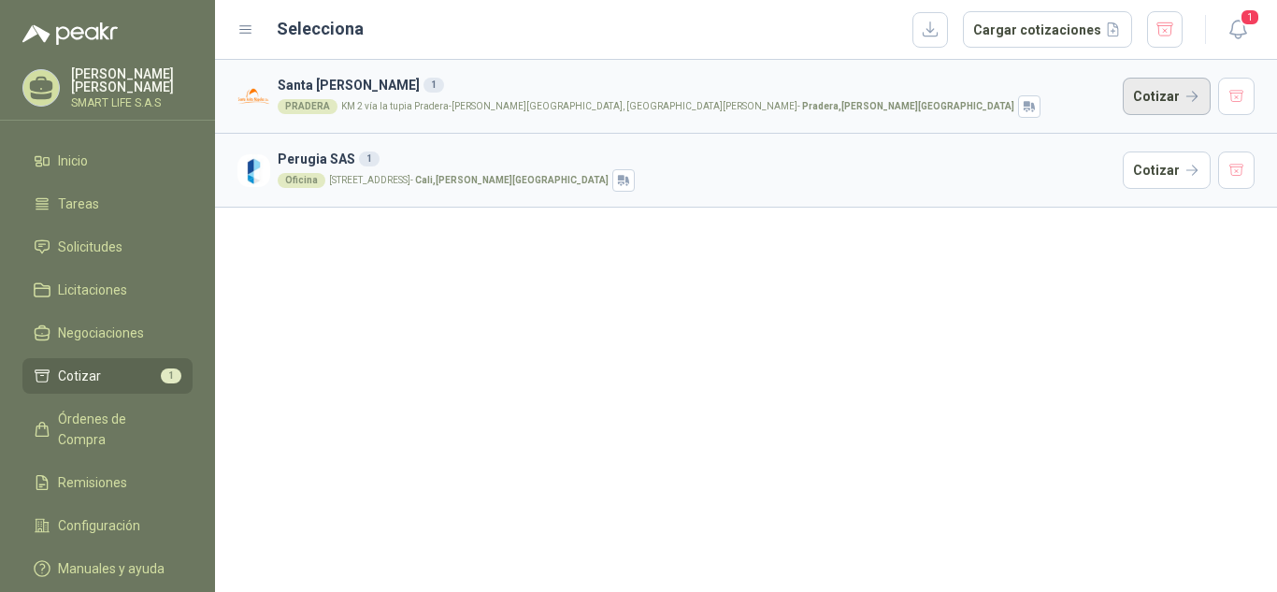
click at [1159, 102] on button "Cotizar" at bounding box center [1167, 96] width 88 height 37
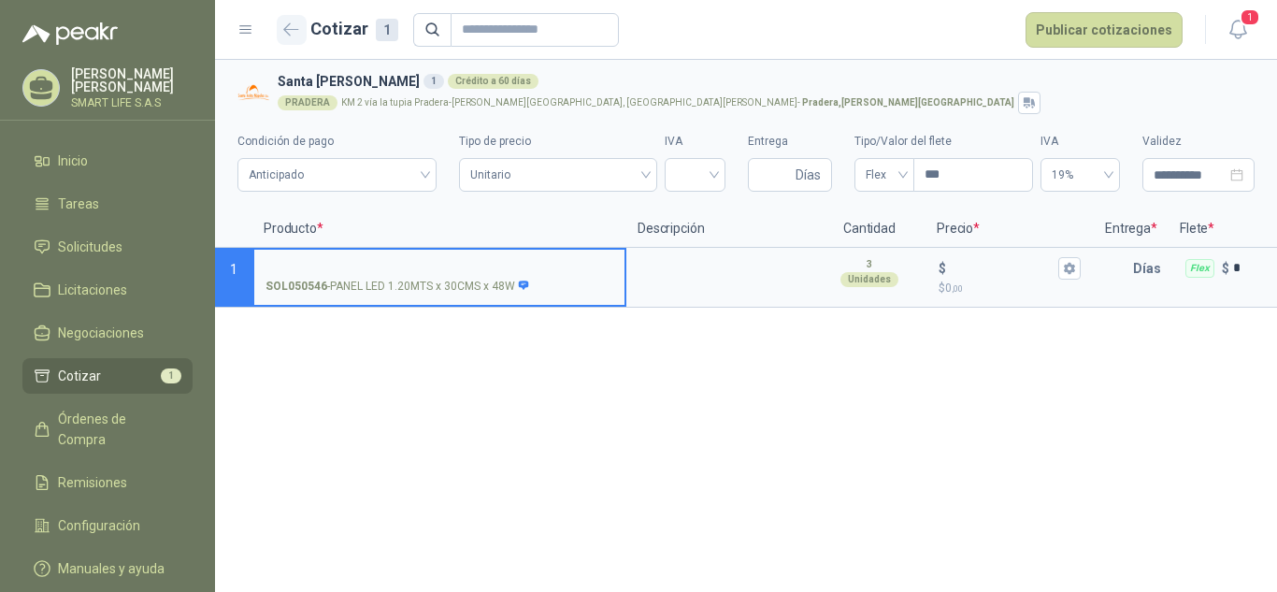
click at [286, 24] on icon "button" at bounding box center [291, 29] width 16 height 14
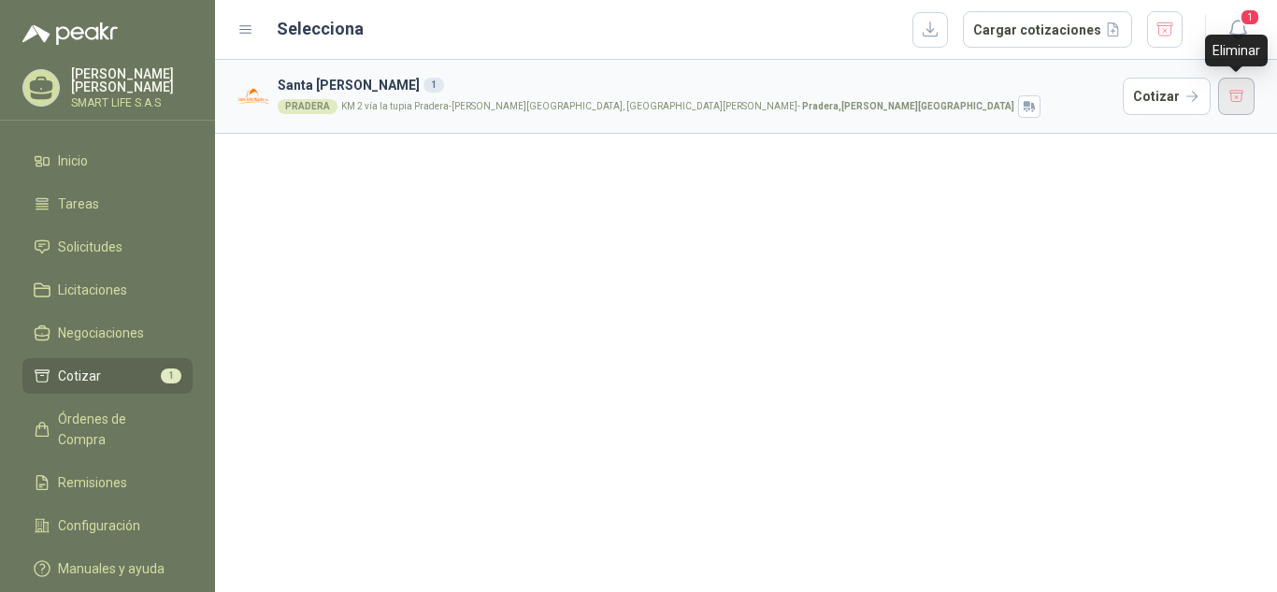
click at [1241, 94] on button "button" at bounding box center [1236, 96] width 37 height 37
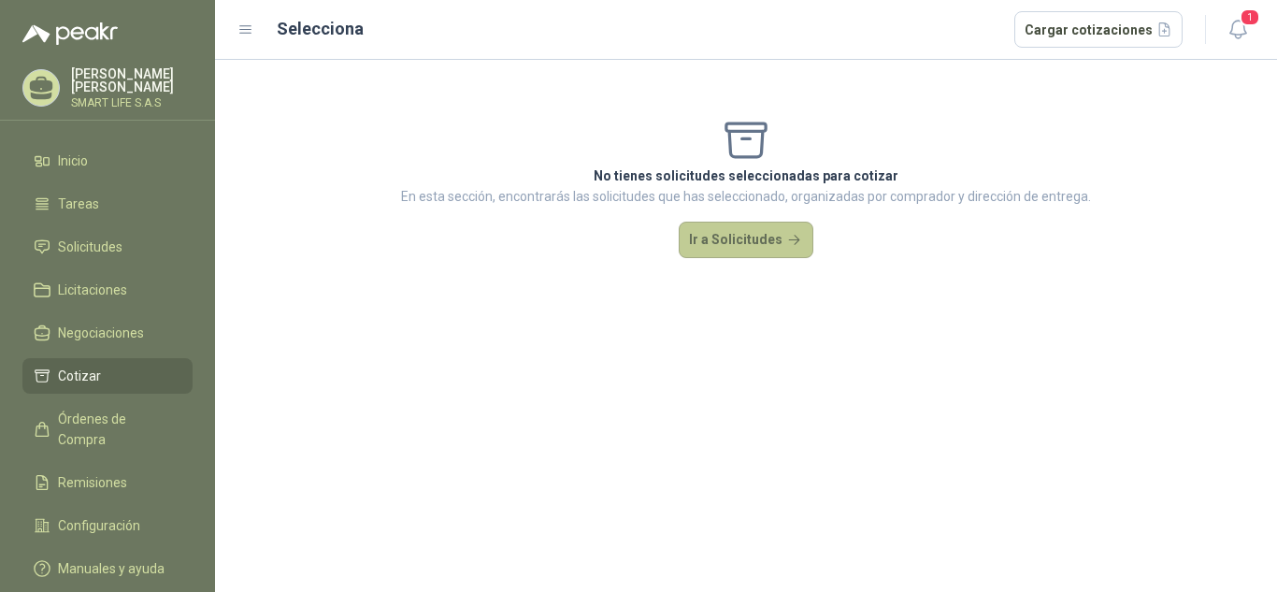
click at [698, 241] on button "Ir a Solicitudes" at bounding box center [746, 240] width 135 height 37
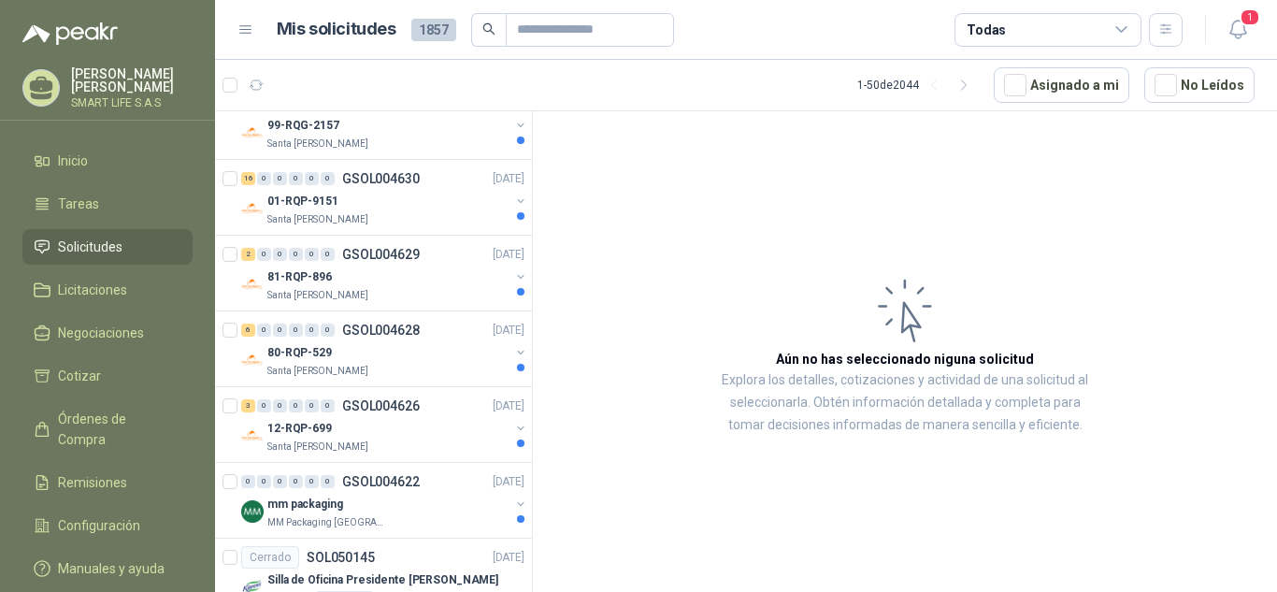
scroll to position [3230, 0]
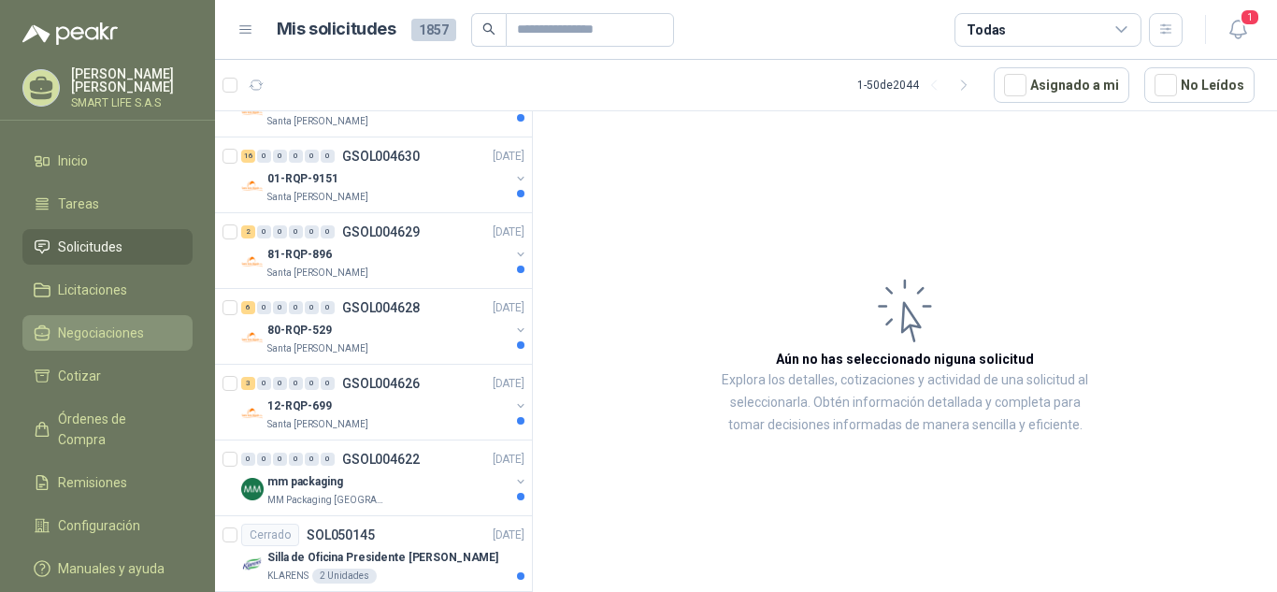
click at [96, 315] on link "Negociaciones" at bounding box center [107, 333] width 170 height 36
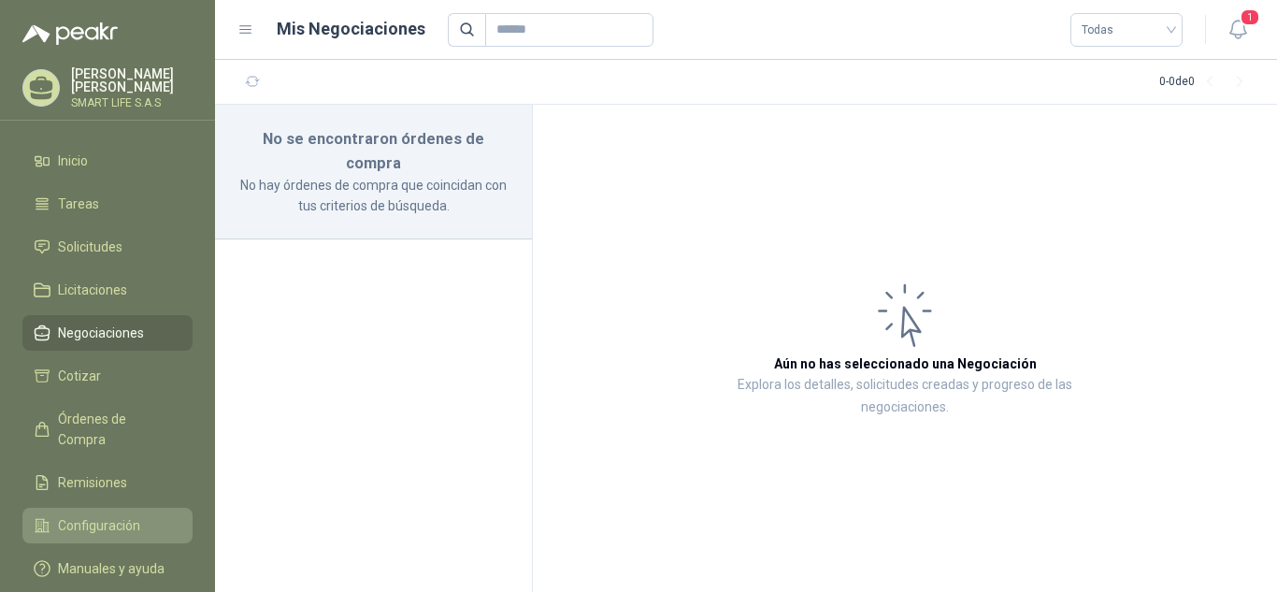
click at [92, 508] on link "Configuración" at bounding box center [107, 526] width 170 height 36
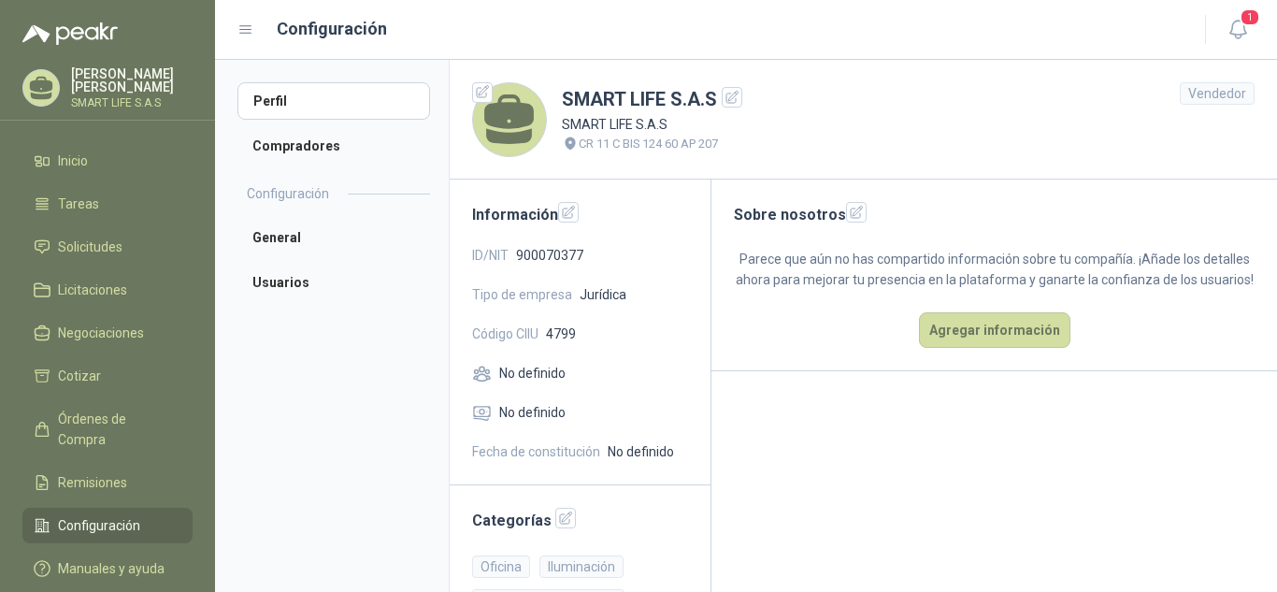
scroll to position [87, 0]
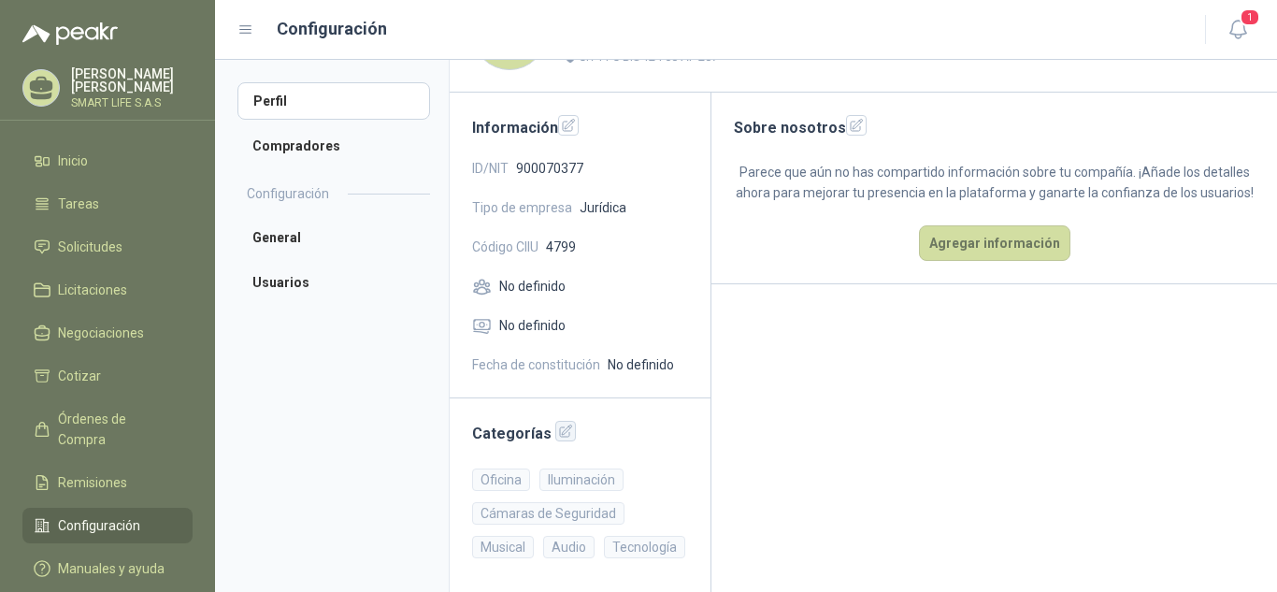
click at [564, 436] on icon "button" at bounding box center [566, 432] width 16 height 16
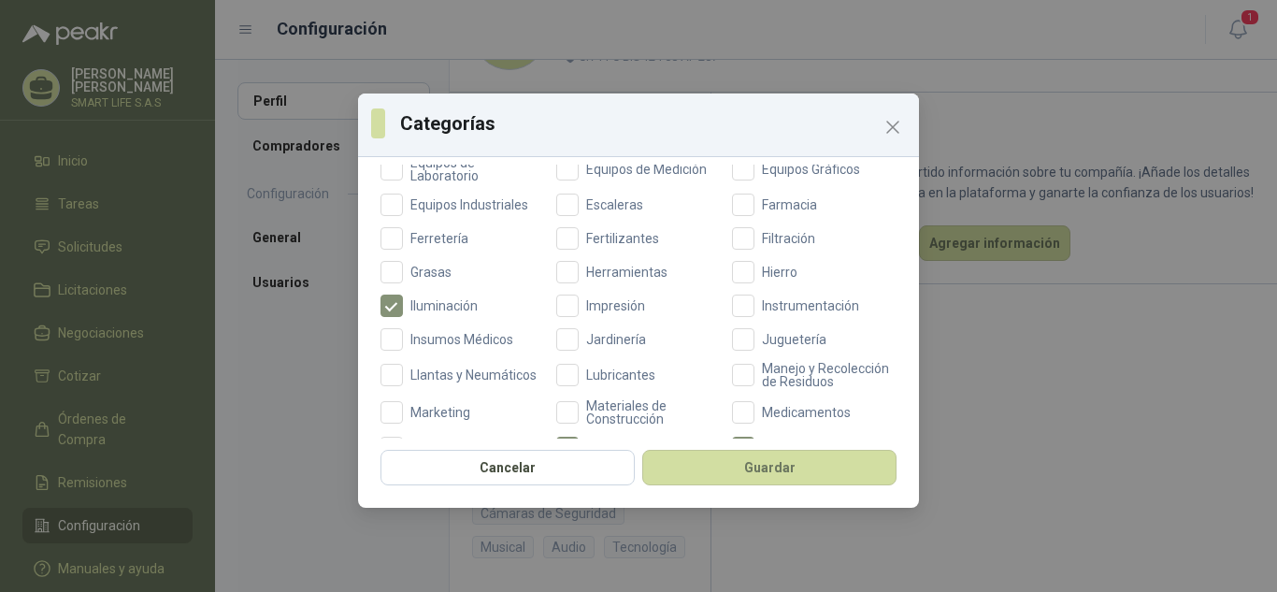
scroll to position [482, 0]
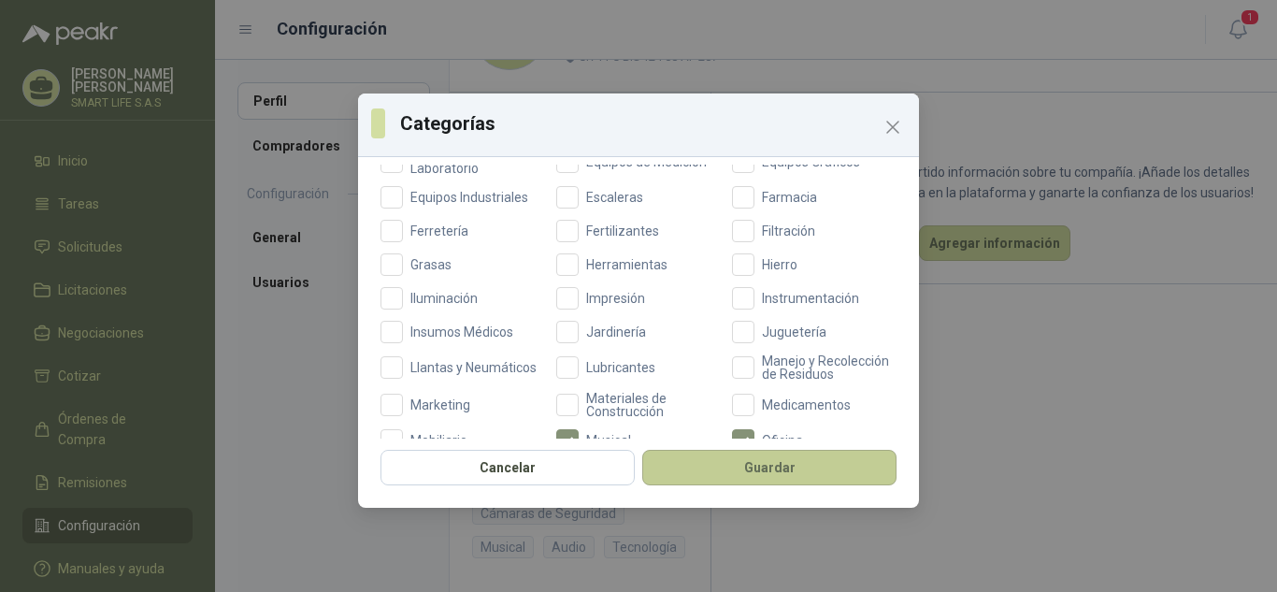
click at [686, 459] on button "Guardar" at bounding box center [769, 468] width 254 height 36
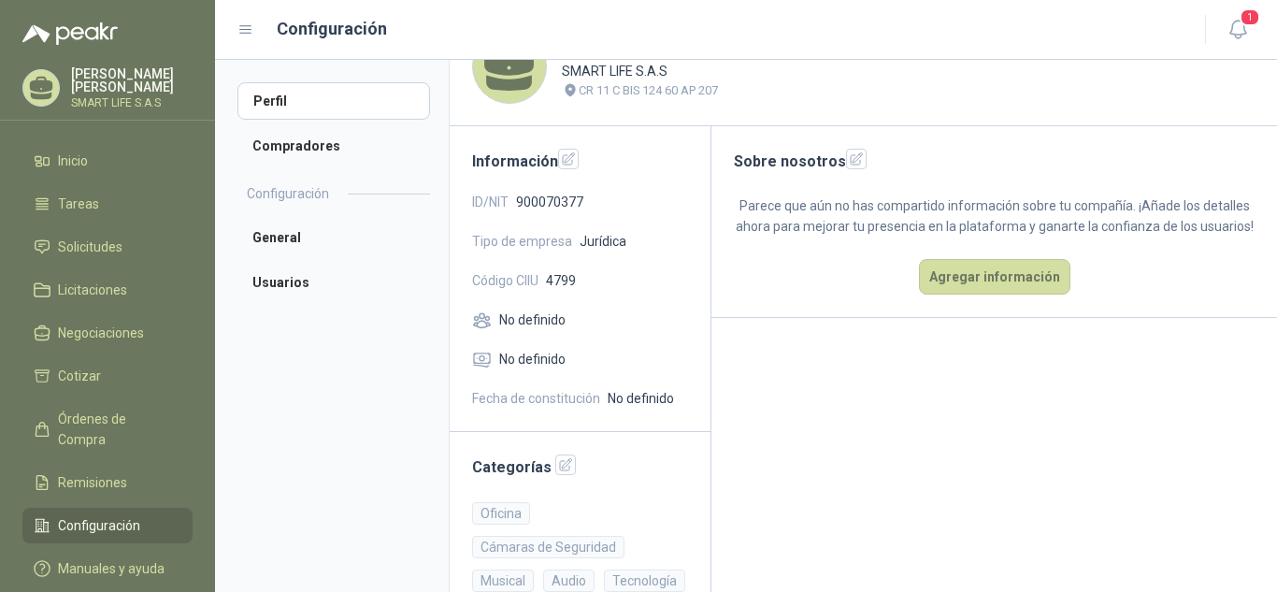
scroll to position [24, 0]
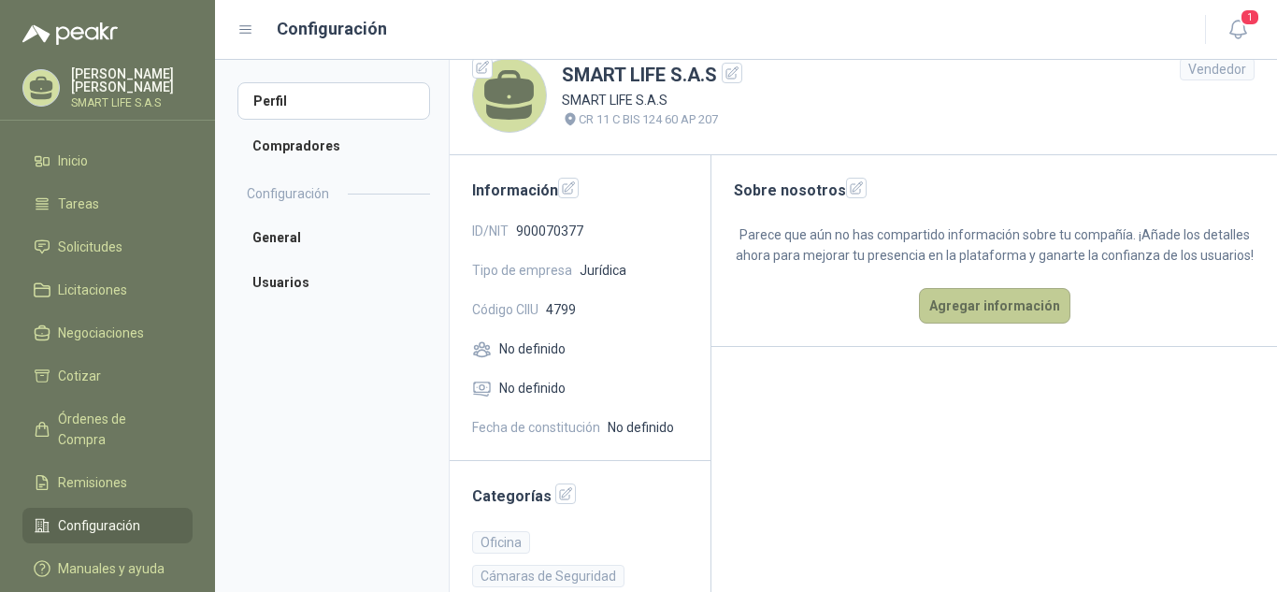
click at [1021, 313] on button "Agregar información" at bounding box center [994, 306] width 151 height 36
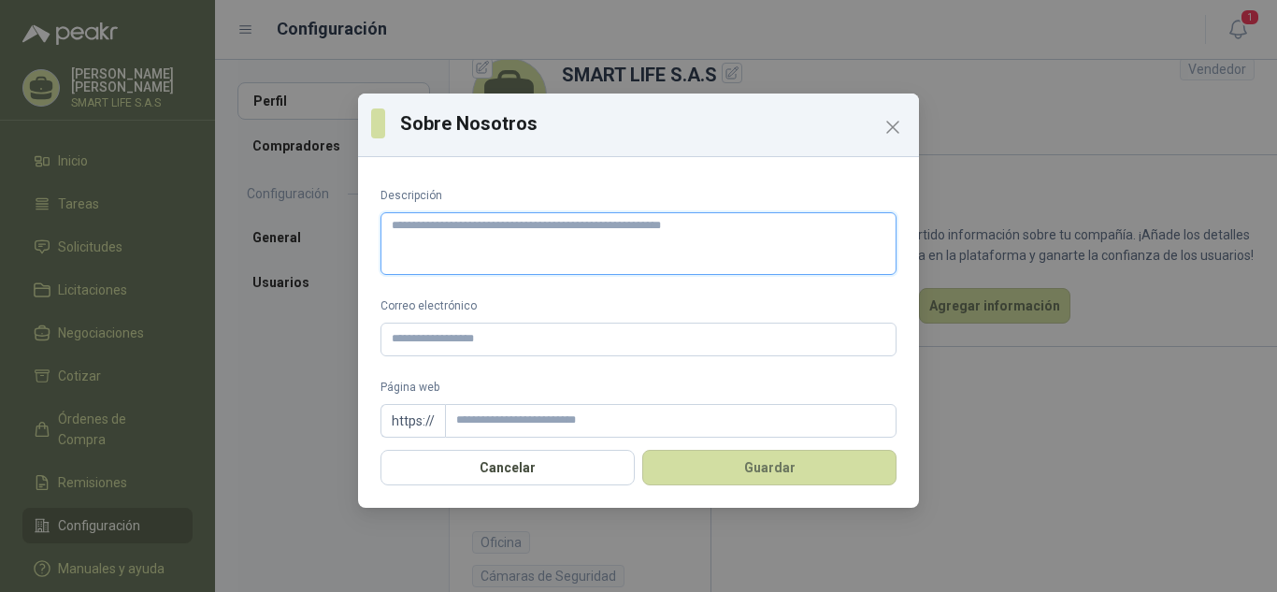
click at [517, 242] on textarea "Descripción" at bounding box center [639, 243] width 516 height 63
paste textarea "**********"
type textarea "**********"
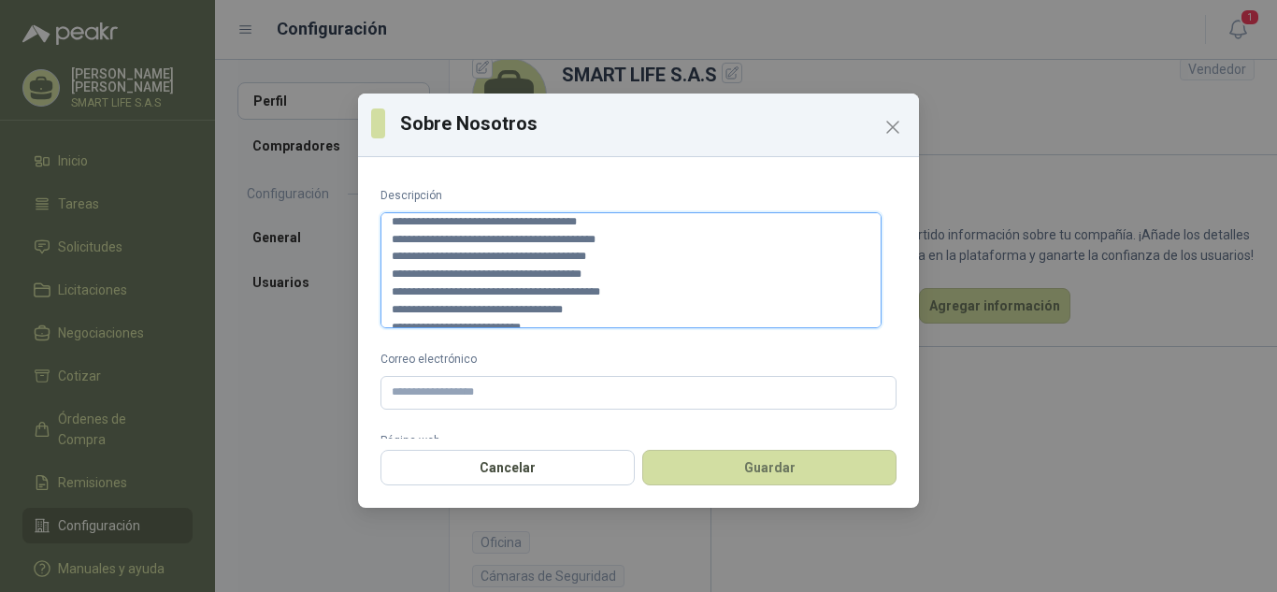
scroll to position [0, 0]
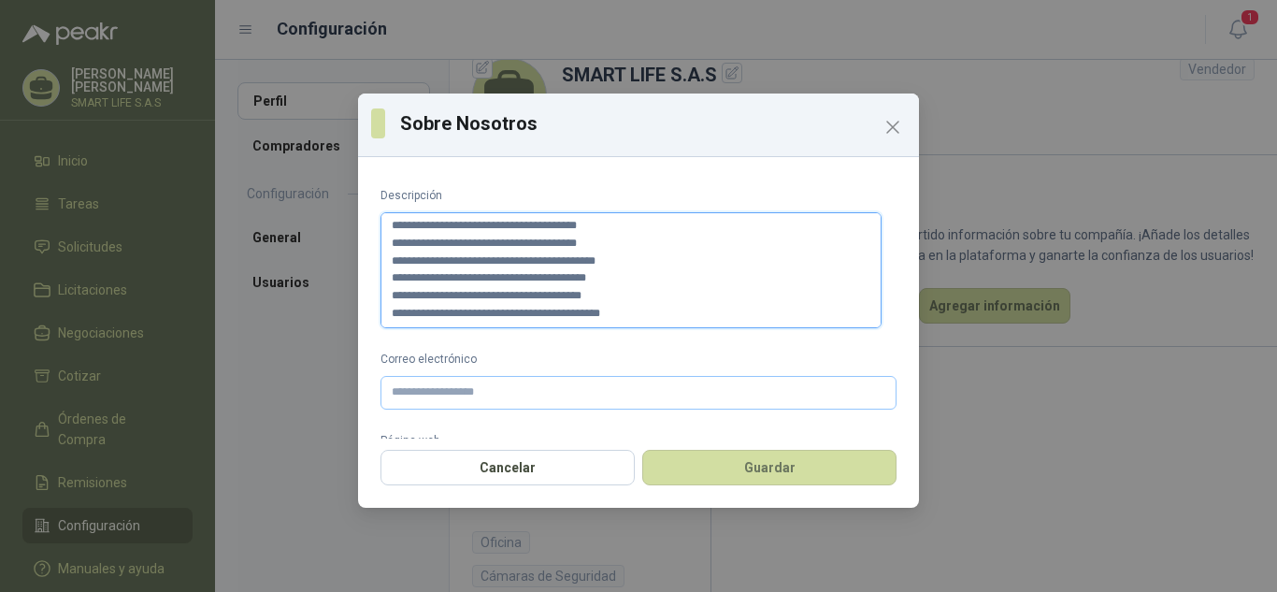
type textarea "**********"
click at [426, 395] on input "Correo electrónico" at bounding box center [639, 393] width 516 height 34
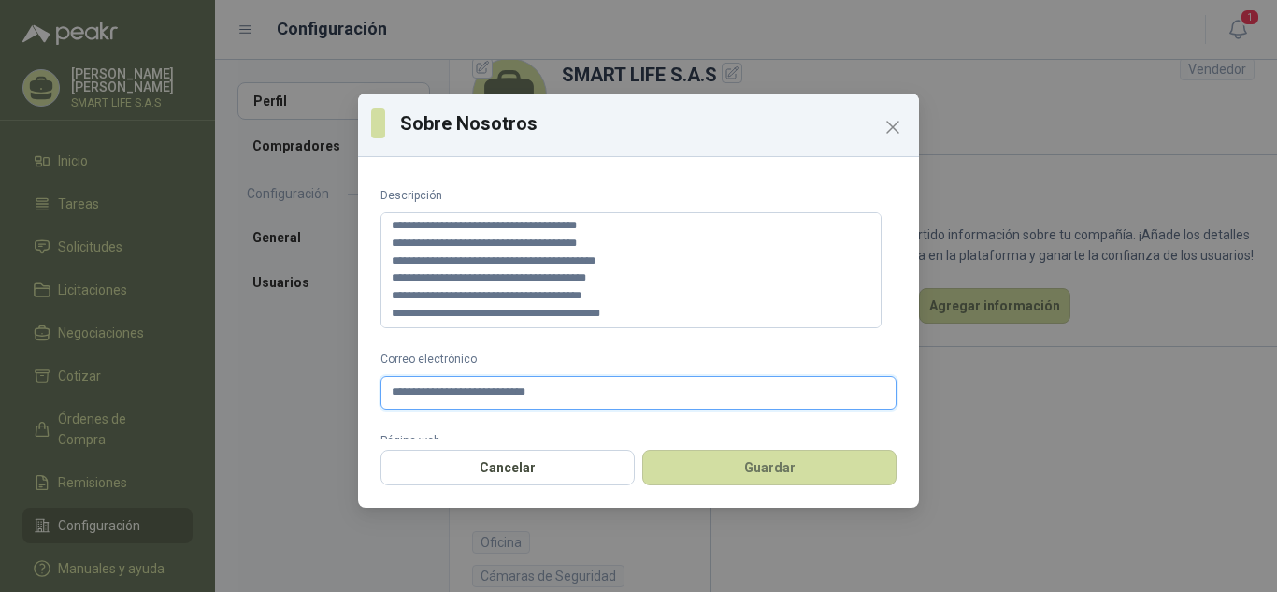
type input "**********"
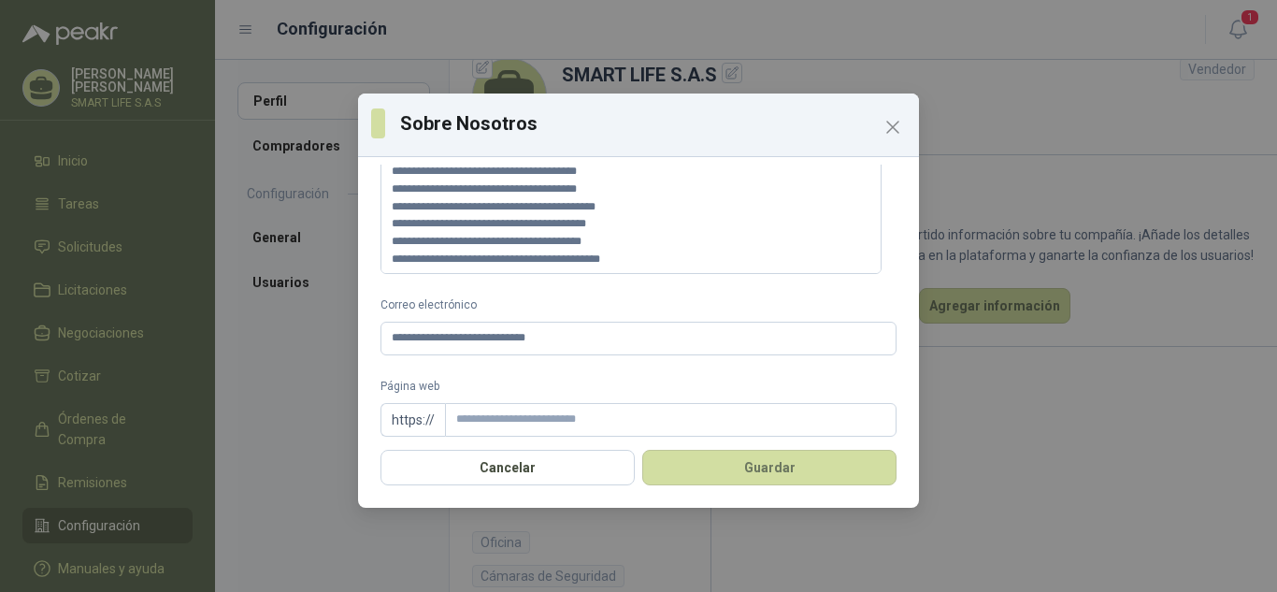
scroll to position [67, 0]
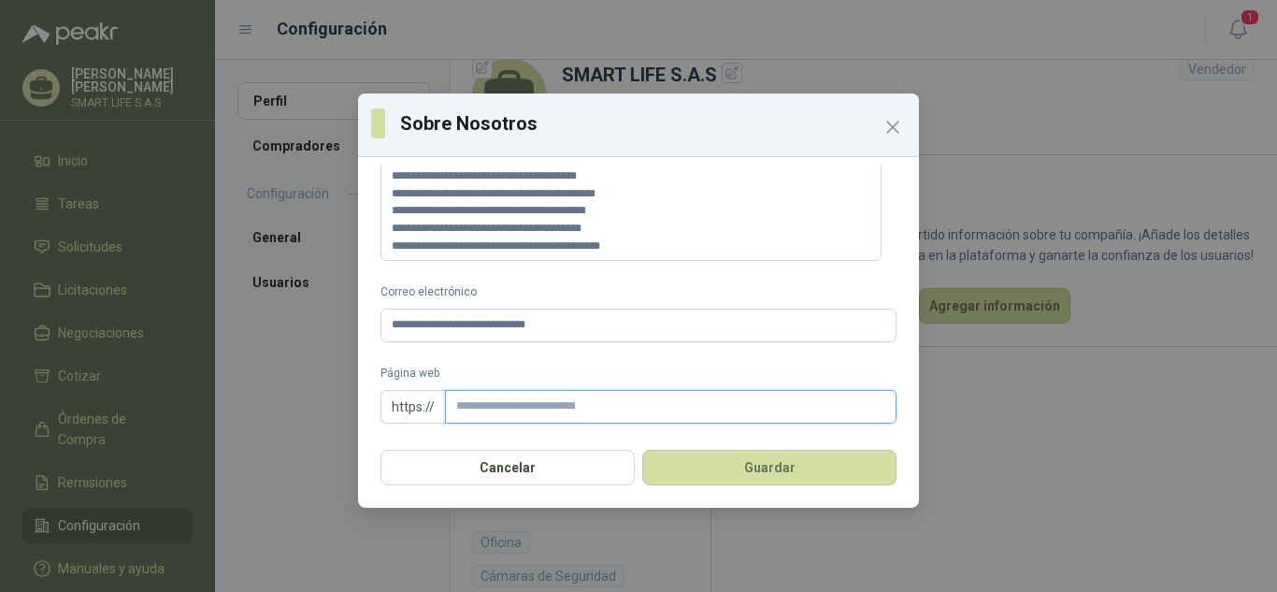
click at [545, 413] on input "Página web" at bounding box center [671, 407] width 452 height 34
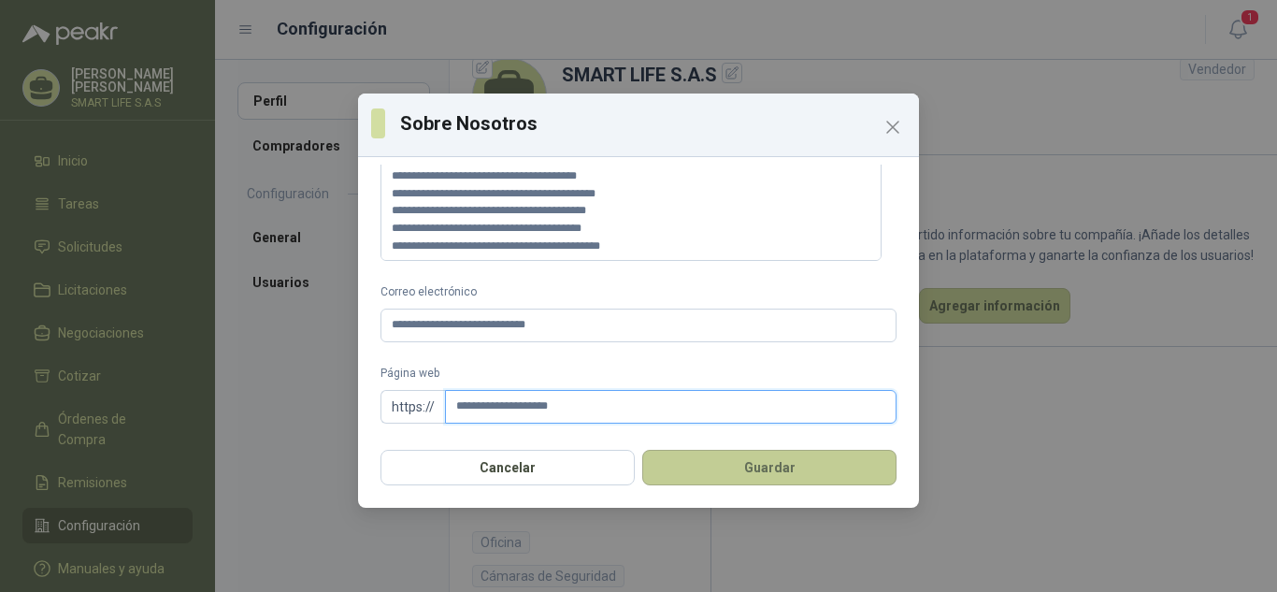
type input "**********"
click at [706, 476] on button "Guardar" at bounding box center [769, 468] width 254 height 36
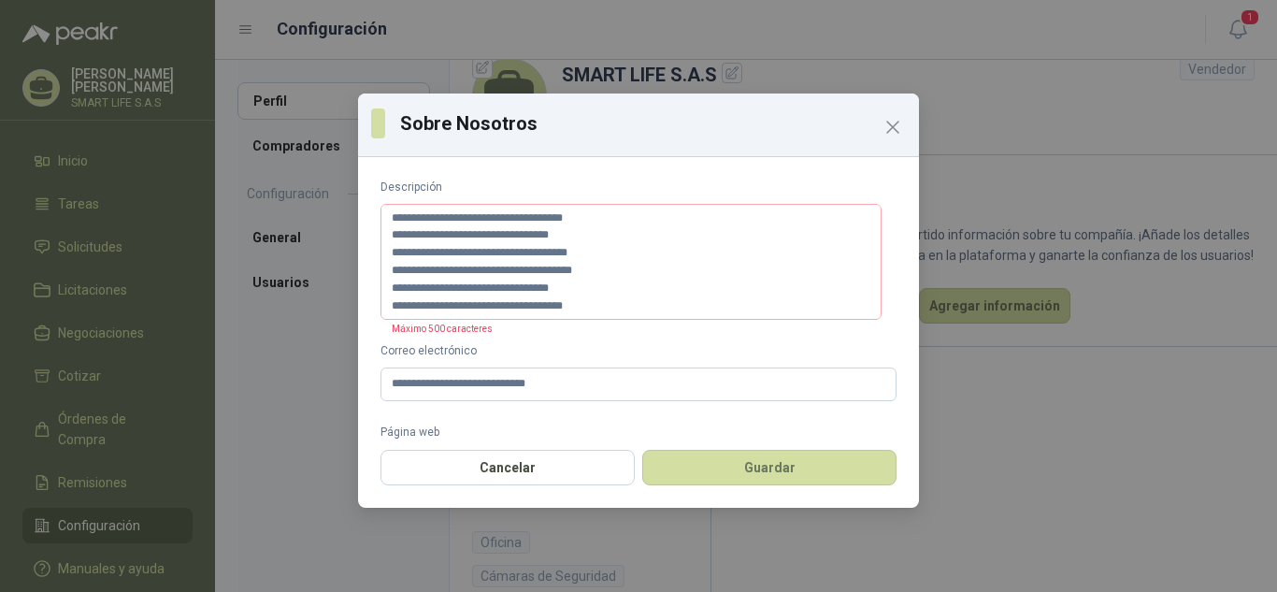
scroll to position [0, 0]
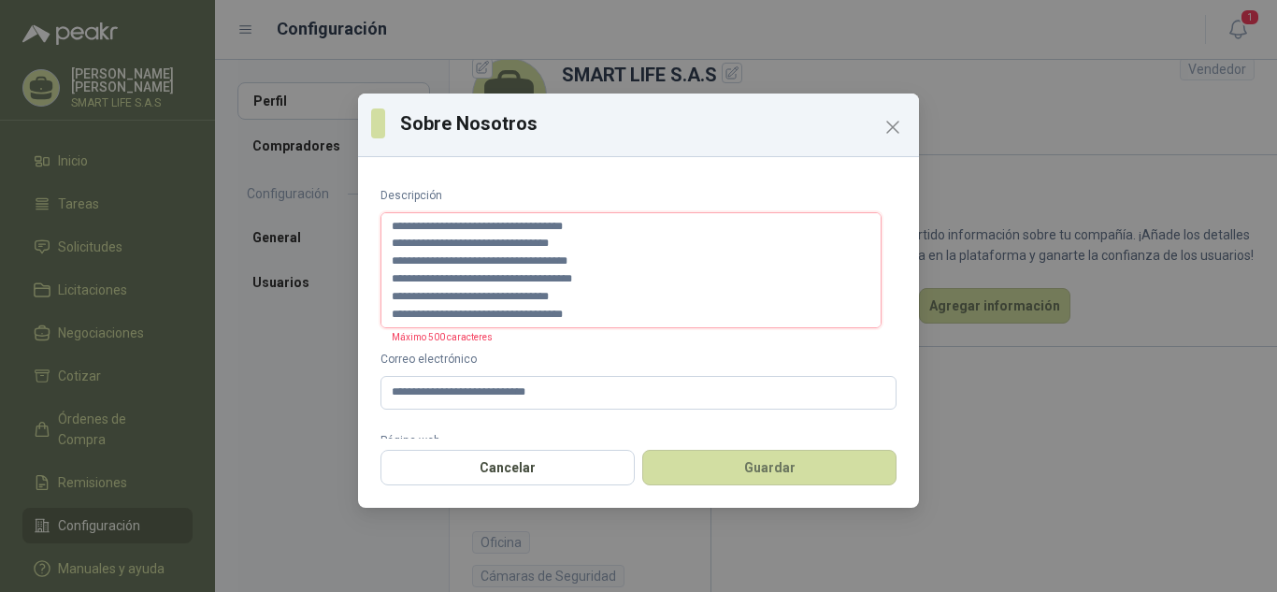
drag, startPoint x: 582, startPoint y: 317, endPoint x: 387, endPoint y: 231, distance: 212.6
click at [387, 231] on textarea "**********" at bounding box center [631, 270] width 501 height 116
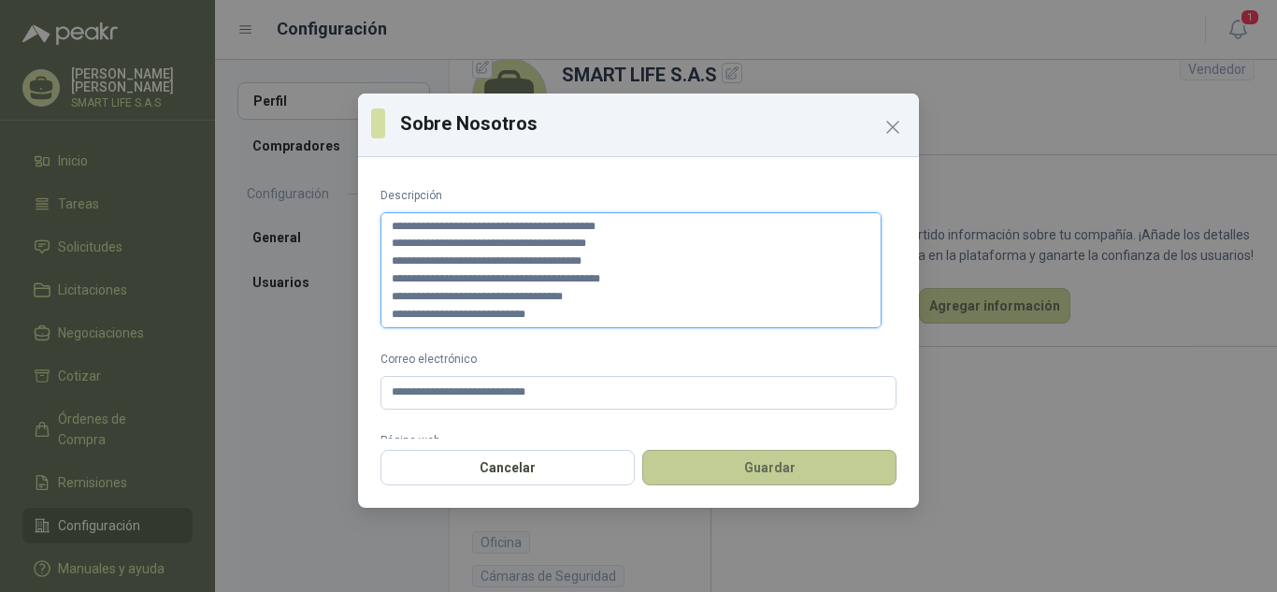
type textarea "**********"
drag, startPoint x: 740, startPoint y: 462, endPoint x: 717, endPoint y: 470, distance: 24.8
click at [717, 470] on button "Guardar" at bounding box center [769, 468] width 254 height 36
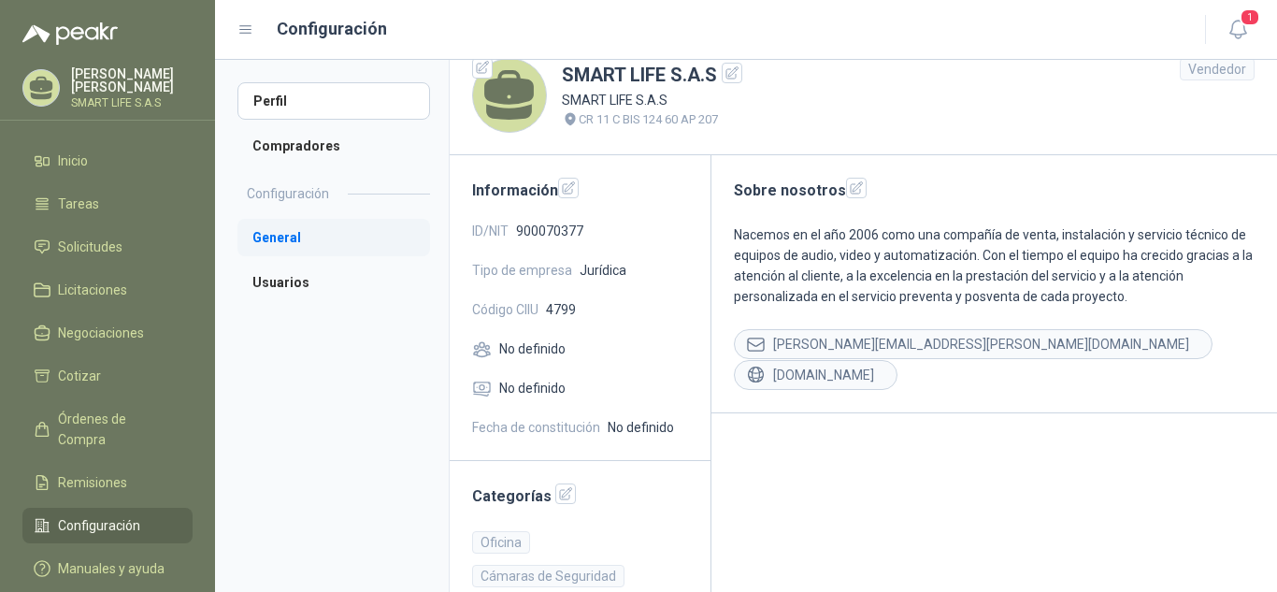
click at [314, 238] on li "General" at bounding box center [333, 237] width 193 height 37
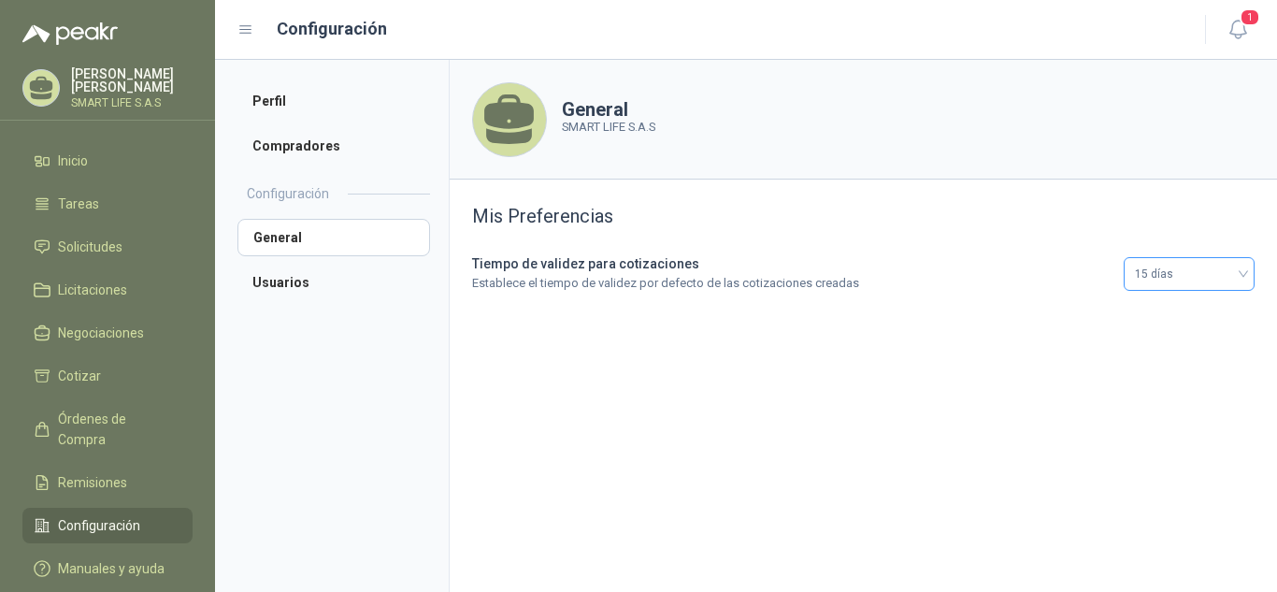
click at [1210, 277] on span "15 días" at bounding box center [1189, 274] width 108 height 28
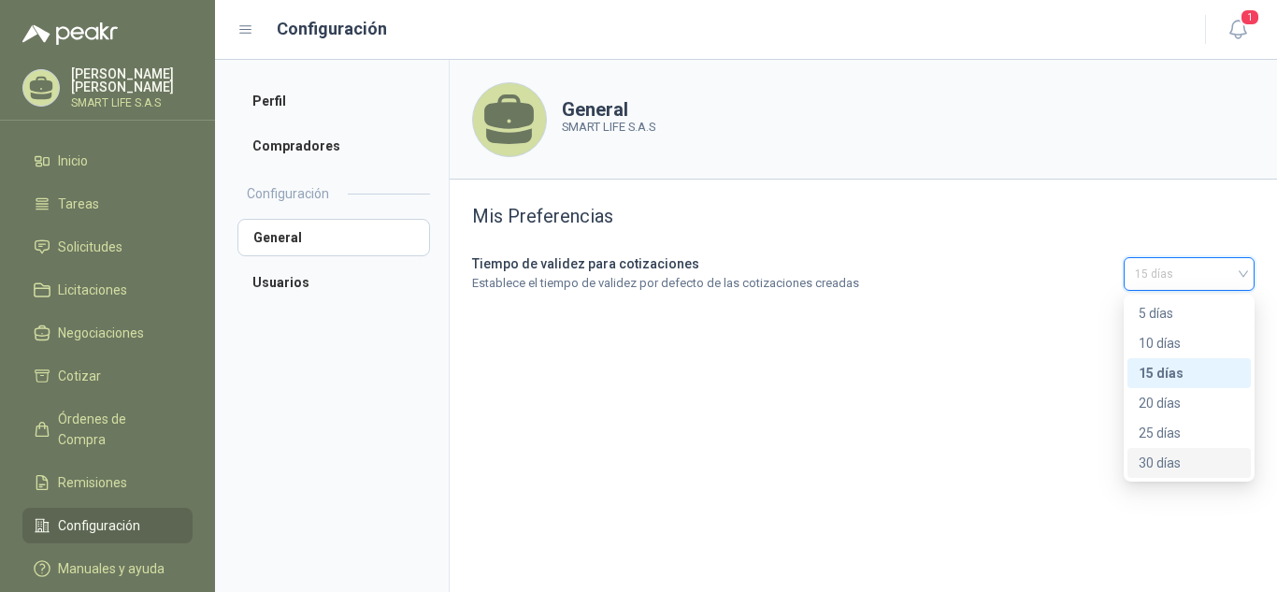
click at [1170, 462] on div "30 días" at bounding box center [1189, 463] width 101 height 21
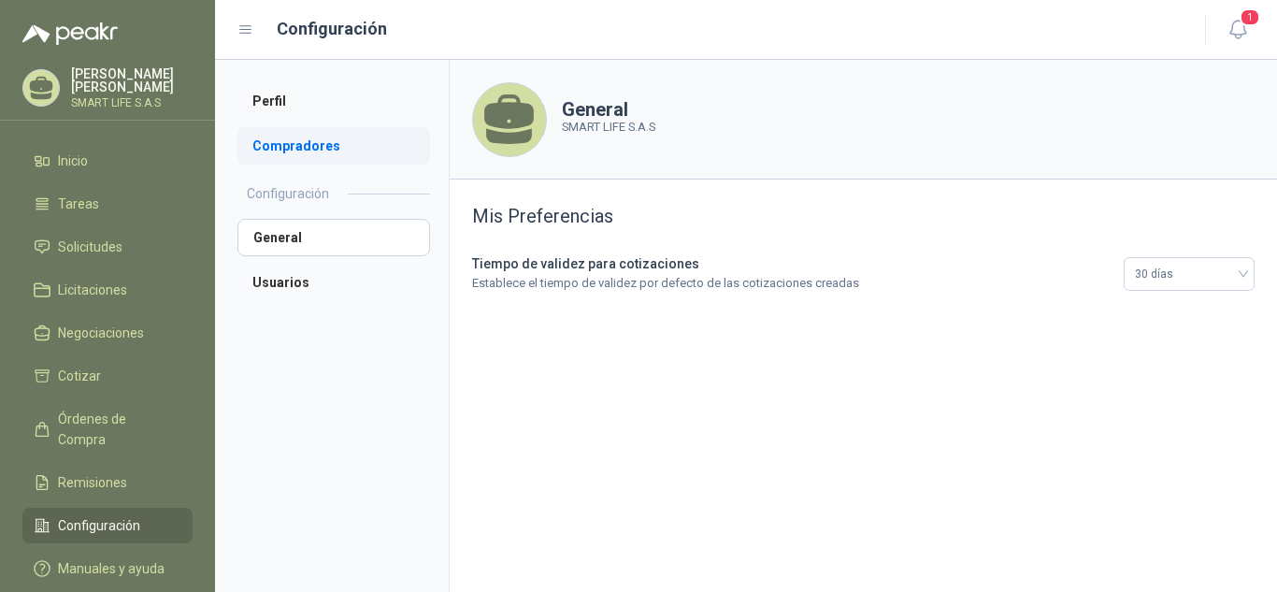
click at [302, 146] on li "Compradores" at bounding box center [333, 145] width 193 height 37
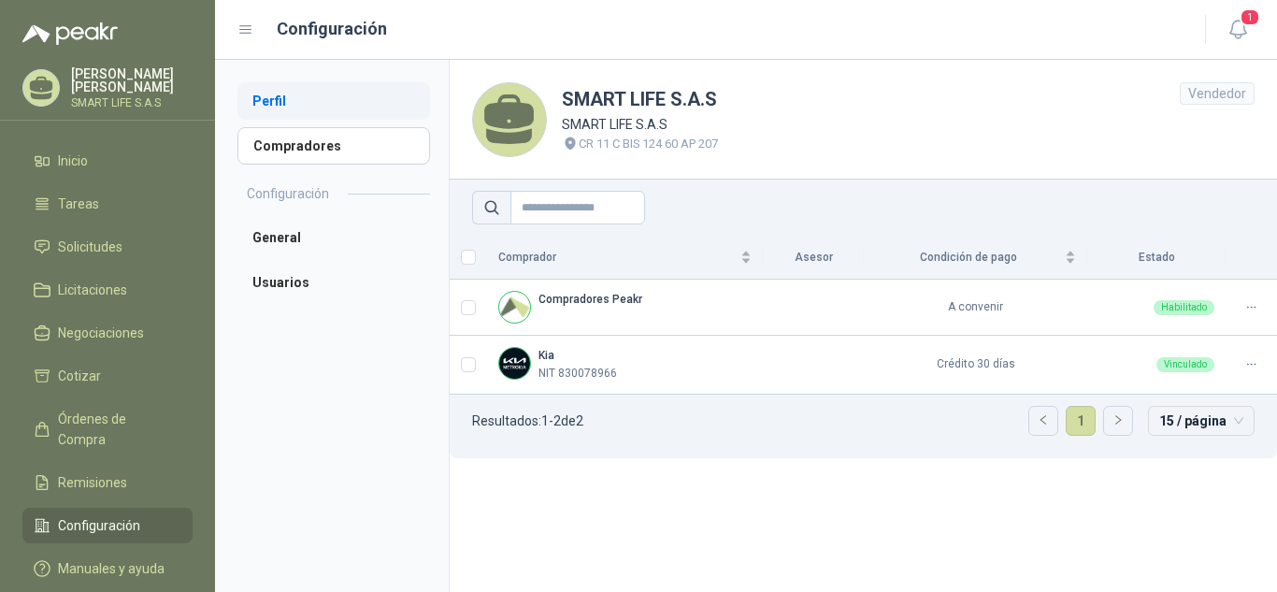
click at [289, 106] on li "Perfil" at bounding box center [333, 100] width 193 height 37
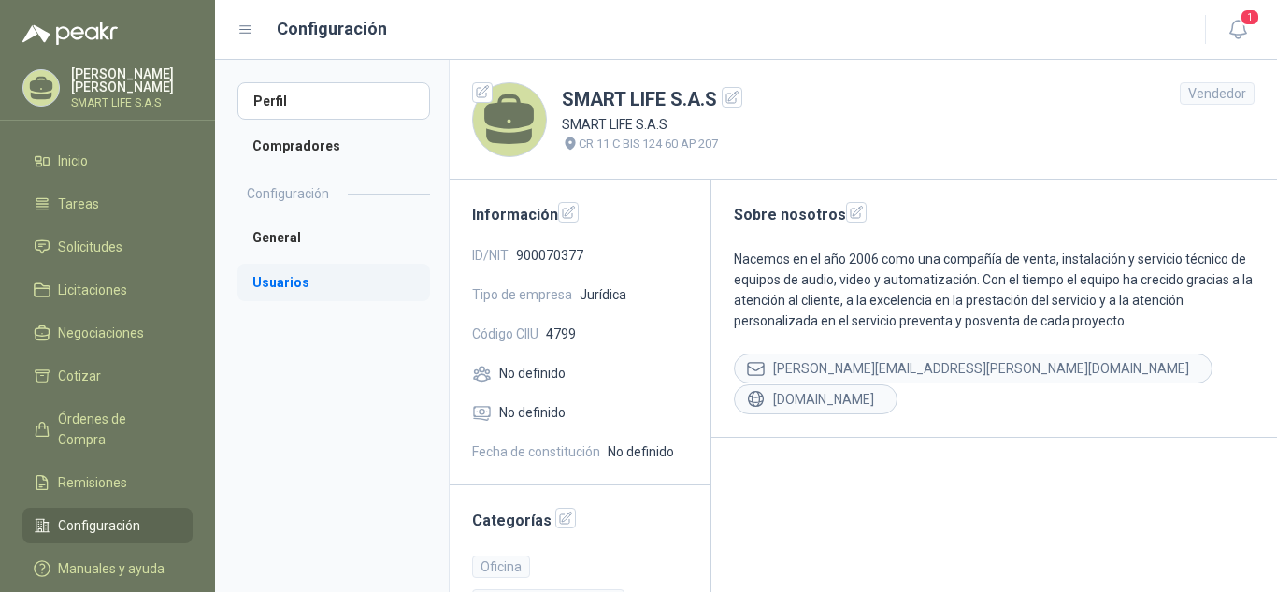
click at [293, 285] on li "Usuarios" at bounding box center [333, 282] width 193 height 37
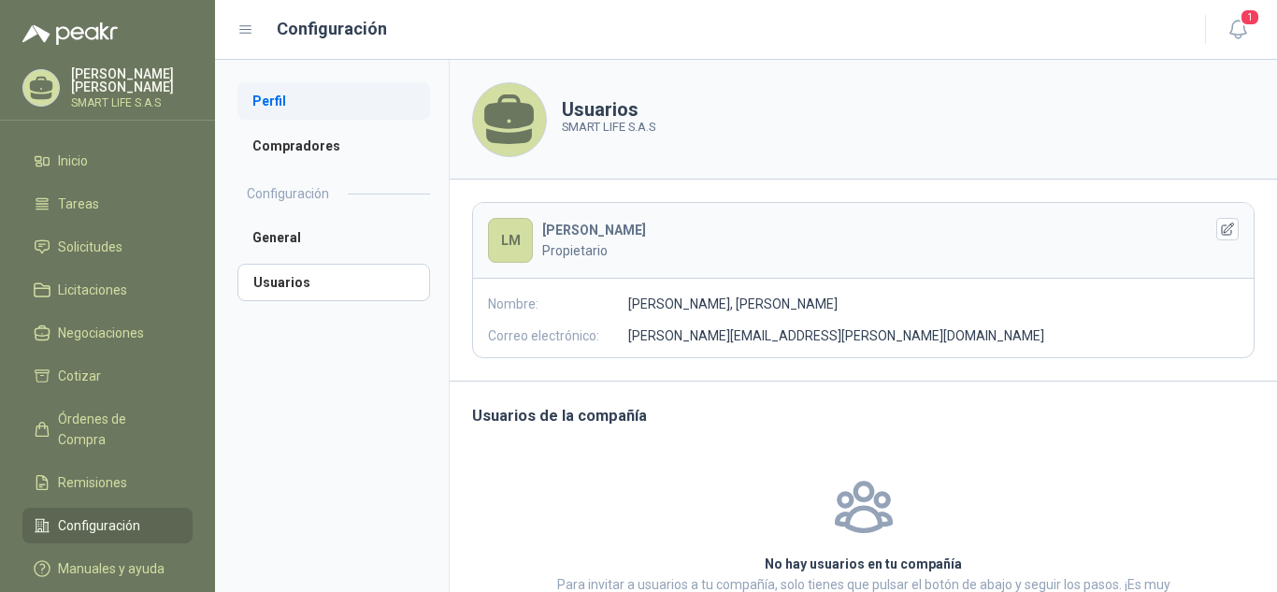
click at [276, 105] on li "Perfil" at bounding box center [333, 100] width 193 height 37
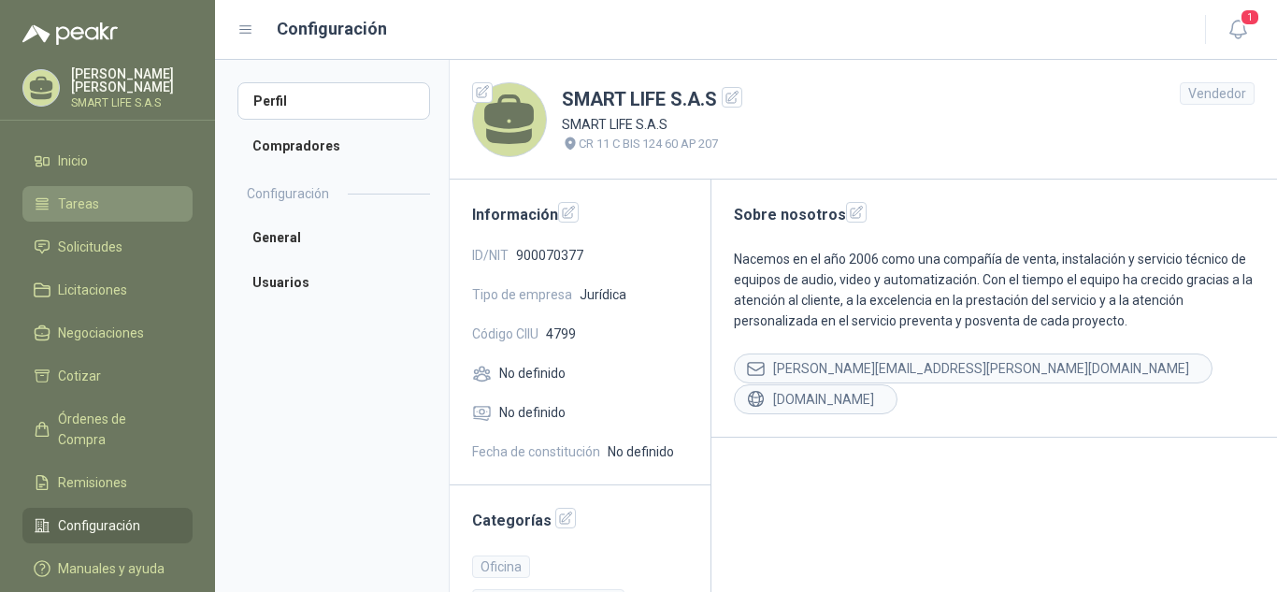
click at [108, 208] on li "Tareas" at bounding box center [108, 204] width 148 height 21
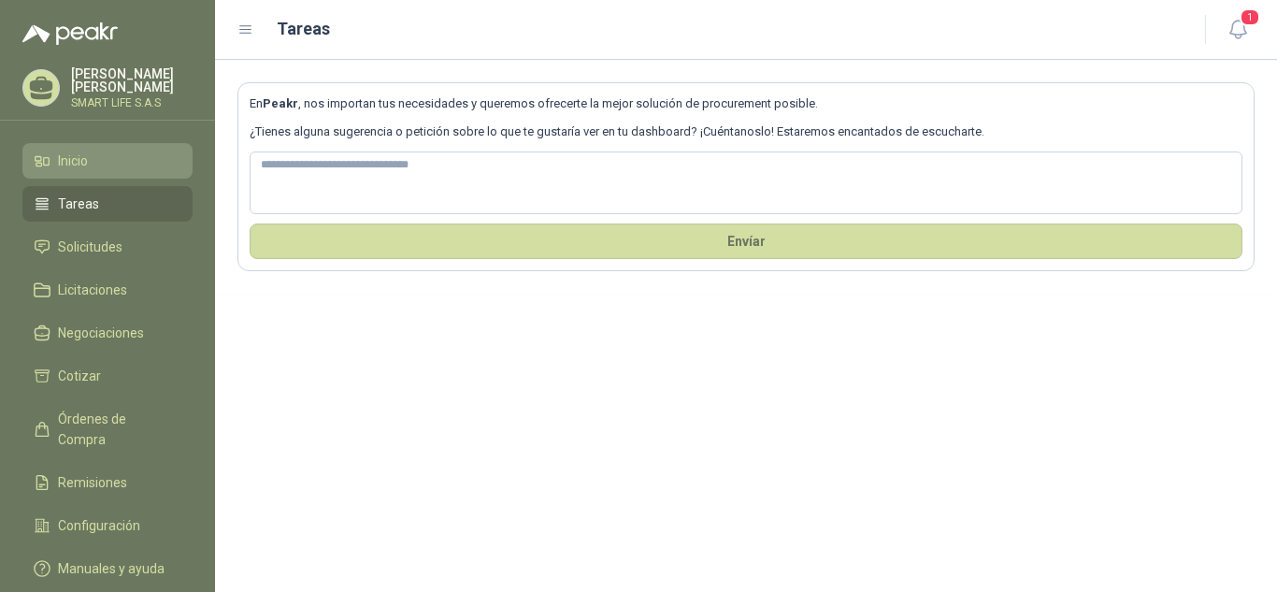
click at [79, 162] on span "Inicio" at bounding box center [73, 161] width 30 height 21
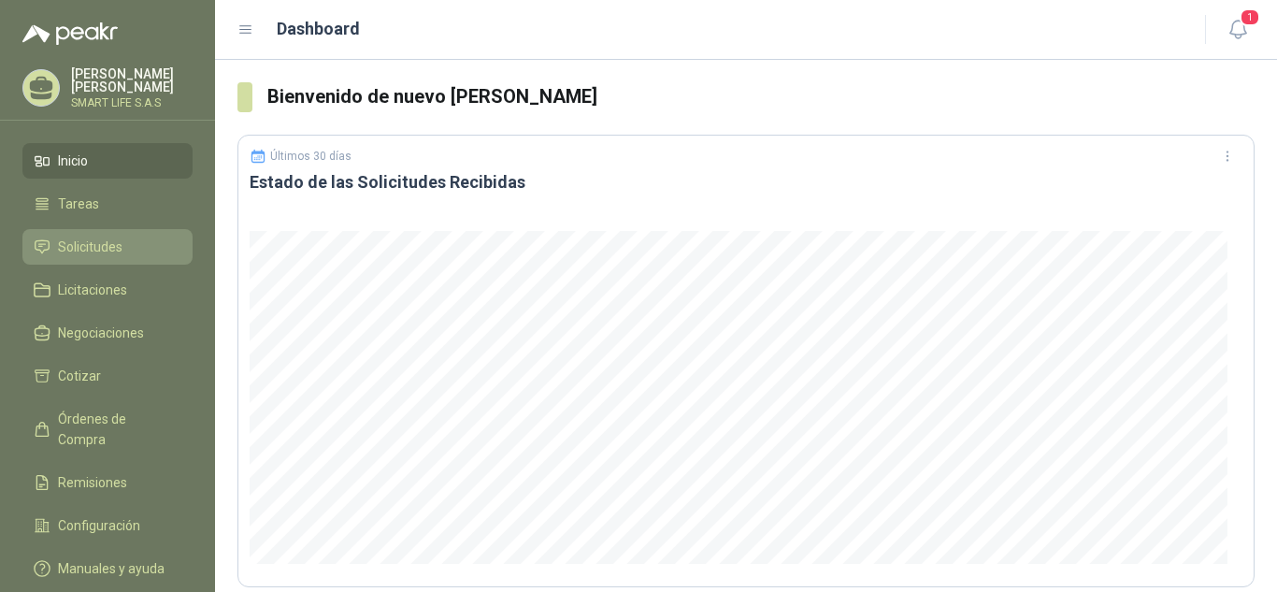
click at [78, 249] on span "Solicitudes" at bounding box center [90, 247] width 65 height 21
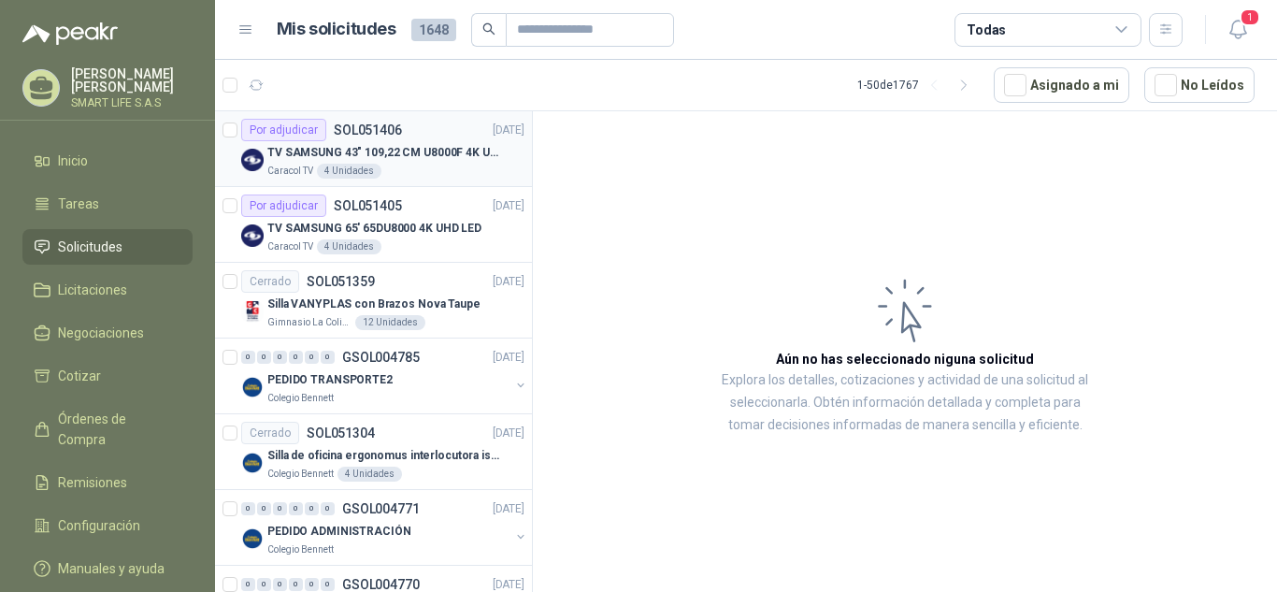
click at [282, 131] on div "Por adjudicar" at bounding box center [283, 130] width 85 height 22
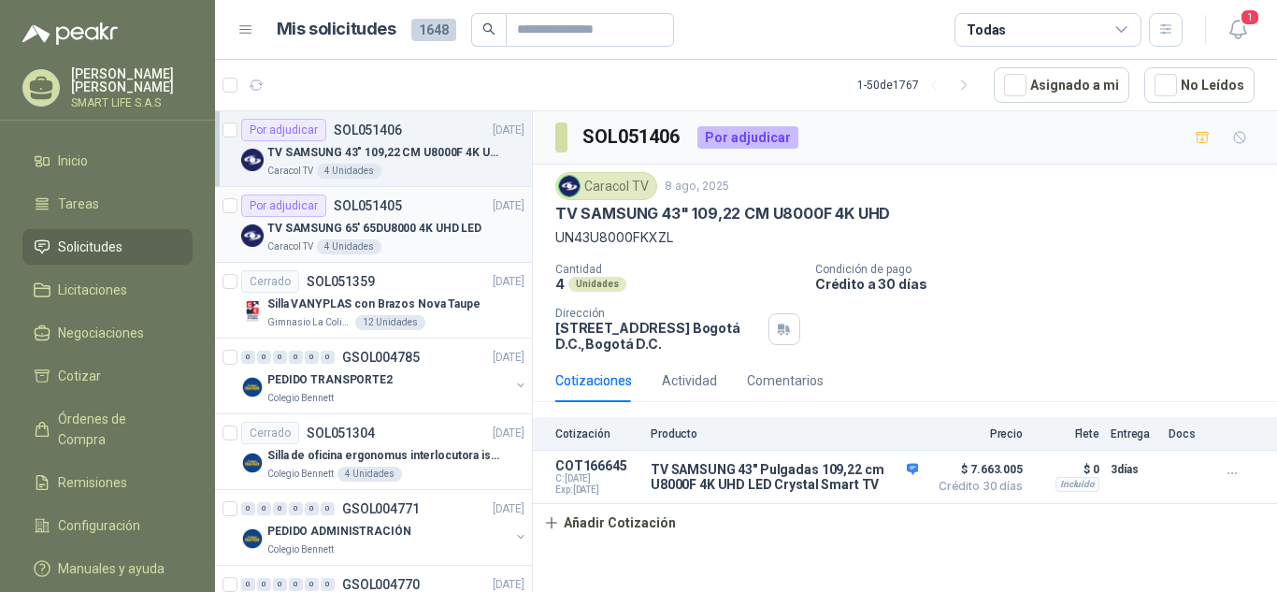
click at [413, 223] on p "TV SAMSUNG 65' 65DU8000 4K UHD LED" at bounding box center [374, 229] width 214 height 18
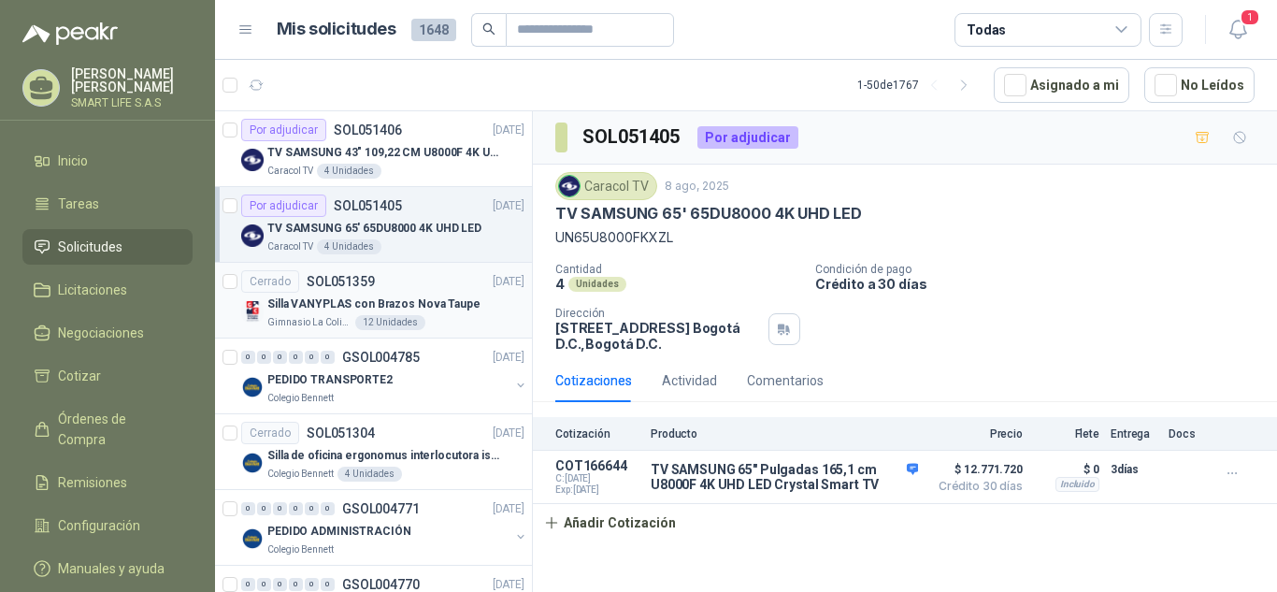
click at [393, 291] on div "Cerrado SOL051359 [DATE]" at bounding box center [382, 281] width 283 height 22
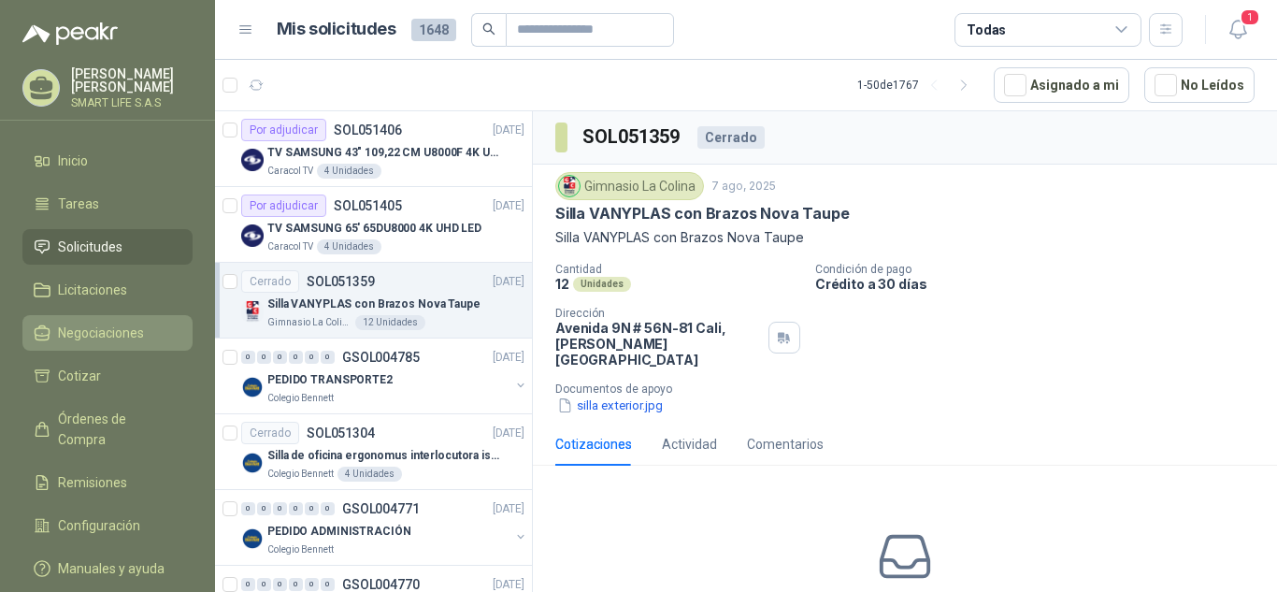
click at [95, 342] on span "Negociaciones" at bounding box center [101, 333] width 86 height 21
